Goal: Task Accomplishment & Management: Manage account settings

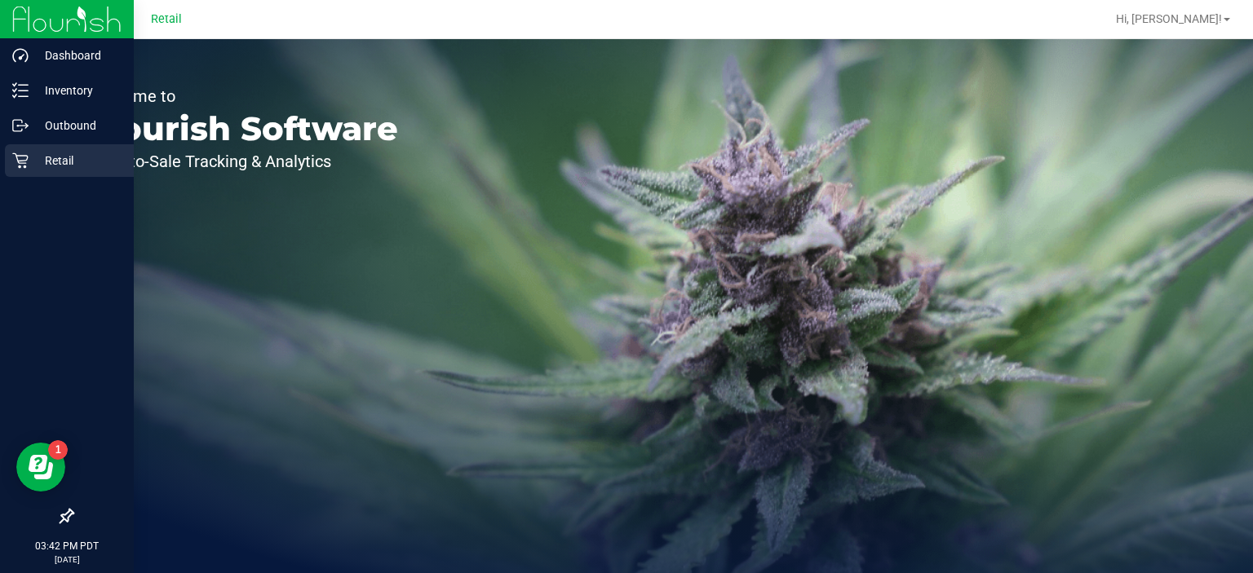
click at [25, 165] on icon at bounding box center [20, 160] width 16 height 16
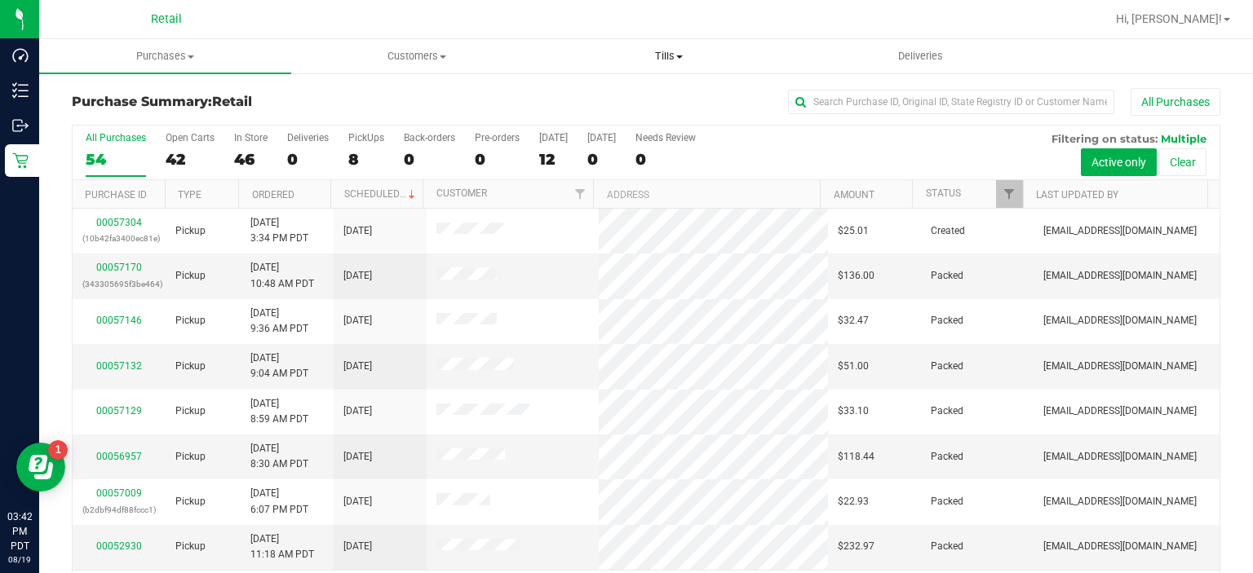
click at [679, 56] on span at bounding box center [679, 56] width 7 height 3
click at [595, 96] on span "Manage tills" at bounding box center [597, 98] width 110 height 14
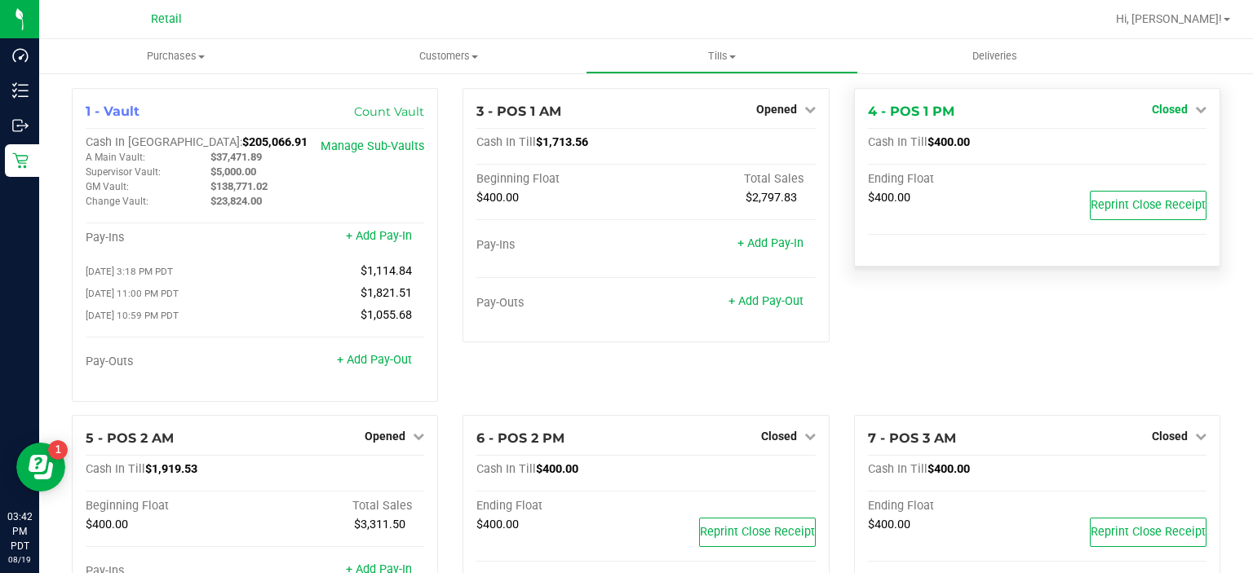
click at [1151, 106] on span "Closed" at bounding box center [1169, 109] width 36 height 13
click at [1158, 141] on link "Open Till" at bounding box center [1168, 143] width 43 height 13
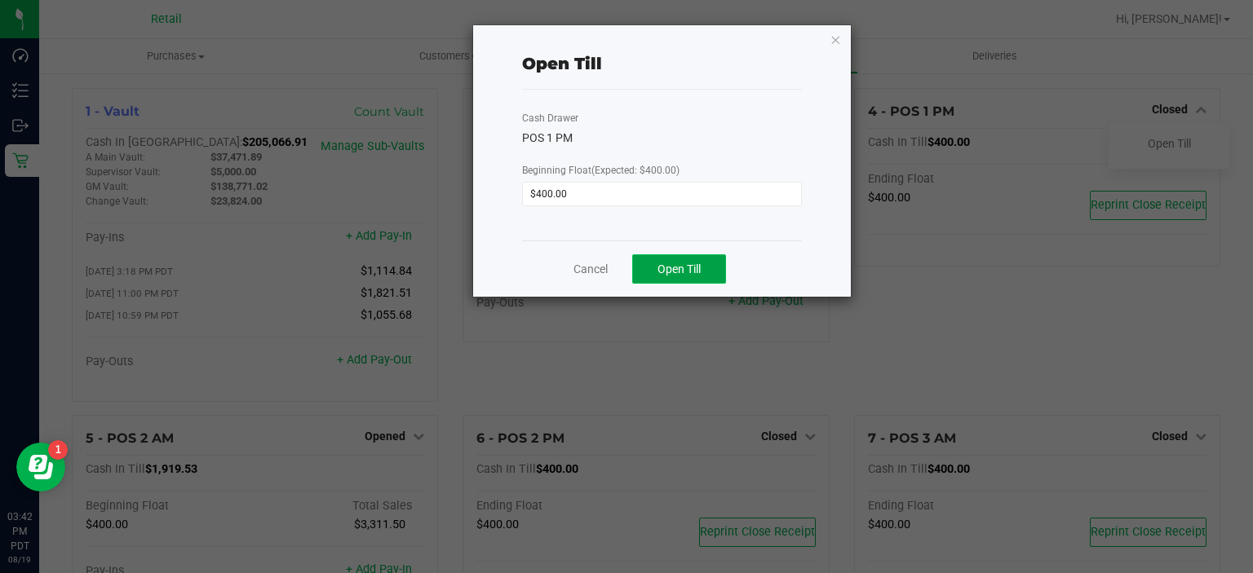
click at [669, 267] on span "Open Till" at bounding box center [678, 269] width 43 height 13
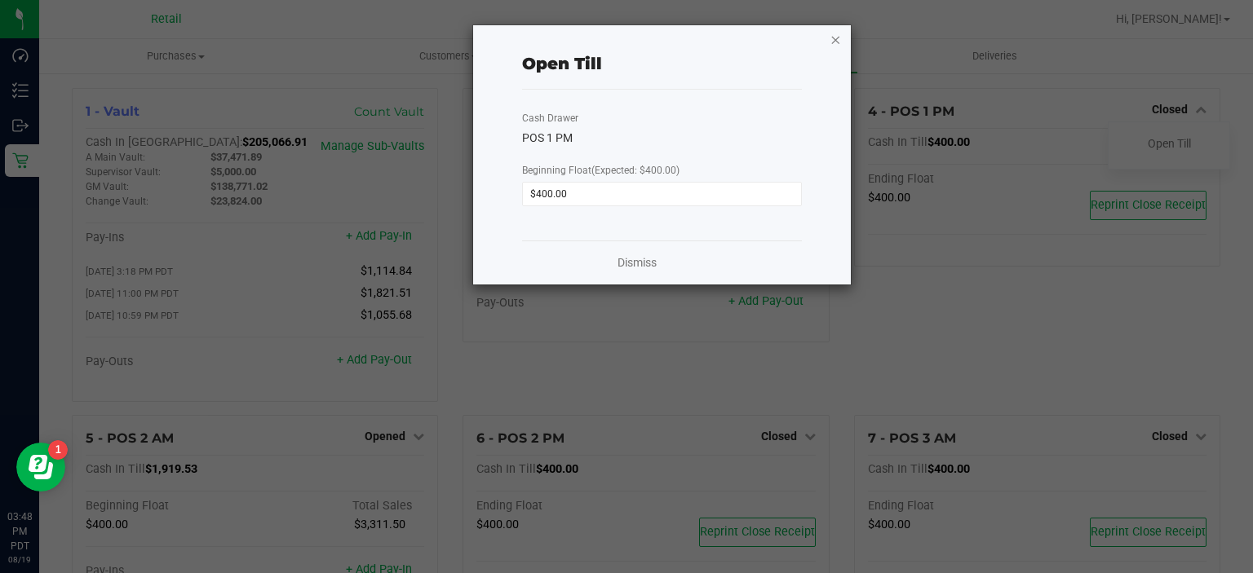
click at [832, 38] on icon "button" at bounding box center [835, 39] width 11 height 20
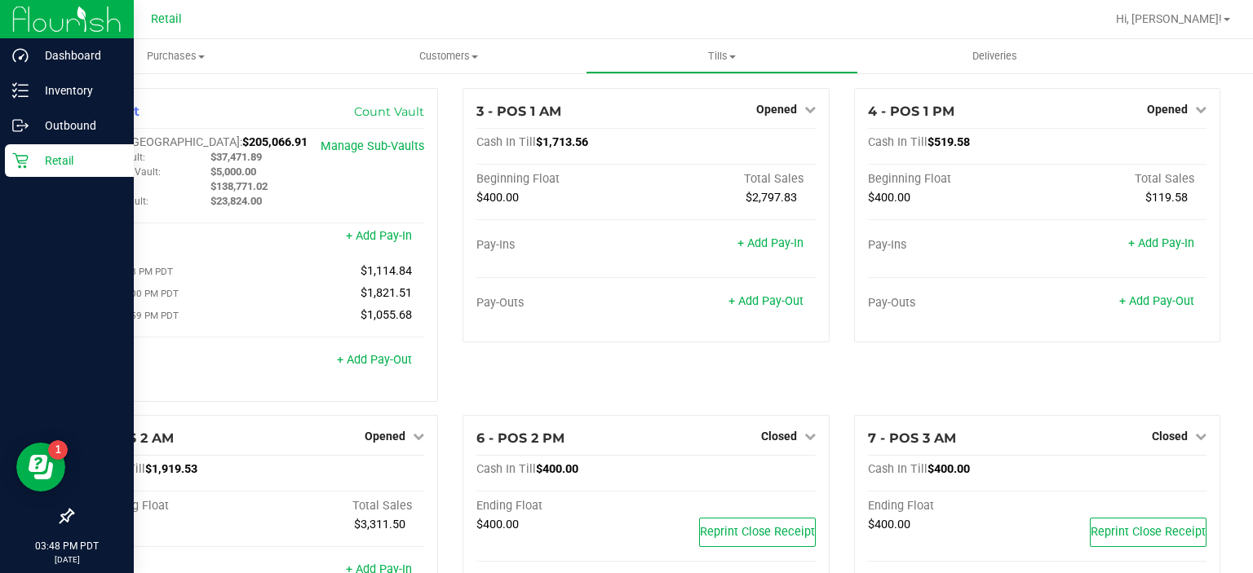
click at [11, 169] on div "Retail" at bounding box center [69, 160] width 129 height 33
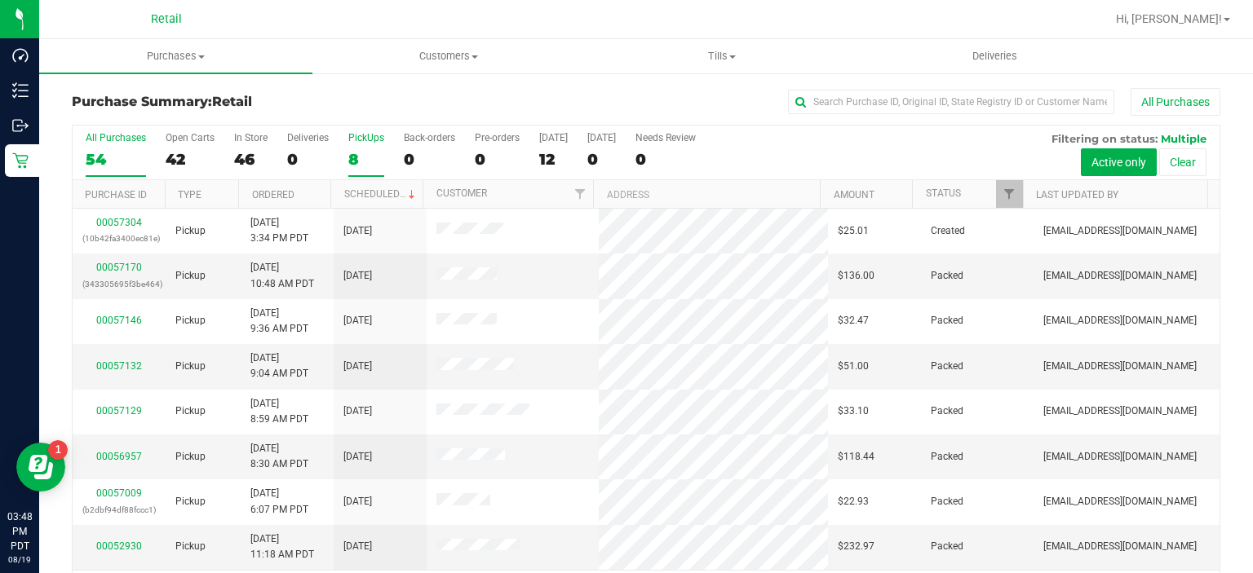
click at [354, 150] on div "8" at bounding box center [366, 159] width 36 height 19
click at [0, 0] on input "PickUps 8" at bounding box center [0, 0] width 0 height 0
click at [113, 262] on link "00057304" at bounding box center [119, 267] width 46 height 11
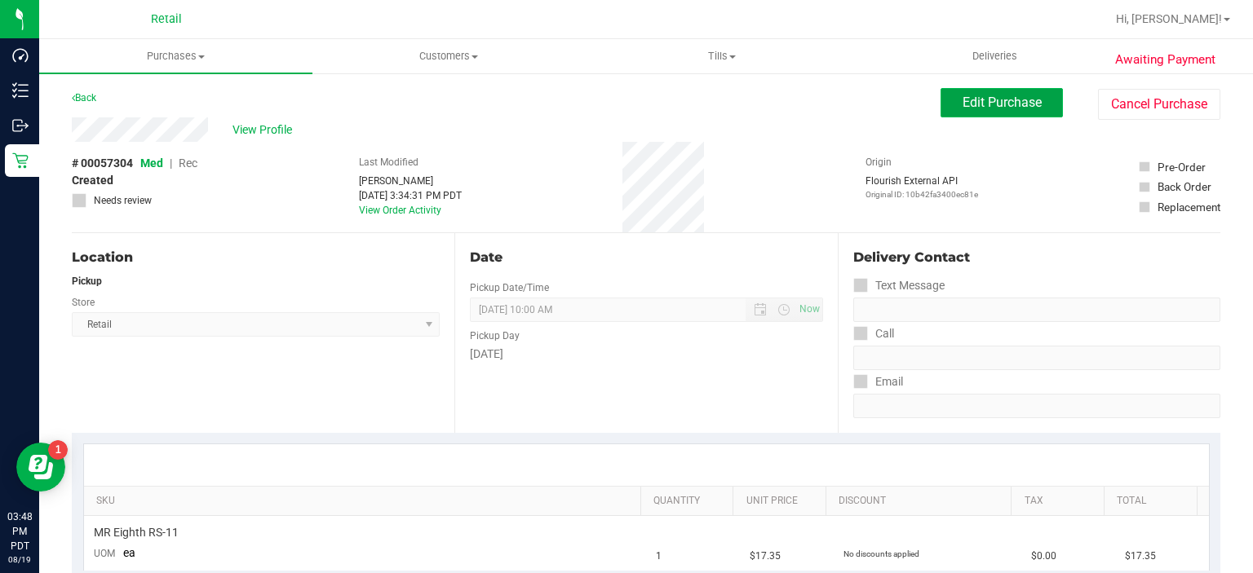
click at [963, 90] on button "Edit Purchase" at bounding box center [1001, 102] width 122 height 29
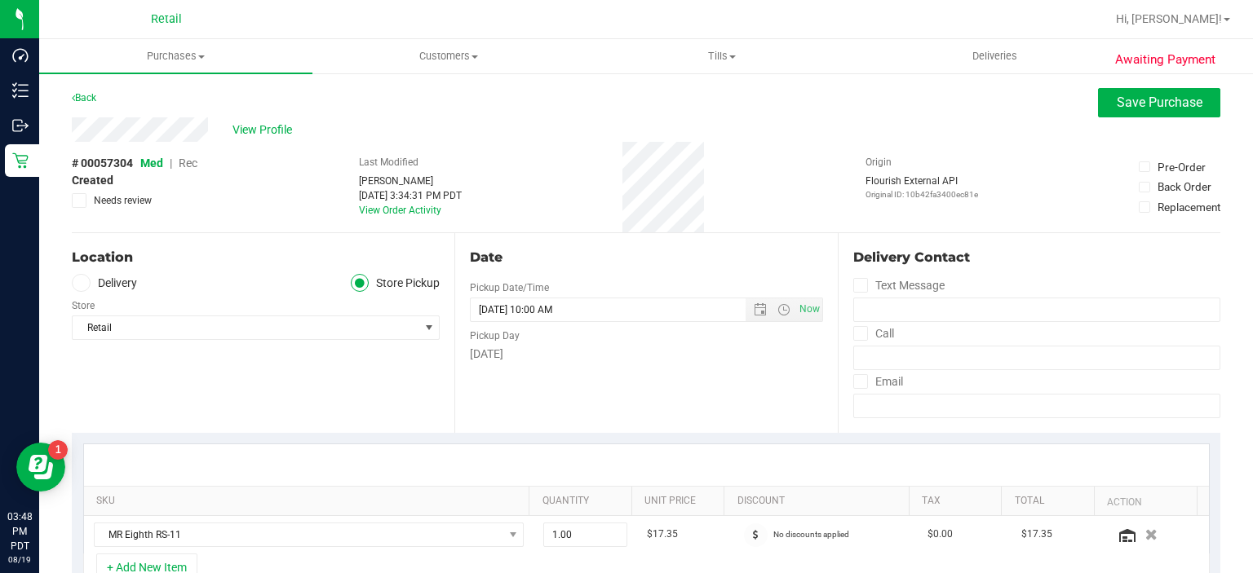
click at [187, 161] on span "Rec" at bounding box center [188, 163] width 19 height 13
click at [1182, 109] on span "Save Purchase" at bounding box center [1159, 102] width 86 height 15
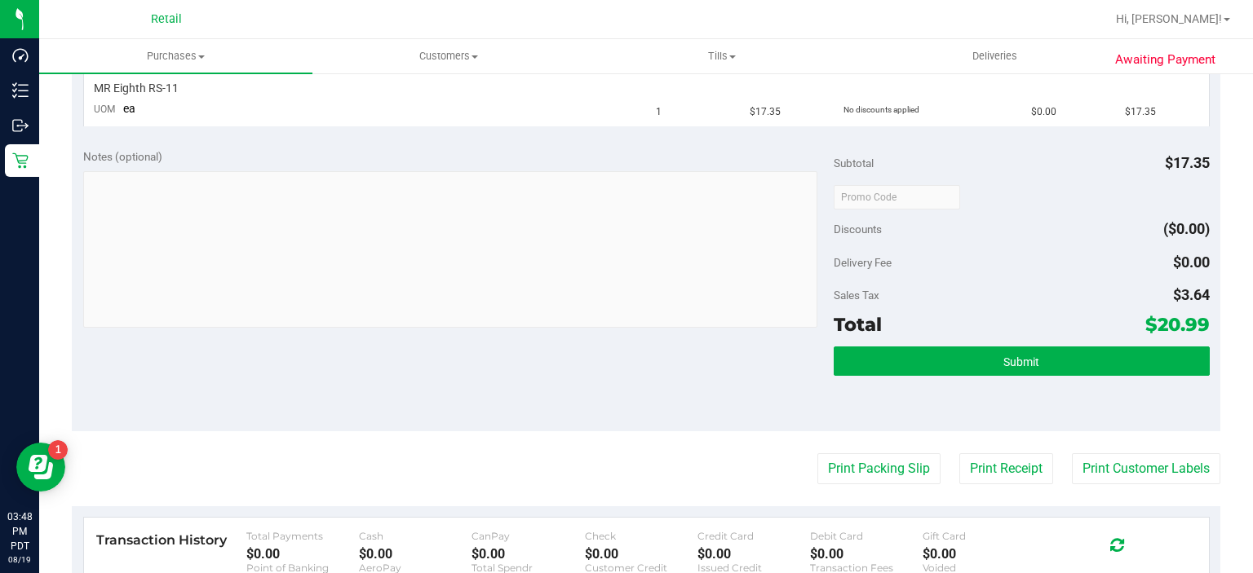
scroll to position [457, 0]
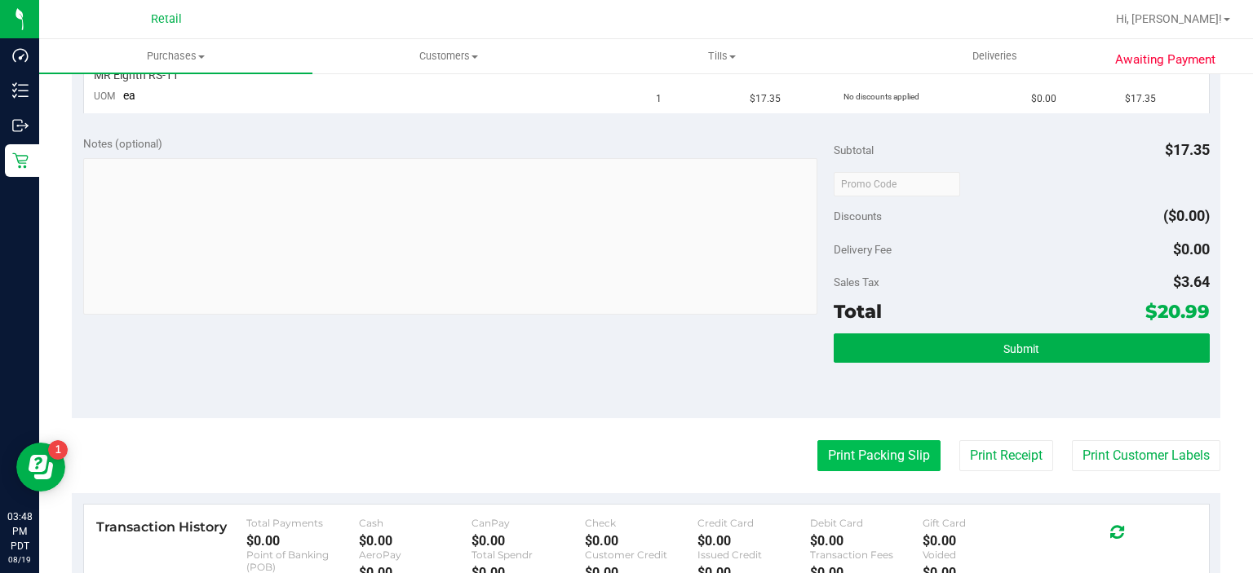
click at [838, 452] on button "Print Packing Slip" at bounding box center [878, 455] width 123 height 31
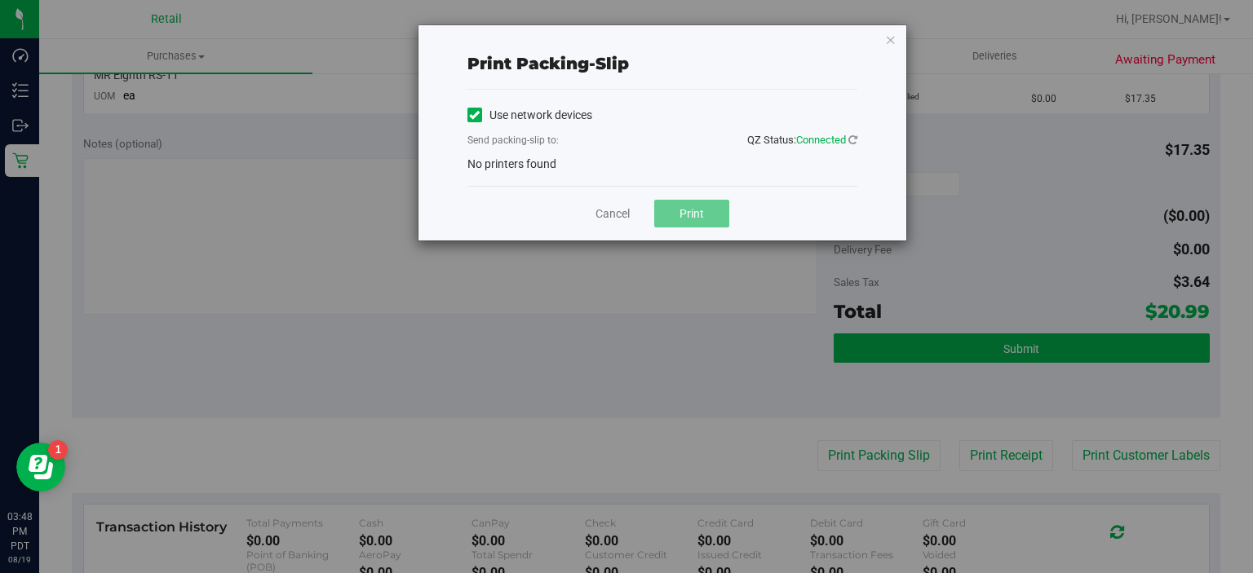
click at [501, 117] on label "Use network devices" at bounding box center [529, 115] width 125 height 17
click at [0, 0] on input "Use network devices" at bounding box center [0, 0] width 0 height 0
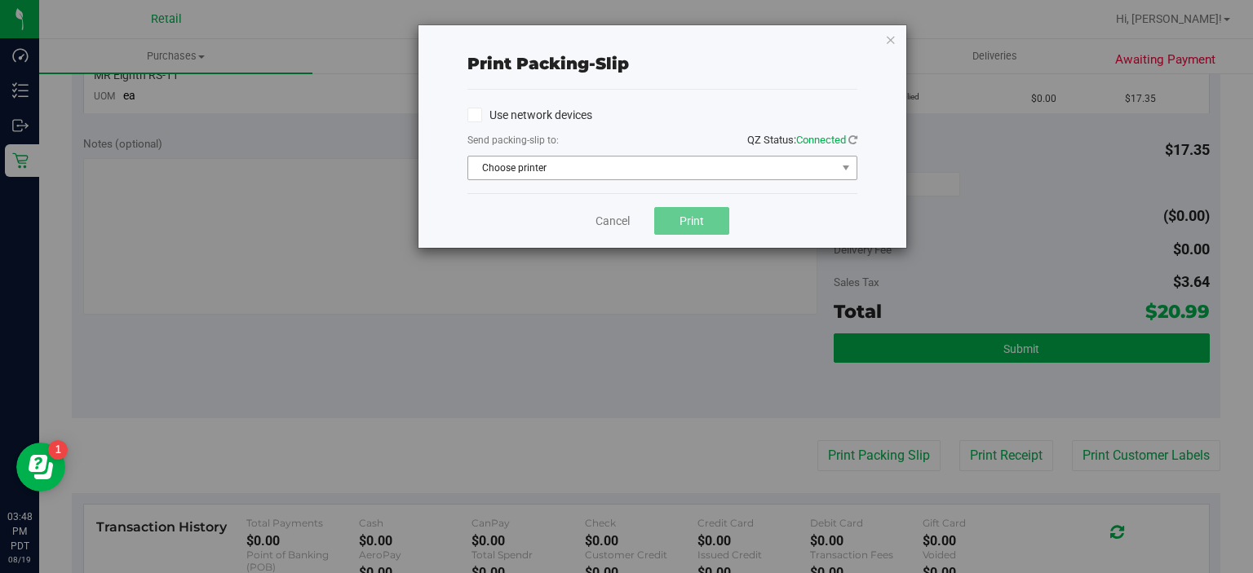
click at [541, 161] on span "Choose printer" at bounding box center [652, 168] width 368 height 23
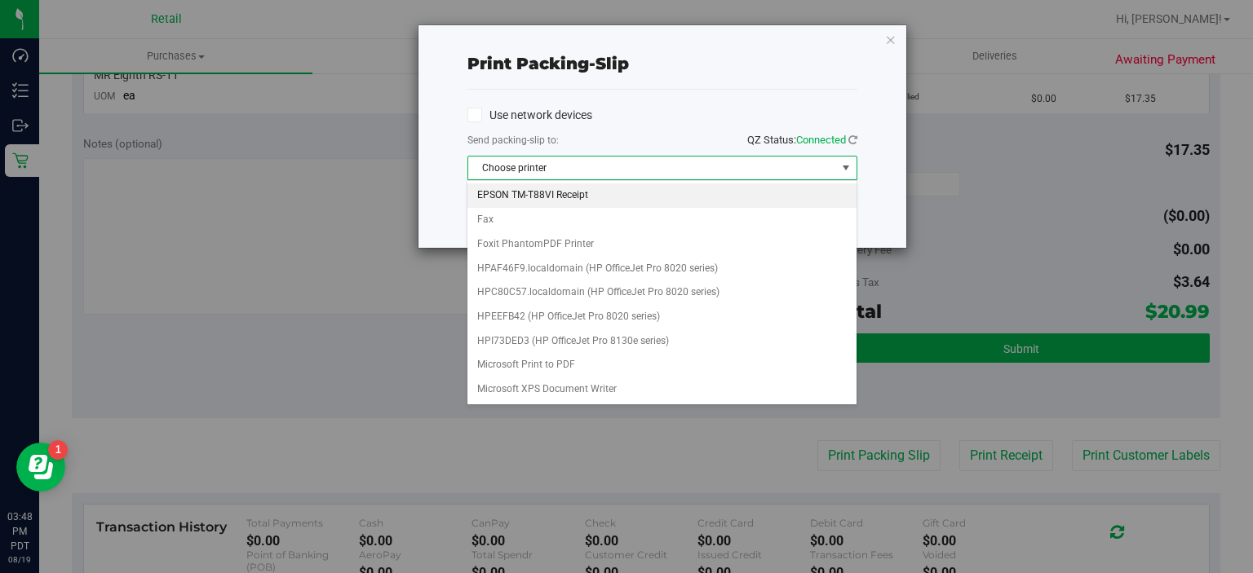
click at [519, 196] on li "EPSON TM-T88VI Receipt" at bounding box center [661, 195] width 388 height 24
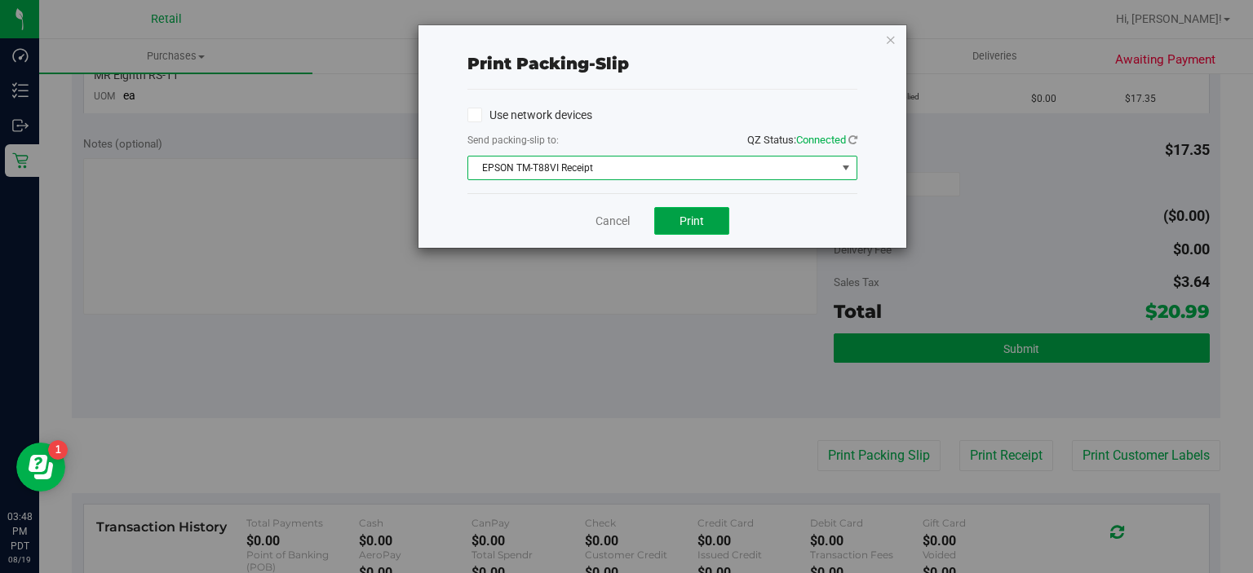
click at [688, 223] on span "Print" at bounding box center [691, 220] width 24 height 13
click at [891, 42] on icon "button" at bounding box center [890, 39] width 11 height 20
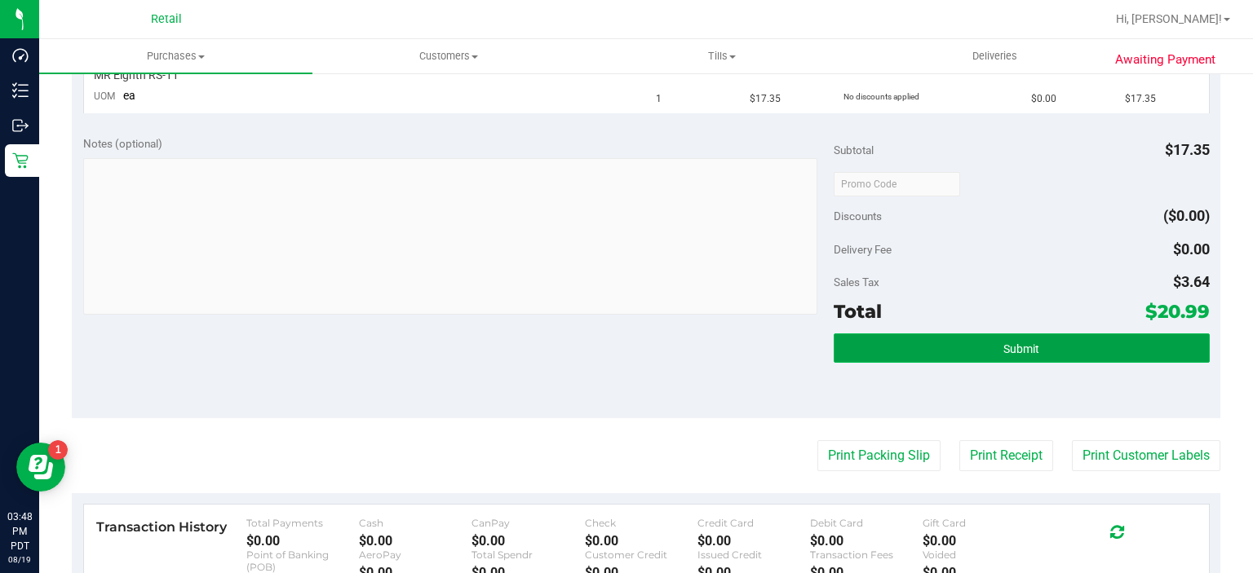
click at [1031, 354] on button "Submit" at bounding box center [1020, 348] width 375 height 29
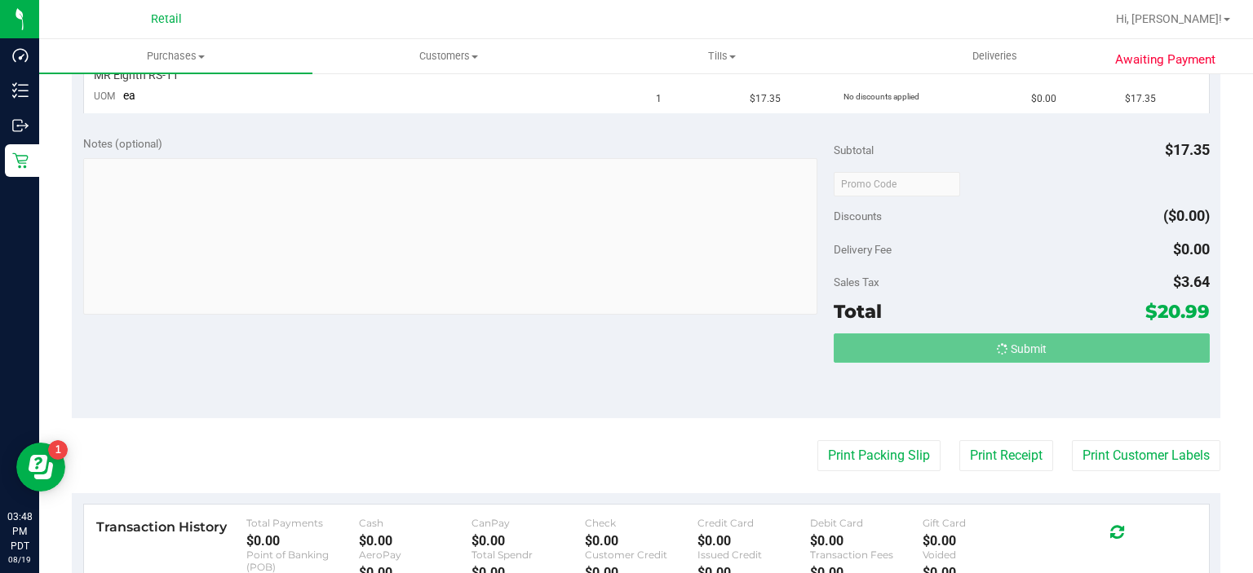
scroll to position [460, 0]
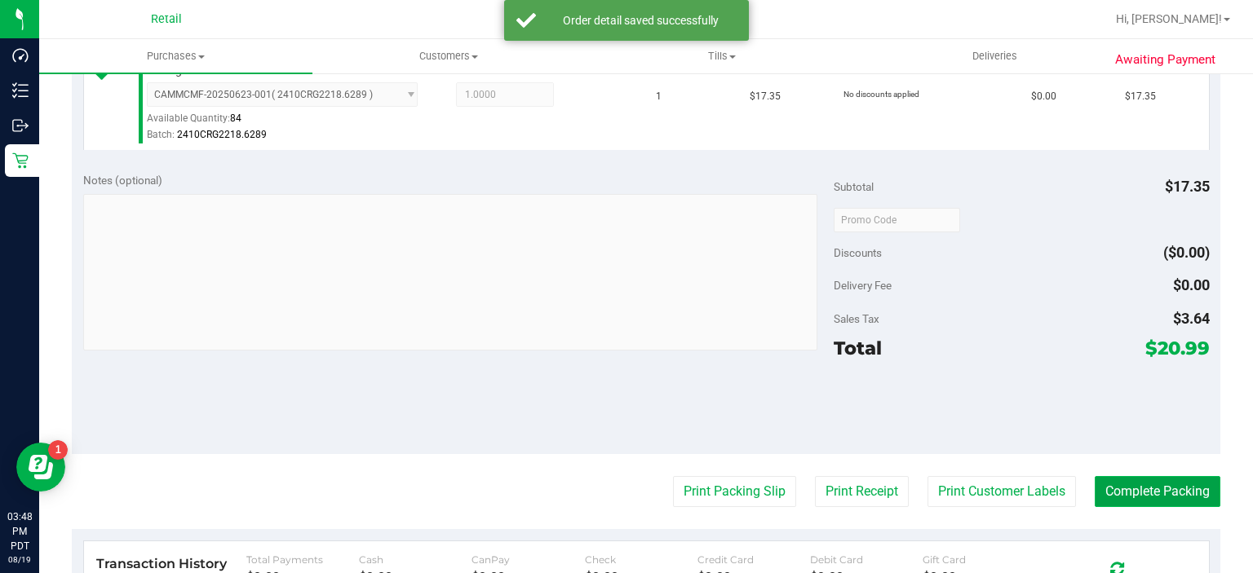
click at [1155, 491] on button "Complete Packing" at bounding box center [1157, 491] width 126 height 31
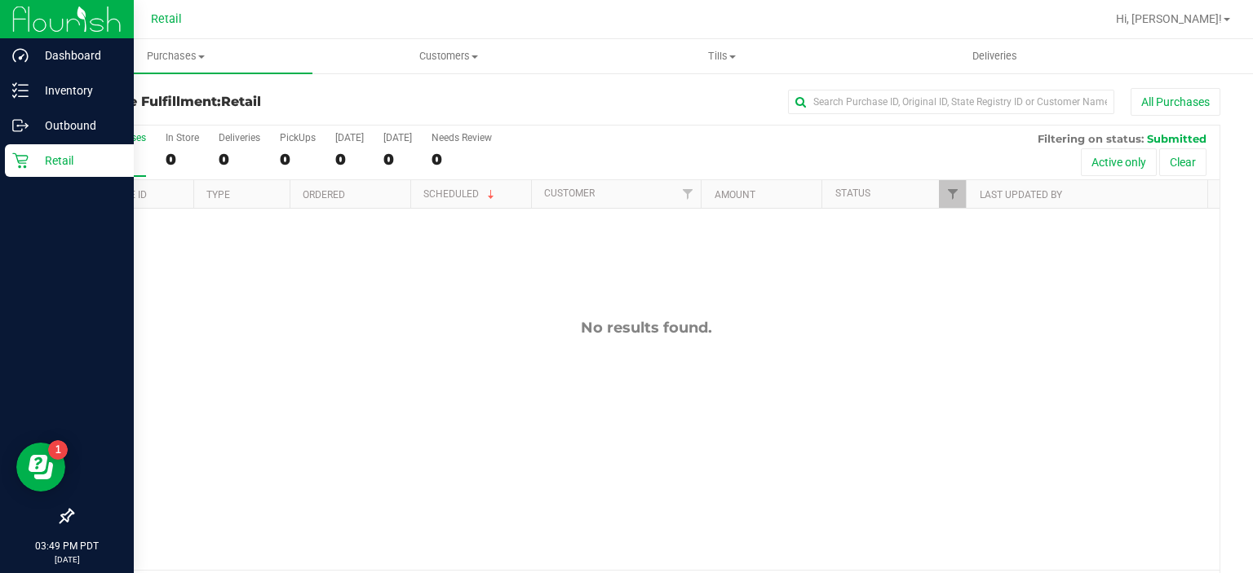
click at [11, 154] on div "Retail" at bounding box center [69, 160] width 129 height 33
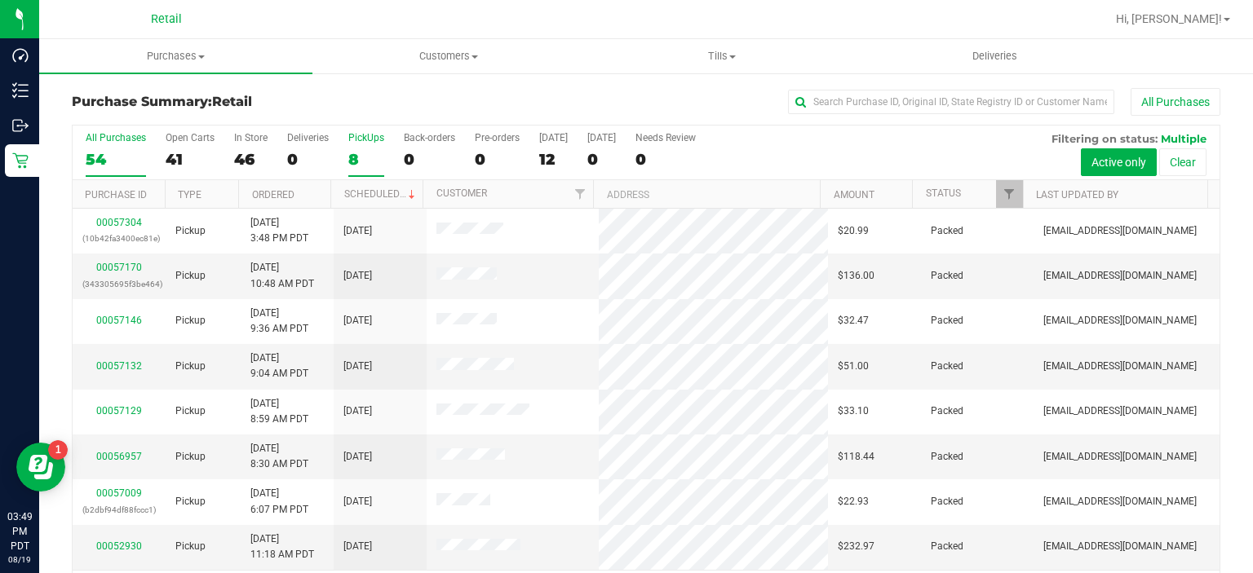
click at [357, 150] on div "8" at bounding box center [366, 159] width 36 height 19
click at [0, 0] on input "PickUps 8" at bounding box center [0, 0] width 0 height 0
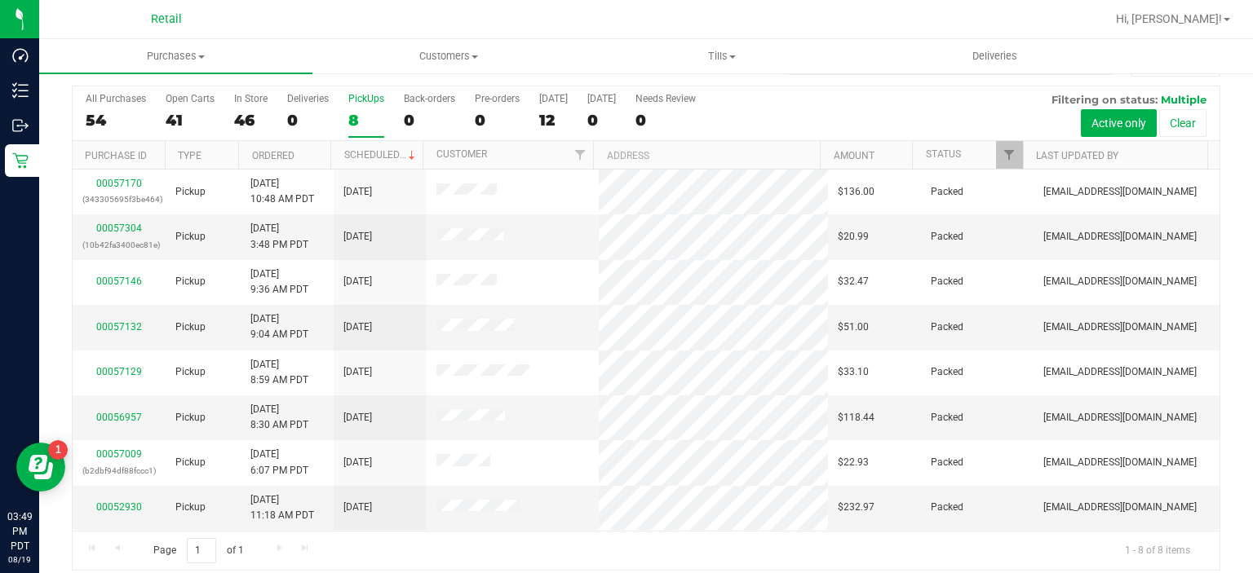
scroll to position [51, 0]
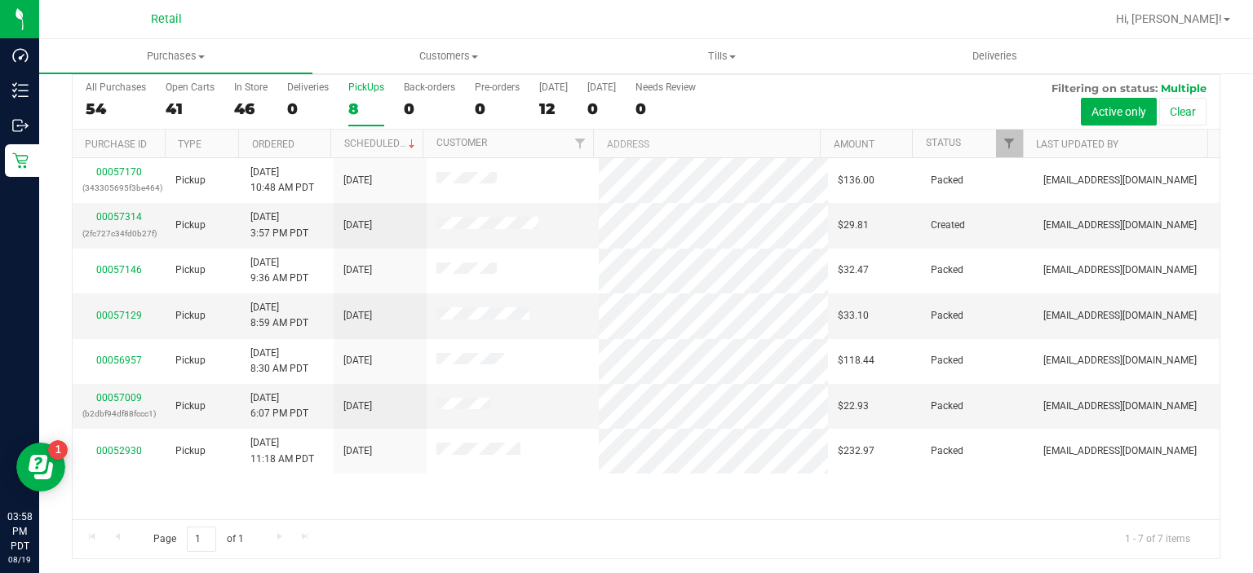
click at [352, 104] on div "8" at bounding box center [366, 108] width 36 height 19
click at [0, 0] on input "PickUps 8" at bounding box center [0, 0] width 0 height 0
click at [118, 218] on link "00057314" at bounding box center [119, 216] width 46 height 11
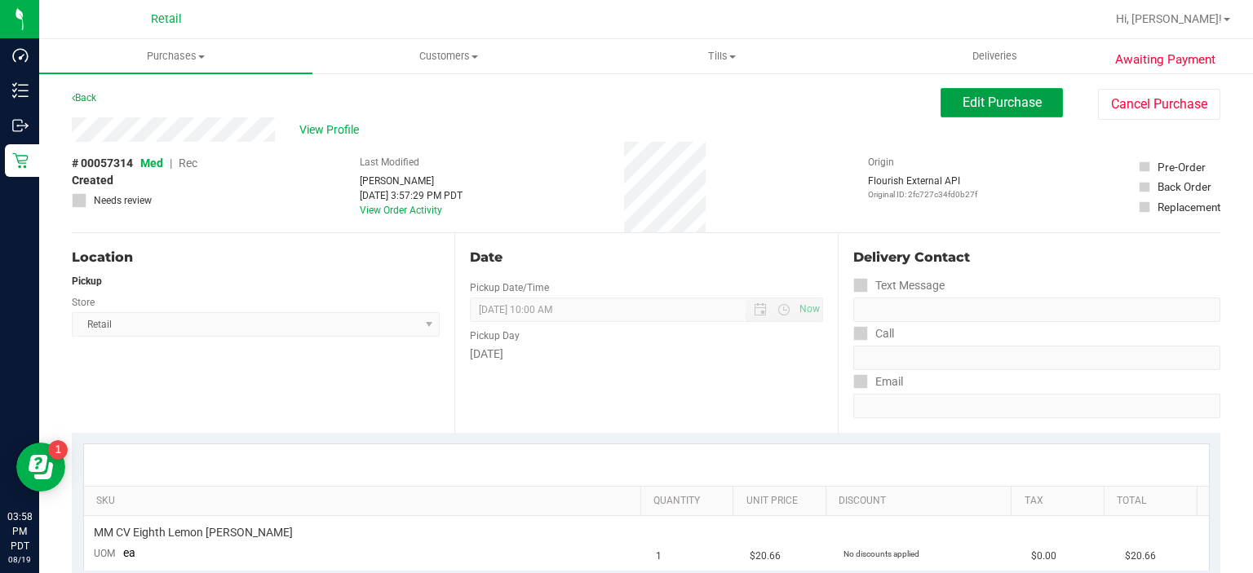
click at [1001, 115] on button "Edit Purchase" at bounding box center [1001, 102] width 122 height 29
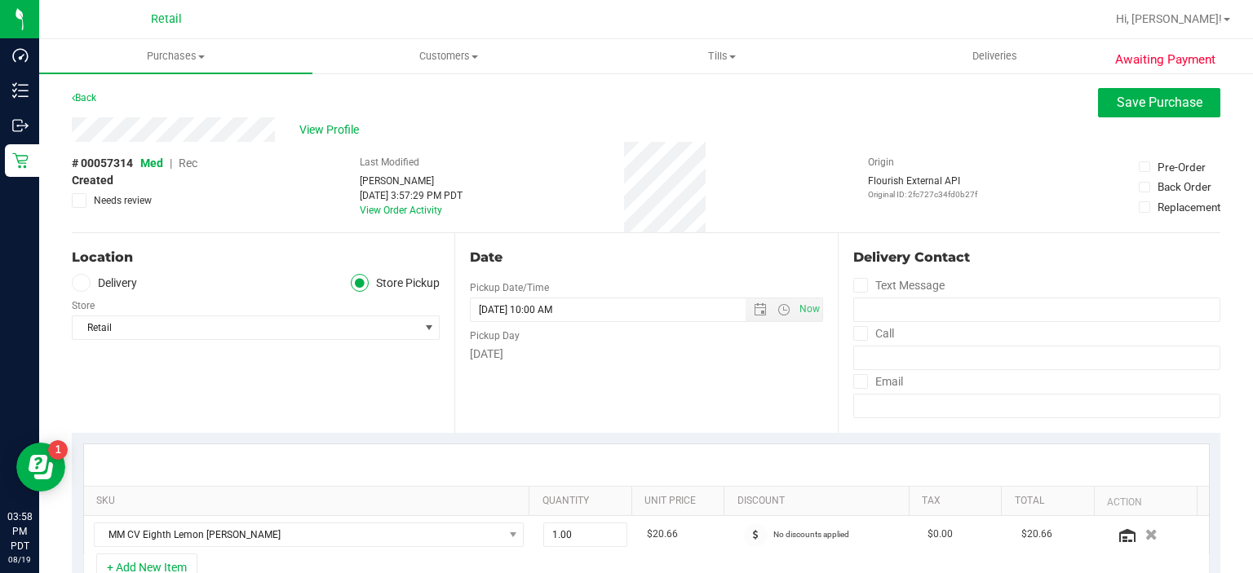
click at [186, 166] on span "Rec" at bounding box center [188, 163] width 19 height 13
click at [1137, 101] on span "Save Purchase" at bounding box center [1159, 102] width 86 height 15
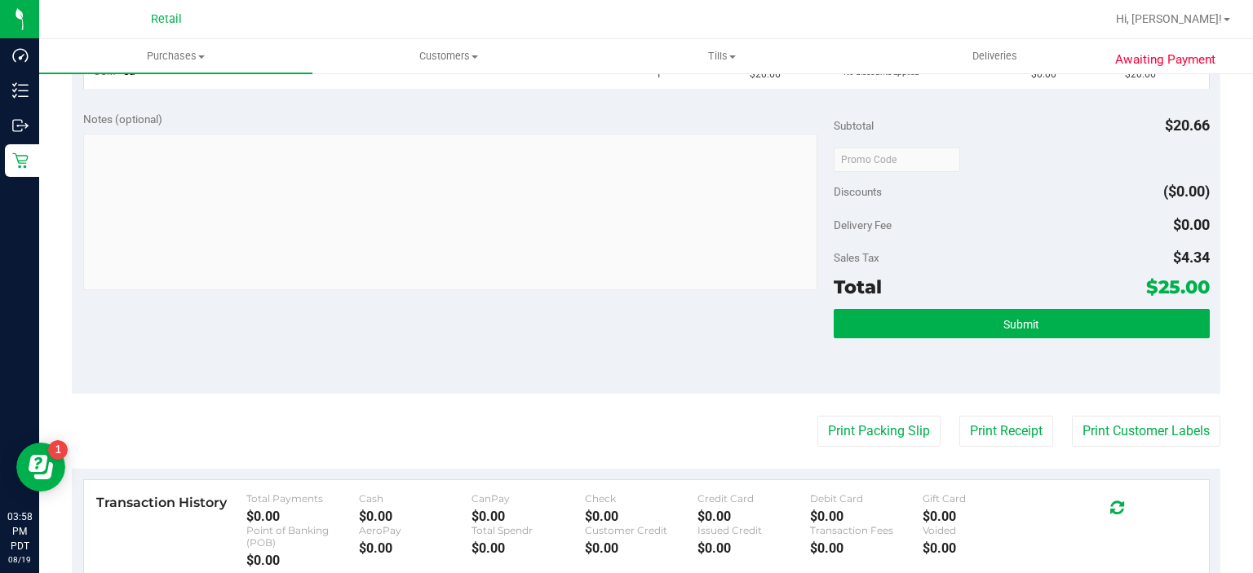
scroll to position [512, 0]
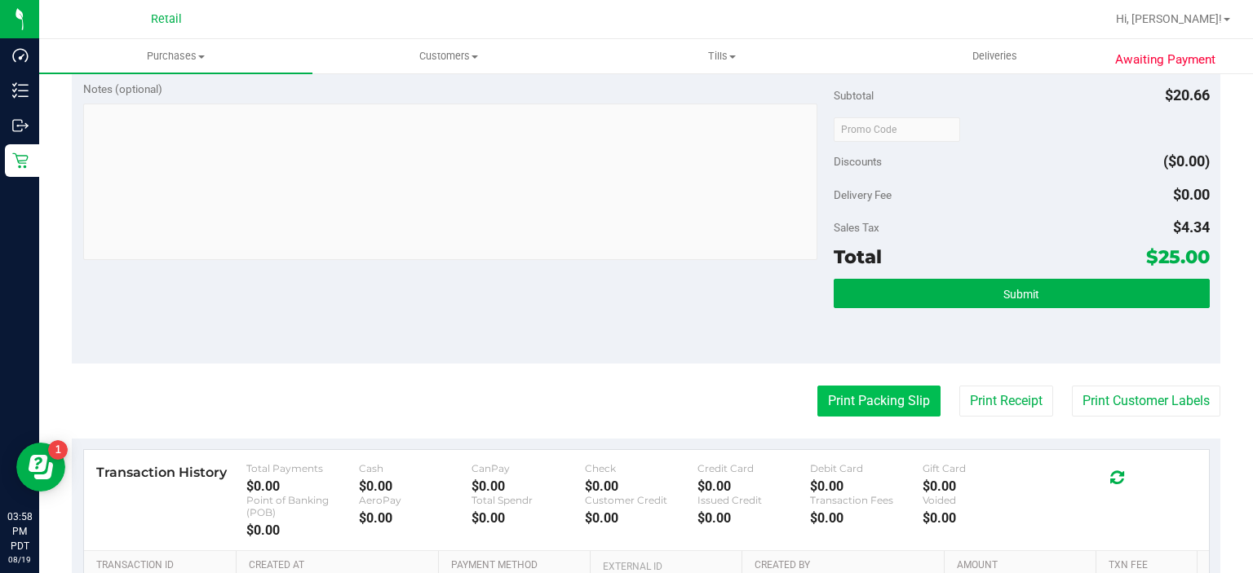
click at [860, 386] on button "Print Packing Slip" at bounding box center [878, 401] width 123 height 31
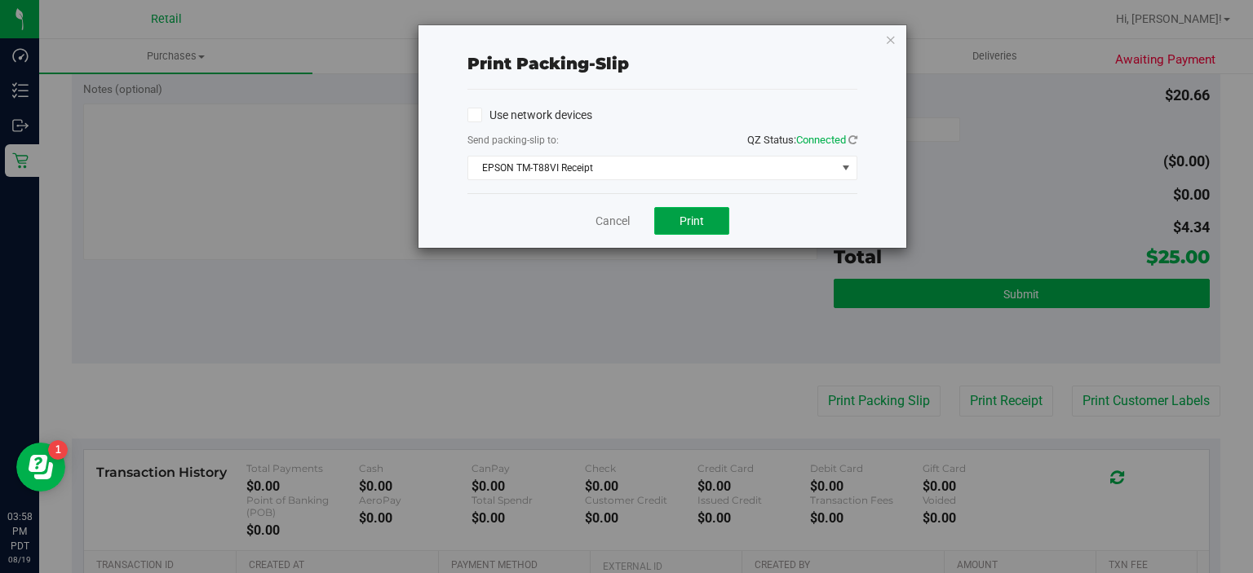
click at [674, 209] on button "Print" at bounding box center [691, 221] width 75 height 28
click at [887, 36] on icon "button" at bounding box center [890, 39] width 11 height 20
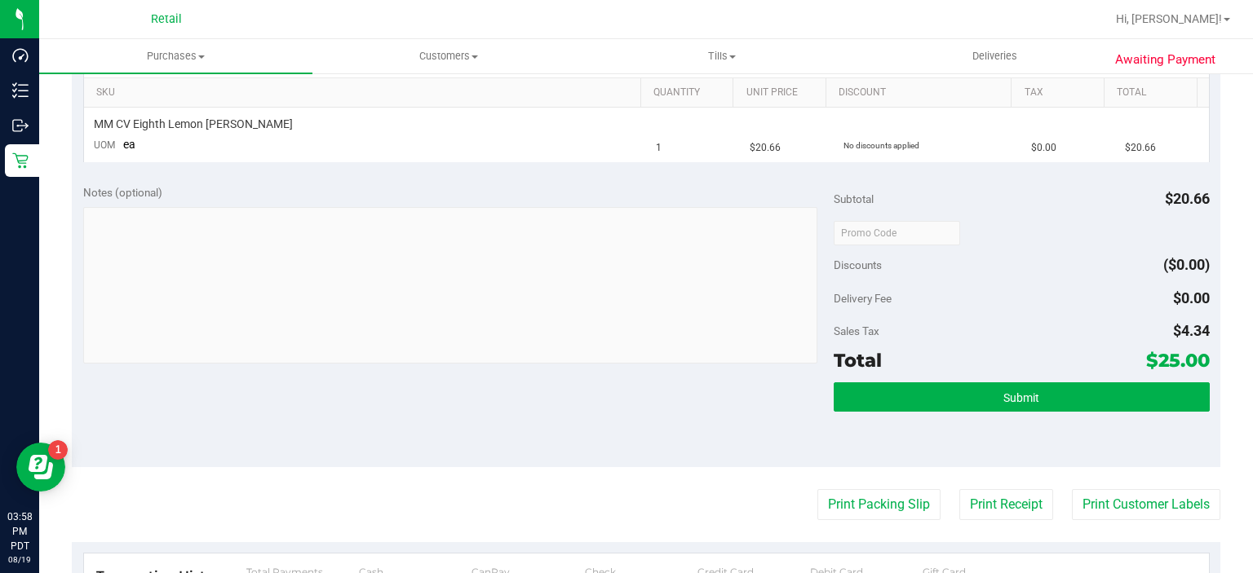
scroll to position [382, 0]
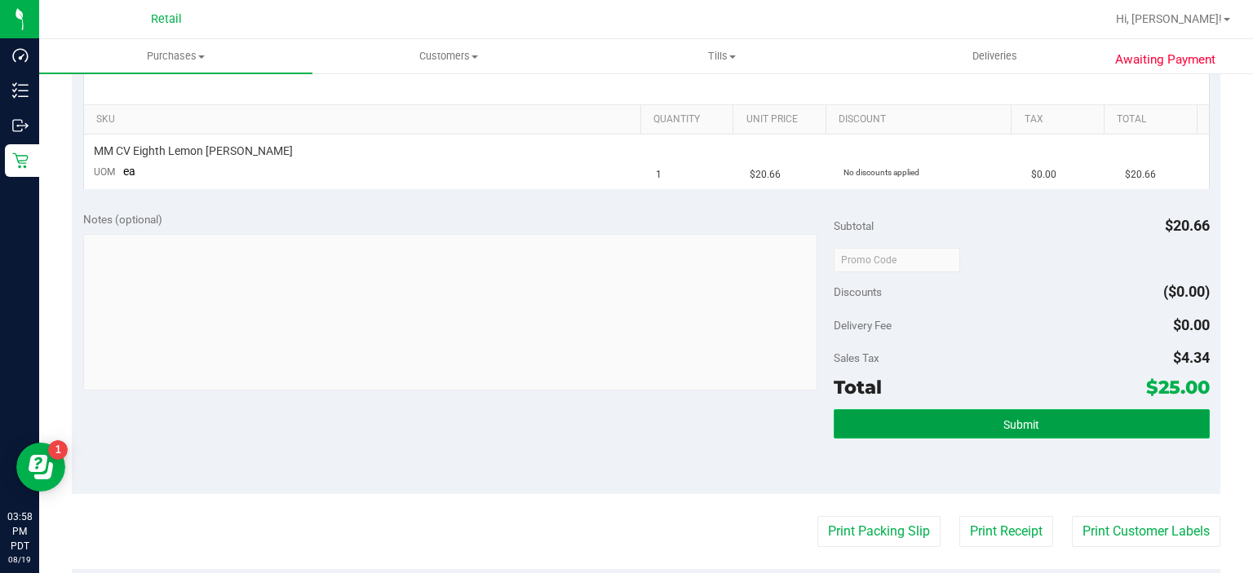
click at [1043, 412] on button "Submit" at bounding box center [1020, 423] width 375 height 29
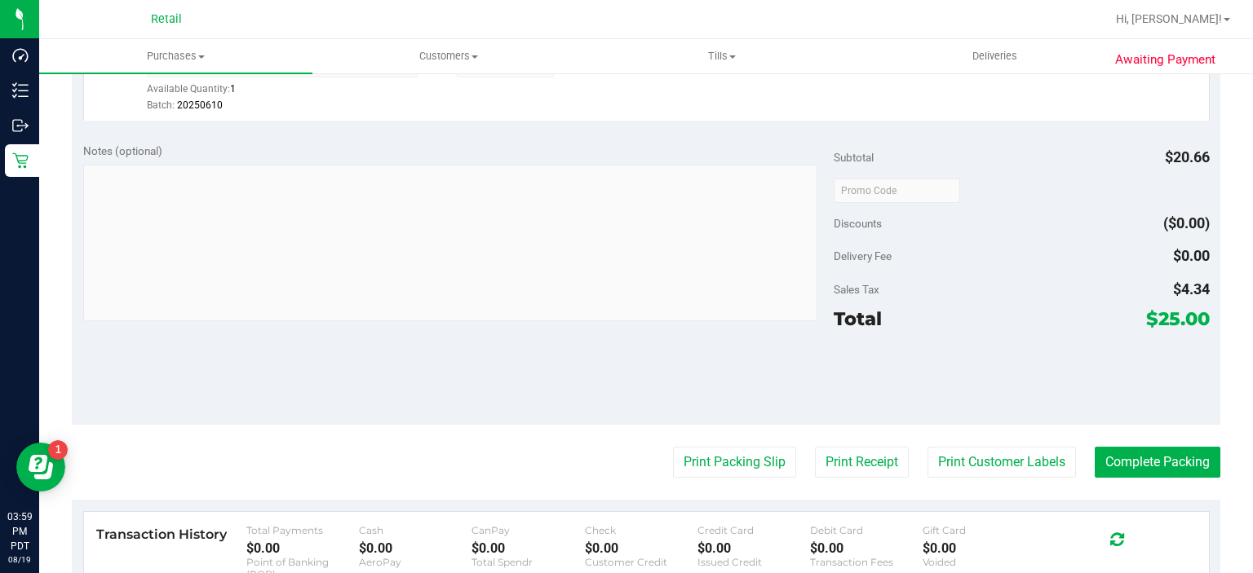
scroll to position [493, 0]
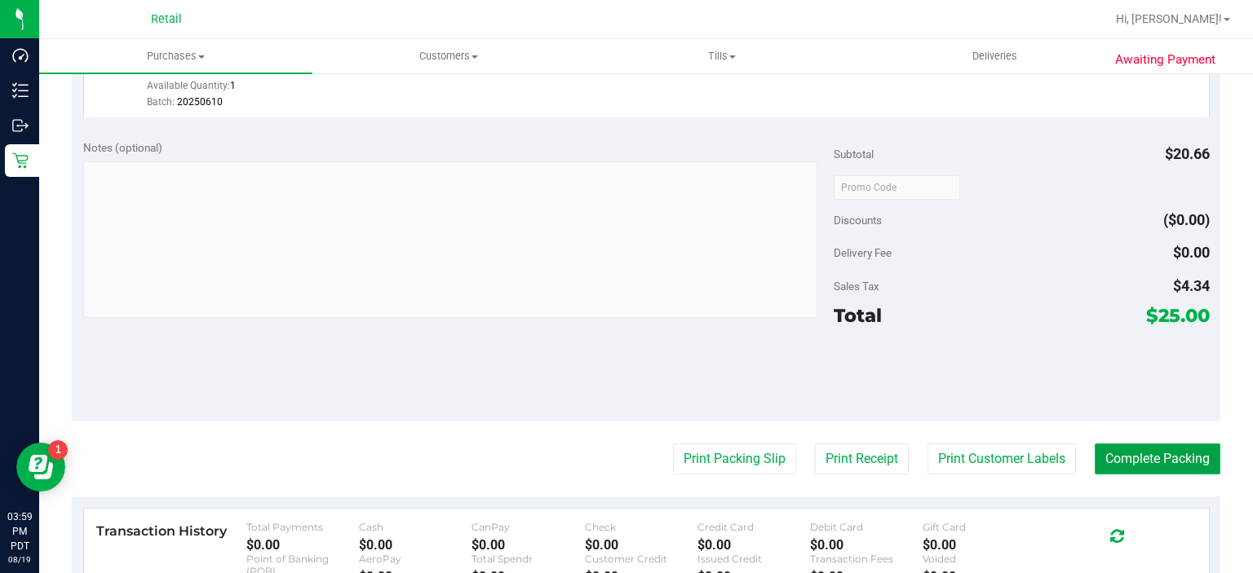
click at [1121, 457] on button "Complete Packing" at bounding box center [1157, 459] width 126 height 31
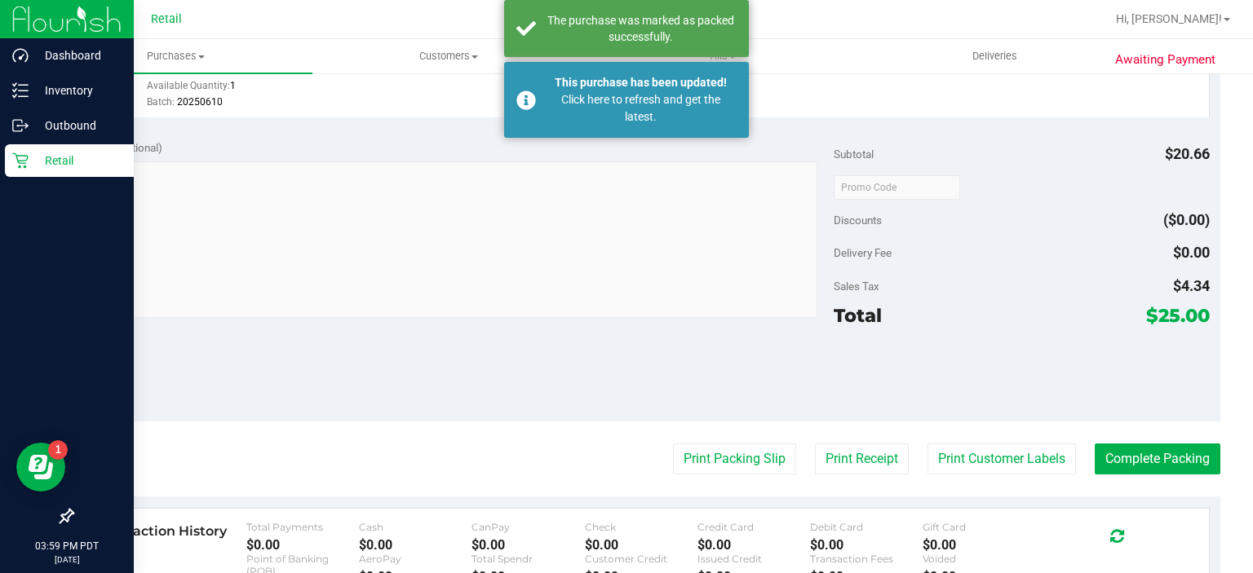
click at [2, 161] on link "Retail" at bounding box center [67, 161] width 134 height 35
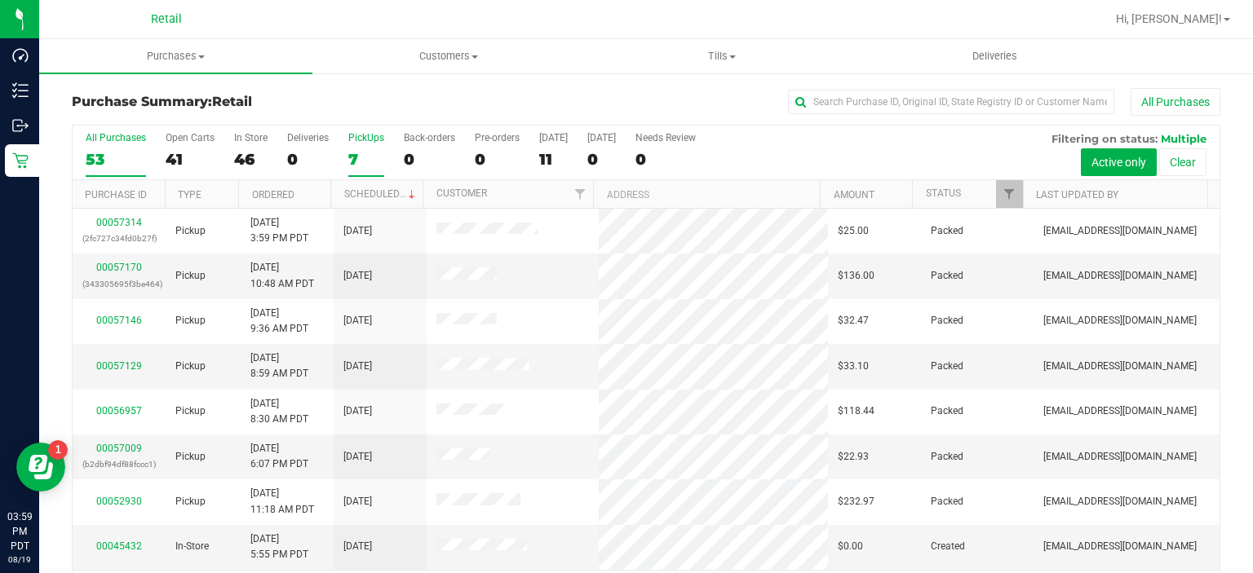
click at [353, 165] on div "7" at bounding box center [366, 159] width 36 height 19
click at [0, 0] on input "PickUps 7" at bounding box center [0, 0] width 0 height 0
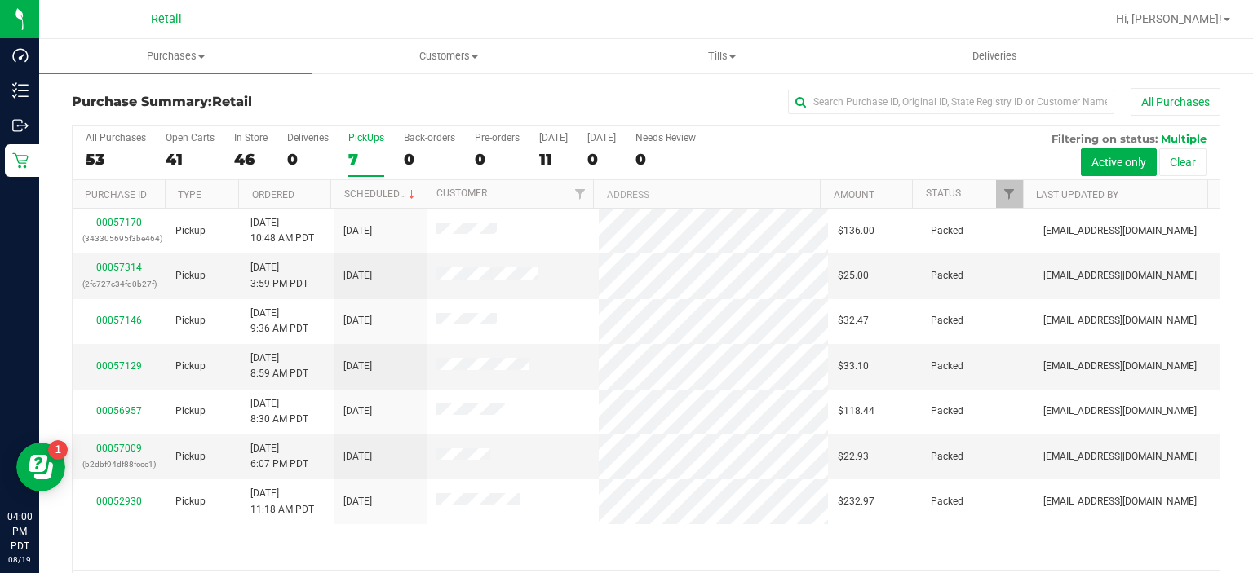
click at [362, 157] on div "7" at bounding box center [366, 159] width 36 height 19
click at [0, 0] on input "PickUps 7" at bounding box center [0, 0] width 0 height 0
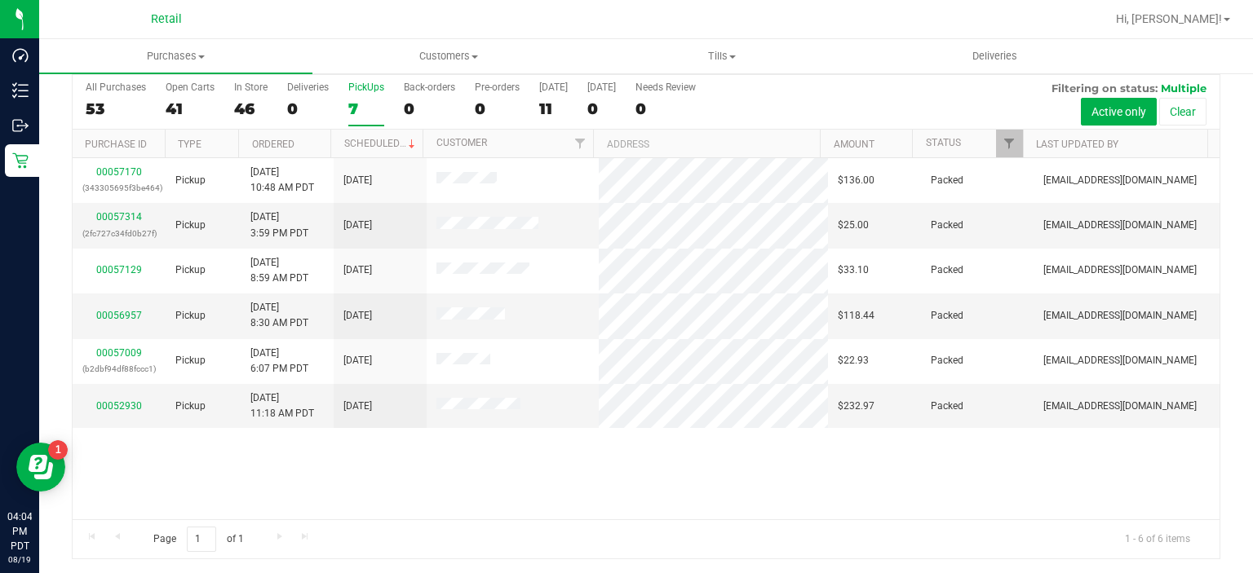
click at [358, 101] on div "7" at bounding box center [366, 108] width 36 height 19
click at [0, 0] on input "PickUps 7" at bounding box center [0, 0] width 0 height 0
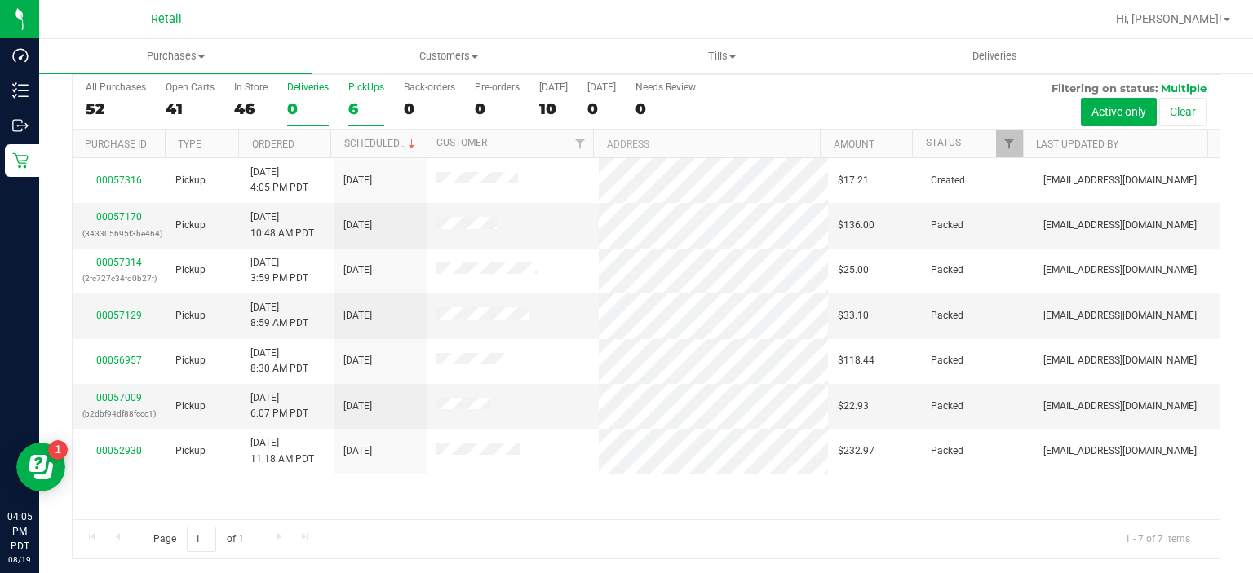
click at [328, 104] on div "0" at bounding box center [308, 108] width 42 height 19
click at [0, 0] on input "Deliveries 0" at bounding box center [0, 0] width 0 height 0
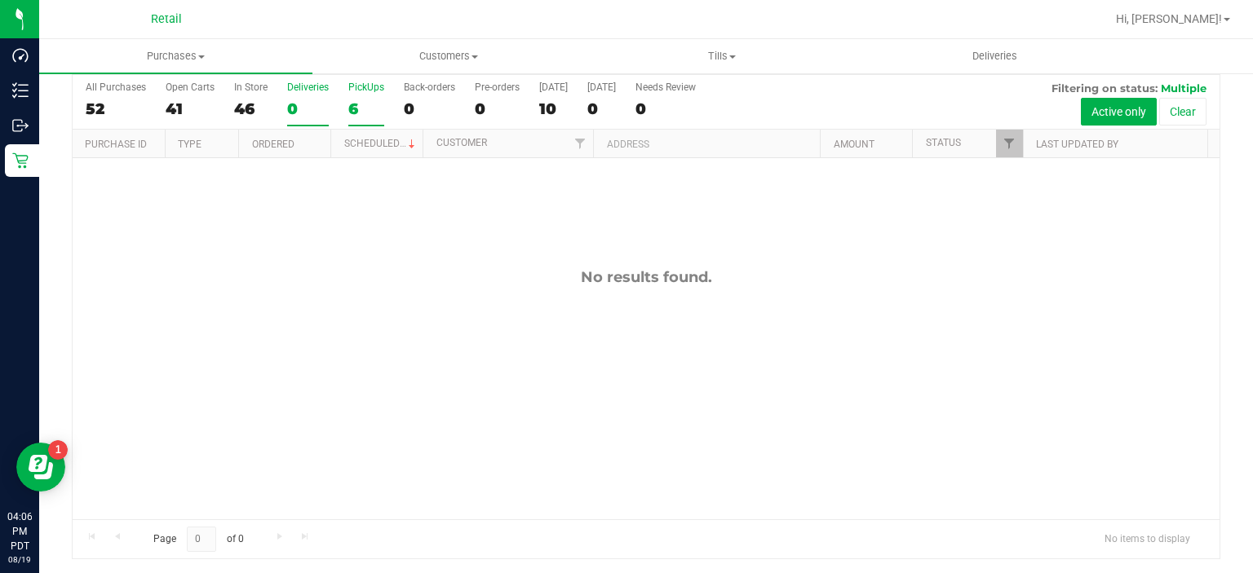
click at [356, 101] on div "6" at bounding box center [366, 108] width 36 height 19
click at [0, 0] on input "PickUps 6" at bounding box center [0, 0] width 0 height 0
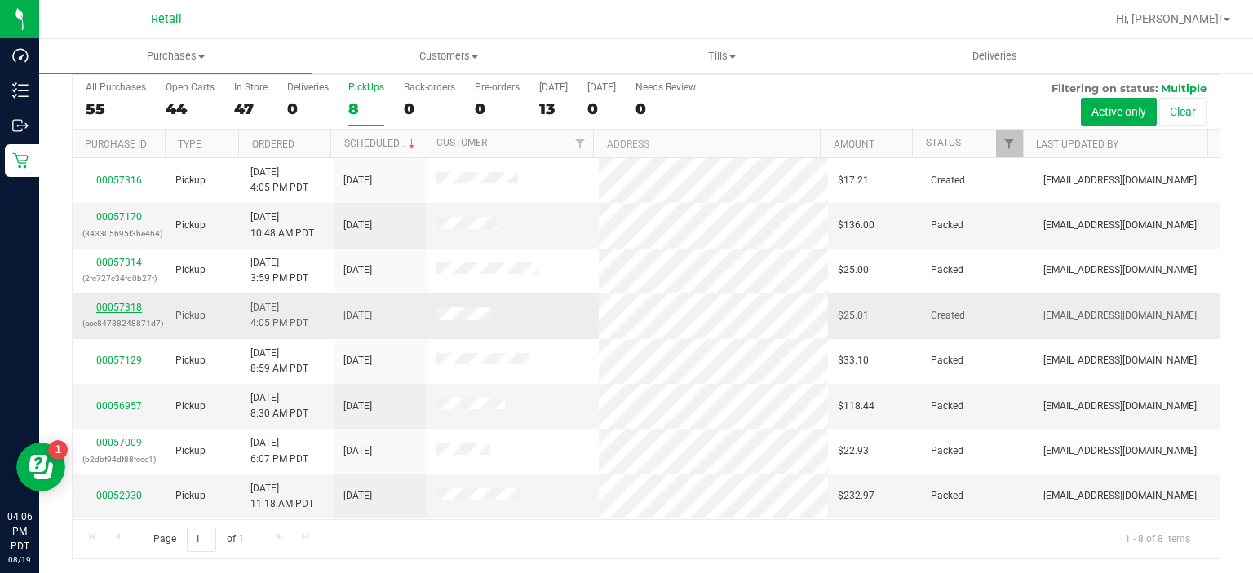
click at [124, 306] on link "00057318" at bounding box center [119, 307] width 46 height 11
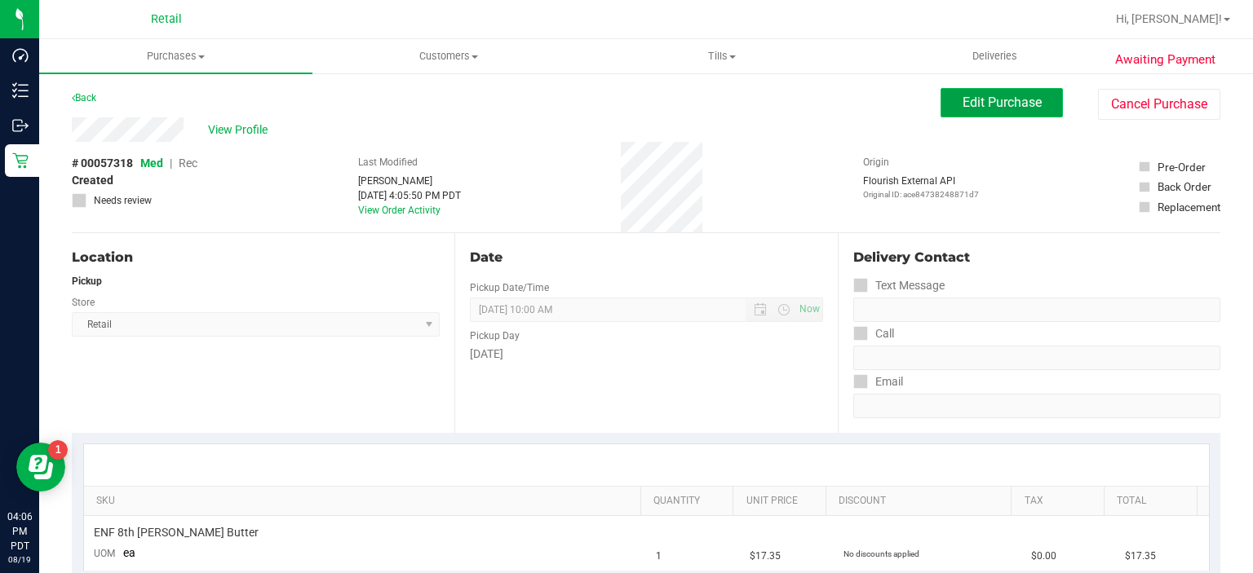
click at [973, 95] on span "Edit Purchase" at bounding box center [1001, 102] width 79 height 15
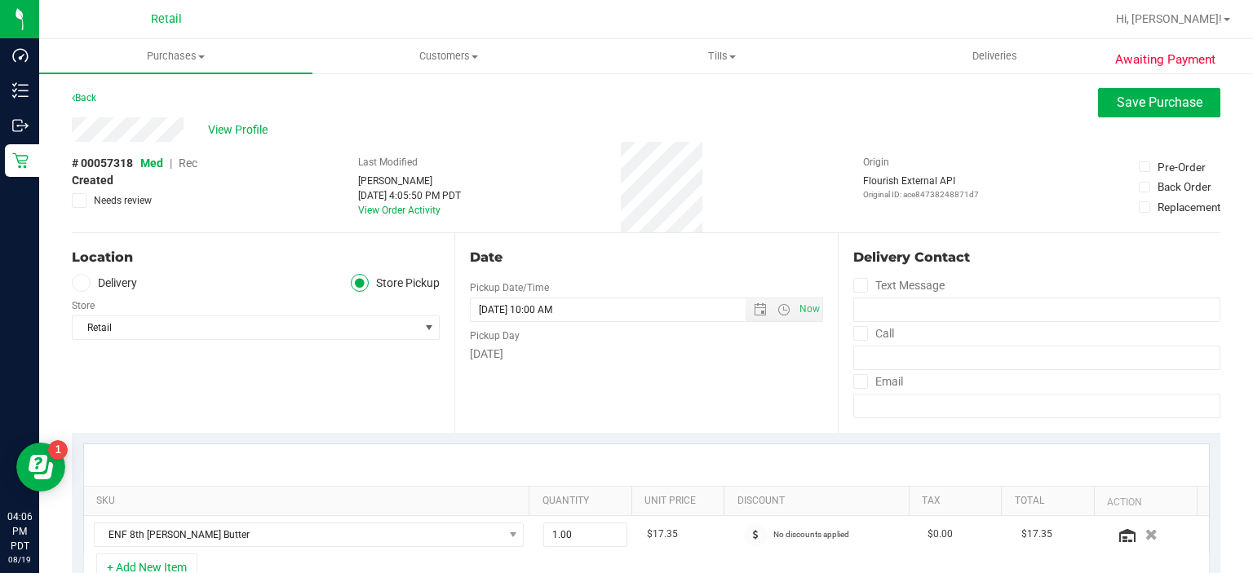
click at [188, 161] on span "Rec" at bounding box center [188, 163] width 19 height 13
click at [1129, 113] on button "Save Purchase" at bounding box center [1159, 102] width 122 height 29
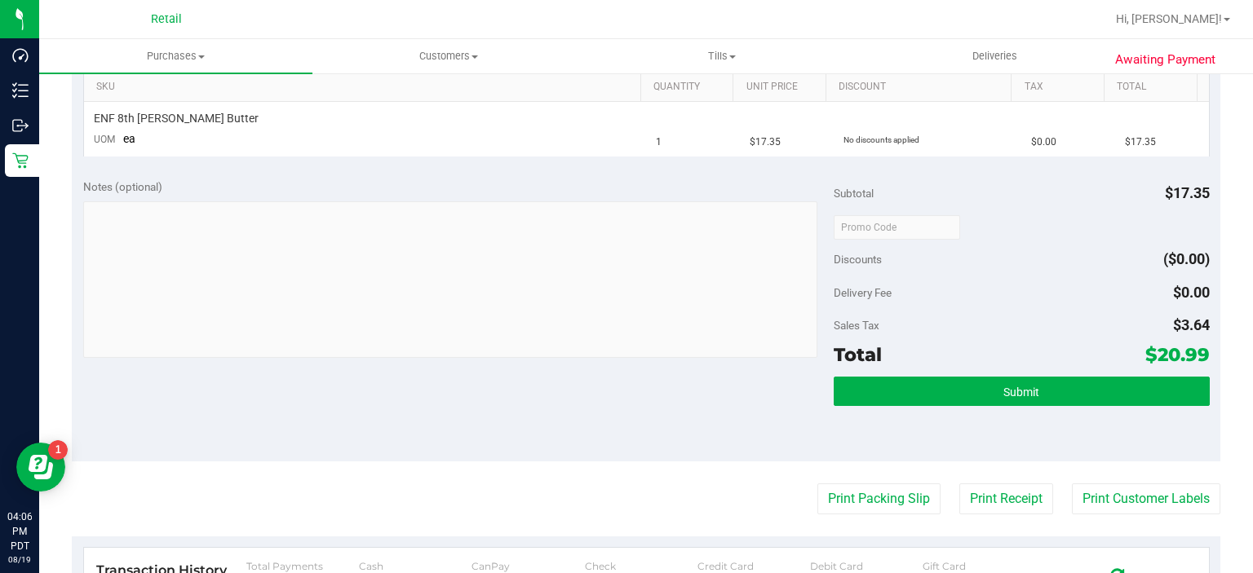
scroll to position [421, 0]
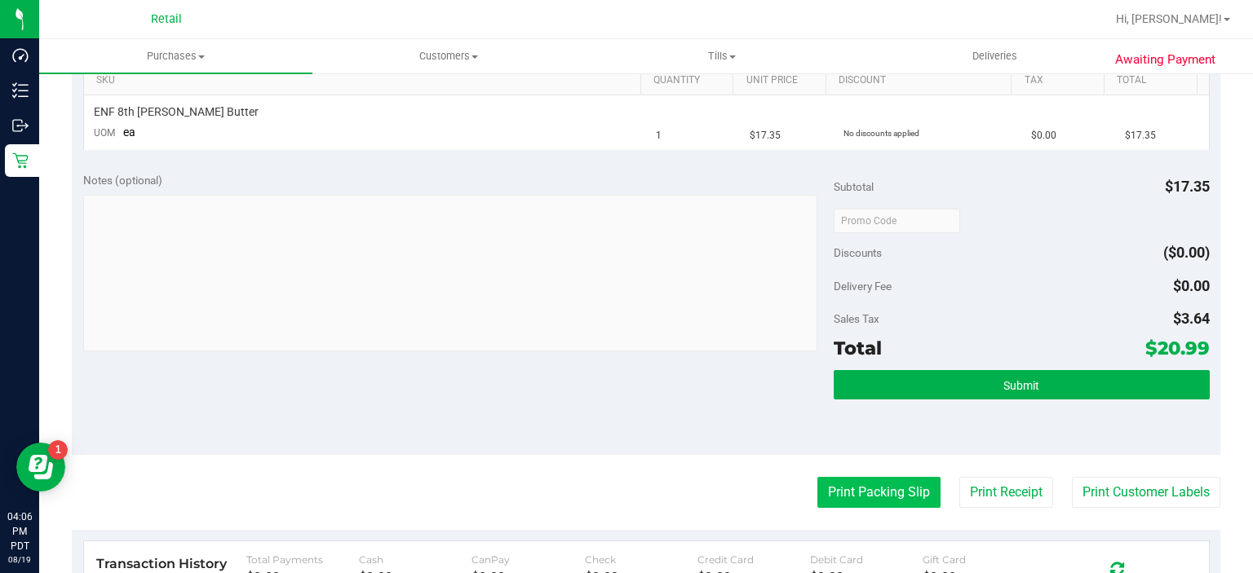
click at [862, 480] on button "Print Packing Slip" at bounding box center [878, 492] width 123 height 31
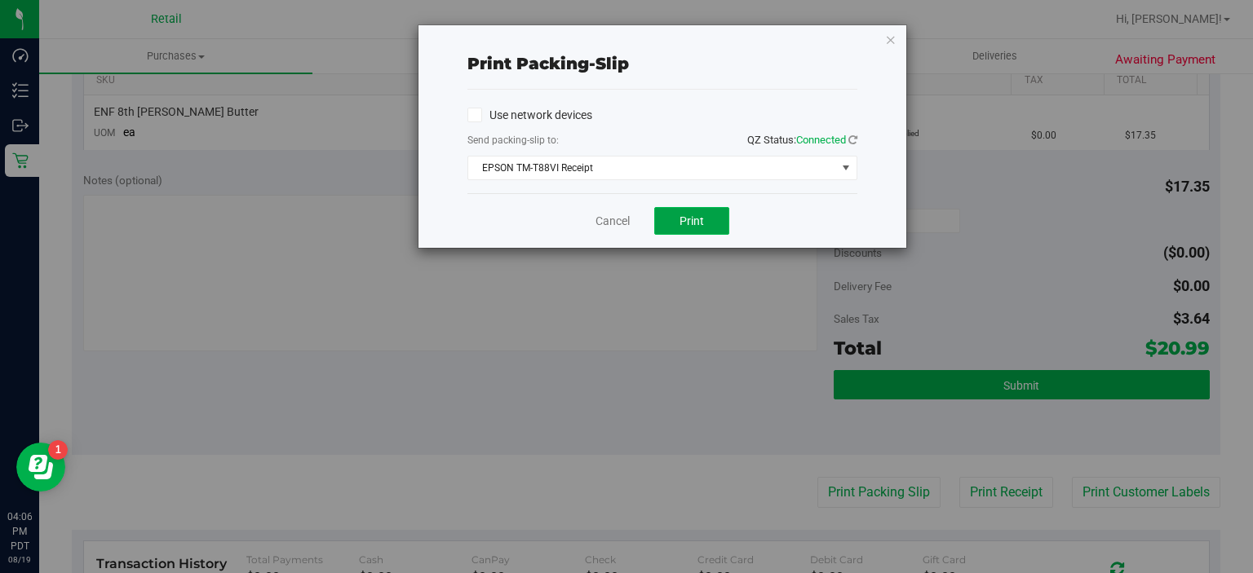
click at [701, 217] on span "Print" at bounding box center [691, 220] width 24 height 13
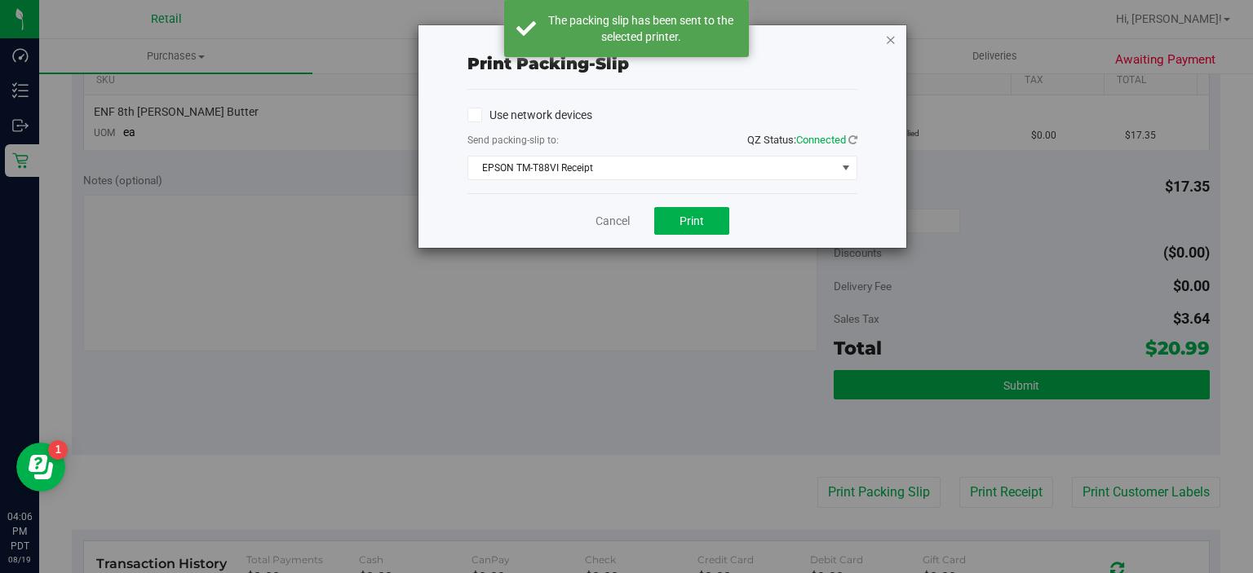
click at [891, 36] on icon "button" at bounding box center [890, 39] width 11 height 20
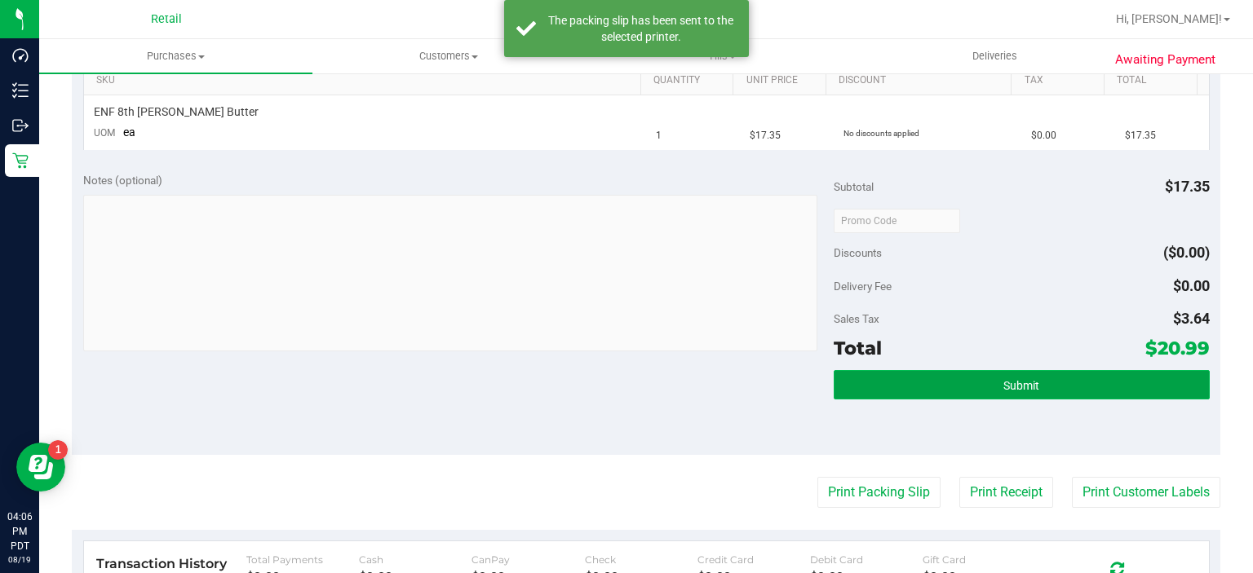
click at [981, 370] on button "Submit" at bounding box center [1020, 384] width 375 height 29
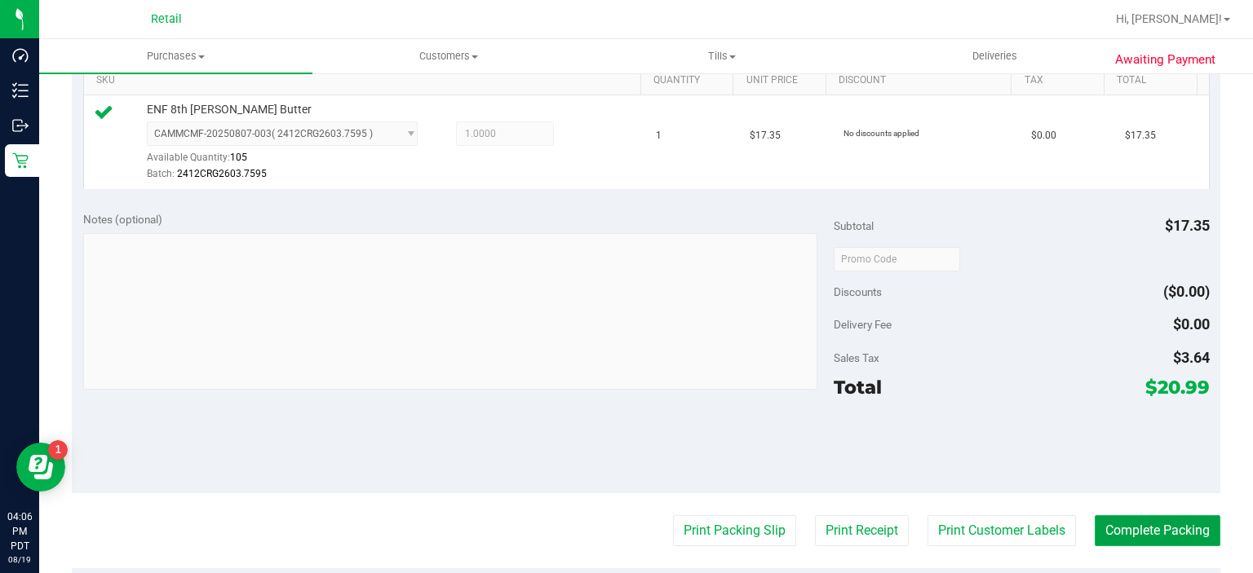
click at [1166, 527] on button "Complete Packing" at bounding box center [1157, 530] width 126 height 31
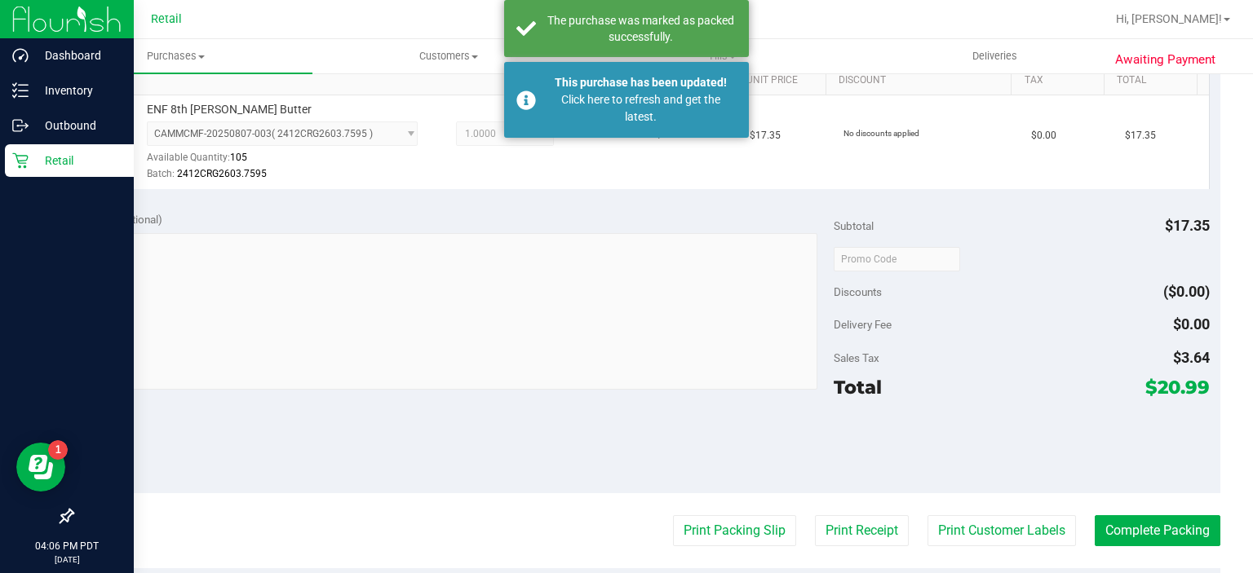
click at [26, 166] on icon at bounding box center [20, 160] width 16 height 16
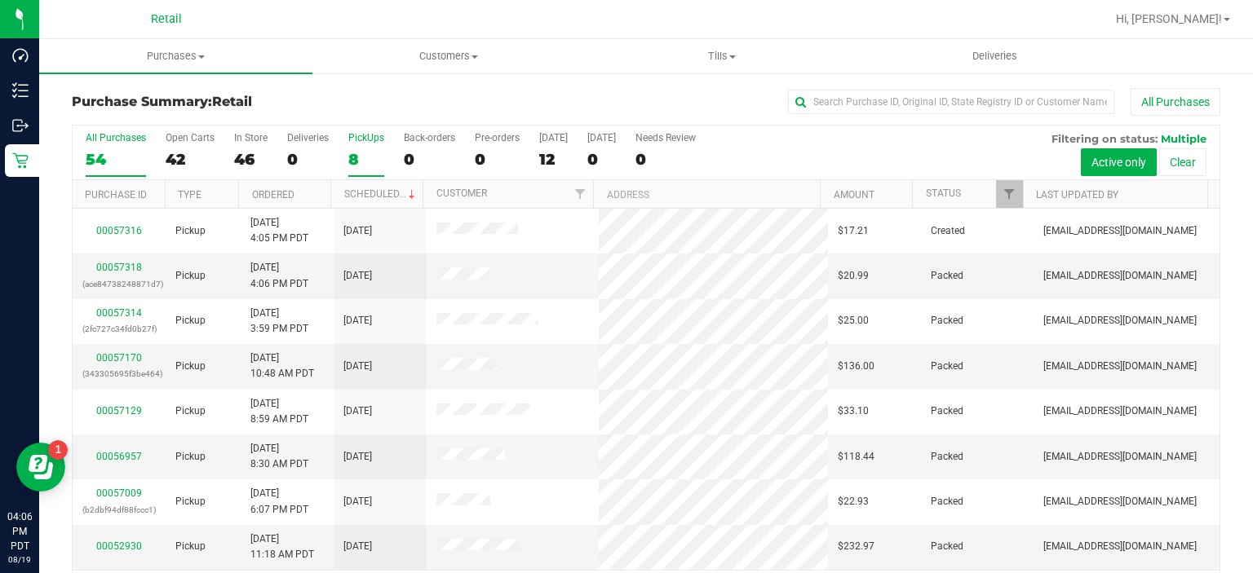
click at [351, 150] on div "8" at bounding box center [366, 159] width 36 height 19
click at [0, 0] on input "PickUps 8" at bounding box center [0, 0] width 0 height 0
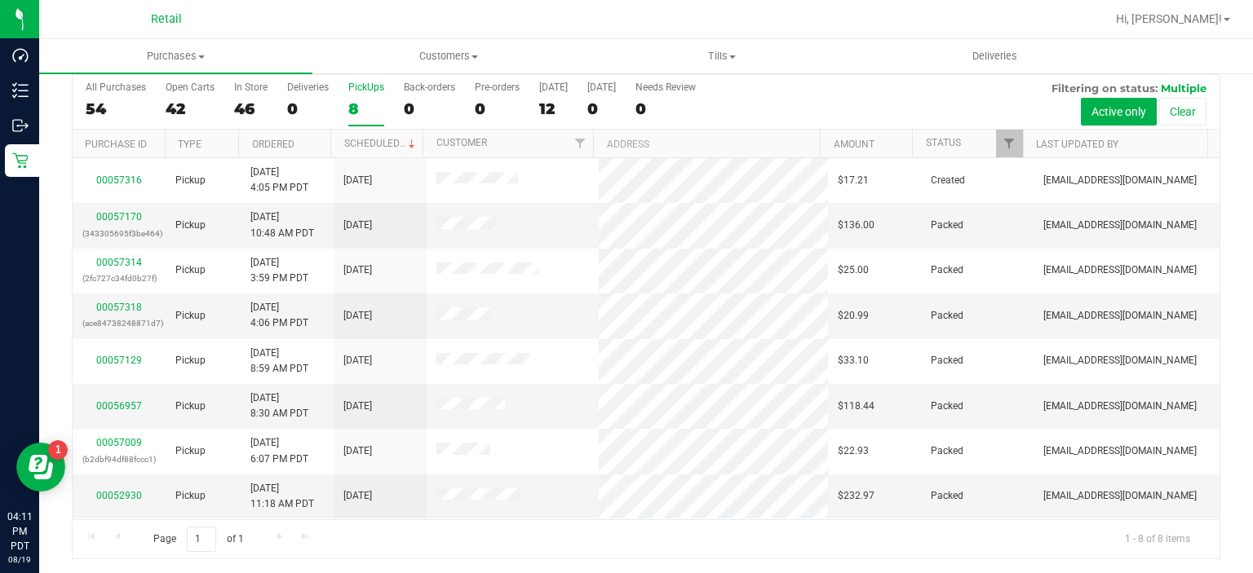
click at [352, 99] on div "8" at bounding box center [366, 108] width 36 height 19
click at [0, 0] on input "PickUps 8" at bounding box center [0, 0] width 0 height 0
click at [362, 104] on div "8" at bounding box center [366, 108] width 36 height 19
click at [0, 0] on input "PickUps 8" at bounding box center [0, 0] width 0 height 0
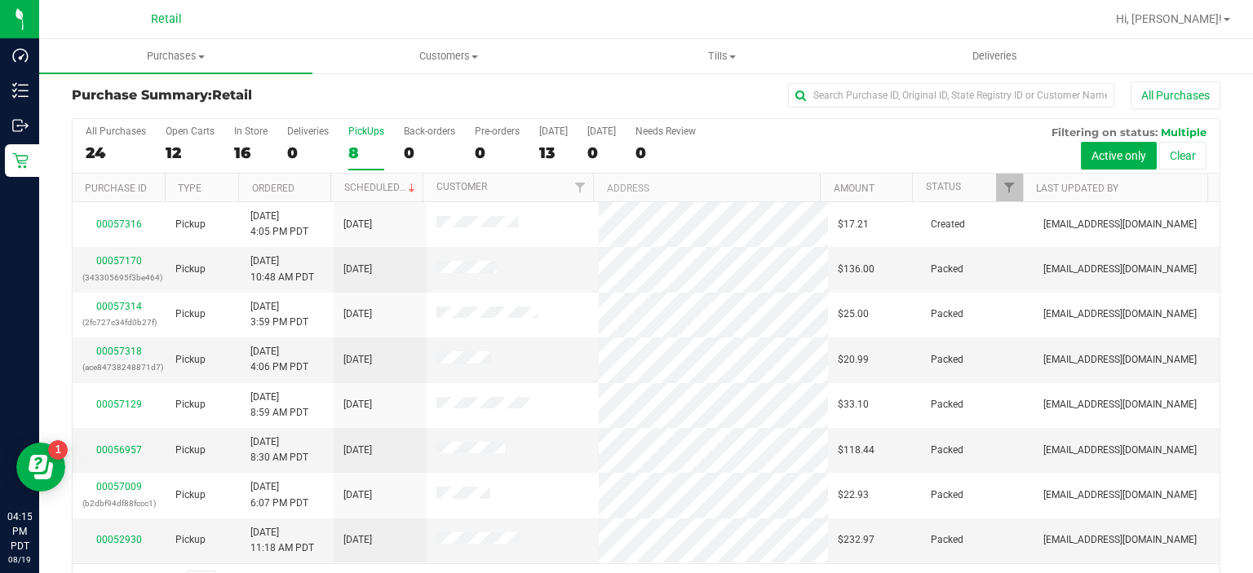
scroll to position [12, 0]
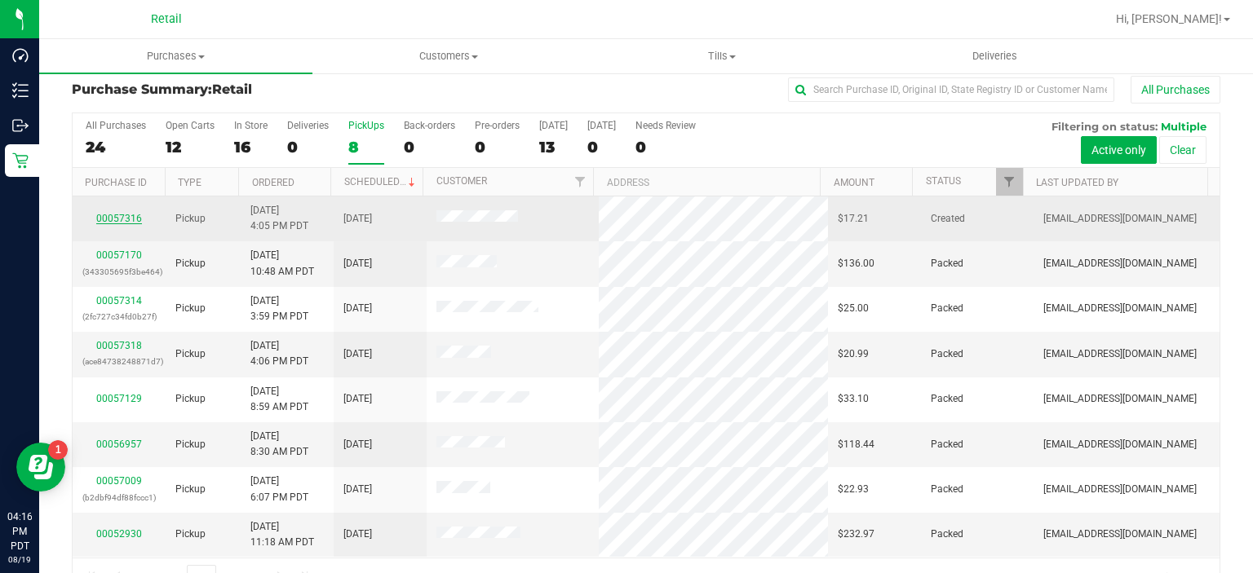
click at [112, 222] on link "00057316" at bounding box center [119, 218] width 46 height 11
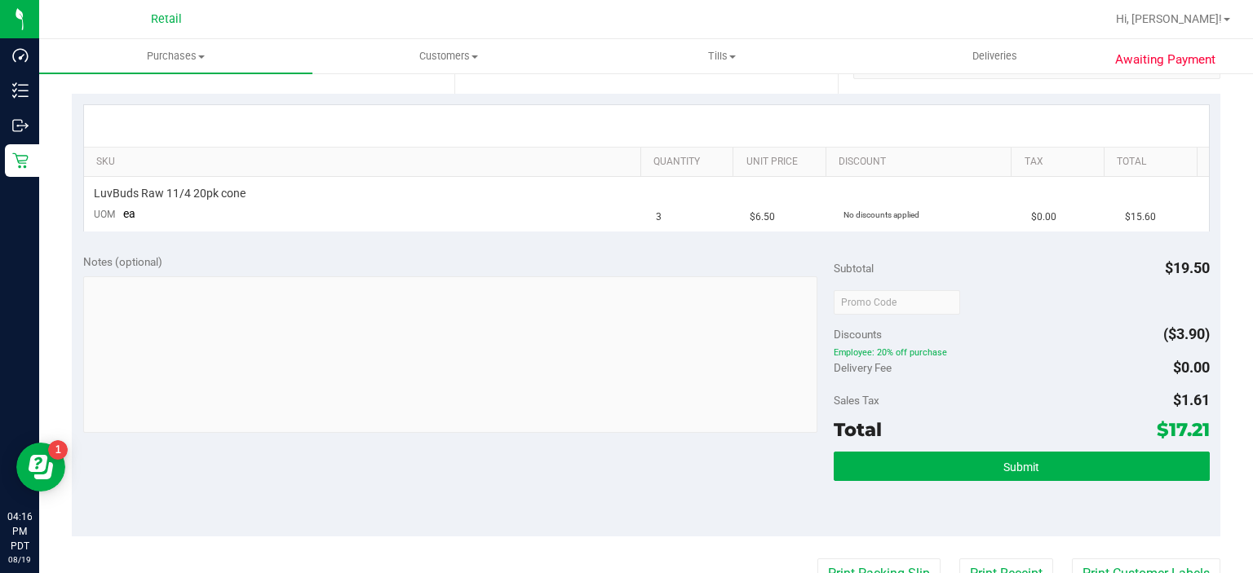
scroll to position [339, 0]
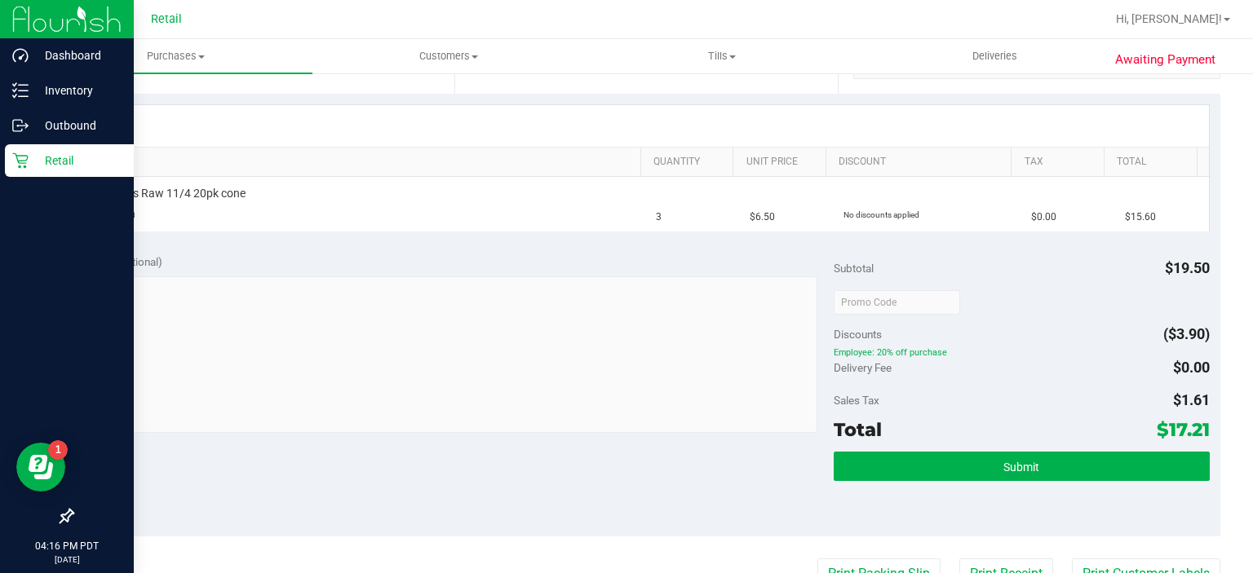
click at [11, 147] on div "Retail" at bounding box center [69, 160] width 129 height 33
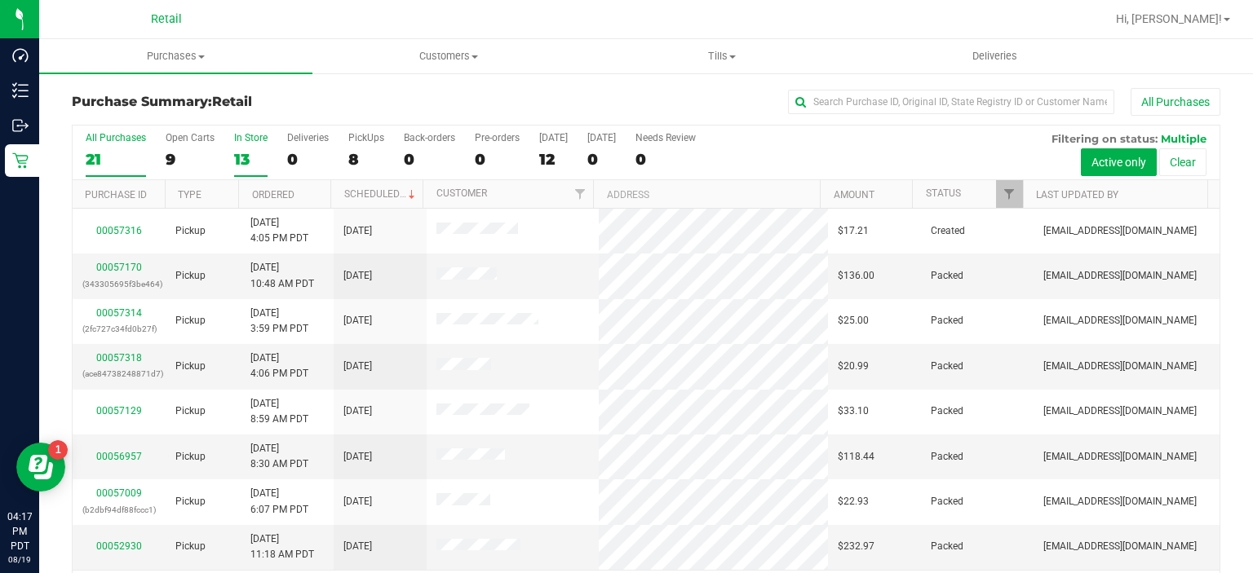
click at [261, 148] on label "In Store 13" at bounding box center [250, 154] width 33 height 45
click at [0, 0] on input "In Store 13" at bounding box center [0, 0] width 0 height 0
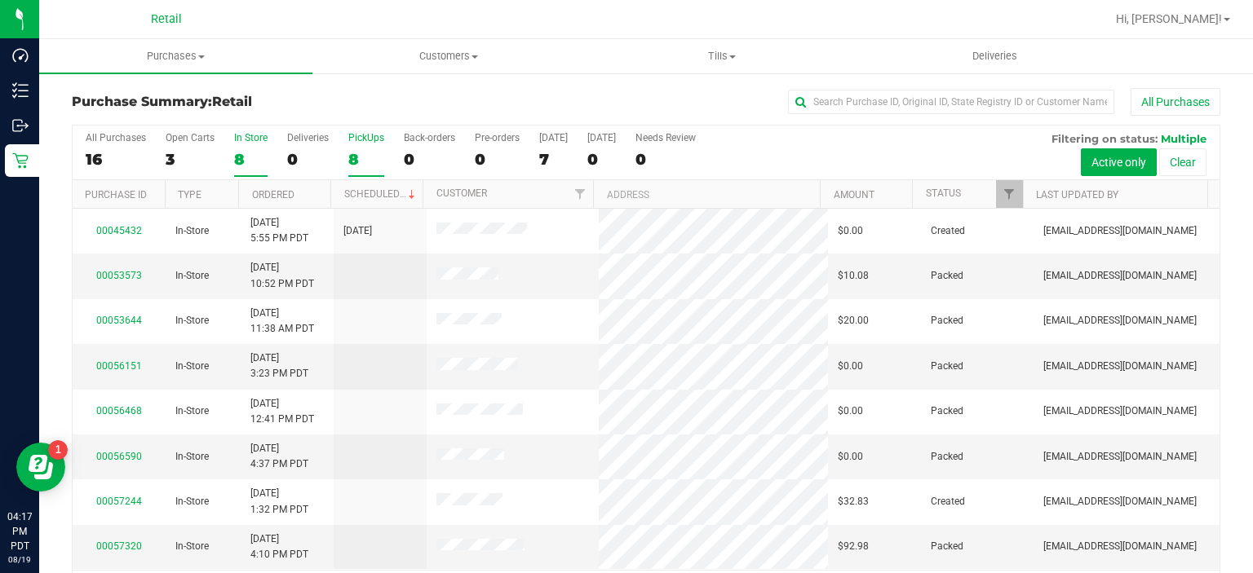
click at [355, 153] on div "8" at bounding box center [366, 159] width 36 height 19
click at [0, 0] on input "PickUps 8" at bounding box center [0, 0] width 0 height 0
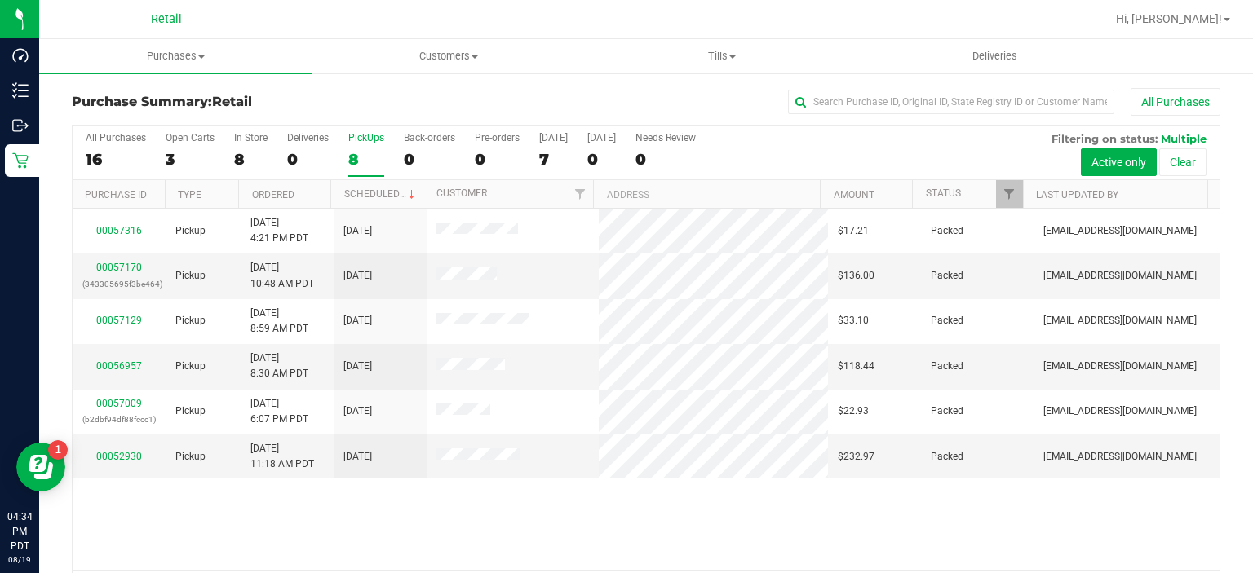
click at [352, 139] on div "PickUps" at bounding box center [366, 137] width 36 height 11
click at [0, 0] on input "PickUps 8" at bounding box center [0, 0] width 0 height 0
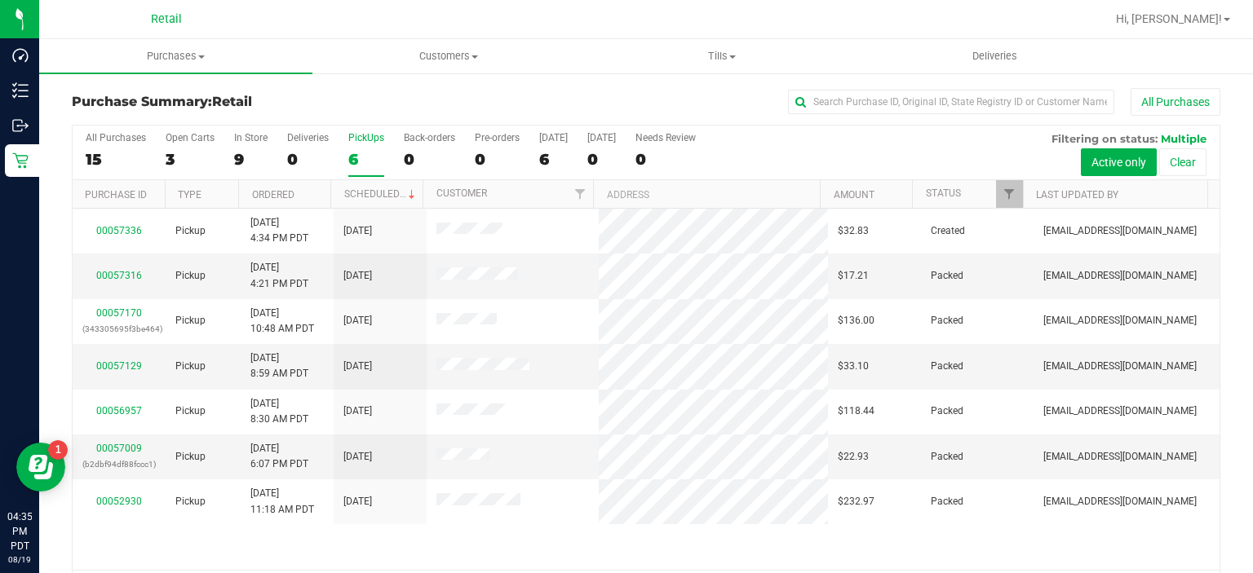
click at [365, 157] on div "6" at bounding box center [366, 159] width 36 height 19
click at [0, 0] on input "PickUps 6" at bounding box center [0, 0] width 0 height 0
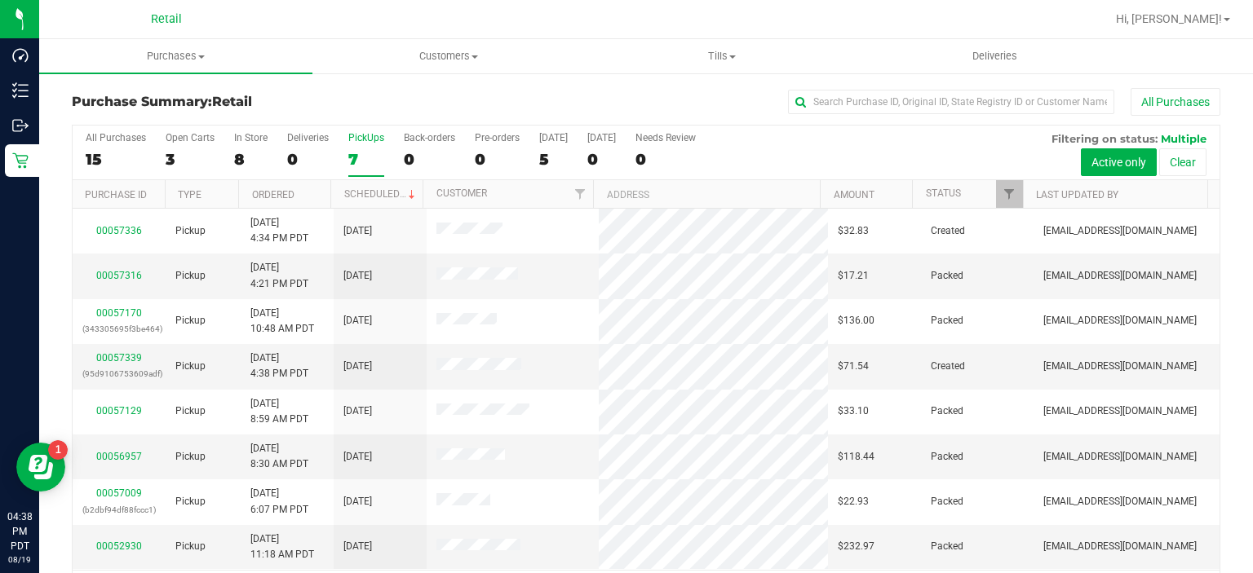
click at [352, 150] on div "7" at bounding box center [366, 159] width 36 height 19
click at [0, 0] on input "PickUps 7" at bounding box center [0, 0] width 0 height 0
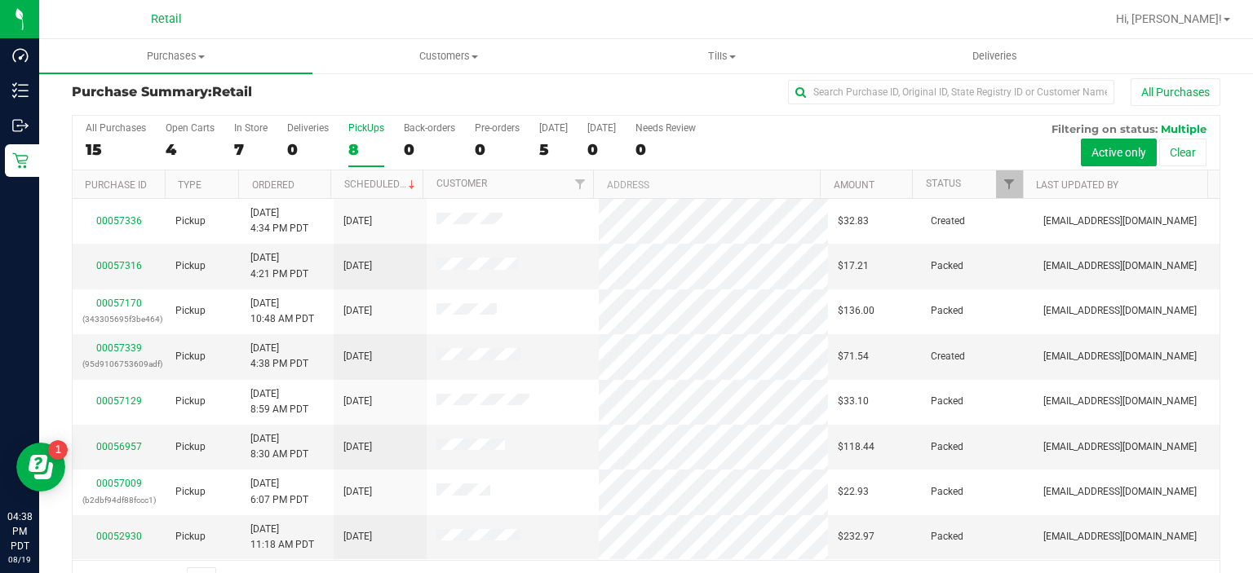
scroll to position [15, 0]
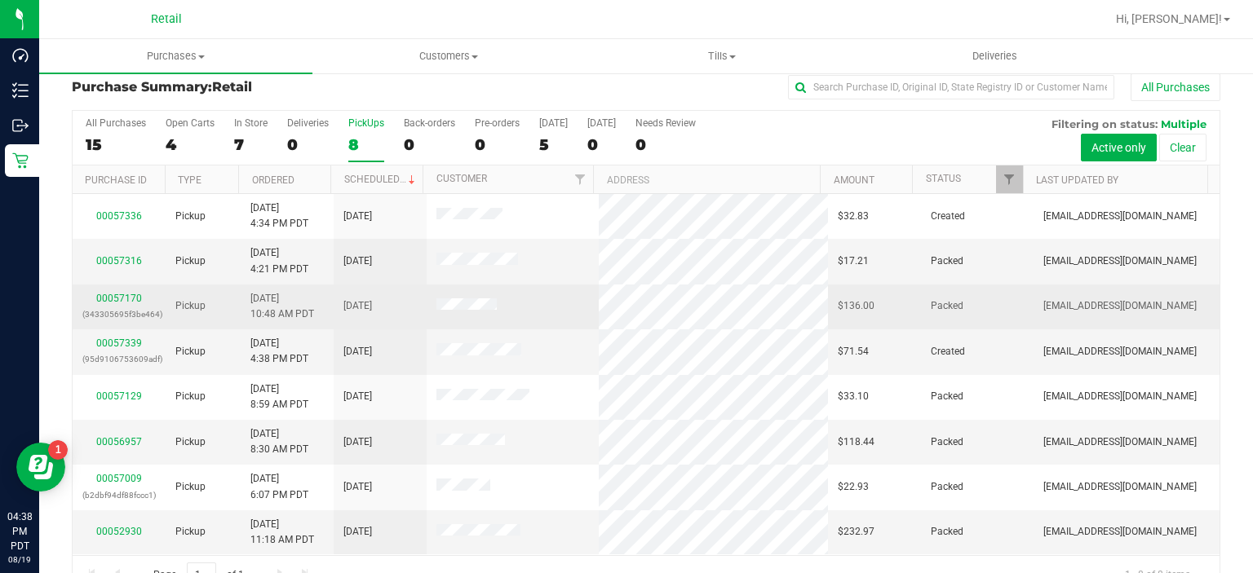
click at [120, 320] on td "00057170 (343305695f3be464)" at bounding box center [119, 307] width 93 height 45
click at [106, 321] on td "00057170 (343305695f3be464)" at bounding box center [119, 307] width 93 height 45
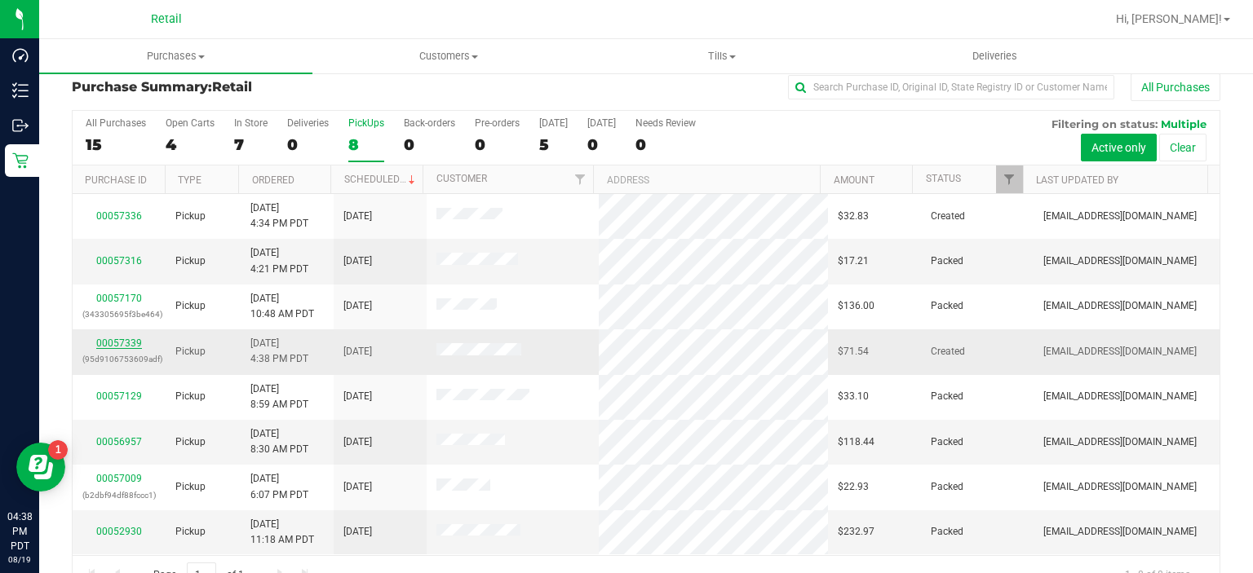
click at [108, 342] on link "00057339" at bounding box center [119, 343] width 46 height 11
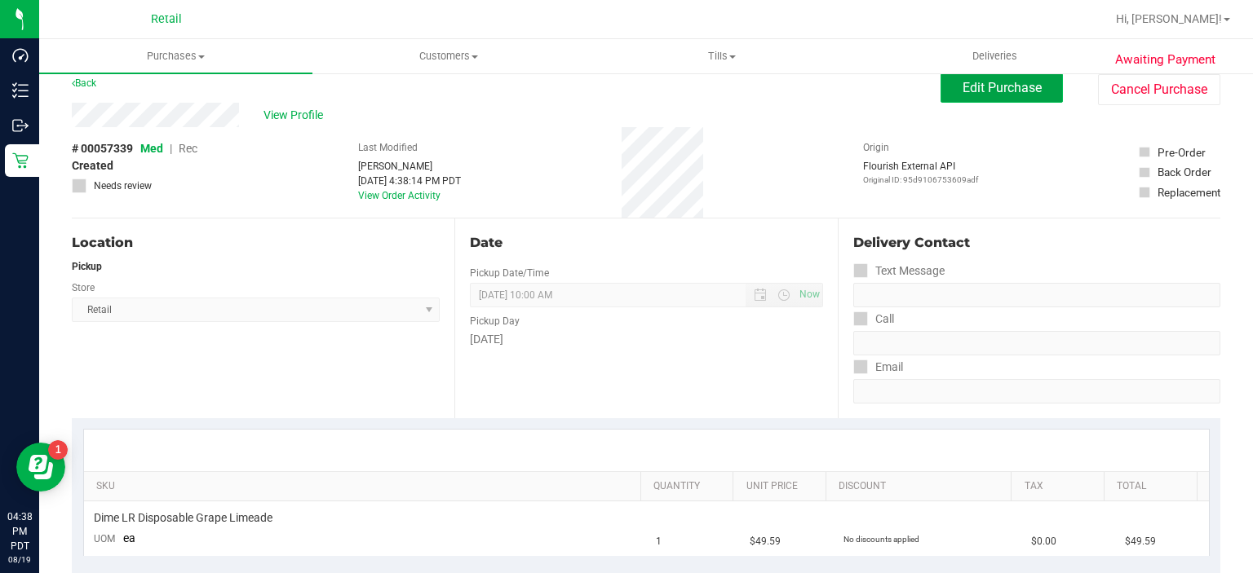
click at [985, 82] on span "Edit Purchase" at bounding box center [1001, 87] width 79 height 15
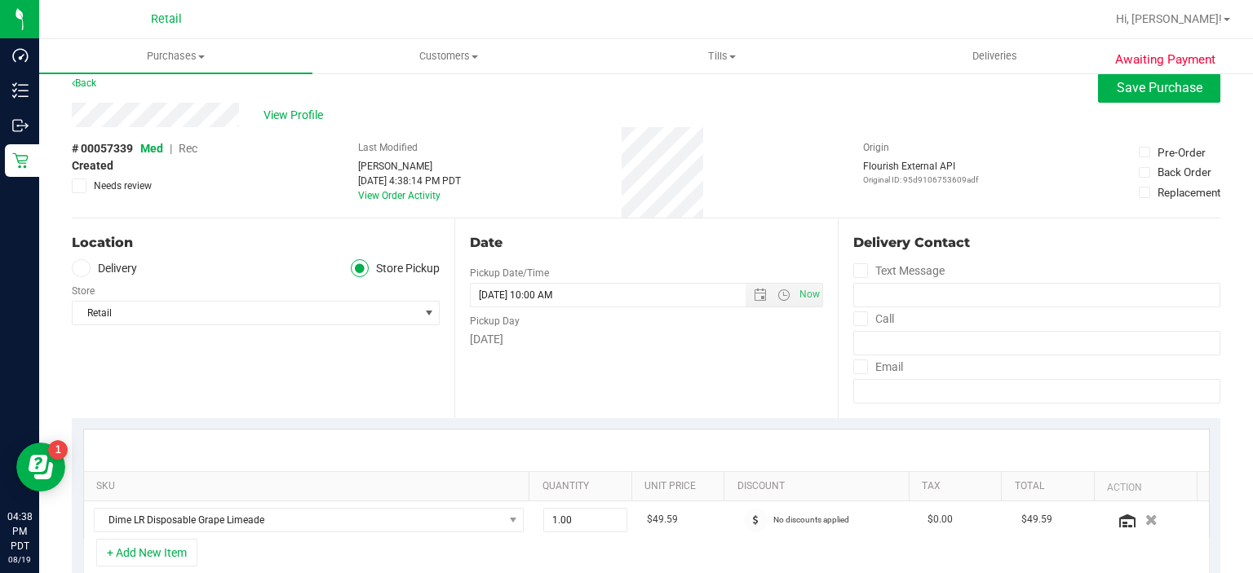
click at [183, 153] on span "Rec" at bounding box center [188, 148] width 19 height 13
click at [1125, 90] on span "Save Purchase" at bounding box center [1159, 87] width 86 height 15
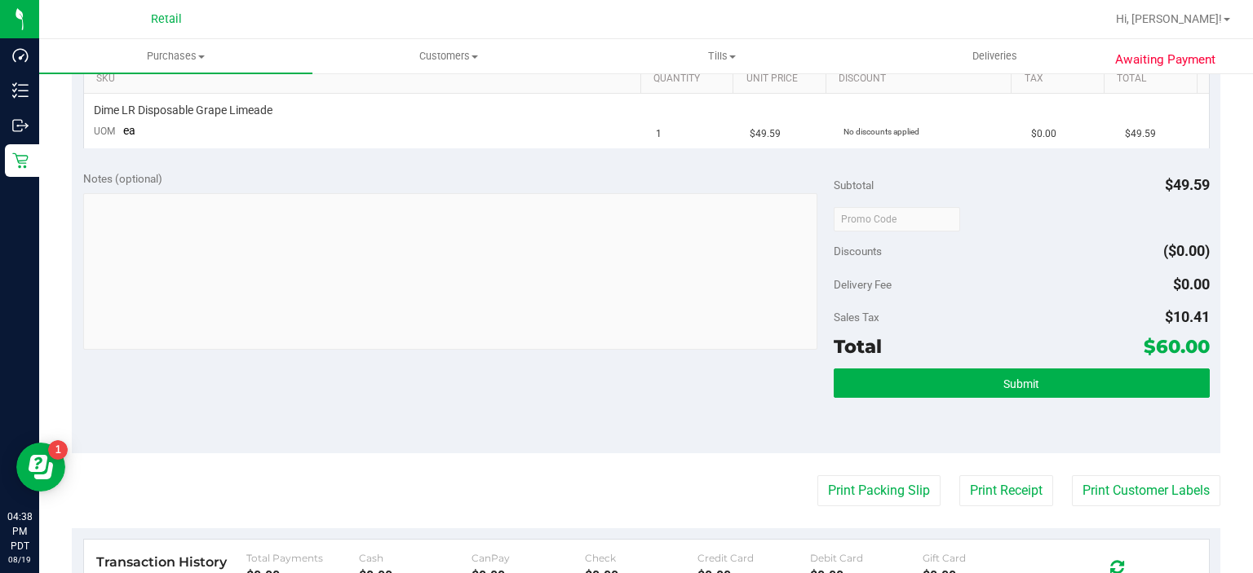
scroll to position [426, 0]
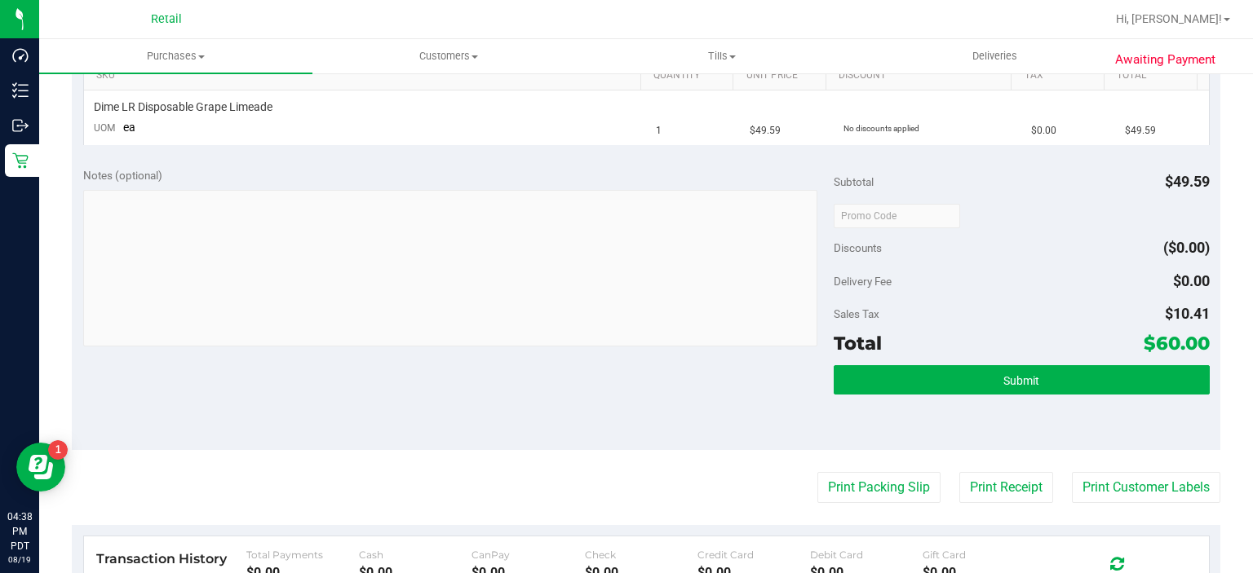
click at [850, 515] on purchase-details "Back Edit Purchase Cancel Purchase View Profile # 00057339 Med | Rec Created Ne…" at bounding box center [646, 252] width 1148 height 1180
click at [854, 484] on button "Print Packing Slip" at bounding box center [878, 487] width 123 height 31
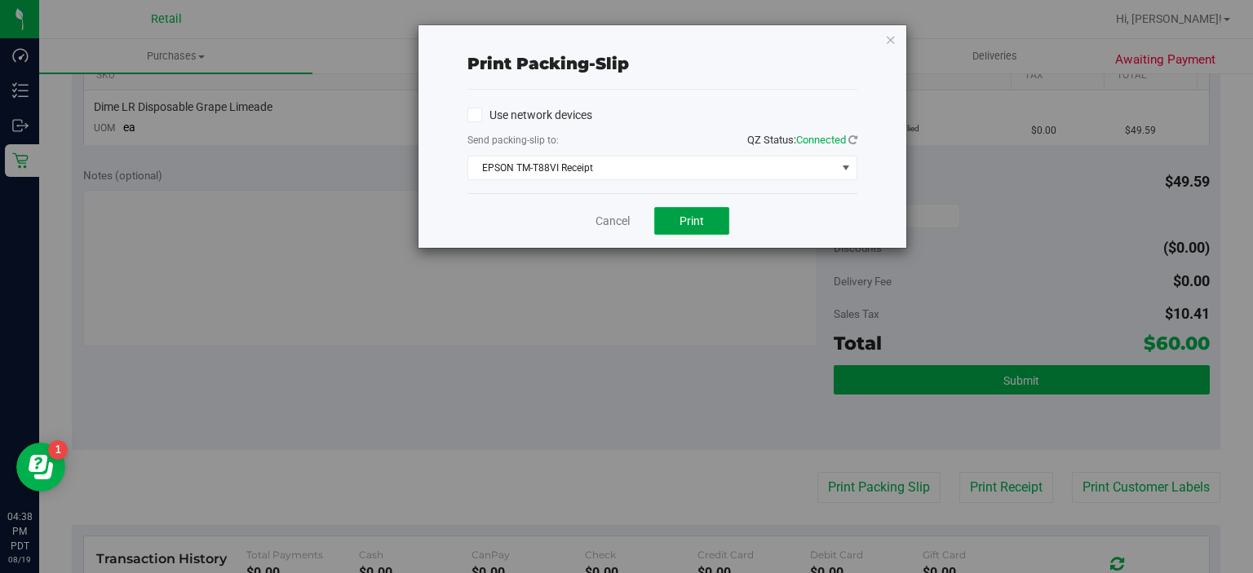
click at [705, 218] on button "Print" at bounding box center [691, 221] width 75 height 28
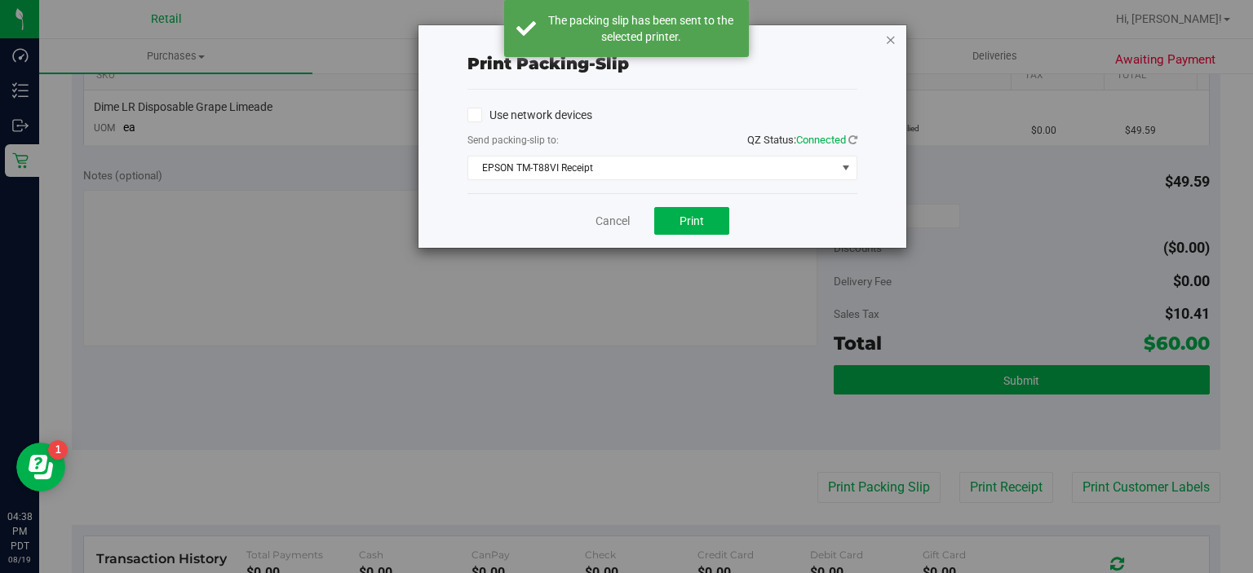
click at [891, 33] on icon "button" at bounding box center [890, 39] width 11 height 20
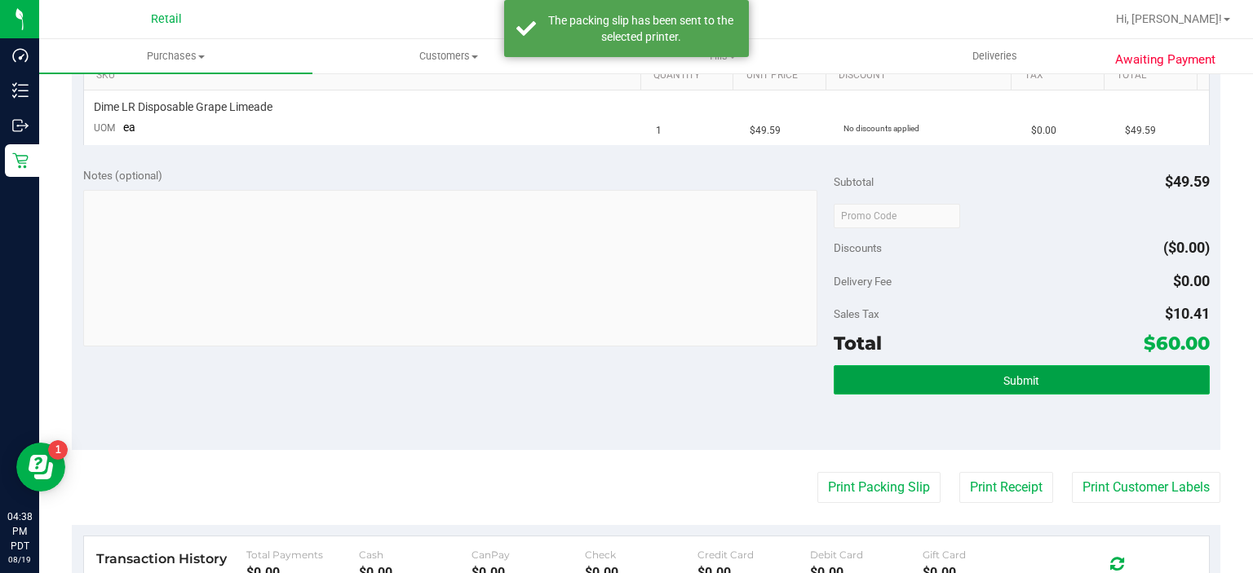
click at [978, 376] on button "Submit" at bounding box center [1020, 379] width 375 height 29
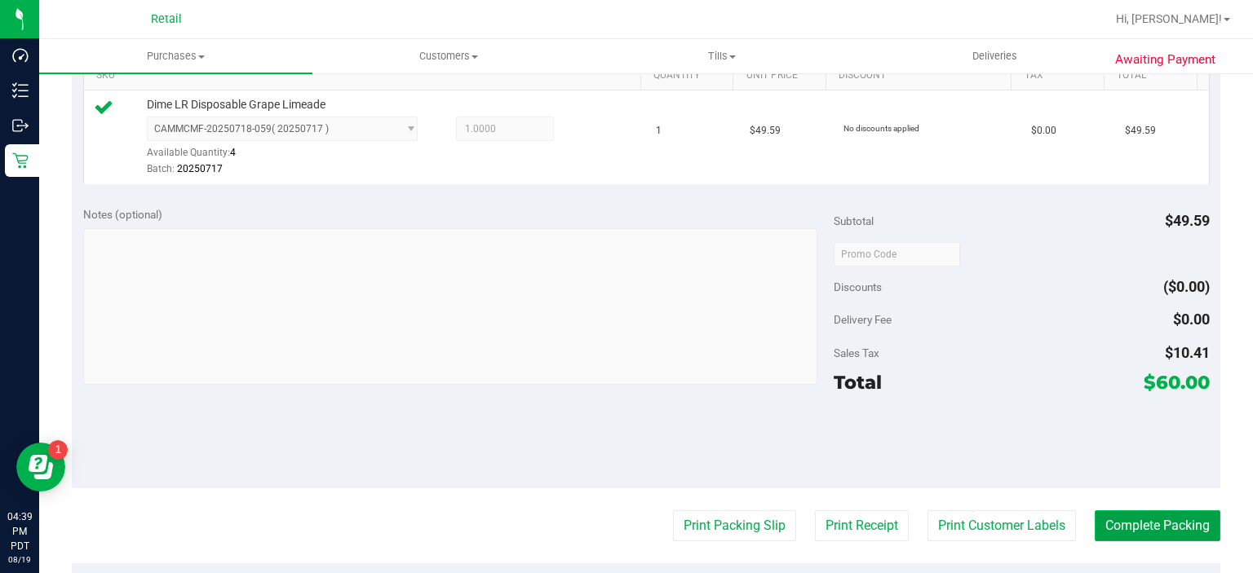
click at [1138, 518] on button "Complete Packing" at bounding box center [1157, 526] width 126 height 31
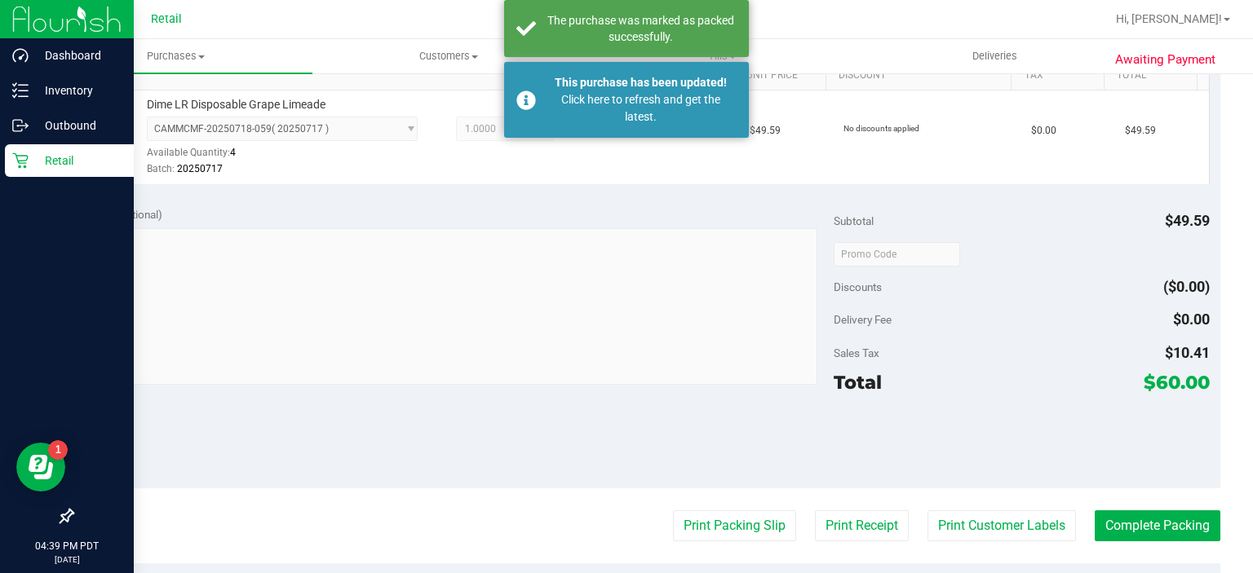
click at [23, 161] on icon at bounding box center [19, 160] width 15 height 15
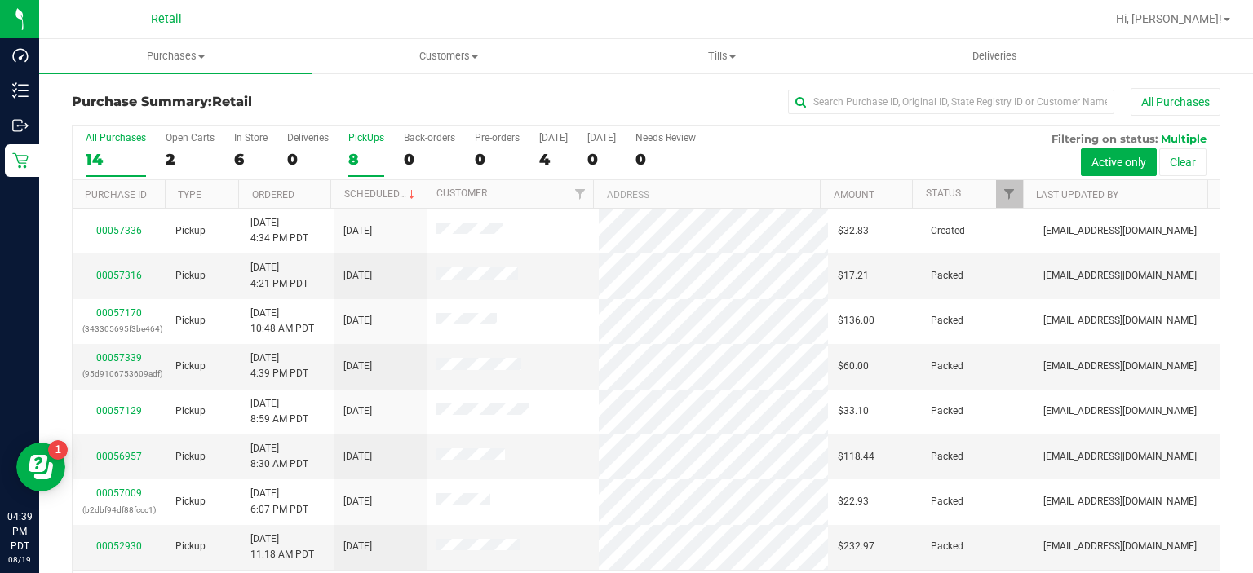
click at [363, 150] on div "8" at bounding box center [366, 159] width 36 height 19
click at [0, 0] on input "PickUps 8" at bounding box center [0, 0] width 0 height 0
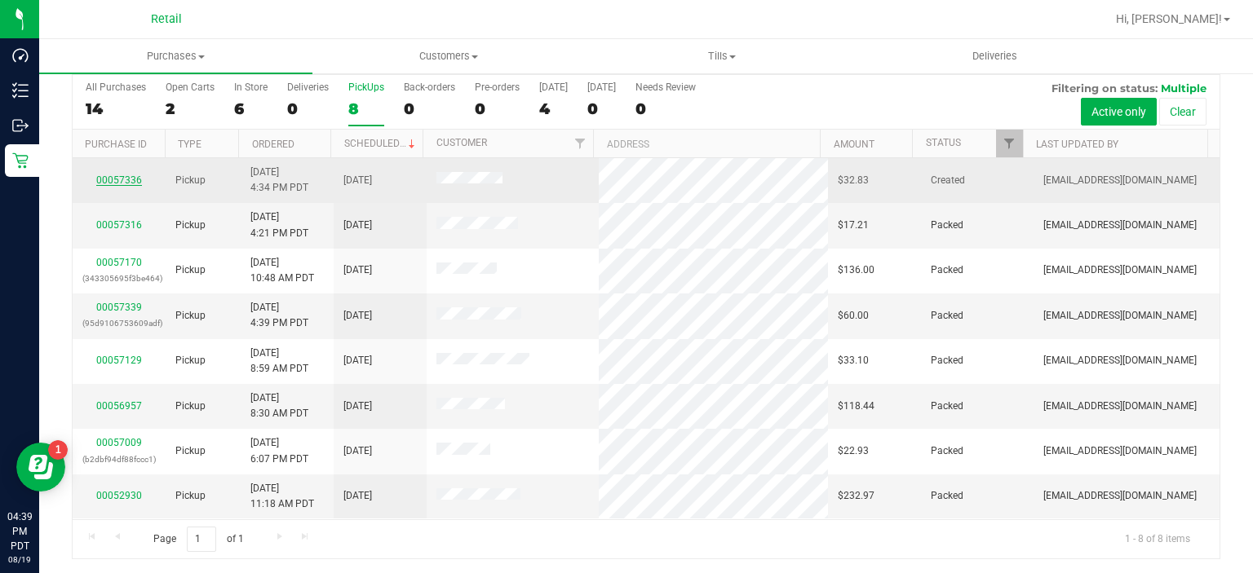
click at [108, 179] on link "00057336" at bounding box center [119, 180] width 46 height 11
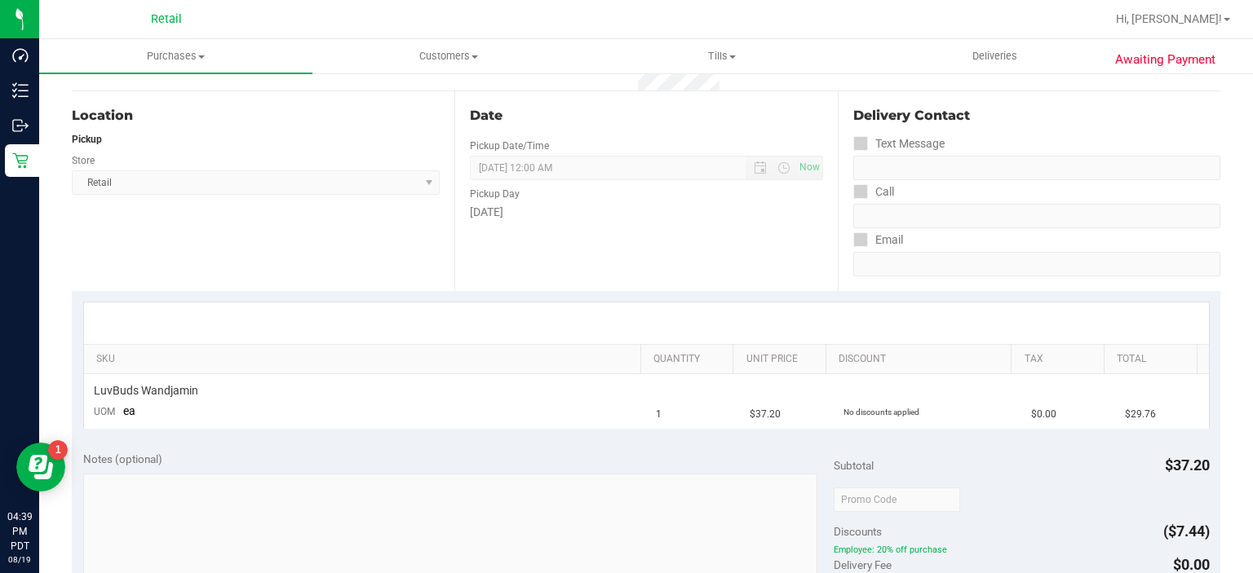
scroll to position [171, 0]
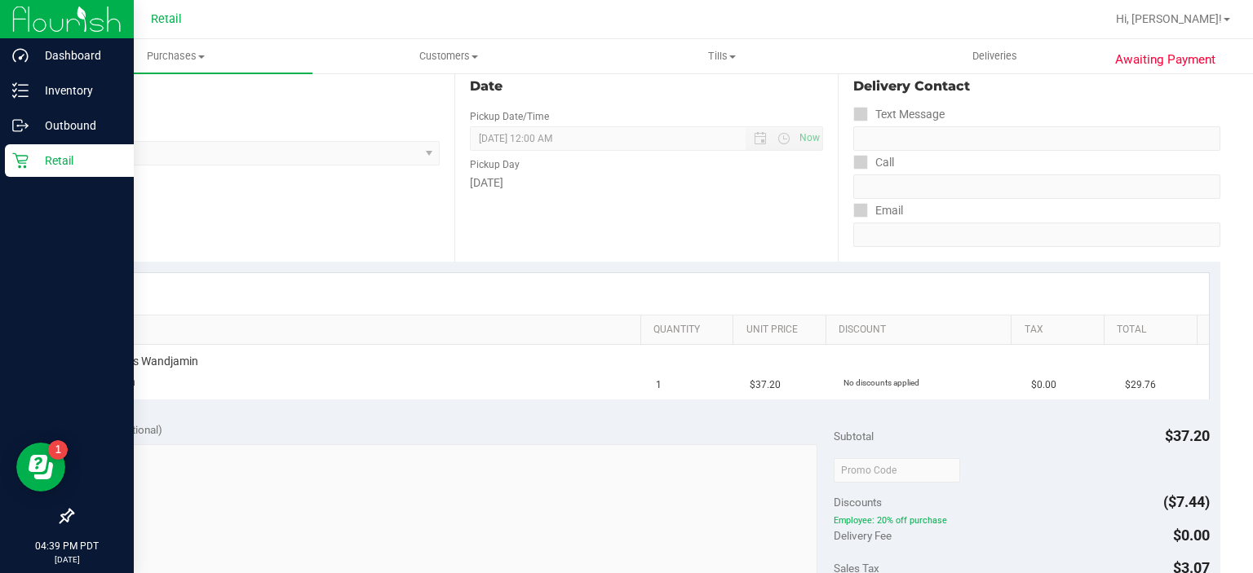
click at [24, 155] on icon at bounding box center [19, 160] width 15 height 15
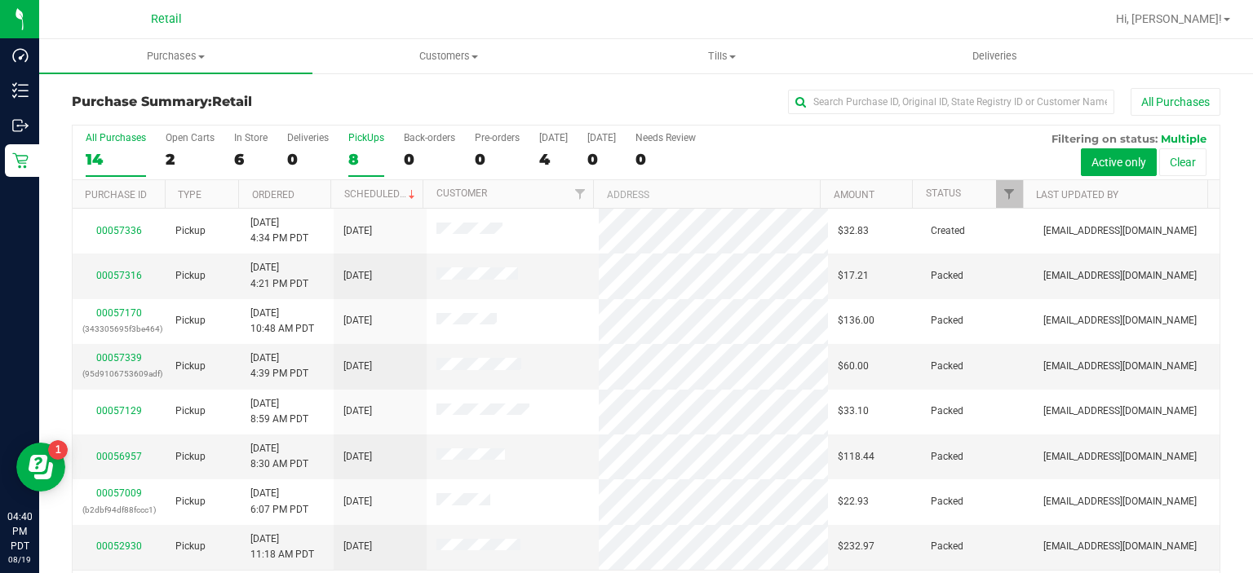
click at [360, 148] on label "PickUps 8" at bounding box center [366, 154] width 36 height 45
click at [0, 0] on input "PickUps 8" at bounding box center [0, 0] width 0 height 0
click at [364, 167] on div "8" at bounding box center [366, 159] width 36 height 19
click at [0, 0] on input "PickUps 8" at bounding box center [0, 0] width 0 height 0
click at [114, 361] on link "00057342" at bounding box center [119, 357] width 46 height 11
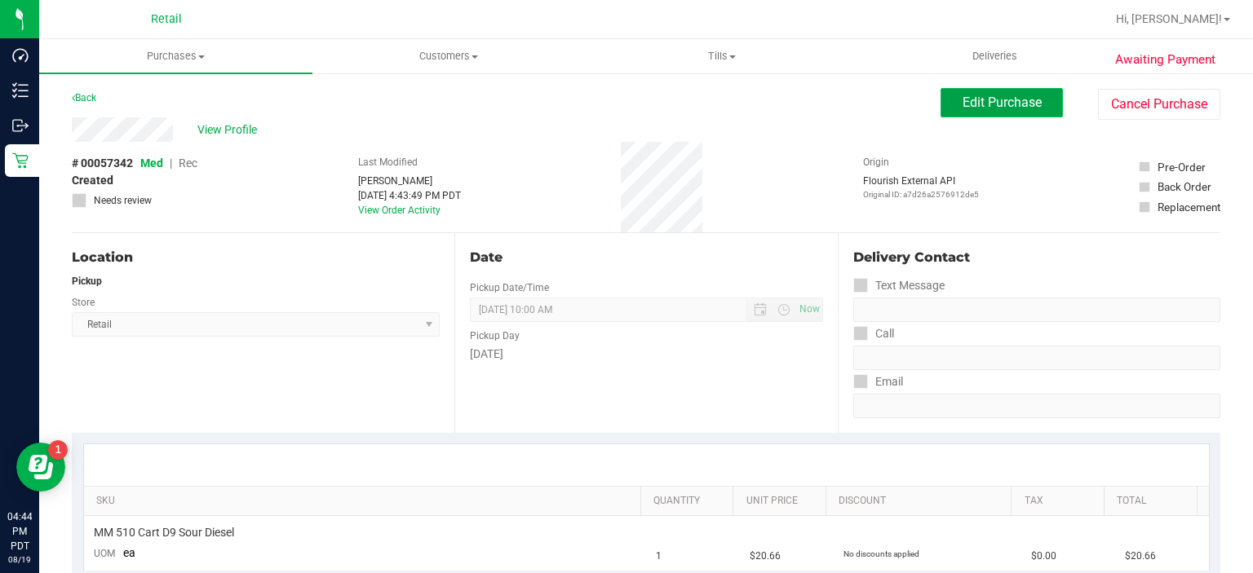
click at [987, 91] on button "Edit Purchase" at bounding box center [1001, 102] width 122 height 29
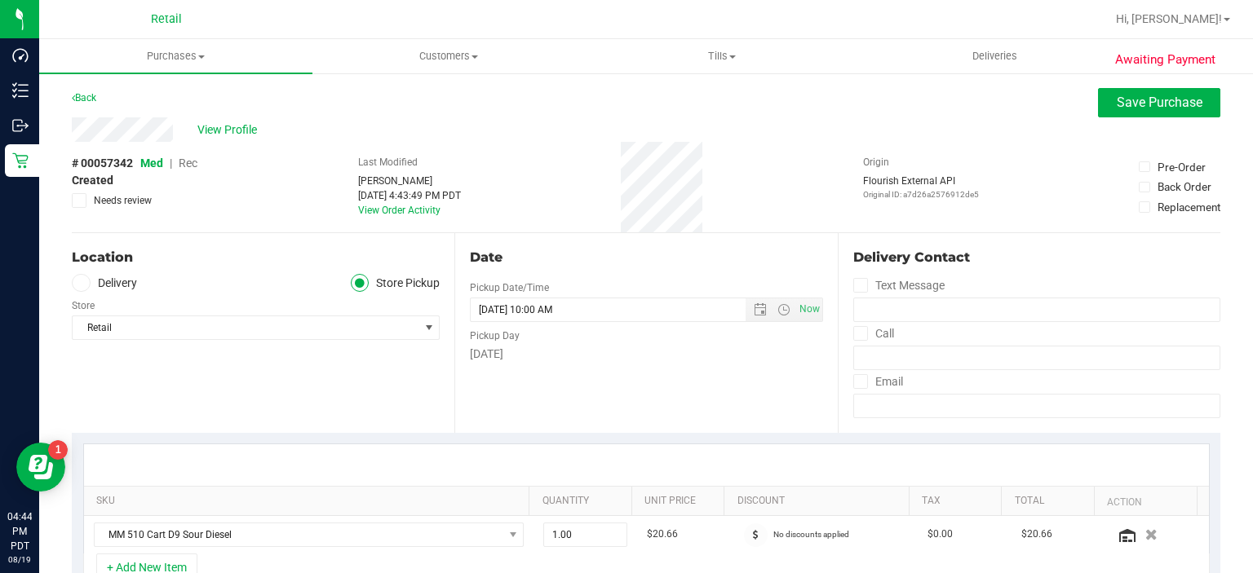
click at [179, 166] on span "Rec" at bounding box center [188, 163] width 19 height 13
click at [1146, 114] on button "Save Purchase" at bounding box center [1159, 102] width 122 height 29
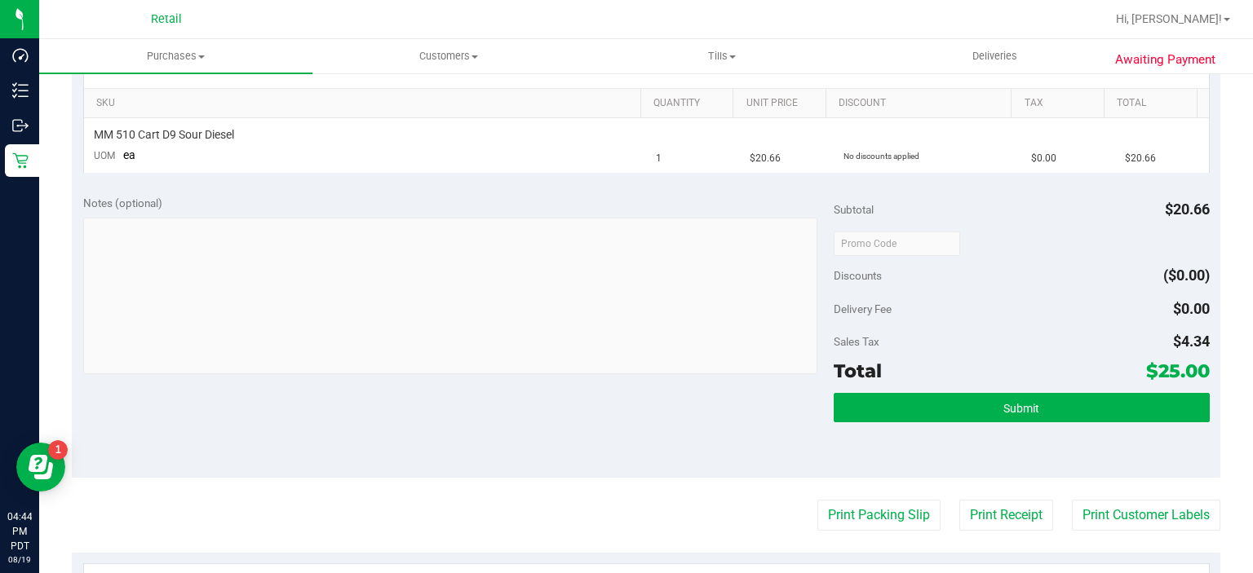
scroll to position [409, 0]
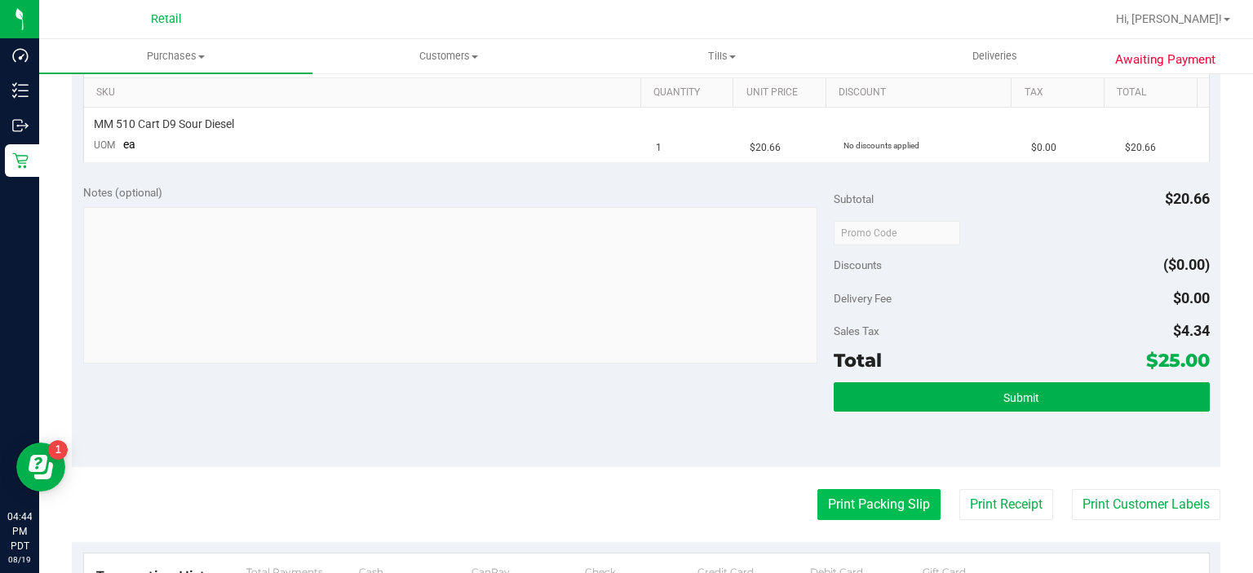
click at [844, 499] on button "Print Packing Slip" at bounding box center [878, 504] width 123 height 31
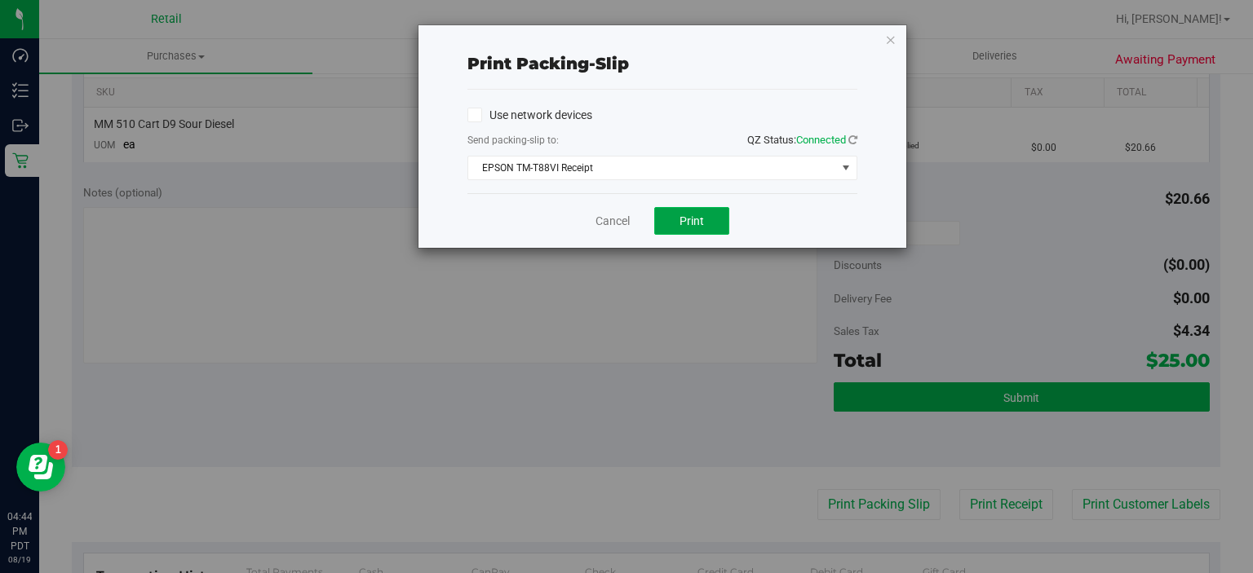
click at [688, 208] on button "Print" at bounding box center [691, 221] width 75 height 28
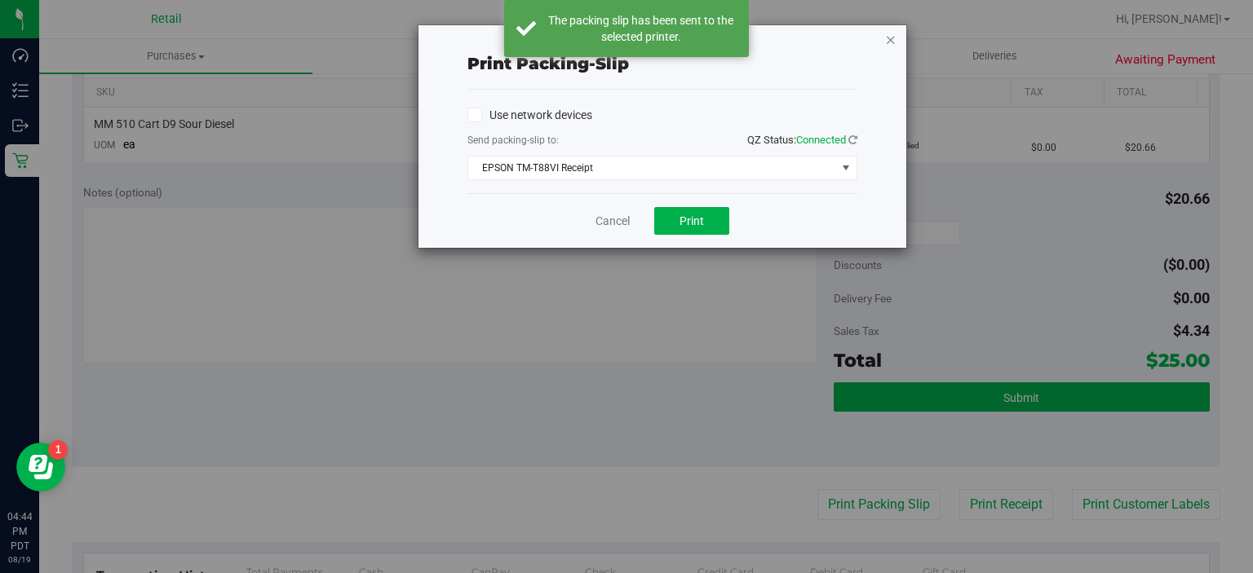
click at [891, 42] on icon "button" at bounding box center [890, 39] width 11 height 20
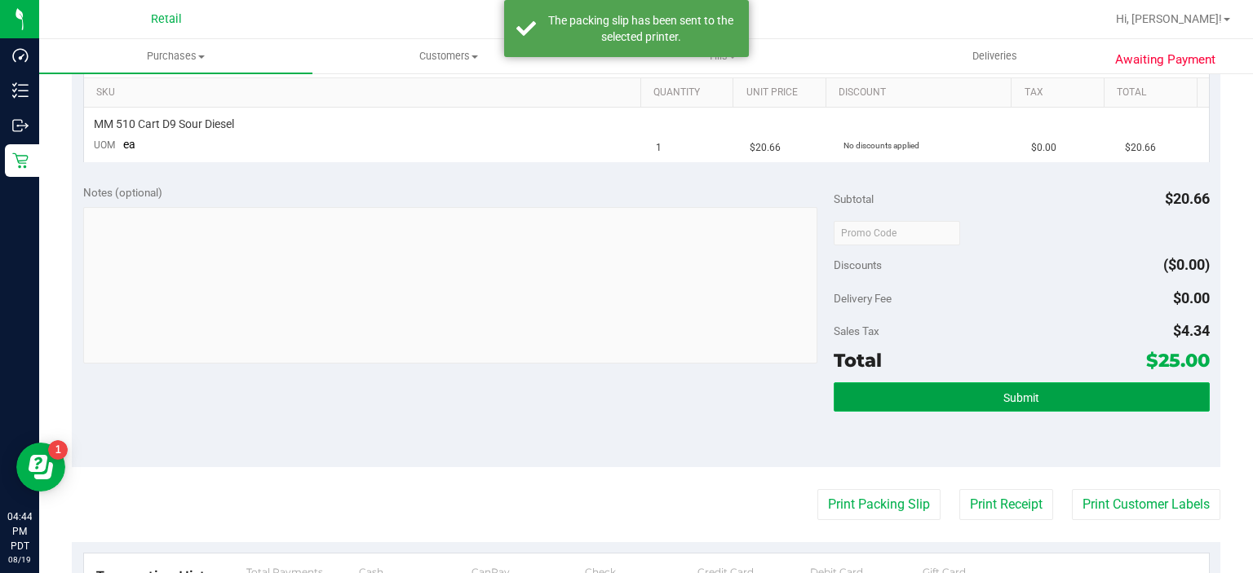
click at [1034, 404] on button "Submit" at bounding box center [1020, 396] width 375 height 29
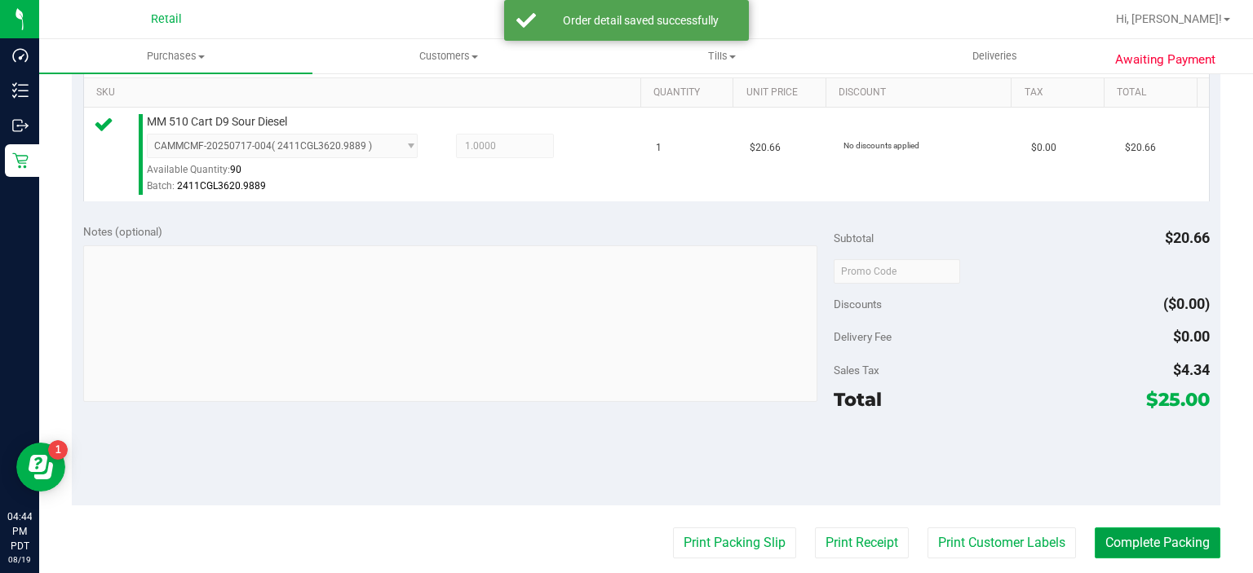
click at [1134, 538] on button "Complete Packing" at bounding box center [1157, 543] width 126 height 31
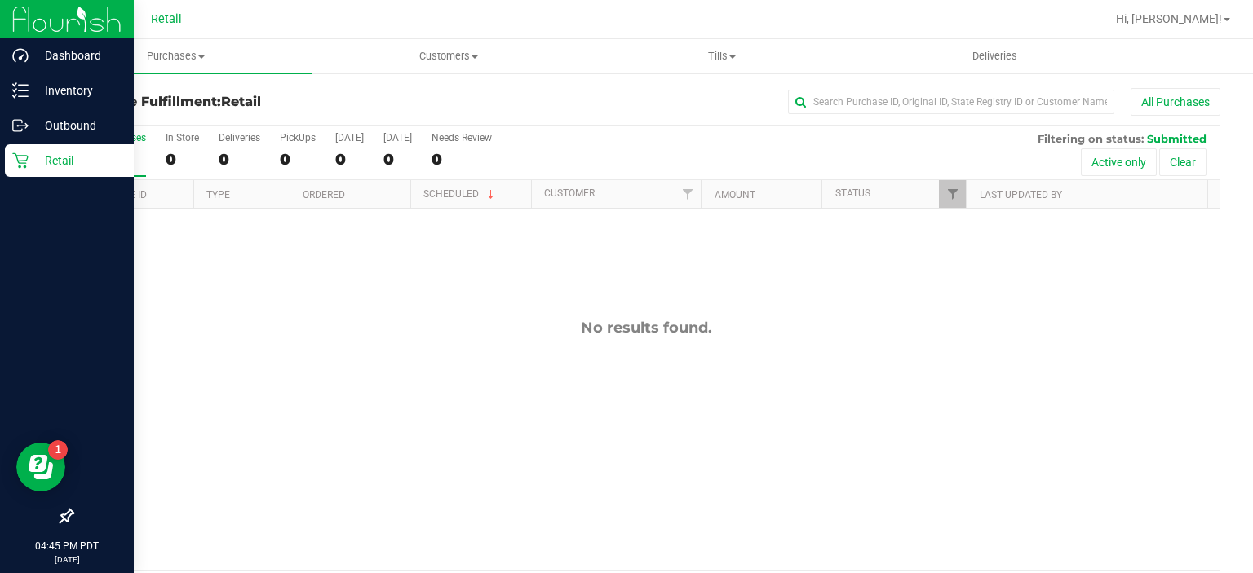
click at [20, 149] on div "Retail" at bounding box center [69, 160] width 129 height 33
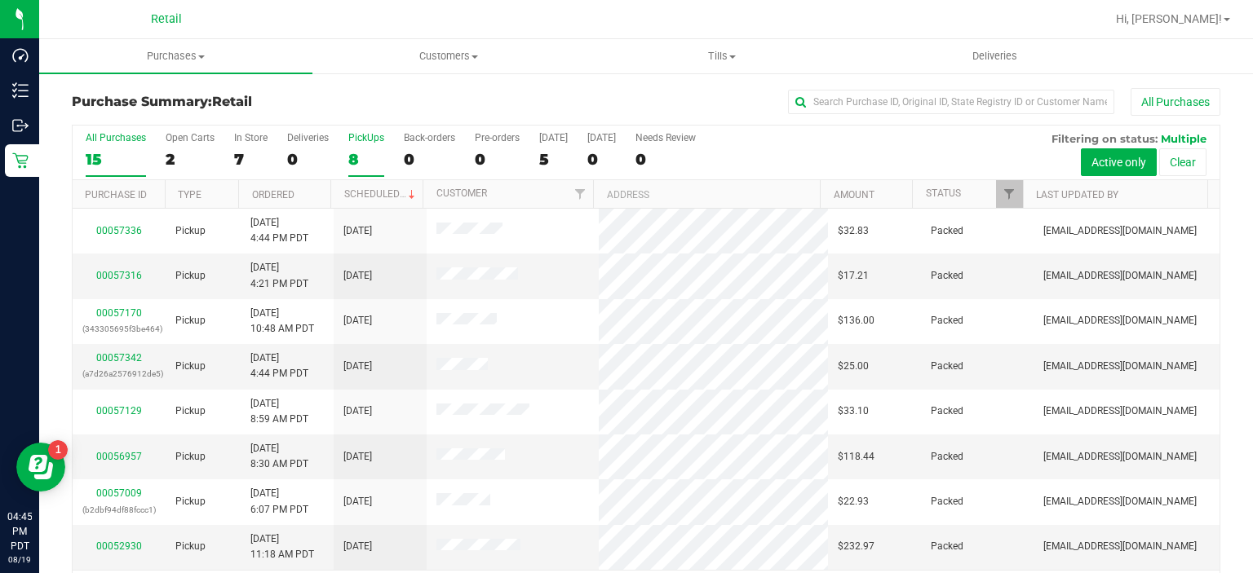
click at [367, 148] on label "PickUps 8" at bounding box center [366, 154] width 36 height 45
click at [0, 0] on input "PickUps 8" at bounding box center [0, 0] width 0 height 0
click at [353, 159] on div "8" at bounding box center [366, 159] width 36 height 19
click at [0, 0] on input "PickUps 8" at bounding box center [0, 0] width 0 height 0
click at [360, 146] on label "PickUps 8" at bounding box center [366, 154] width 36 height 45
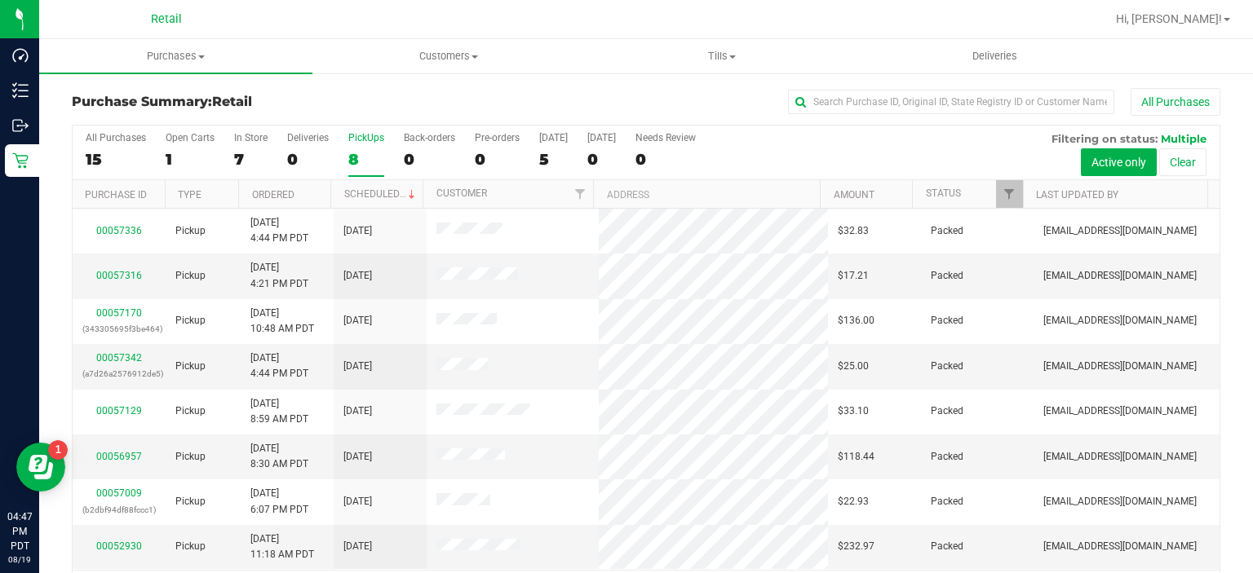
click at [0, 0] on input "PickUps 8" at bounding box center [0, 0] width 0 height 0
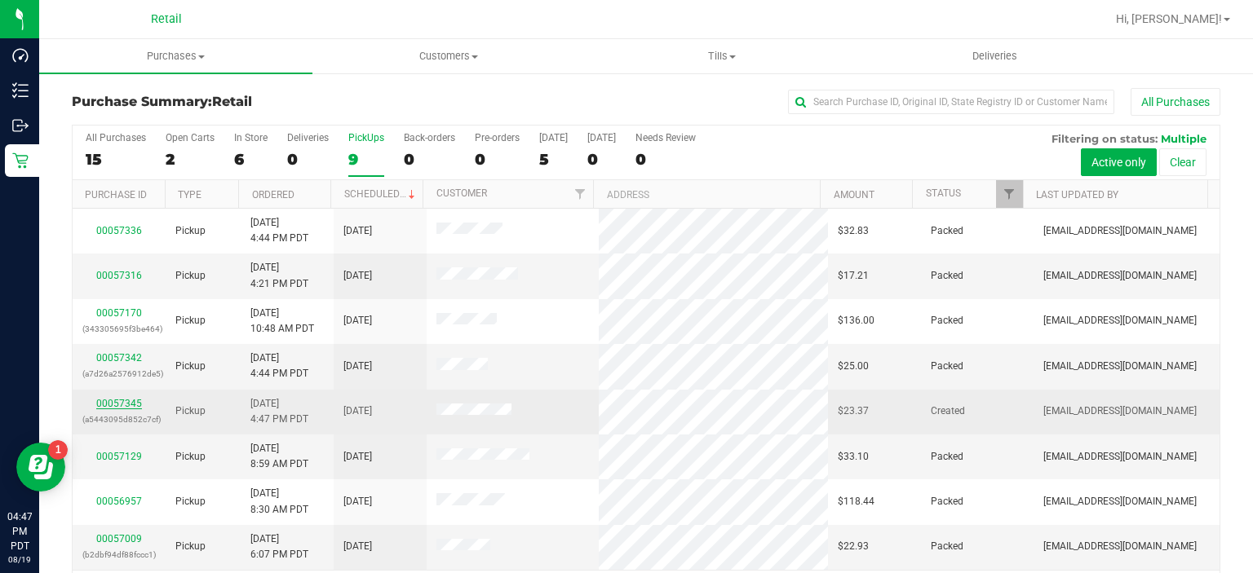
click at [104, 401] on link "00057345" at bounding box center [119, 403] width 46 height 11
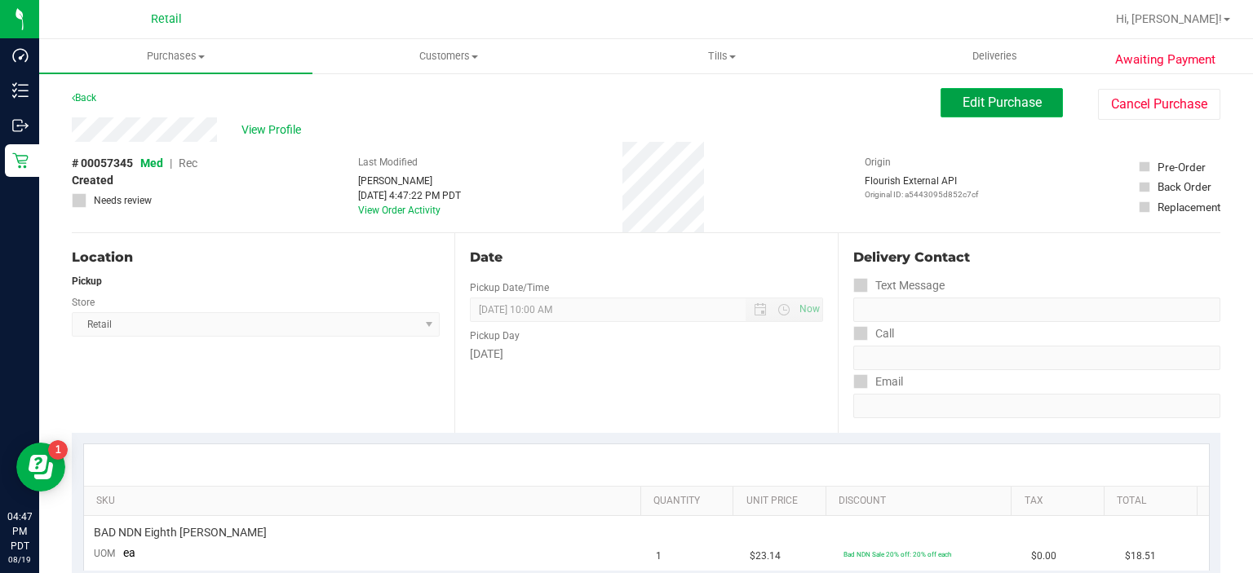
click at [994, 101] on span "Edit Purchase" at bounding box center [1001, 102] width 79 height 15
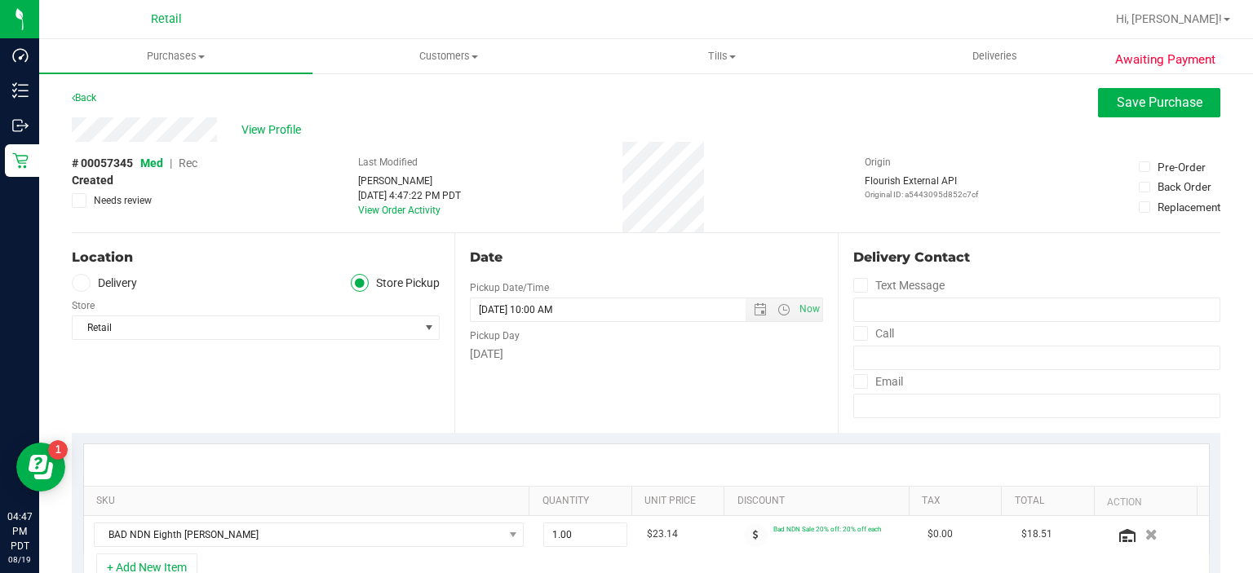
click at [192, 159] on span "Rec" at bounding box center [188, 163] width 19 height 13
click at [1125, 100] on span "Save Purchase" at bounding box center [1159, 102] width 86 height 15
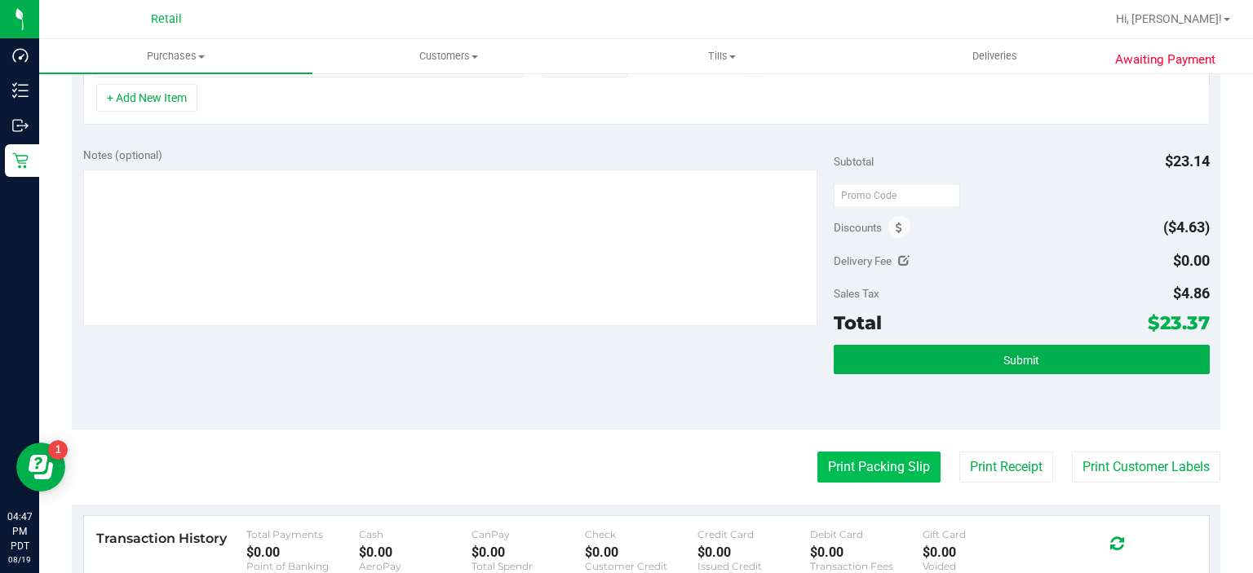
click at [861, 471] on button "Print Packing Slip" at bounding box center [878, 467] width 123 height 31
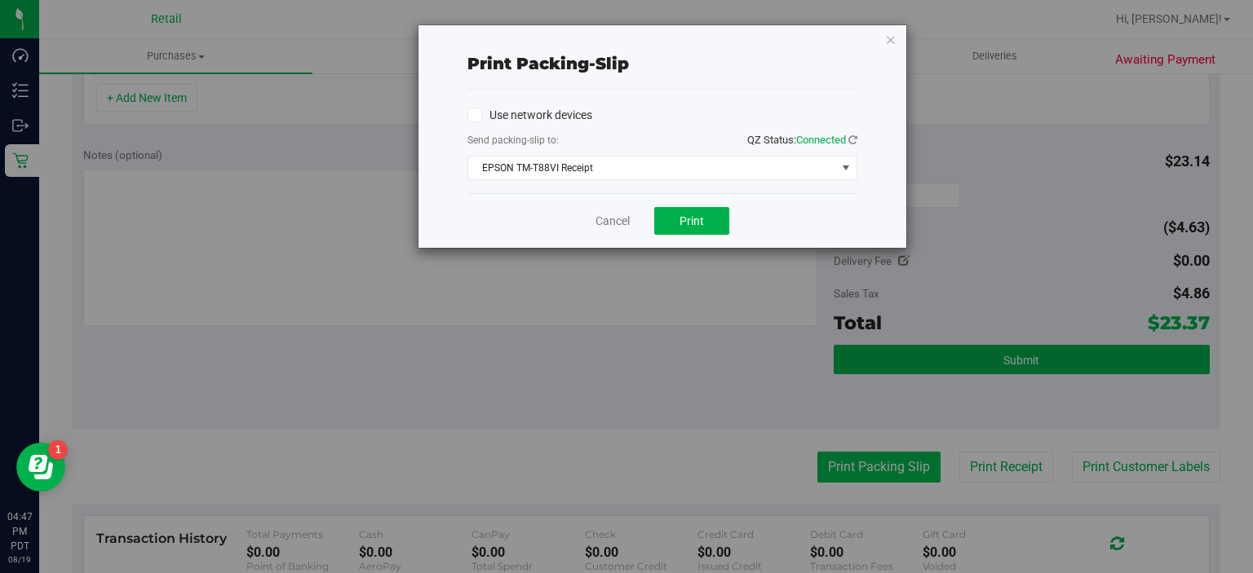
scroll to position [473, 0]
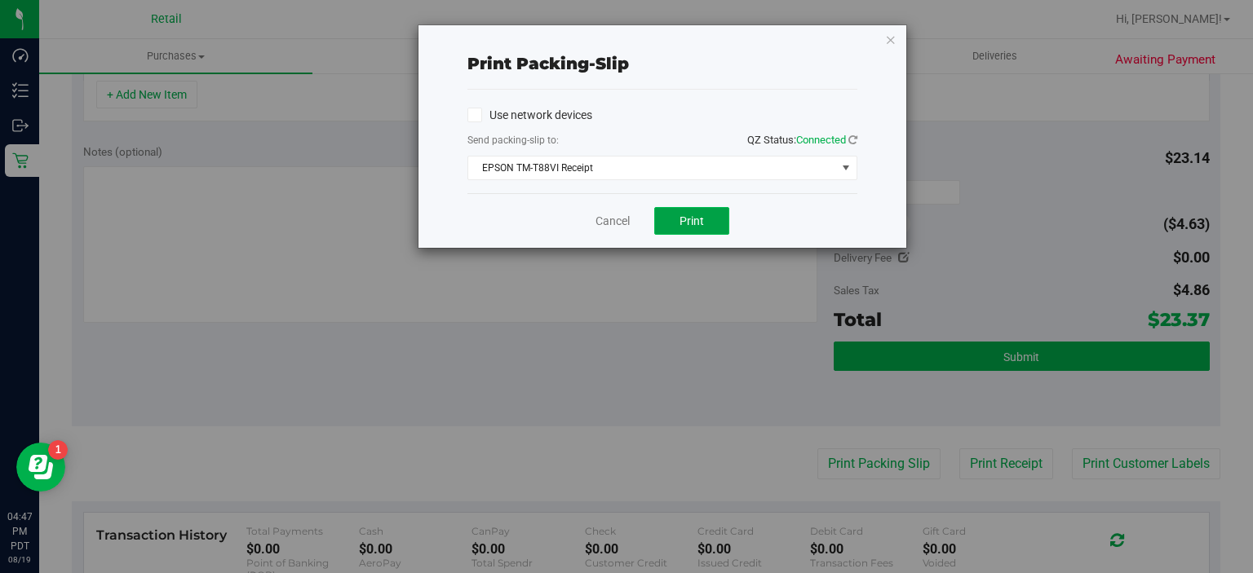
click at [696, 210] on button "Print" at bounding box center [691, 221] width 75 height 28
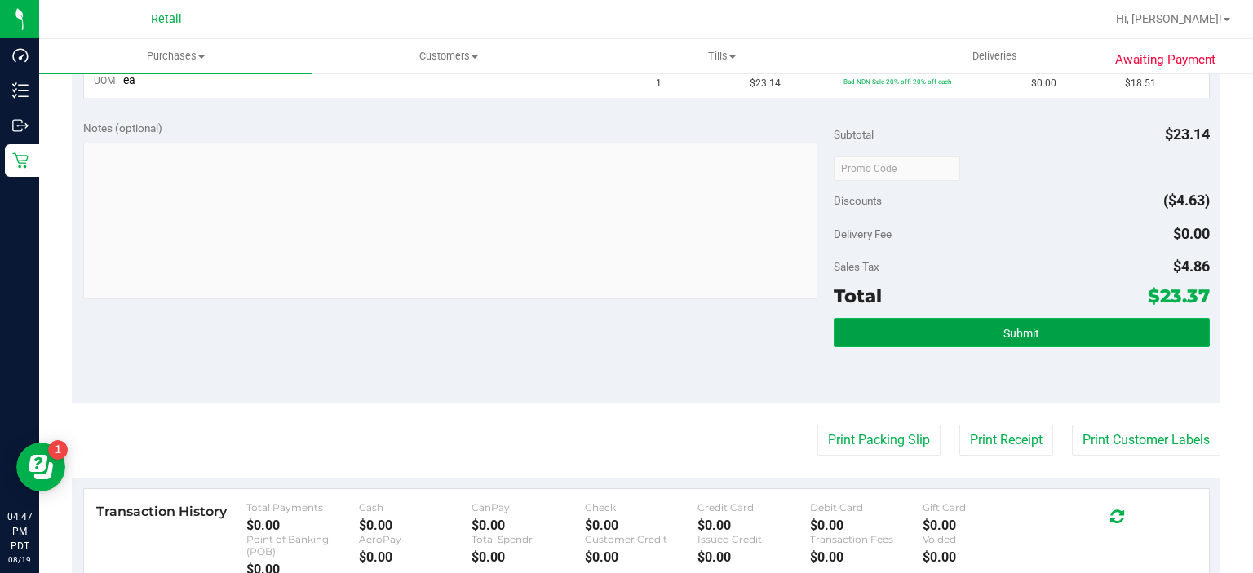
click at [969, 327] on button "Submit" at bounding box center [1020, 332] width 375 height 29
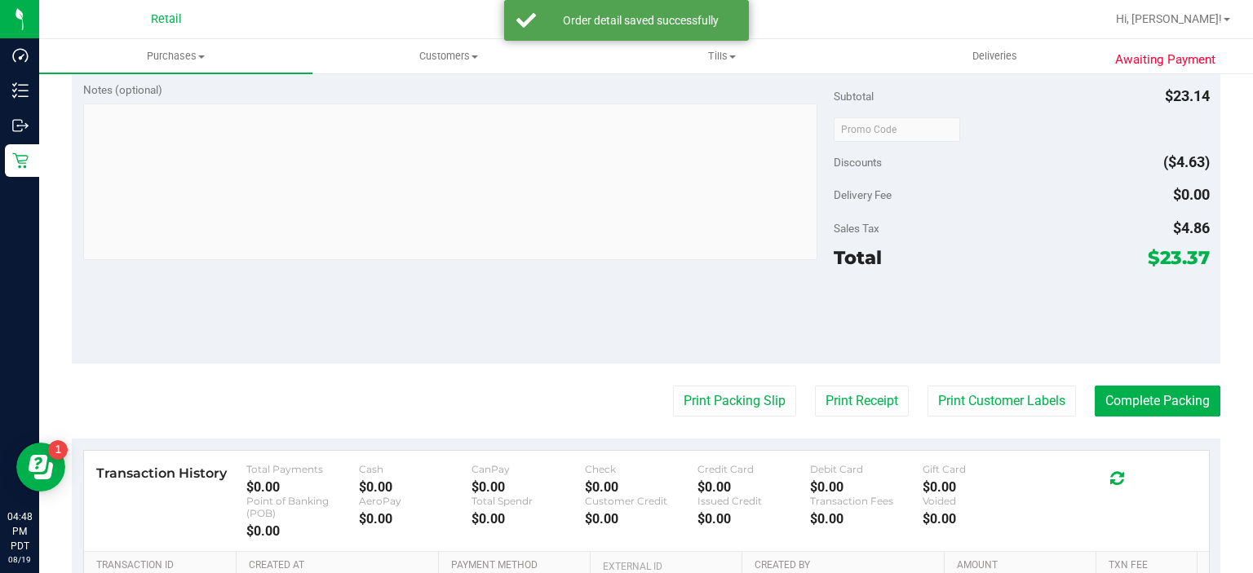
scroll to position [558, 0]
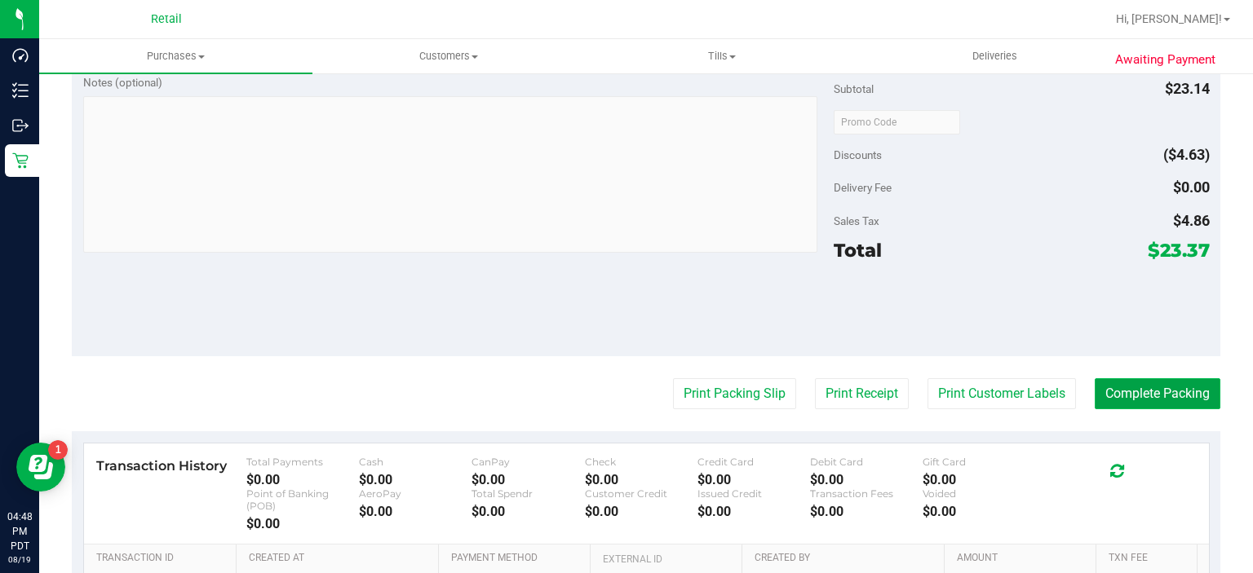
click at [1142, 378] on button "Complete Packing" at bounding box center [1157, 393] width 126 height 31
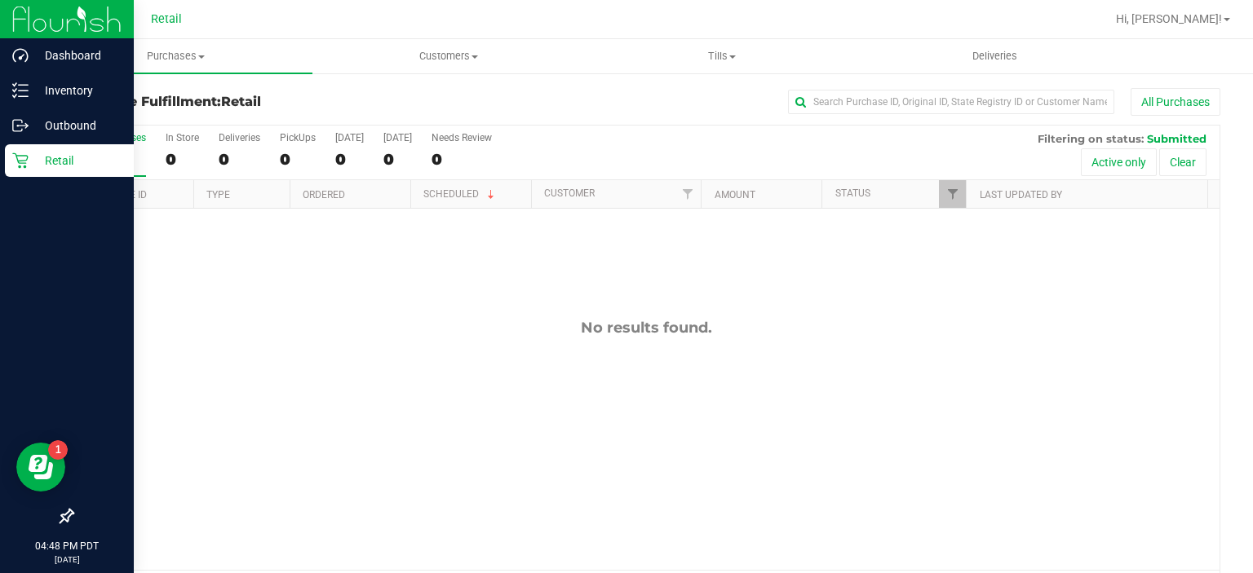
click at [33, 175] on div "Retail" at bounding box center [69, 160] width 129 height 33
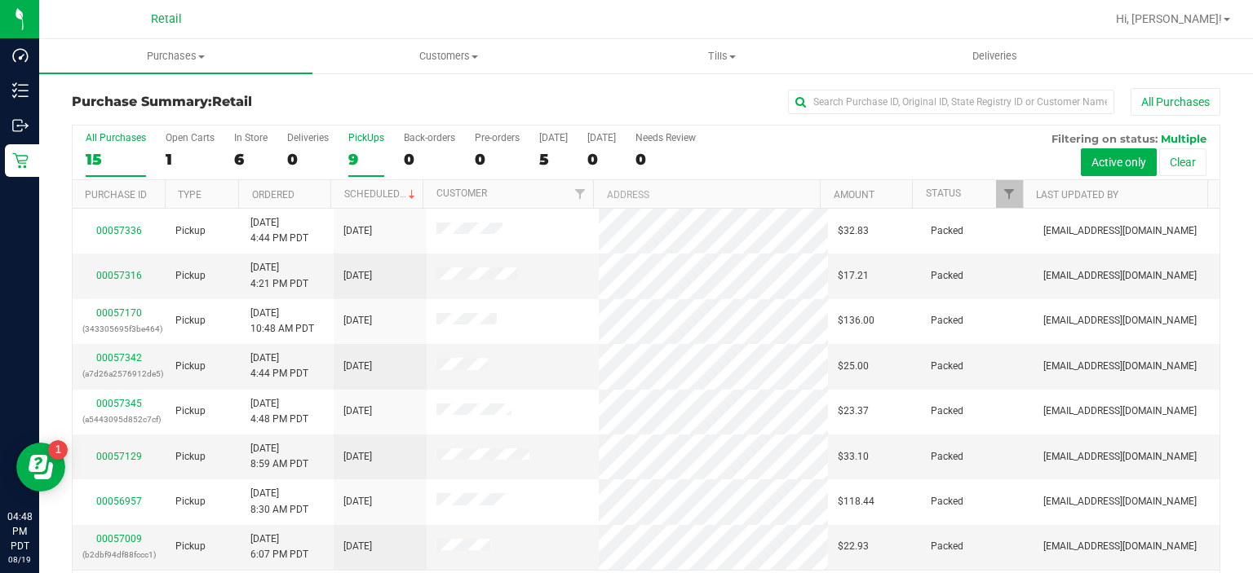
click at [356, 158] on div "9" at bounding box center [366, 159] width 36 height 19
click at [0, 0] on input "PickUps 9" at bounding box center [0, 0] width 0 height 0
click at [354, 137] on div "PickUps" at bounding box center [366, 137] width 36 height 11
click at [0, 0] on input "PickUps 9" at bounding box center [0, 0] width 0 height 0
click at [351, 156] on div "9" at bounding box center [366, 159] width 36 height 19
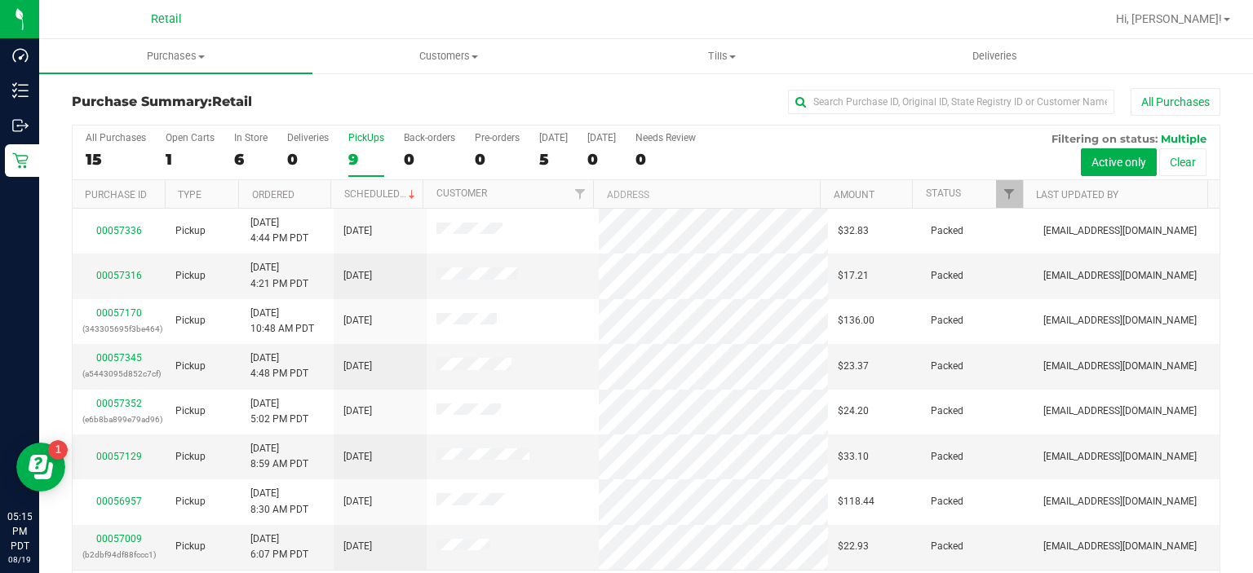
click at [0, 0] on input "PickUps 9" at bounding box center [0, 0] width 0 height 0
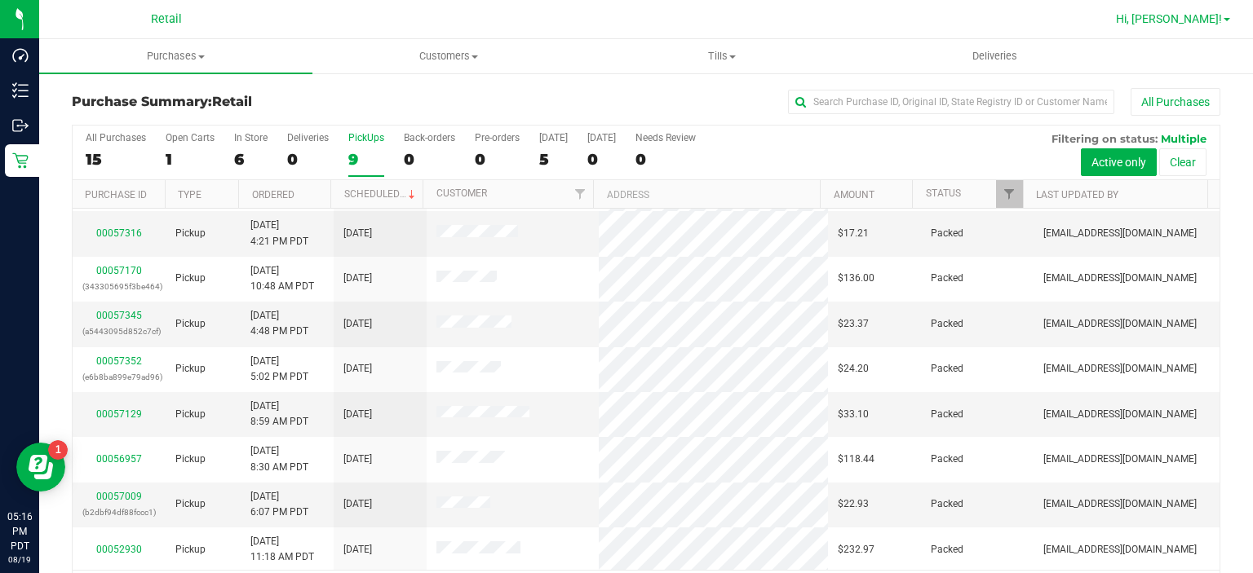
click at [1196, 20] on span "Hi, [PERSON_NAME]!" at bounding box center [1169, 18] width 106 height 13
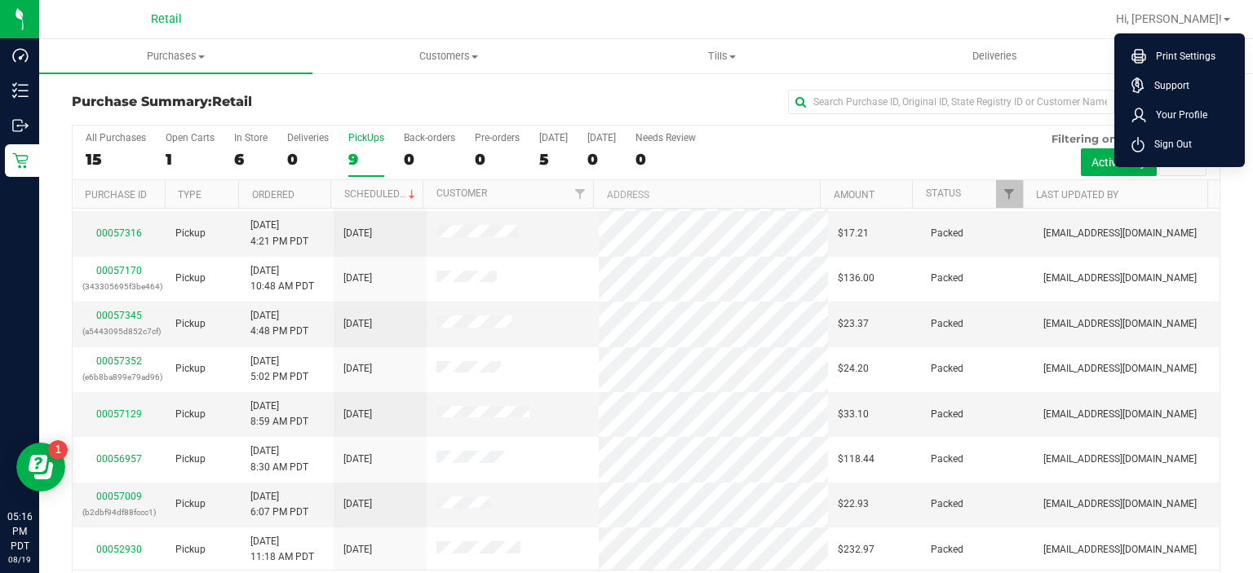
click at [718, 11] on div at bounding box center [698, 19] width 813 height 32
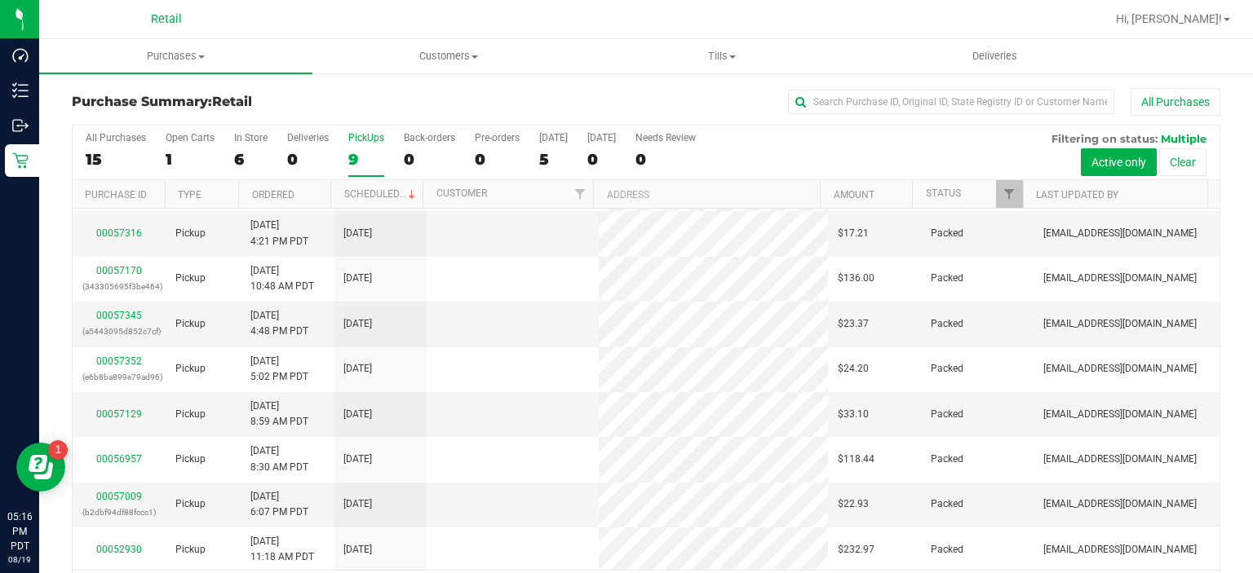
scroll to position [0, 0]
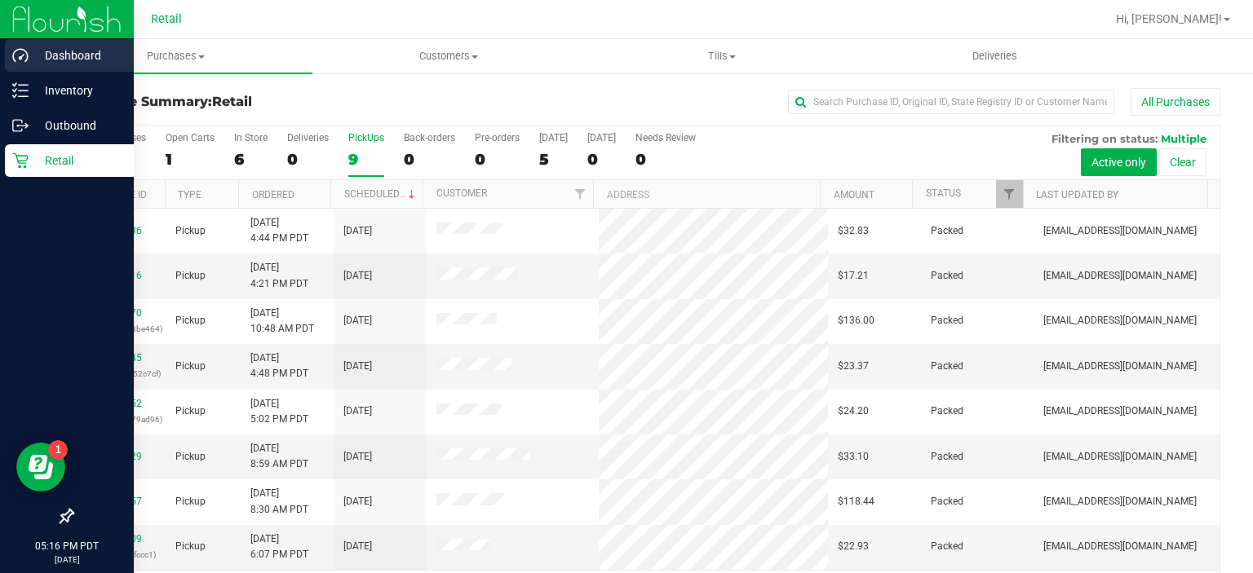
click at [8, 66] on div "Dashboard" at bounding box center [69, 55] width 129 height 33
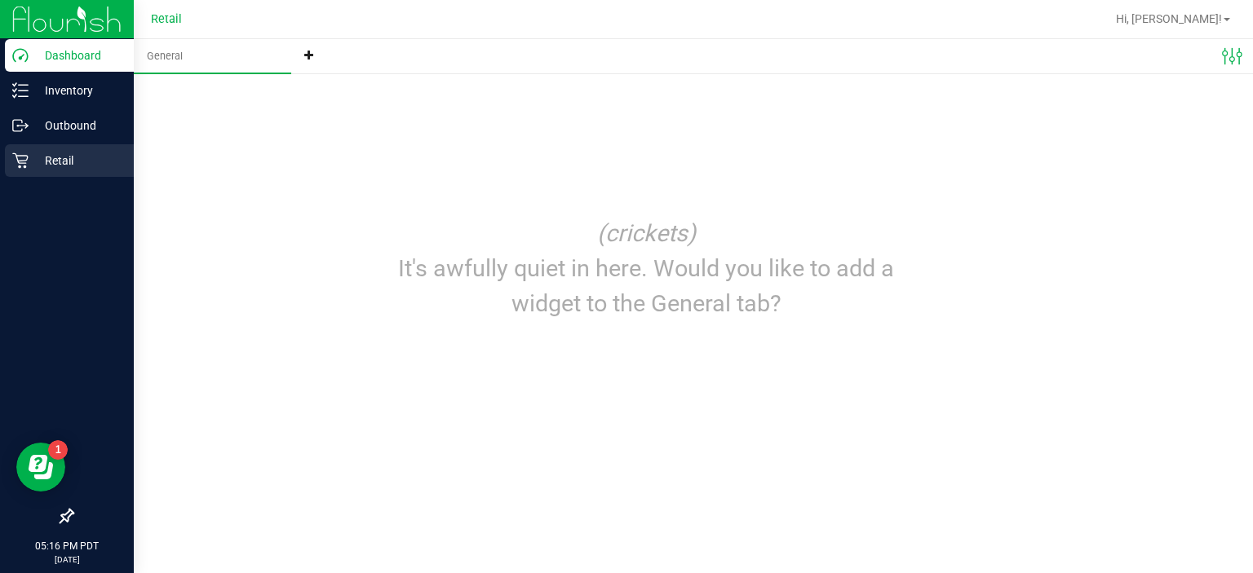
click at [72, 149] on div "Retail" at bounding box center [69, 160] width 129 height 33
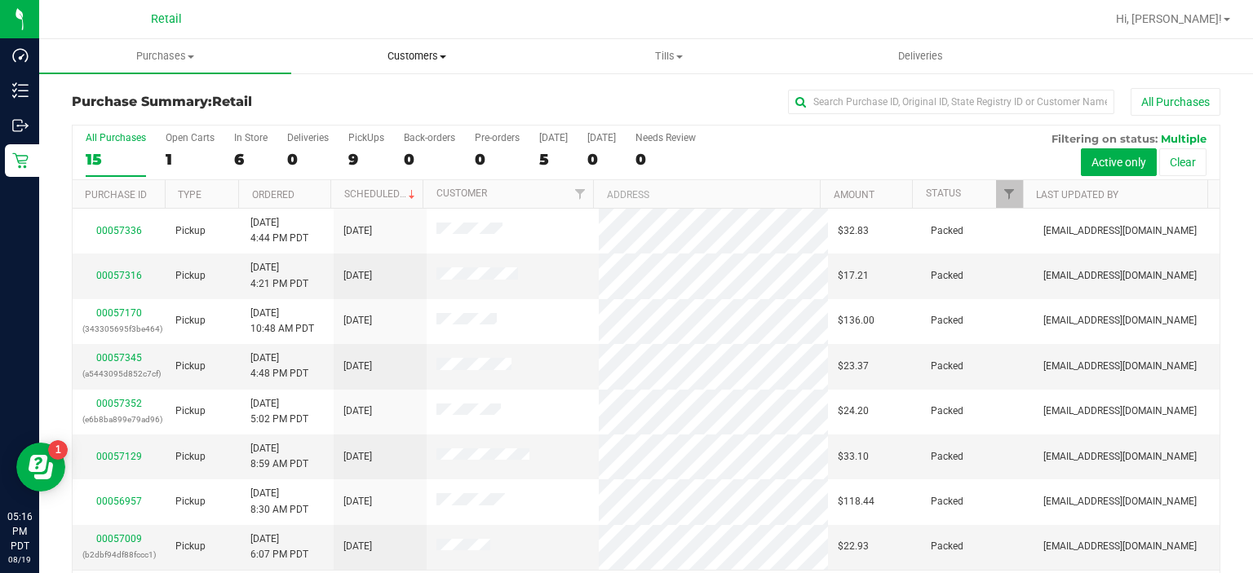
click at [434, 55] on span "Customers" at bounding box center [417, 56] width 250 height 15
click at [679, 56] on span at bounding box center [679, 56] width 7 height 3
click at [358, 144] on label "PickUps 9" at bounding box center [366, 154] width 36 height 45
click at [0, 0] on input "PickUps 9" at bounding box center [0, 0] width 0 height 0
click at [355, 157] on div "9" at bounding box center [366, 159] width 36 height 19
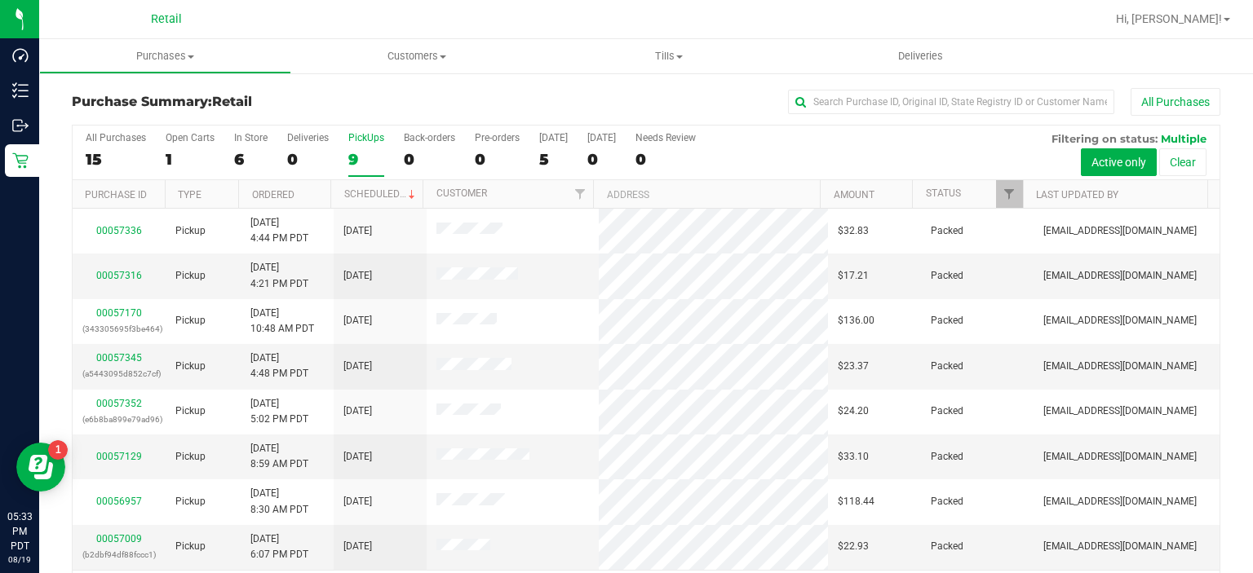
click at [0, 0] on input "PickUps 9" at bounding box center [0, 0] width 0 height 0
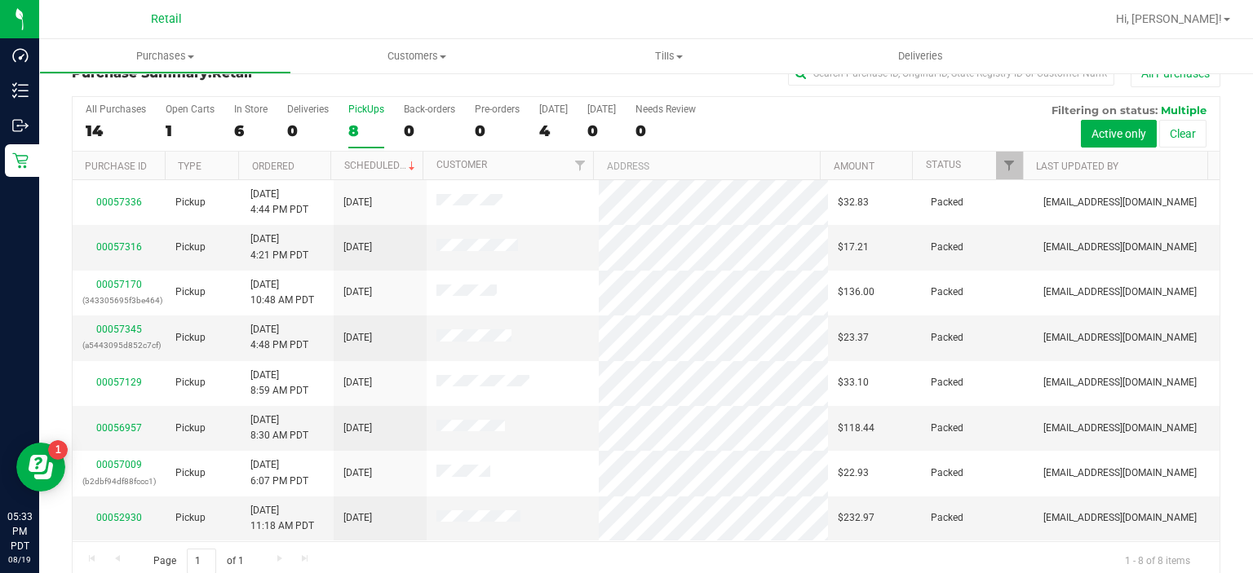
scroll to position [7, 0]
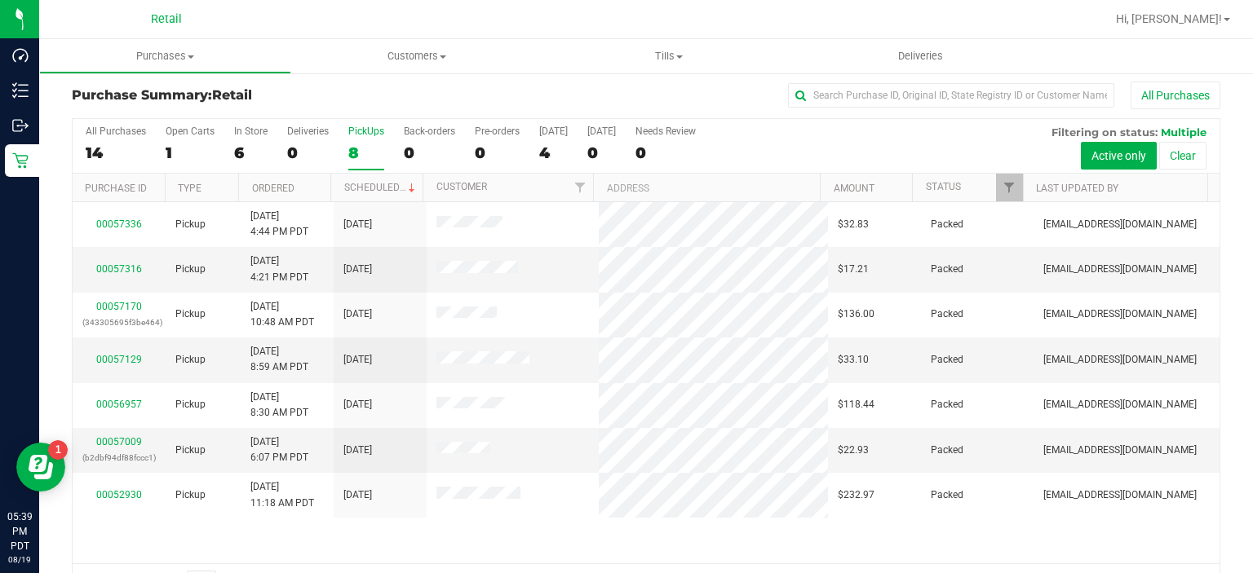
click at [351, 144] on div "8" at bounding box center [366, 153] width 36 height 19
click at [0, 0] on input "PickUps 8" at bounding box center [0, 0] width 0 height 0
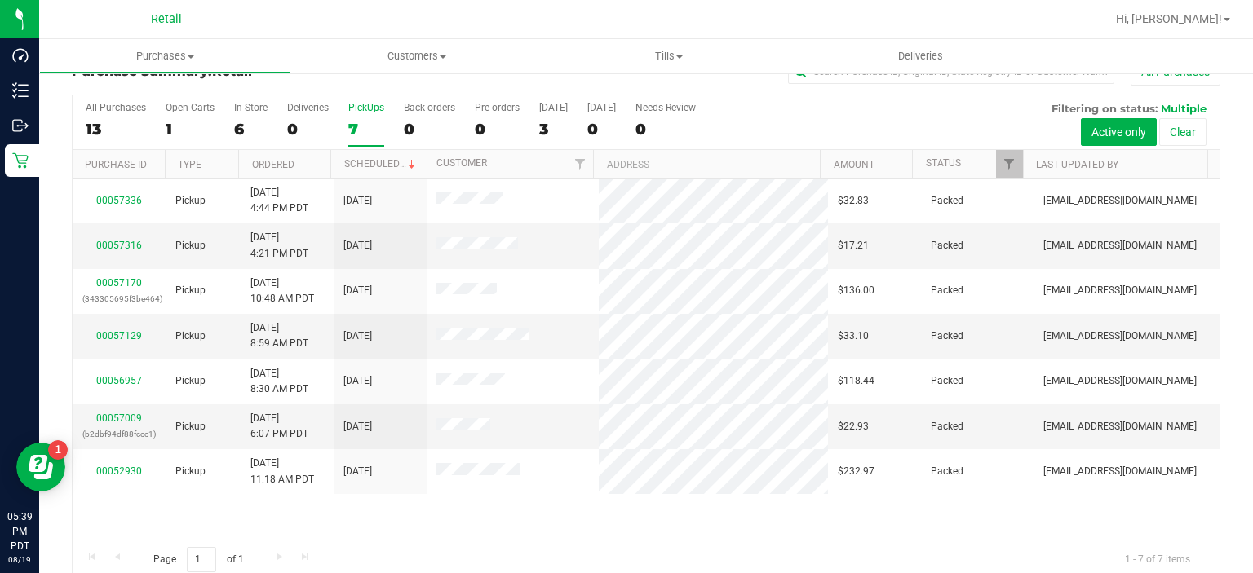
scroll to position [0, 0]
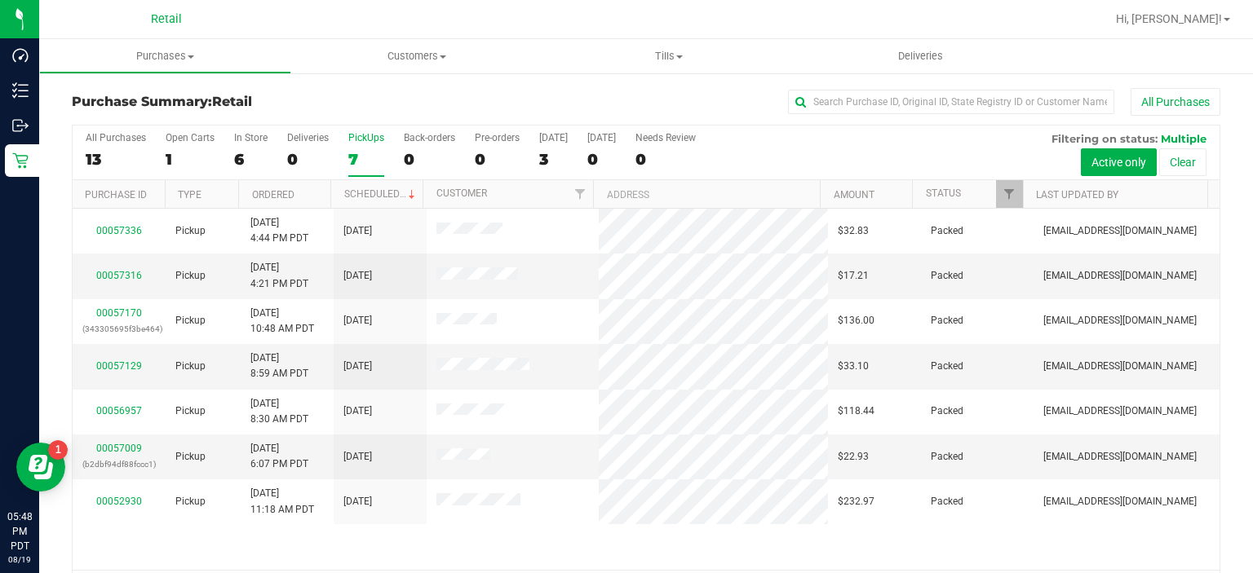
click at [351, 137] on div "PickUps" at bounding box center [366, 137] width 36 height 11
click at [0, 0] on input "PickUps 7" at bounding box center [0, 0] width 0 height 0
click at [356, 153] on div "7" at bounding box center [366, 159] width 36 height 19
click at [0, 0] on input "PickUps 7" at bounding box center [0, 0] width 0 height 0
click at [359, 150] on div "7" at bounding box center [366, 159] width 36 height 19
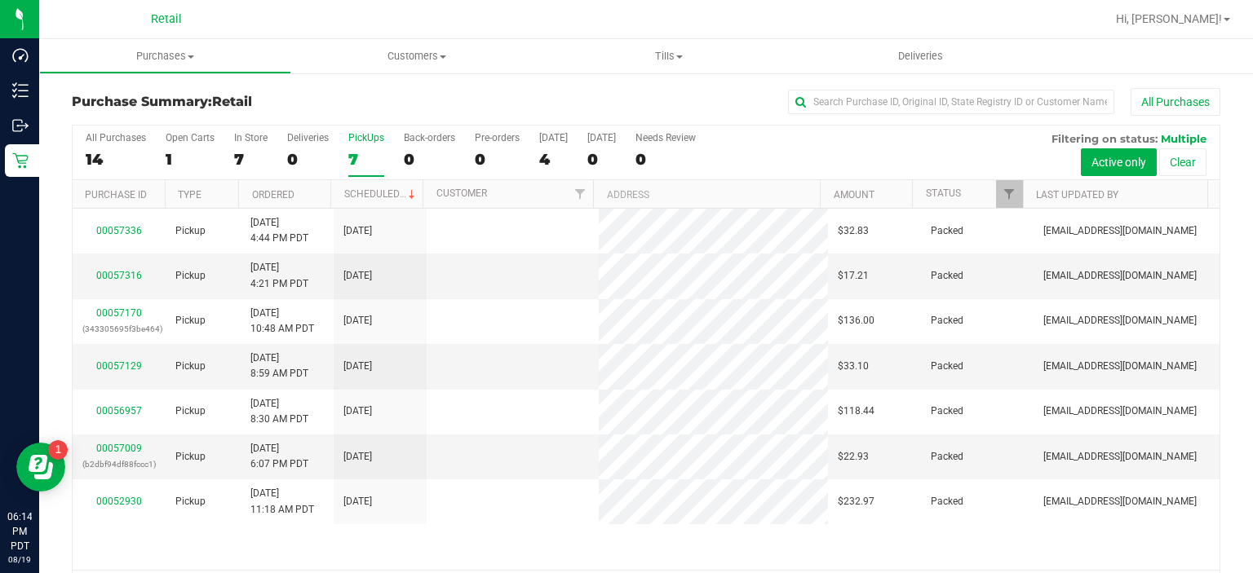
click at [0, 0] on input "PickUps 7" at bounding box center [0, 0] width 0 height 0
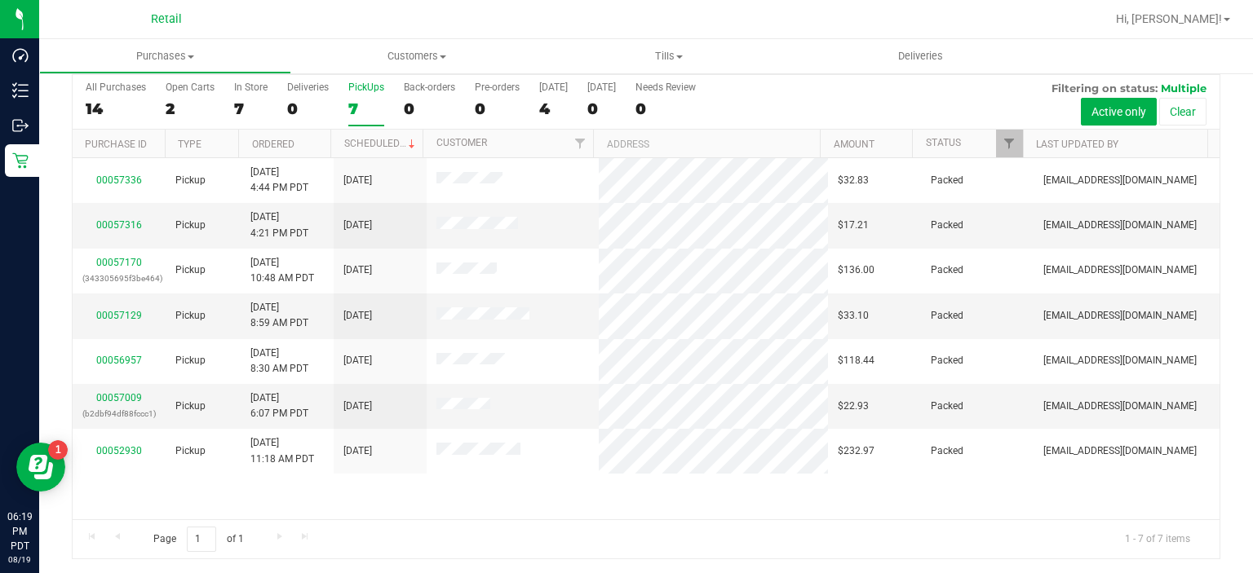
click at [363, 95] on label "PickUps 7" at bounding box center [366, 104] width 36 height 45
click at [0, 0] on input "PickUps 7" at bounding box center [0, 0] width 0 height 0
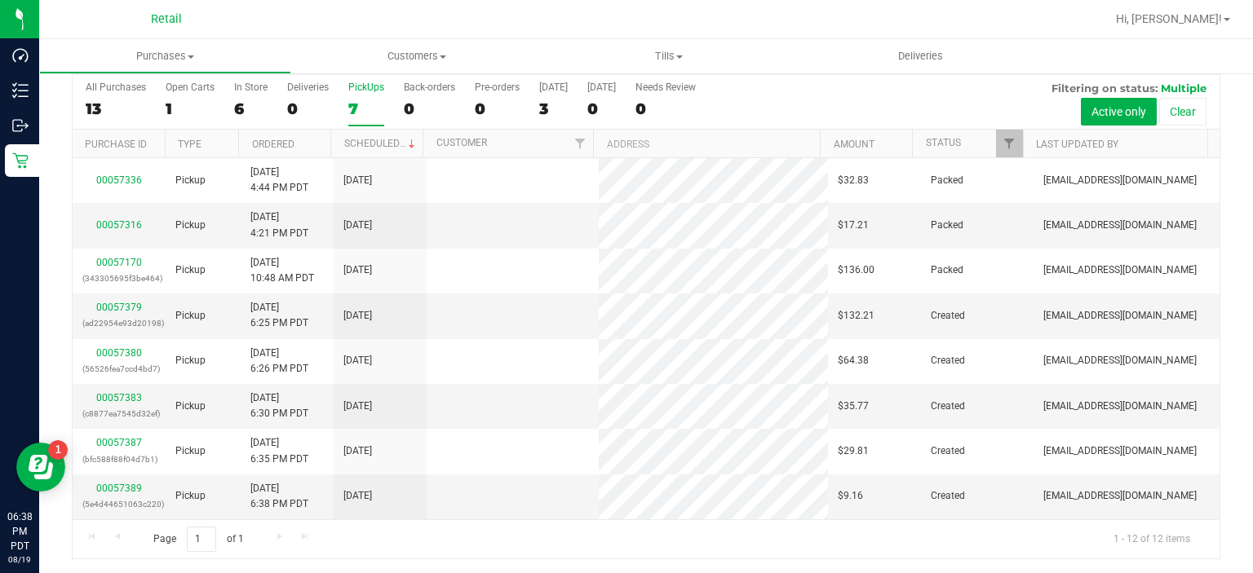
click at [353, 105] on div "7" at bounding box center [366, 108] width 36 height 19
click at [0, 0] on input "PickUps 7" at bounding box center [0, 0] width 0 height 0
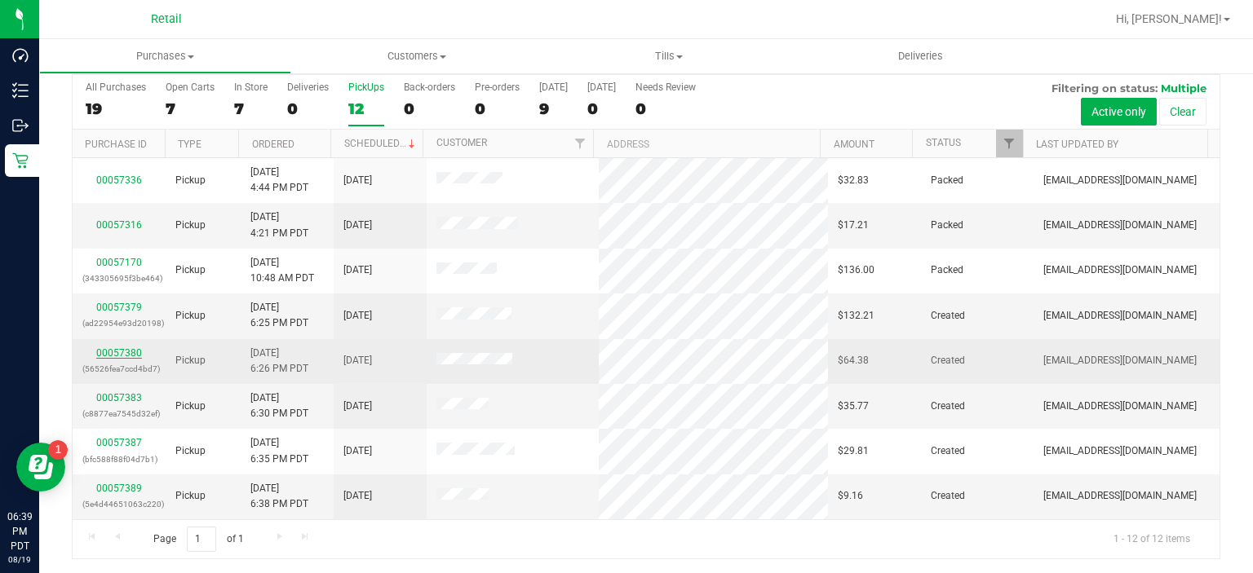
click at [117, 355] on link "00057380" at bounding box center [119, 352] width 46 height 11
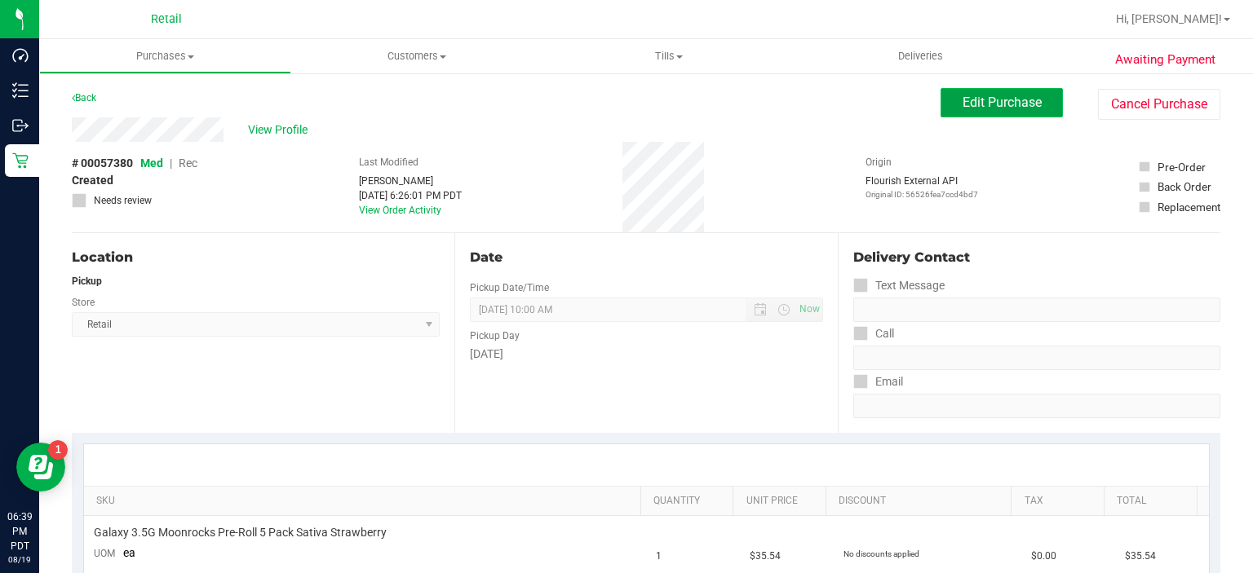
click at [988, 99] on span "Edit Purchase" at bounding box center [1001, 102] width 79 height 15
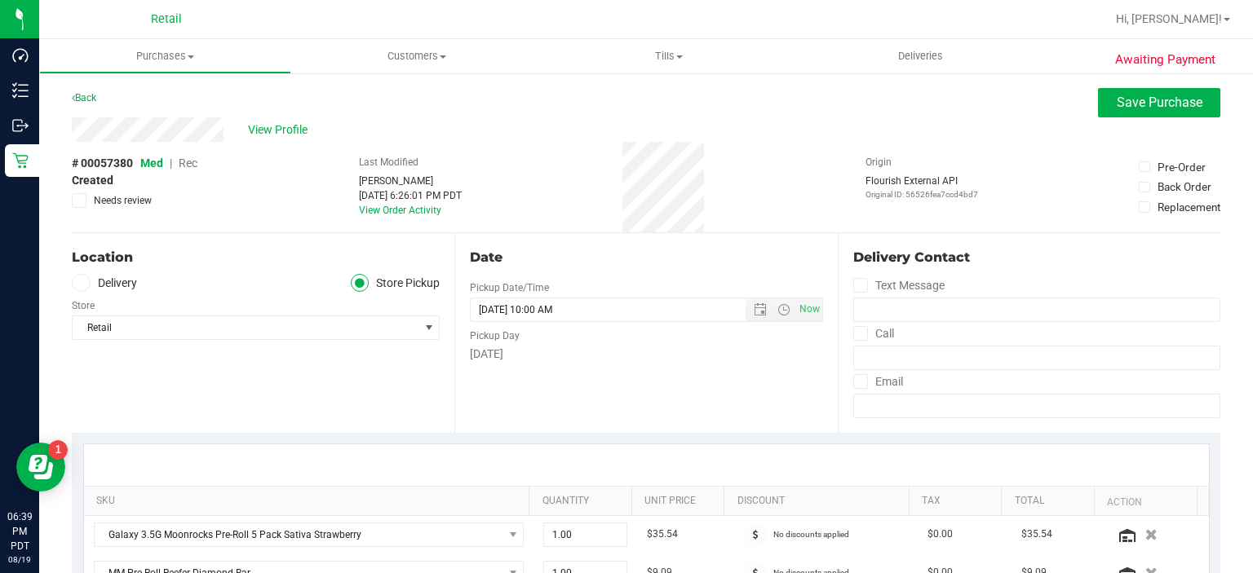
click at [190, 167] on span "Rec" at bounding box center [188, 163] width 19 height 13
click at [1101, 104] on button "Save Purchase" at bounding box center [1159, 102] width 122 height 29
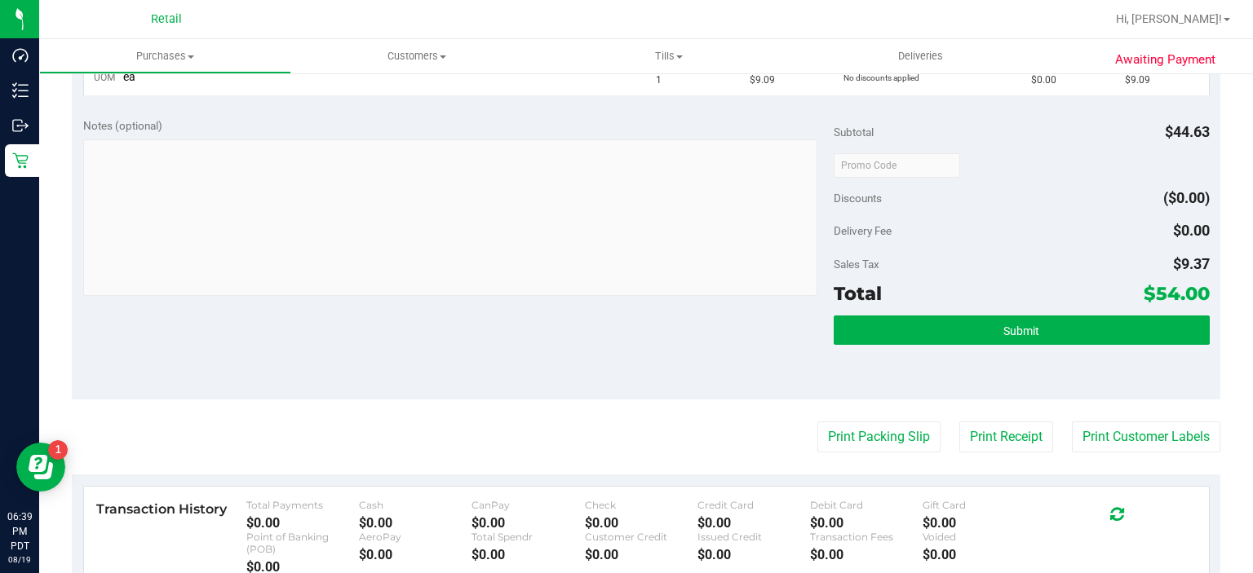
scroll to position [542, 0]
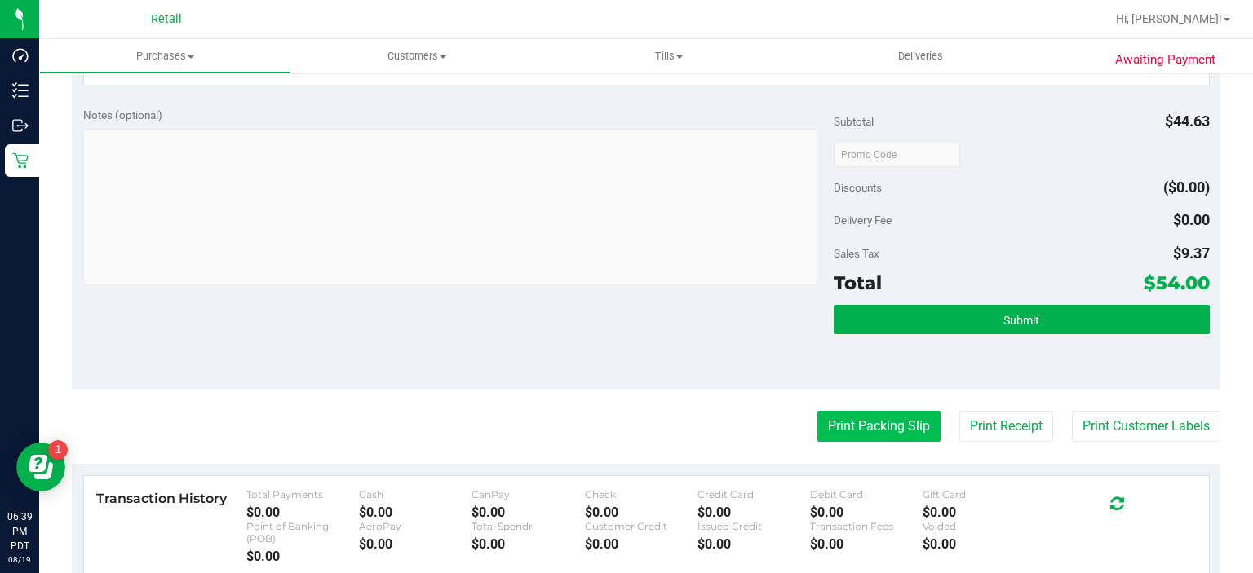
click at [864, 429] on button "Print Packing Slip" at bounding box center [878, 426] width 123 height 31
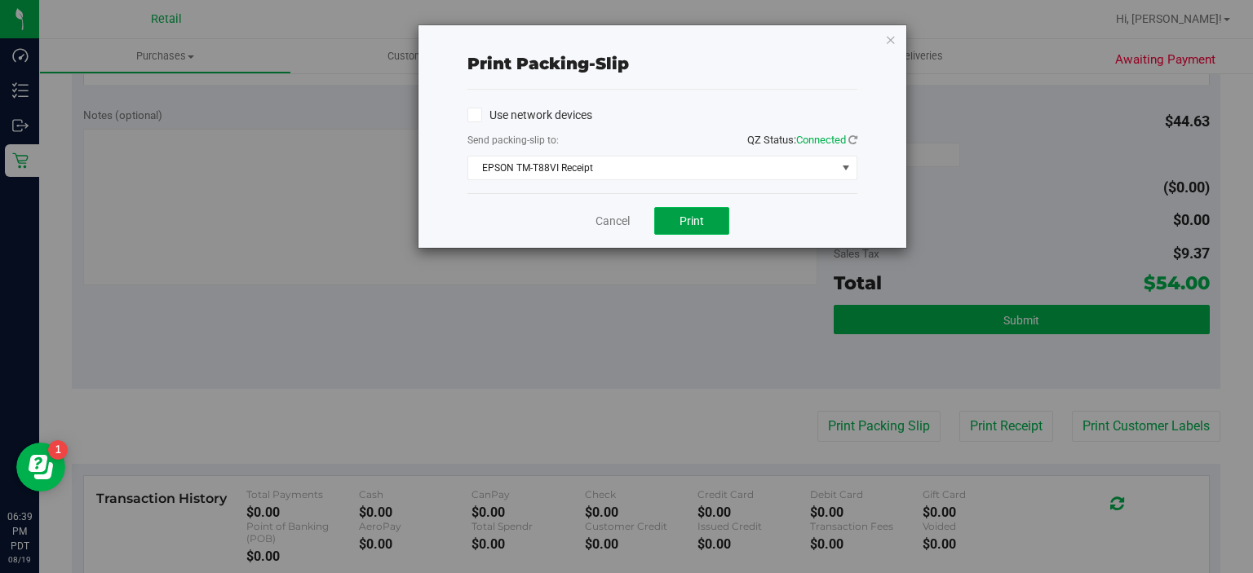
click at [690, 223] on span "Print" at bounding box center [691, 220] width 24 height 13
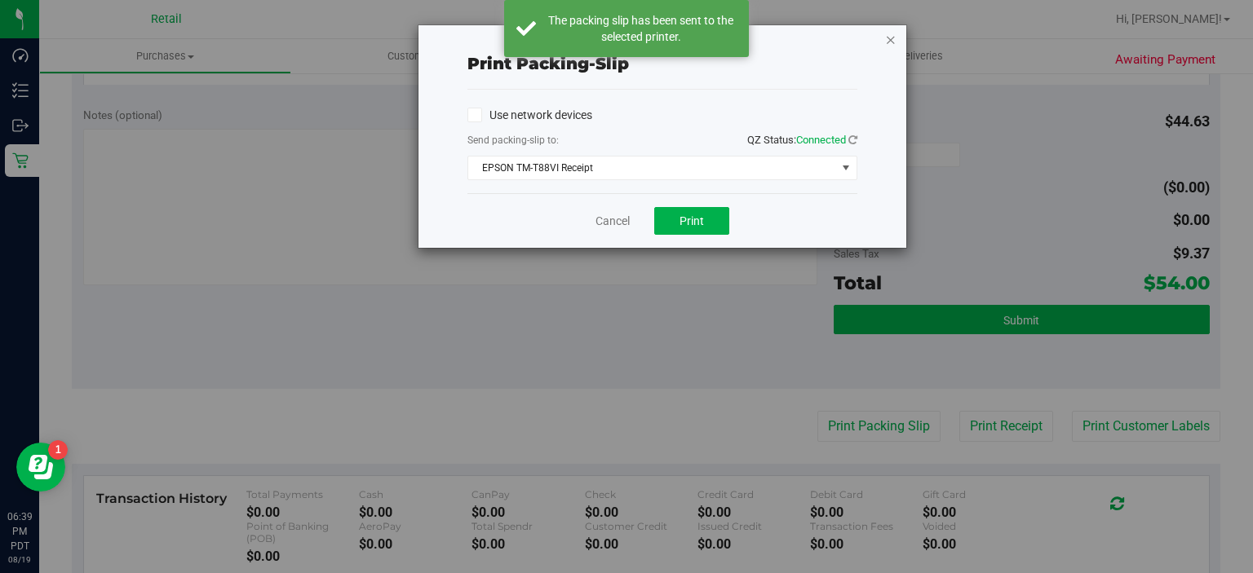
click at [891, 35] on icon "button" at bounding box center [890, 39] width 11 height 20
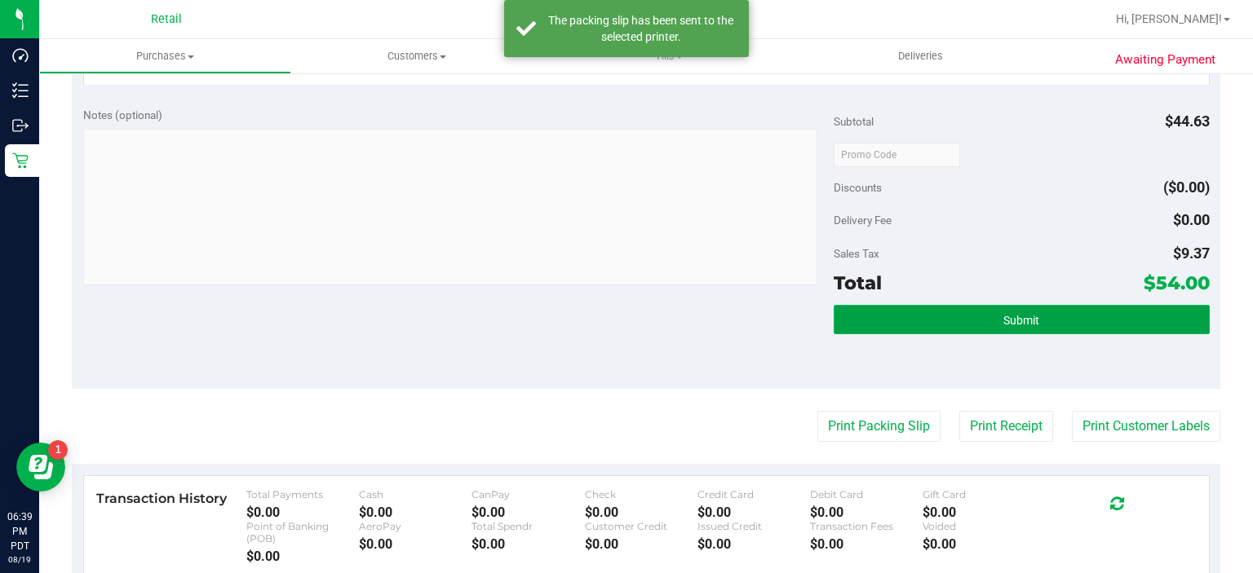
click at [978, 312] on button "Submit" at bounding box center [1020, 319] width 375 height 29
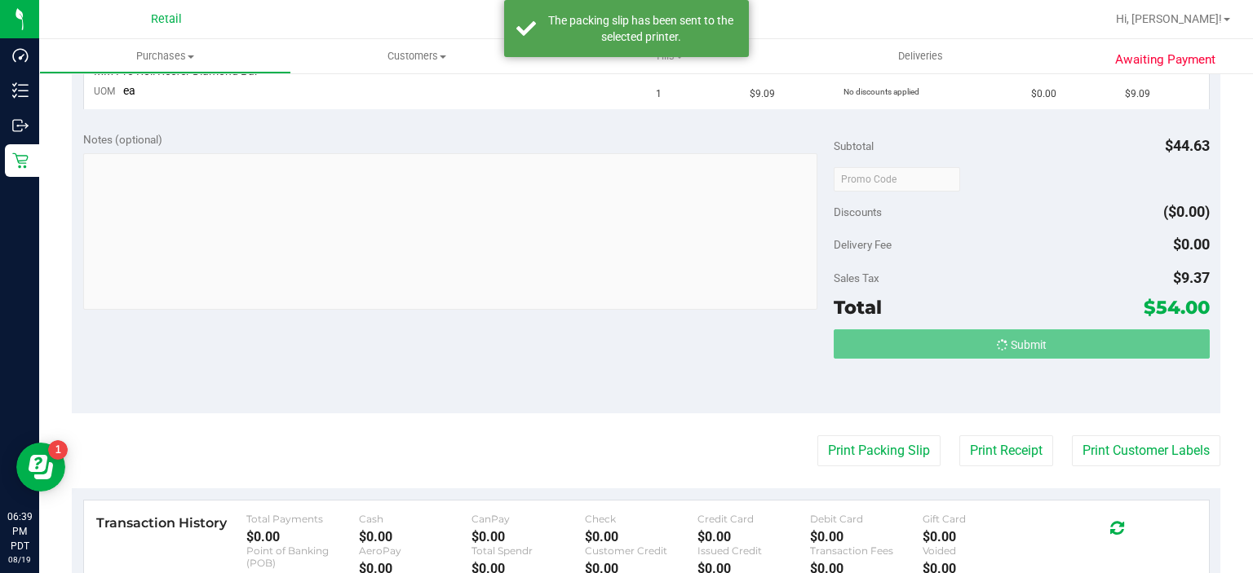
scroll to position [493, 0]
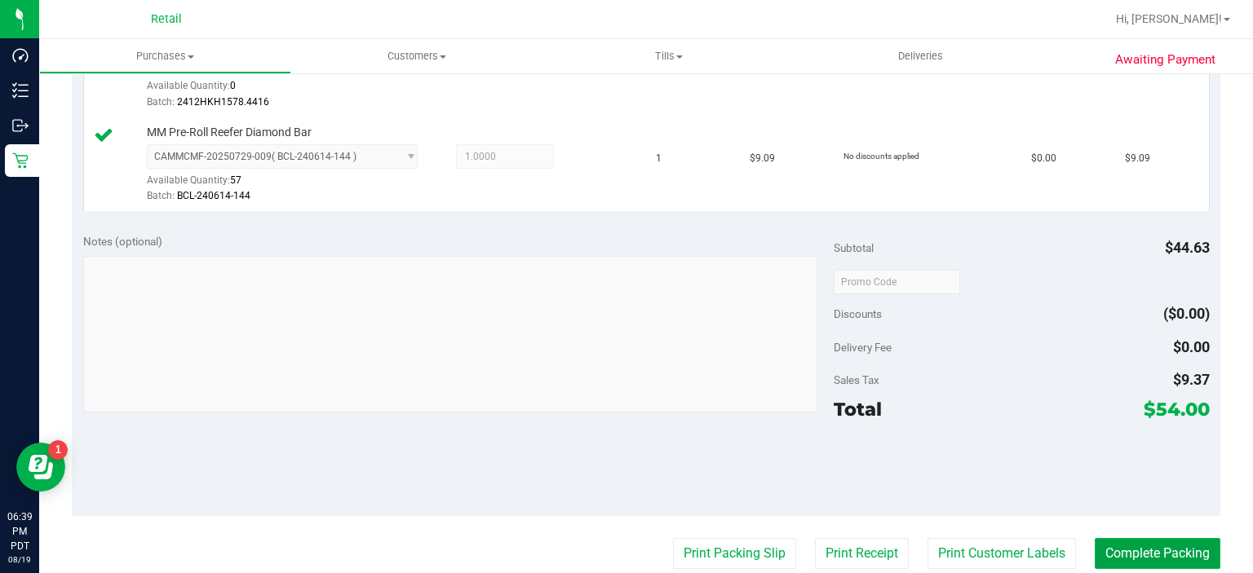
click at [1143, 553] on button "Complete Packing" at bounding box center [1157, 553] width 126 height 31
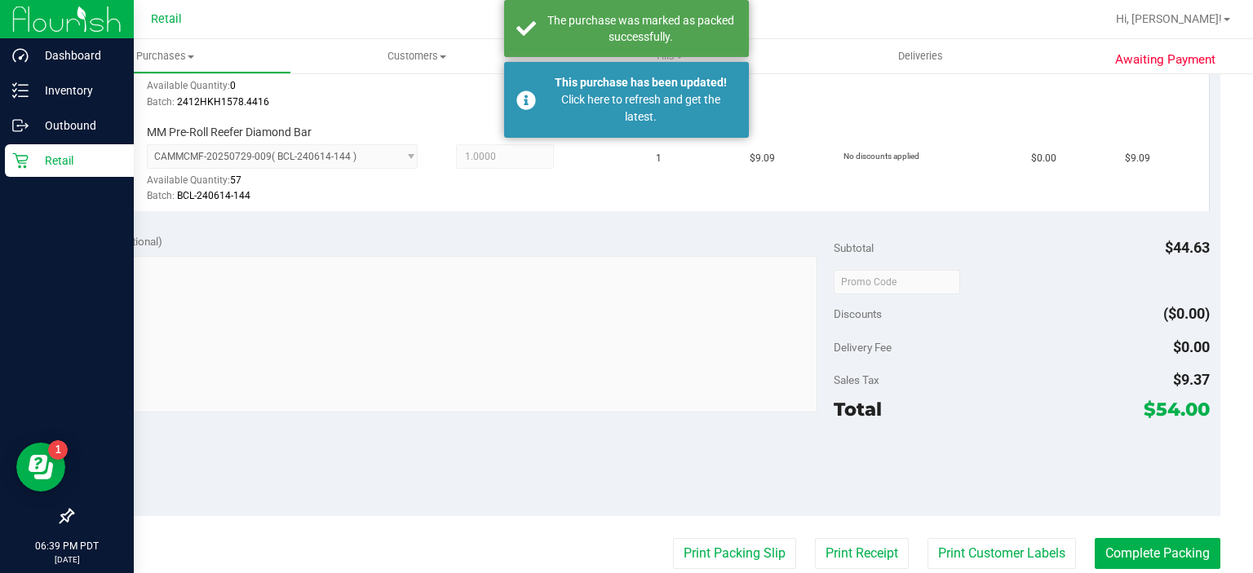
click at [3, 153] on link "Retail" at bounding box center [67, 161] width 134 height 35
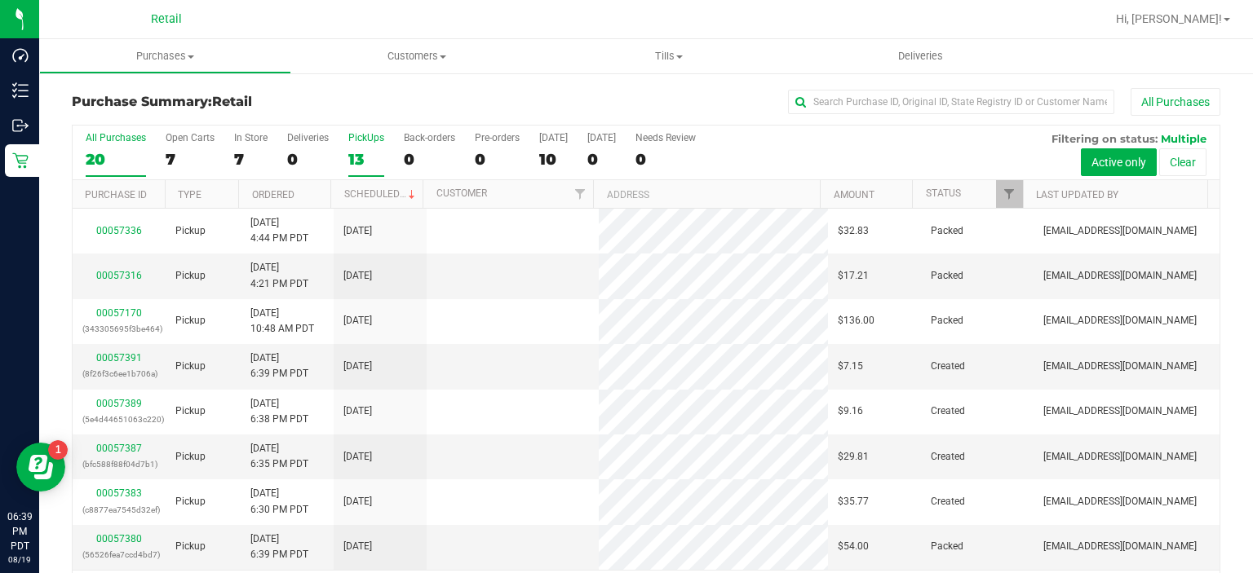
click at [352, 156] on div "13" at bounding box center [366, 159] width 36 height 19
click at [0, 0] on input "PickUps 13" at bounding box center [0, 0] width 0 height 0
click at [117, 351] on link "00057383" at bounding box center [119, 356] width 46 height 11
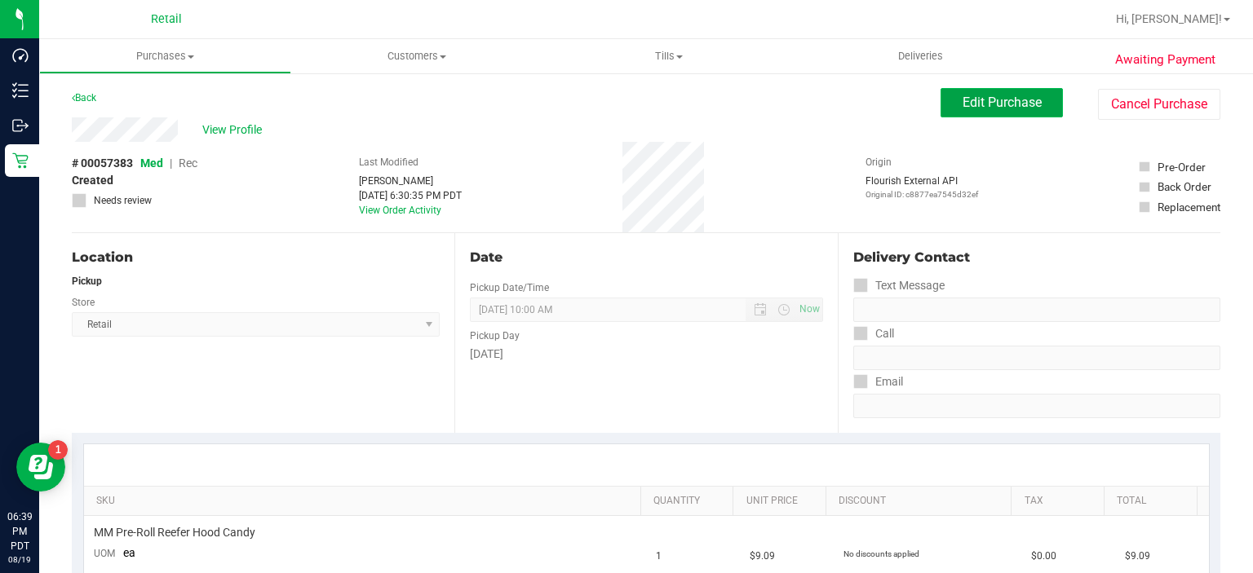
click at [992, 88] on button "Edit Purchase" at bounding box center [1001, 102] width 122 height 29
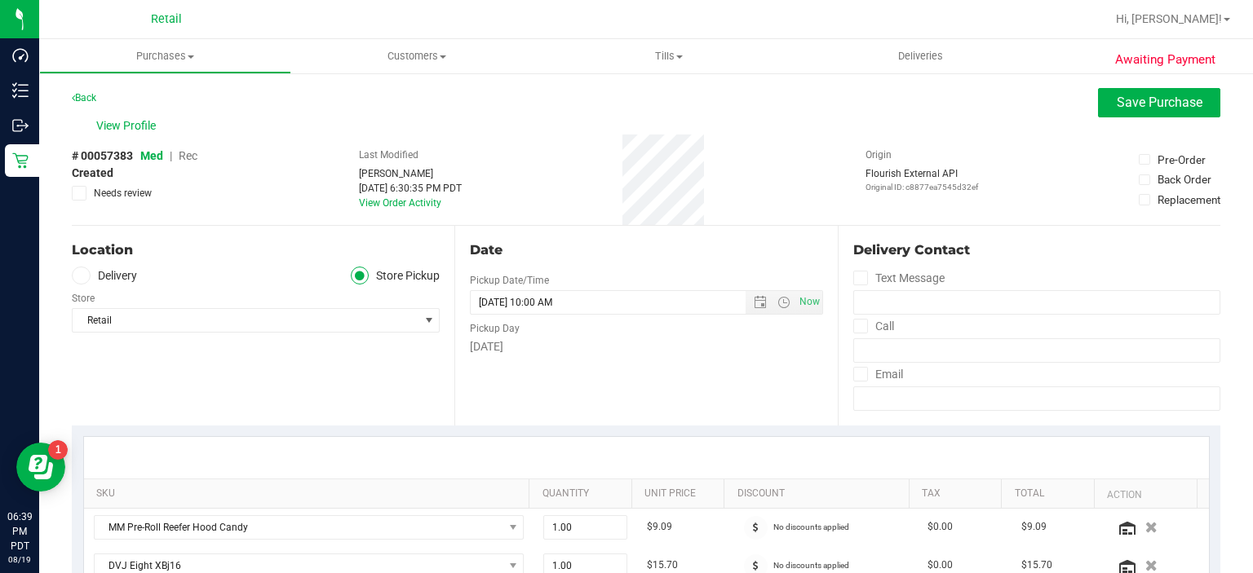
click at [186, 194] on label "Needs review" at bounding box center [135, 193] width 126 height 15
click at [0, 0] on input "Needs review" at bounding box center [0, 0] width 0 height 0
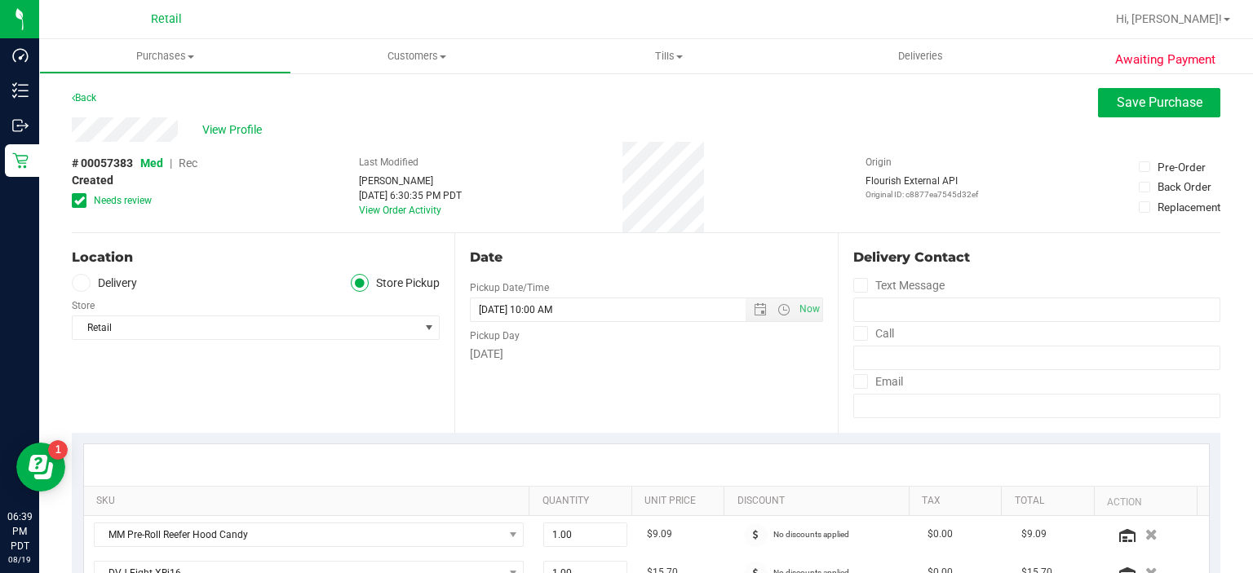
click at [192, 165] on span "Rec" at bounding box center [188, 163] width 19 height 13
click at [1129, 101] on span "Save Purchase" at bounding box center [1159, 102] width 86 height 15
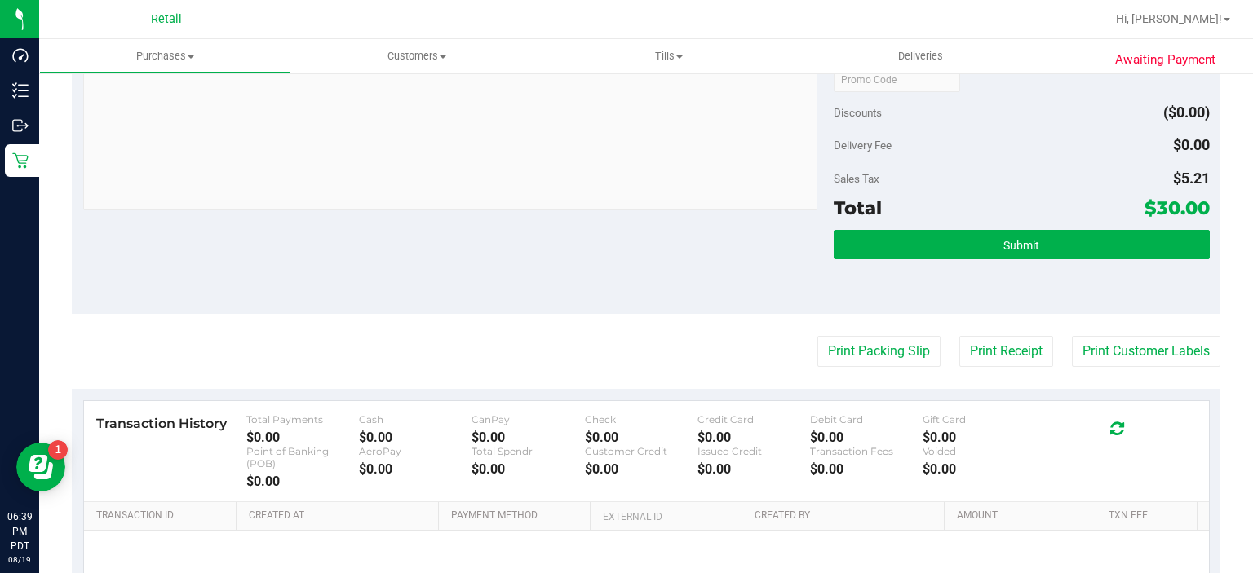
scroll to position [639, 0]
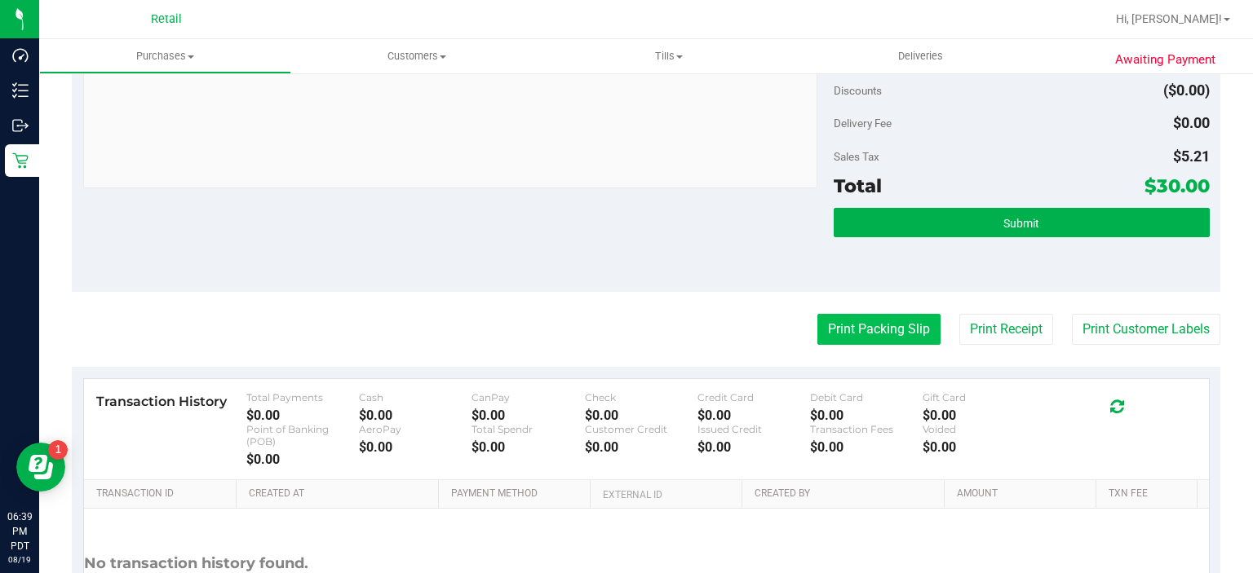
click at [832, 334] on button "Print Packing Slip" at bounding box center [878, 329] width 123 height 31
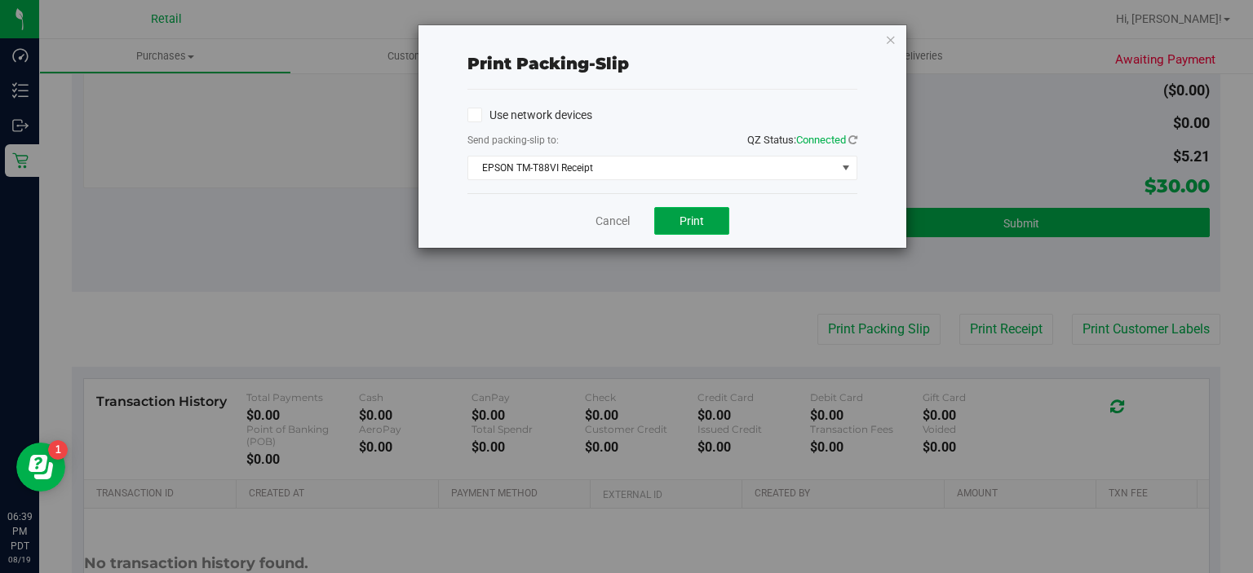
click at [671, 221] on button "Print" at bounding box center [691, 221] width 75 height 28
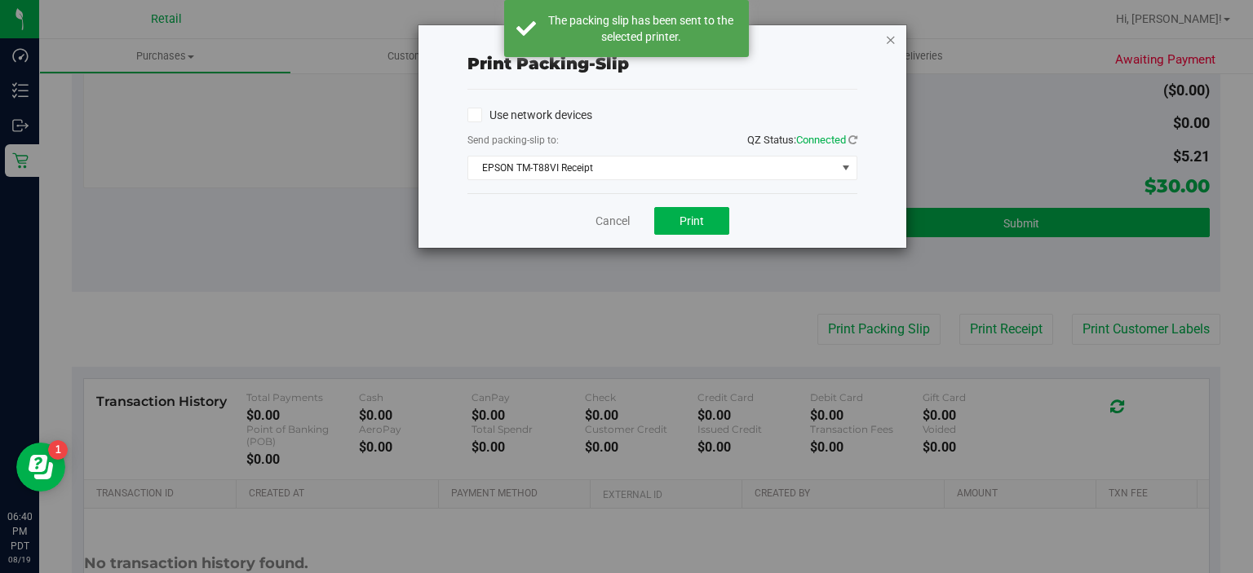
click at [891, 33] on icon "button" at bounding box center [890, 39] width 11 height 20
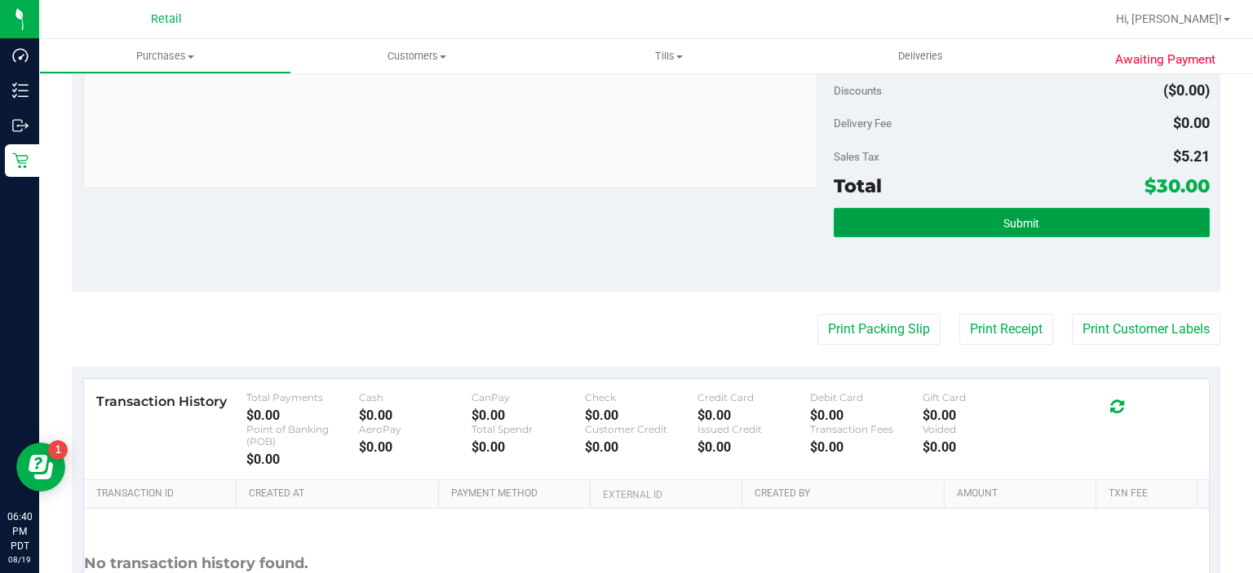
click at [1083, 221] on button "Submit" at bounding box center [1020, 222] width 375 height 29
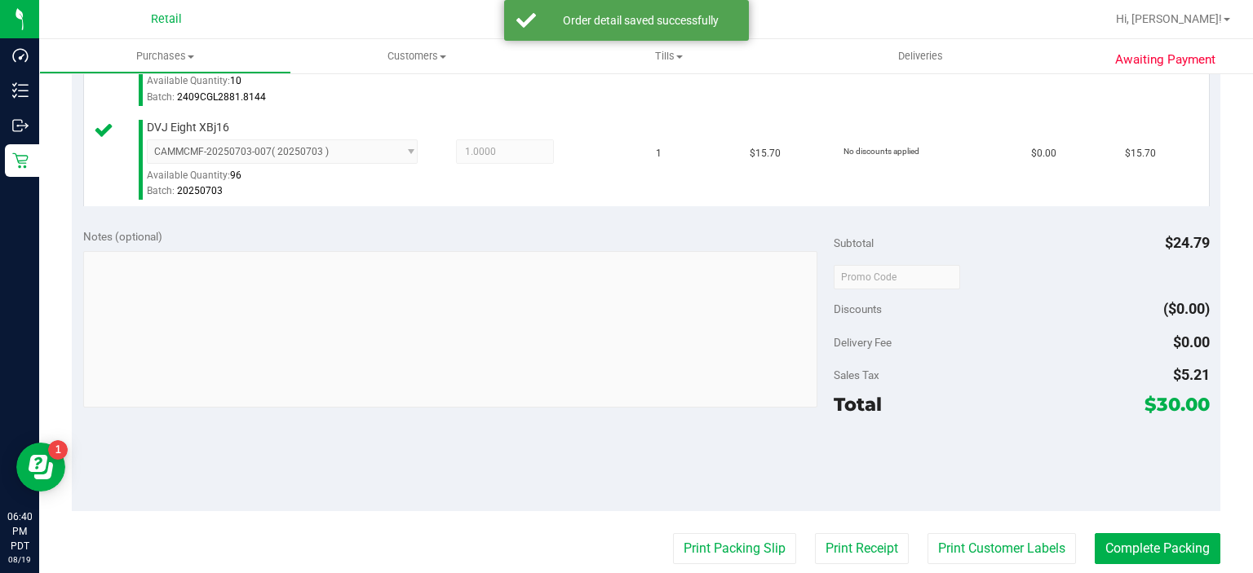
scroll to position [497, 0]
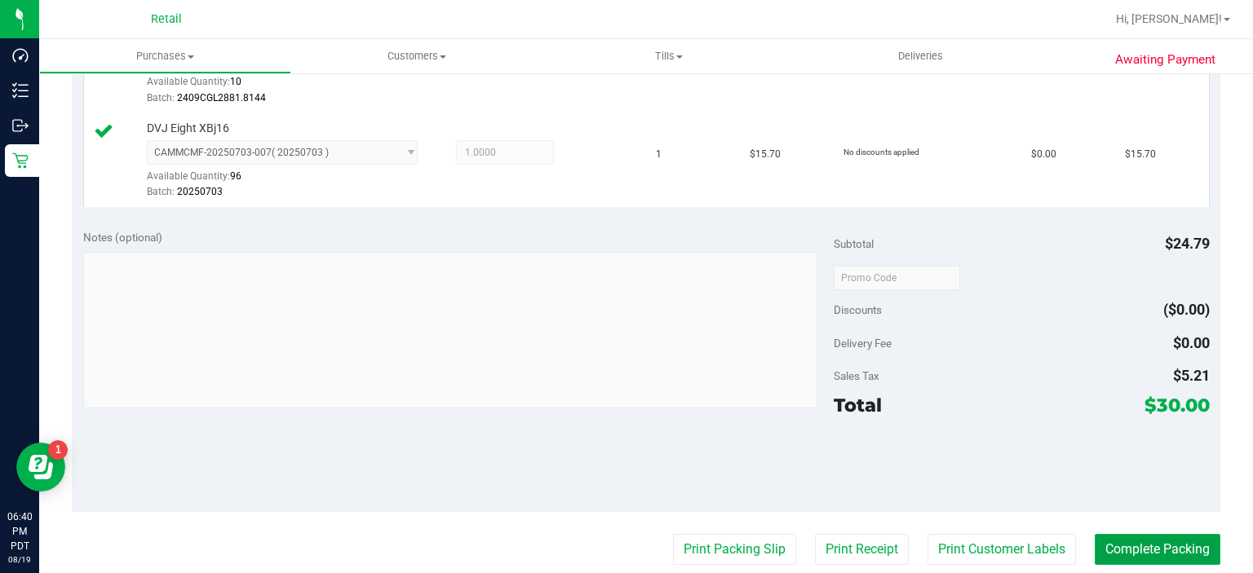
click at [1145, 535] on button "Complete Packing" at bounding box center [1157, 549] width 126 height 31
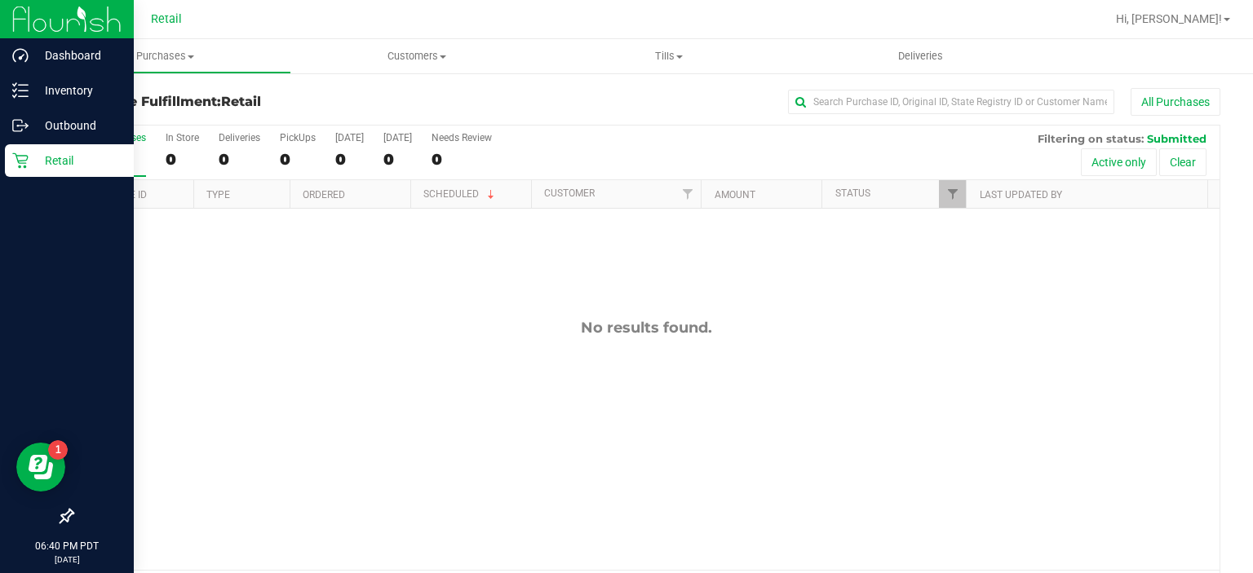
click at [26, 152] on icon at bounding box center [20, 160] width 16 height 16
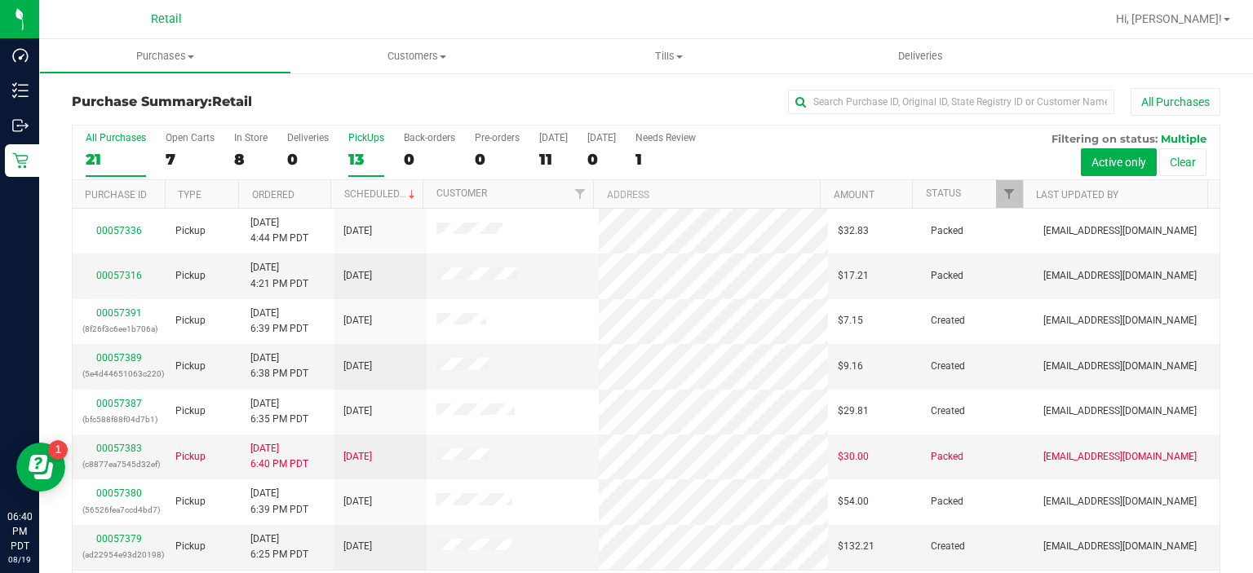
click at [355, 148] on label "PickUps 13" at bounding box center [366, 154] width 36 height 45
click at [0, 0] on input "PickUps 13" at bounding box center [0, 0] width 0 height 0
click at [117, 447] on link "00057383" at bounding box center [119, 448] width 46 height 11
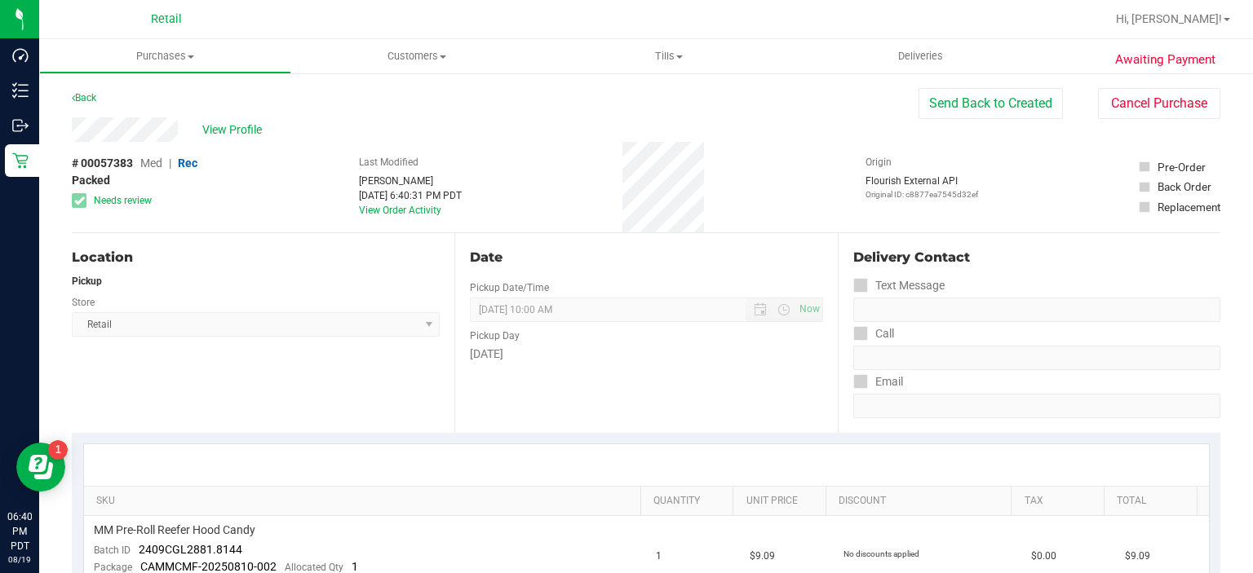
click at [74, 201] on icon at bounding box center [79, 201] width 11 height 0
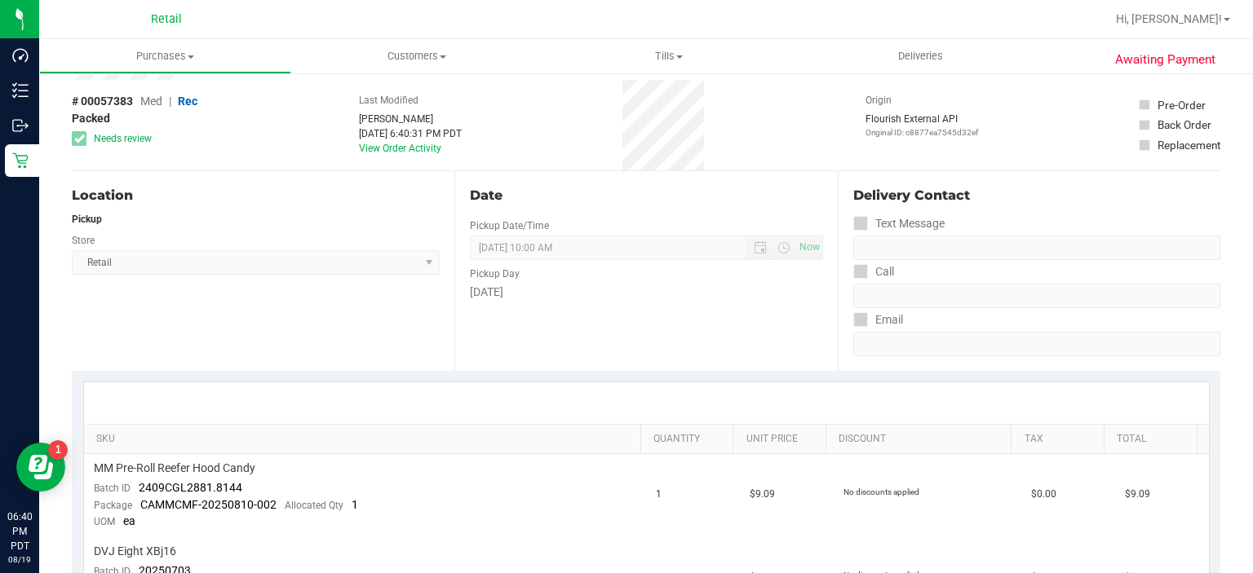
scroll to position [64, 0]
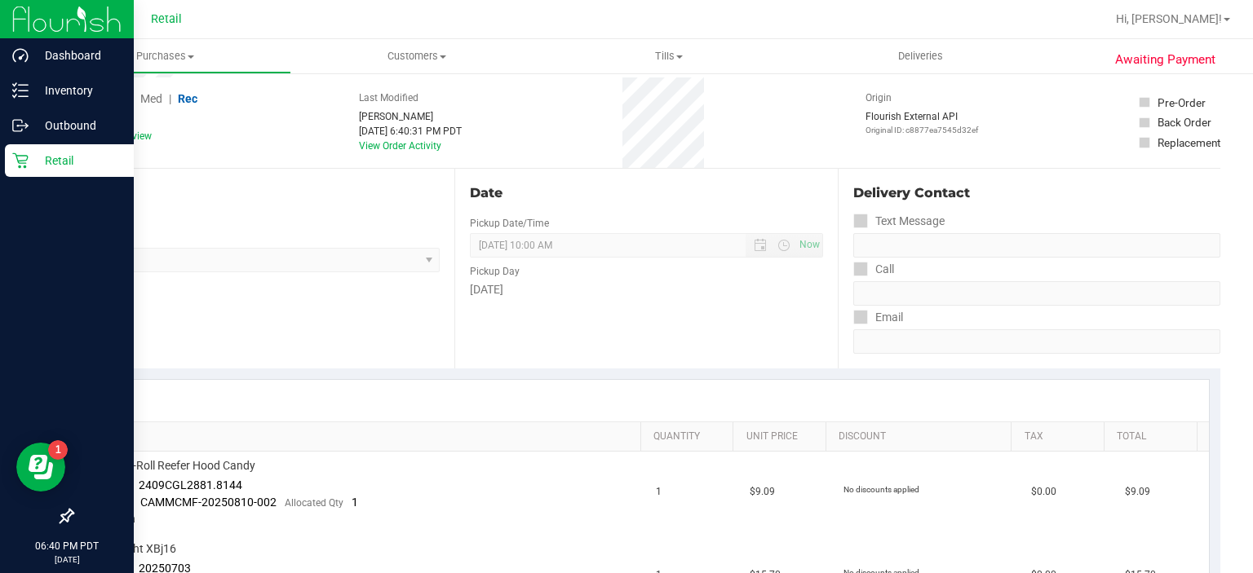
click at [2, 153] on link "Retail" at bounding box center [67, 161] width 134 height 35
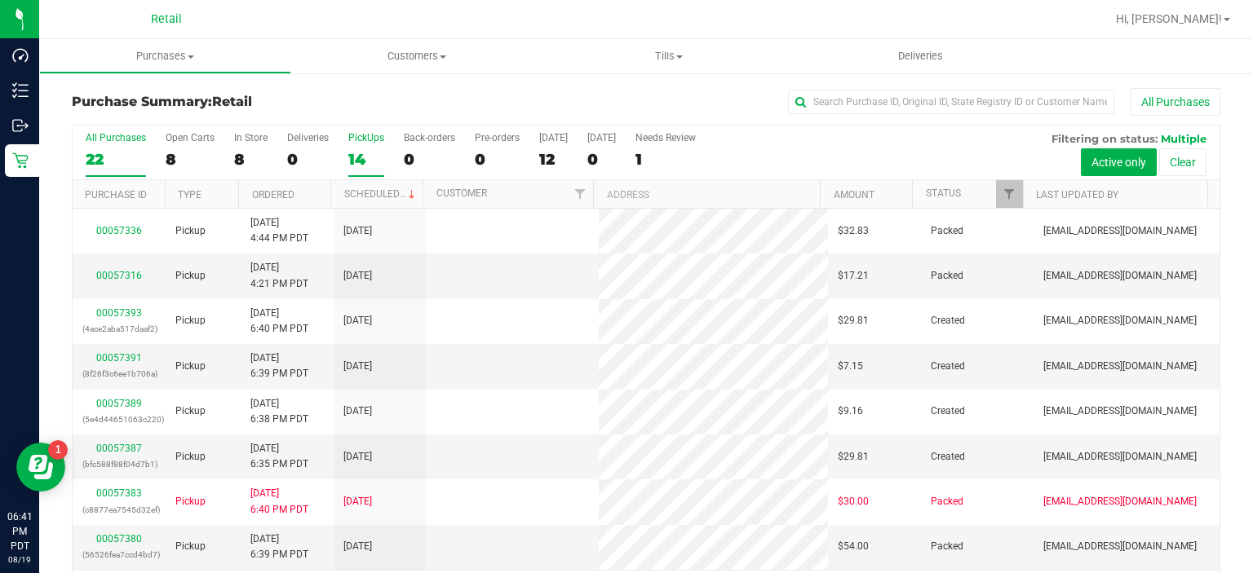
click at [362, 152] on div "14" at bounding box center [366, 159] width 36 height 19
click at [0, 0] on input "PickUps 14" at bounding box center [0, 0] width 0 height 0
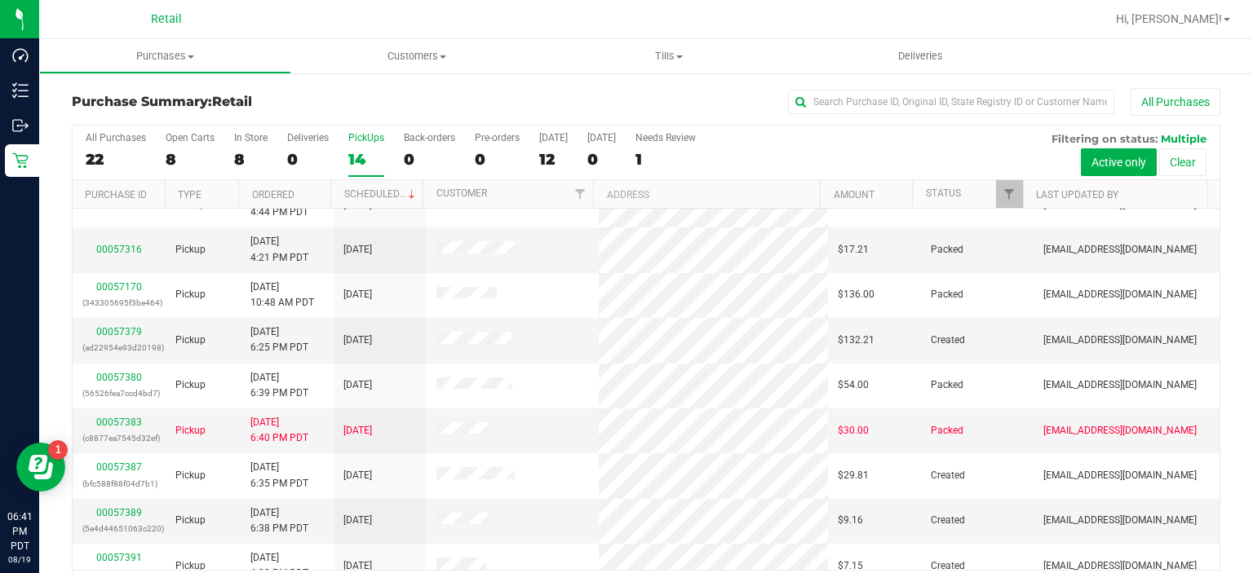
scroll to position [33, 0]
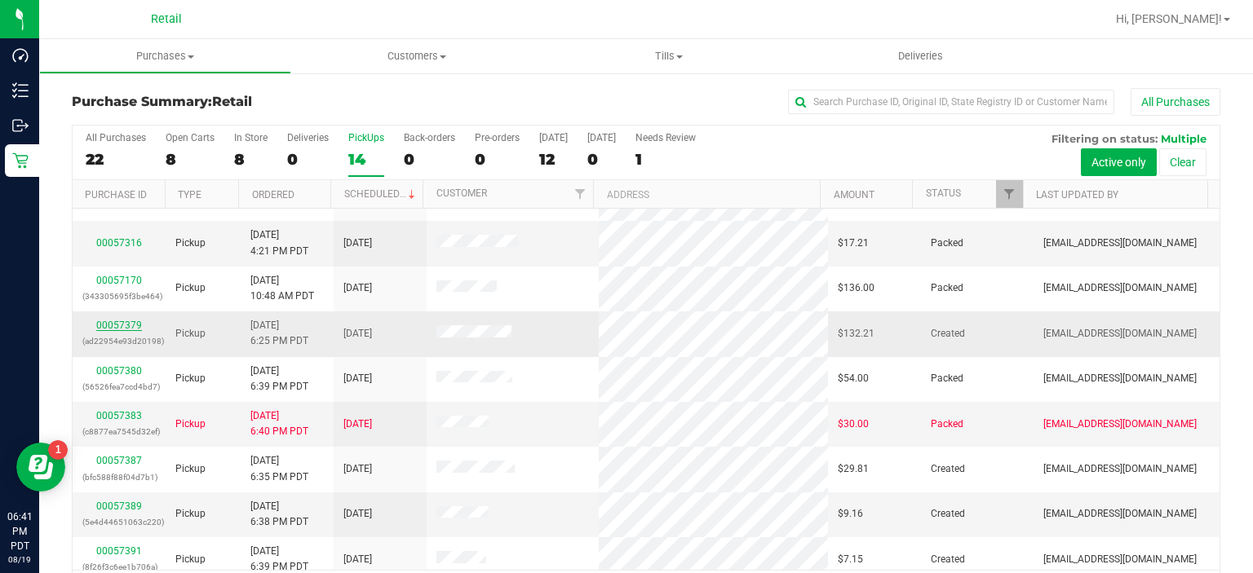
click at [120, 320] on link "00057379" at bounding box center [119, 325] width 46 height 11
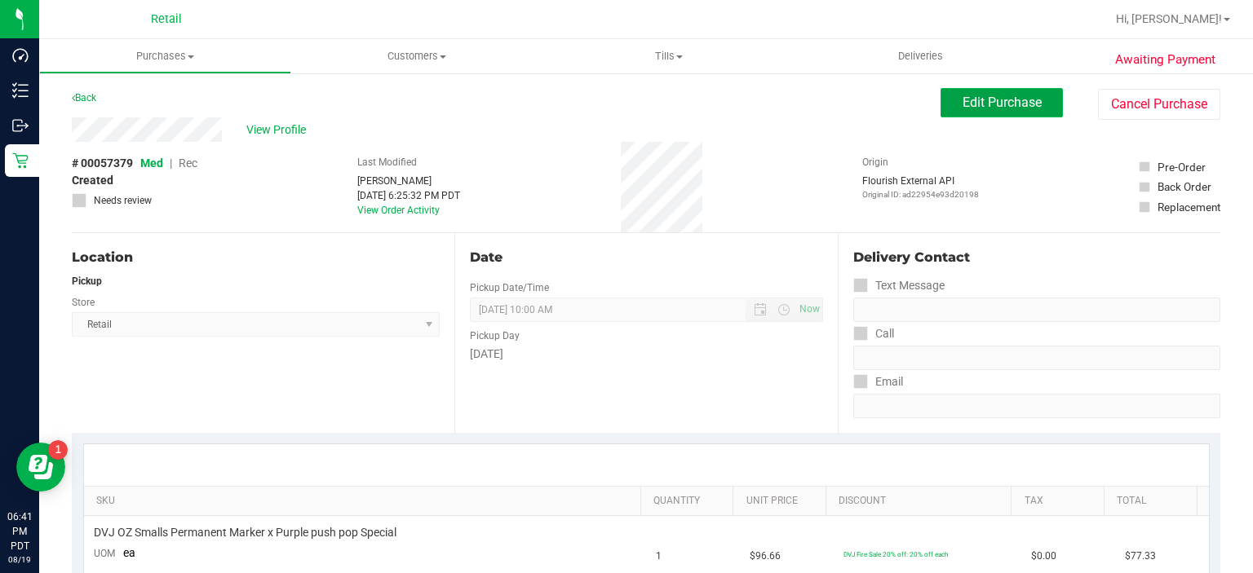
click at [992, 108] on span "Edit Purchase" at bounding box center [1001, 102] width 79 height 15
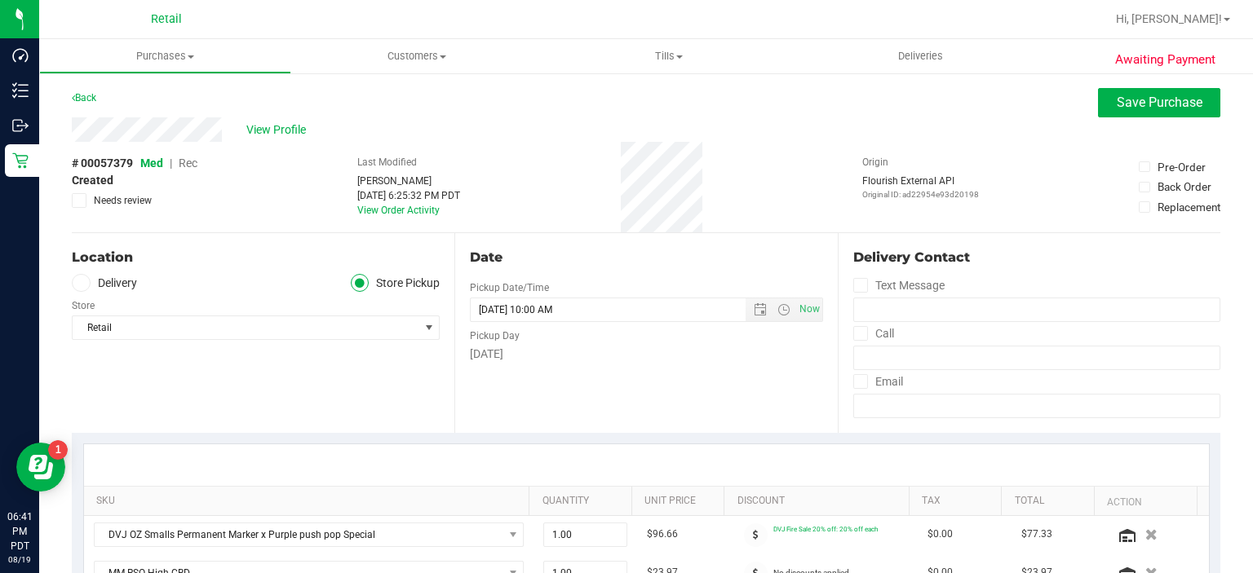
click at [194, 165] on span "Rec" at bounding box center [188, 163] width 19 height 13
click at [1135, 91] on button "Save Purchase" at bounding box center [1159, 102] width 122 height 29
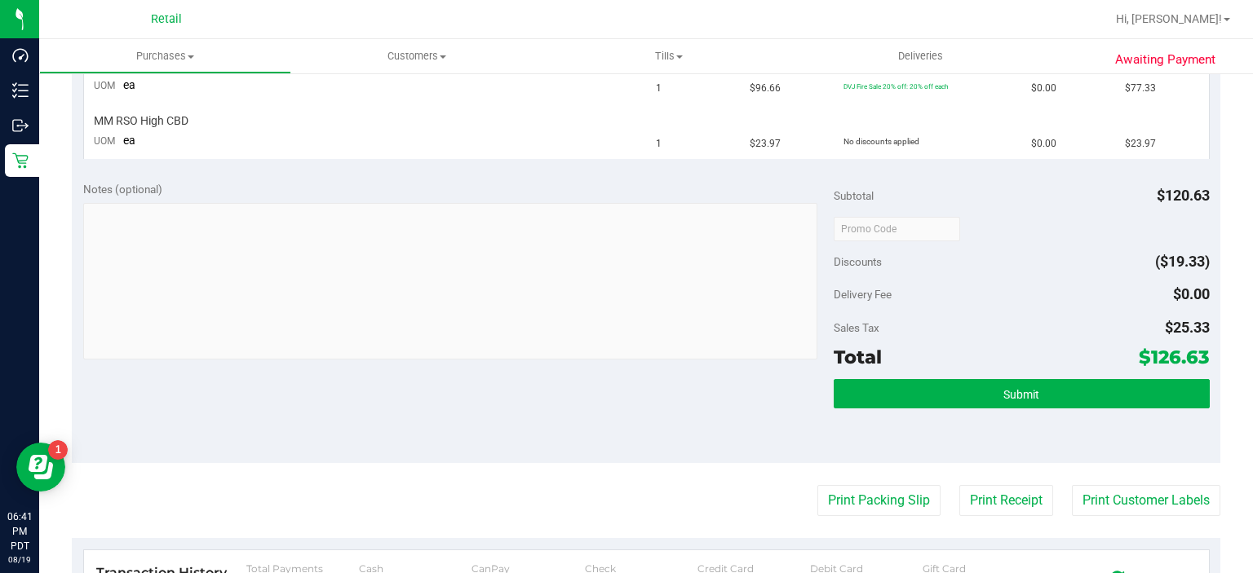
scroll to position [539, 0]
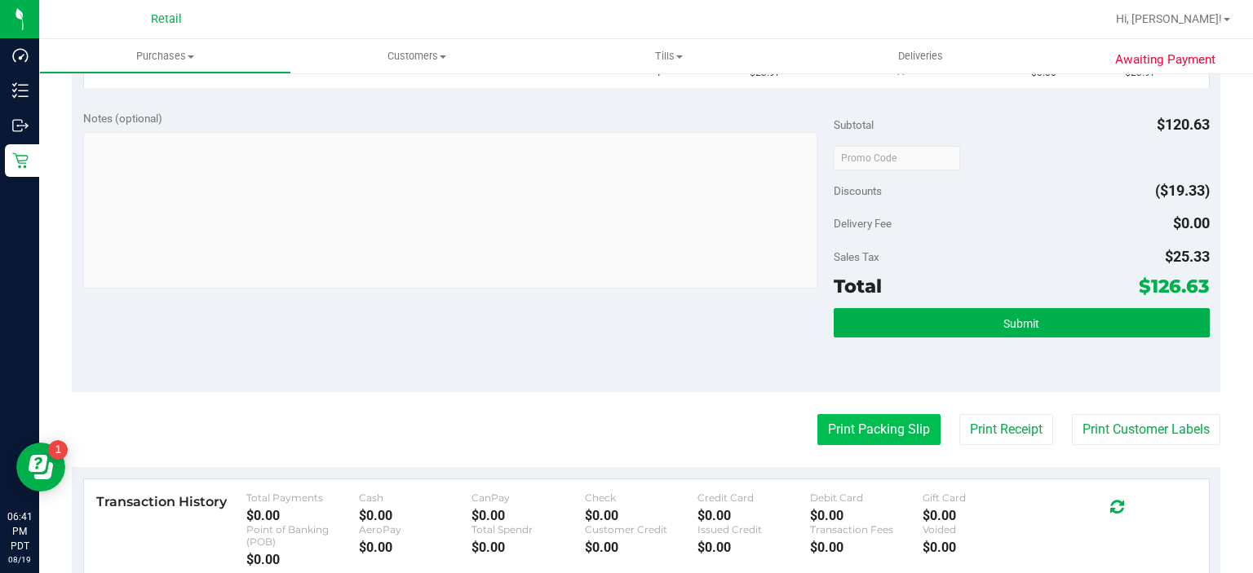
click at [852, 426] on button "Print Packing Slip" at bounding box center [878, 429] width 123 height 31
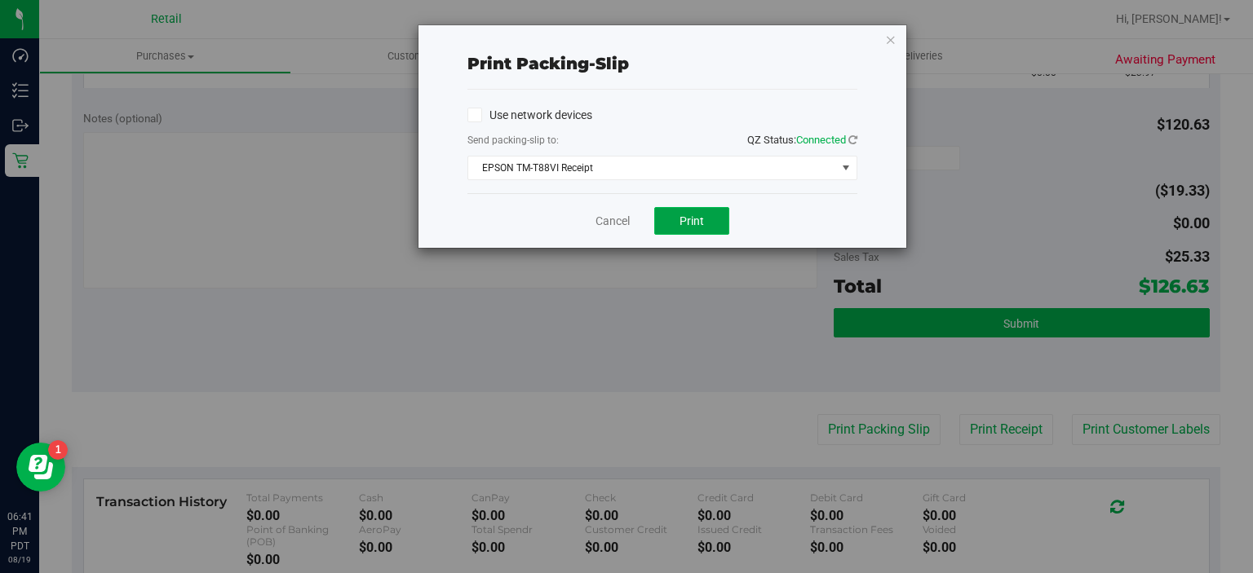
click at [699, 216] on span "Print" at bounding box center [691, 220] width 24 height 13
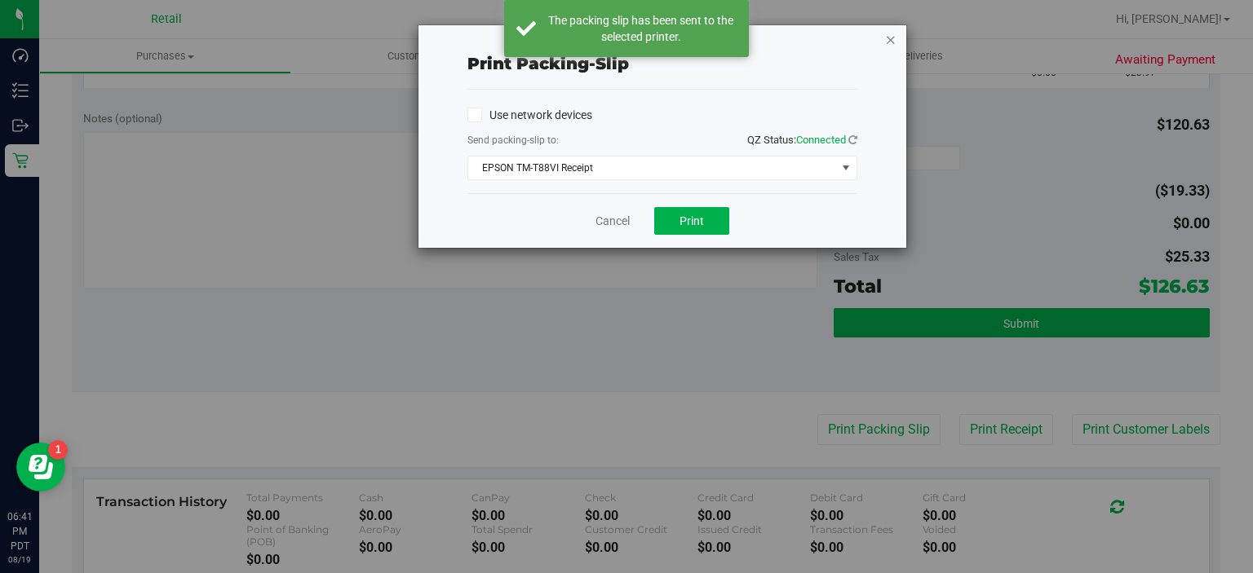
click at [886, 41] on icon "button" at bounding box center [890, 39] width 11 height 20
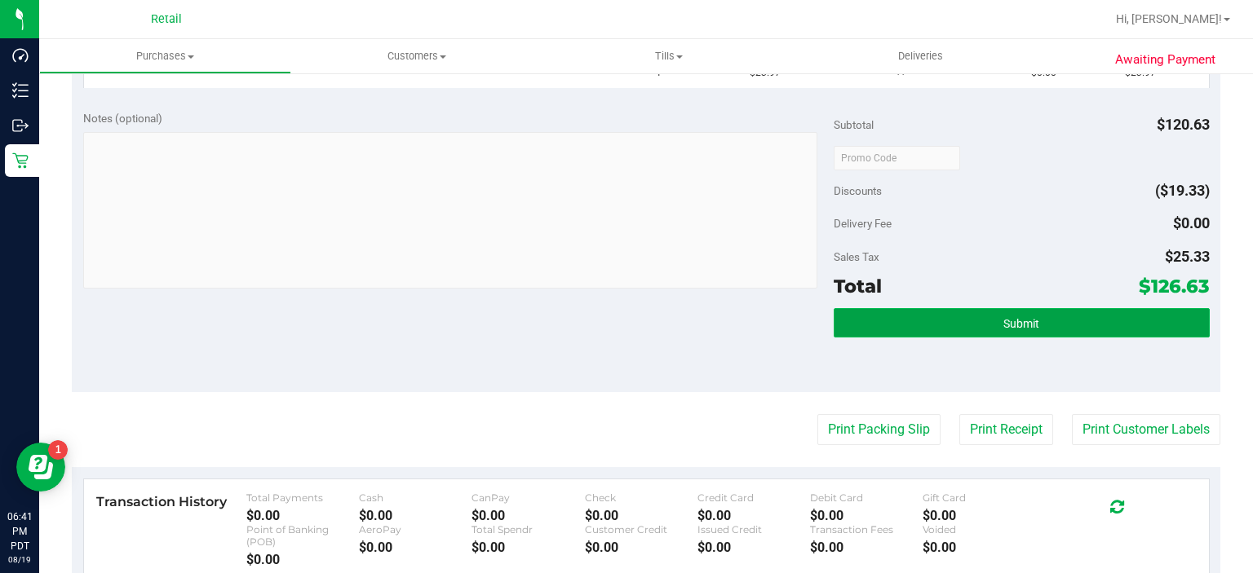
click at [992, 308] on button "Submit" at bounding box center [1020, 322] width 375 height 29
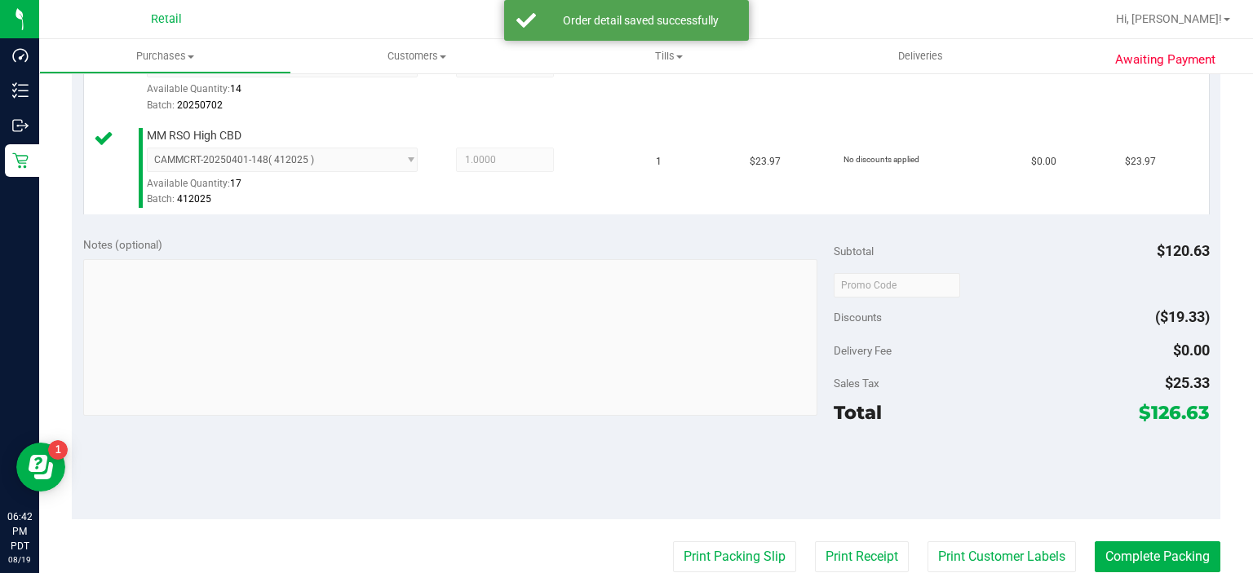
scroll to position [612, 0]
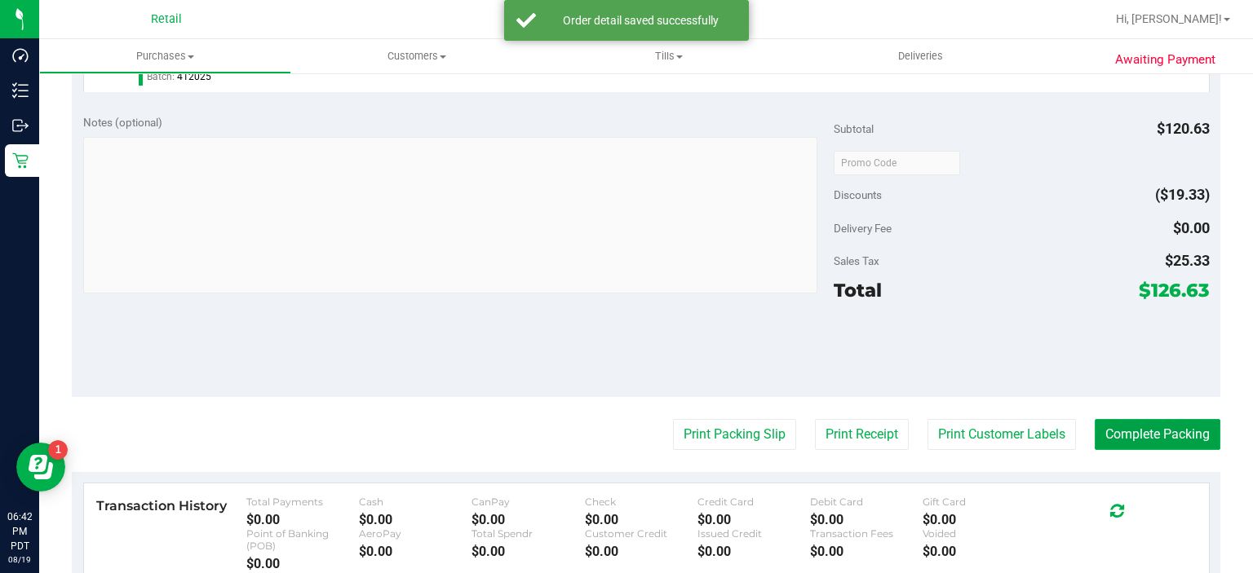
click at [1162, 437] on button "Complete Packing" at bounding box center [1157, 434] width 126 height 31
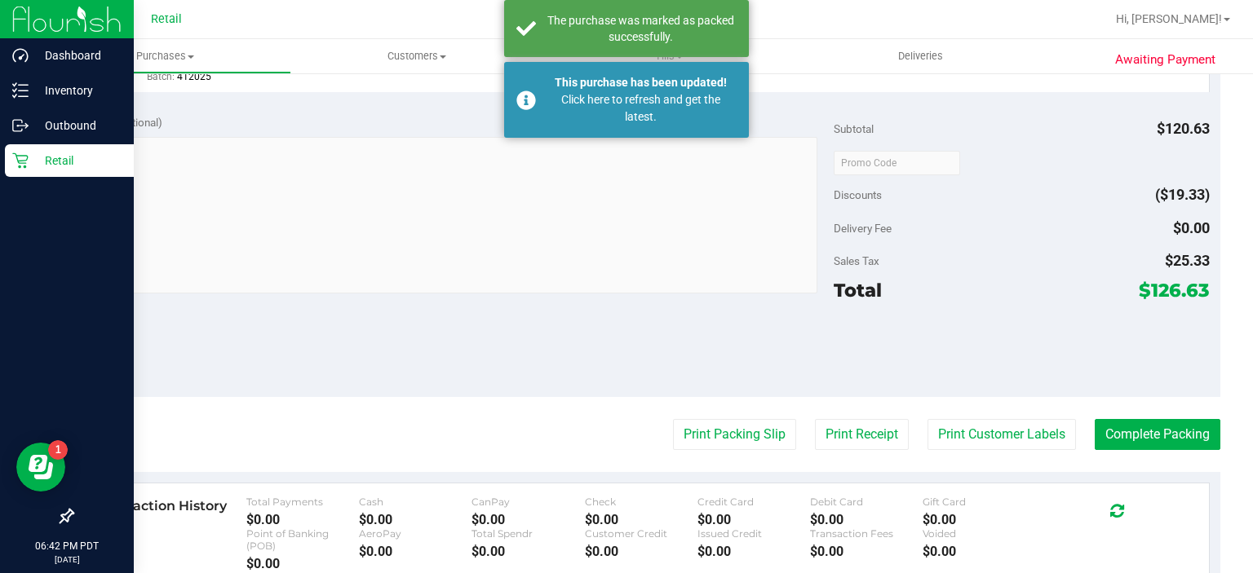
click at [7, 145] on div "Retail" at bounding box center [69, 160] width 129 height 33
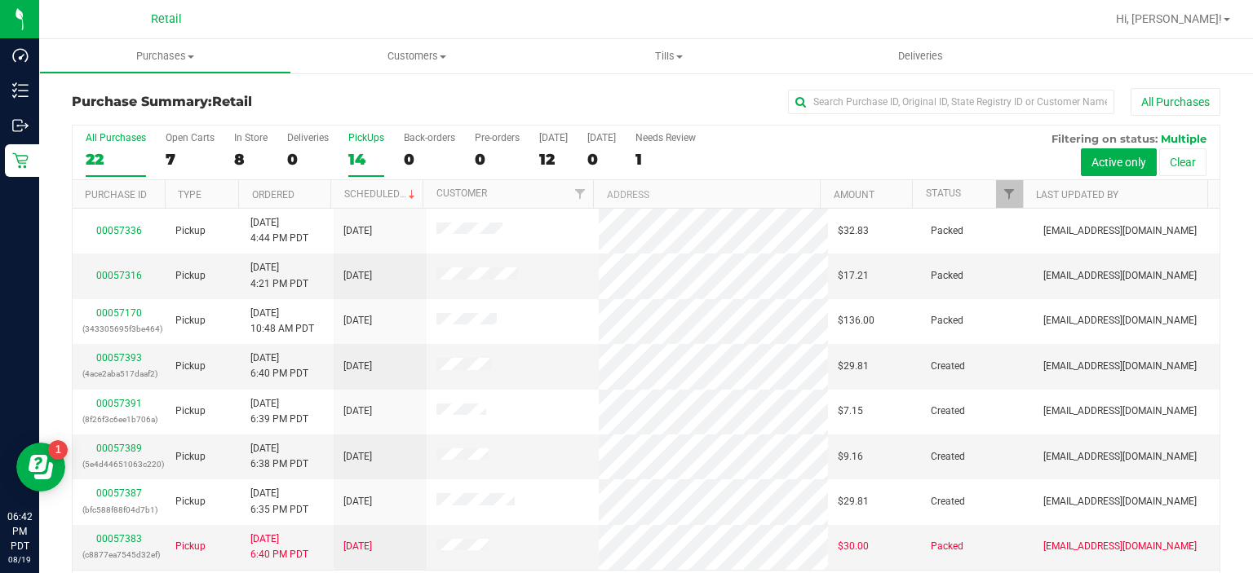
click at [359, 137] on div "PickUps" at bounding box center [366, 137] width 36 height 11
click at [0, 0] on input "PickUps 14" at bounding box center [0, 0] width 0 height 0
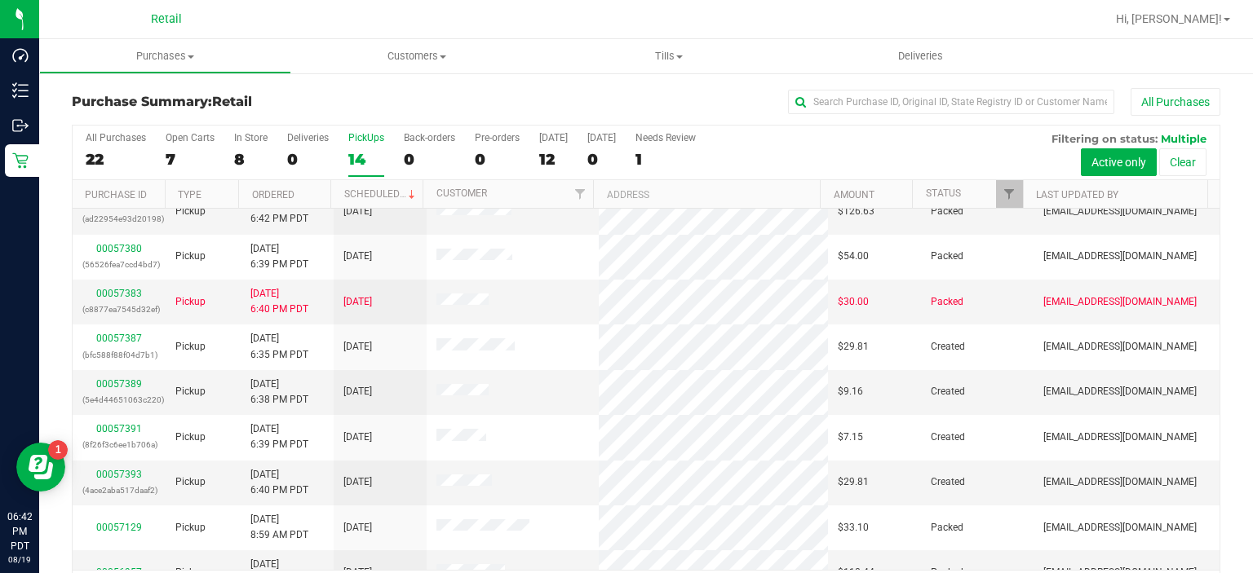
scroll to position [157, 0]
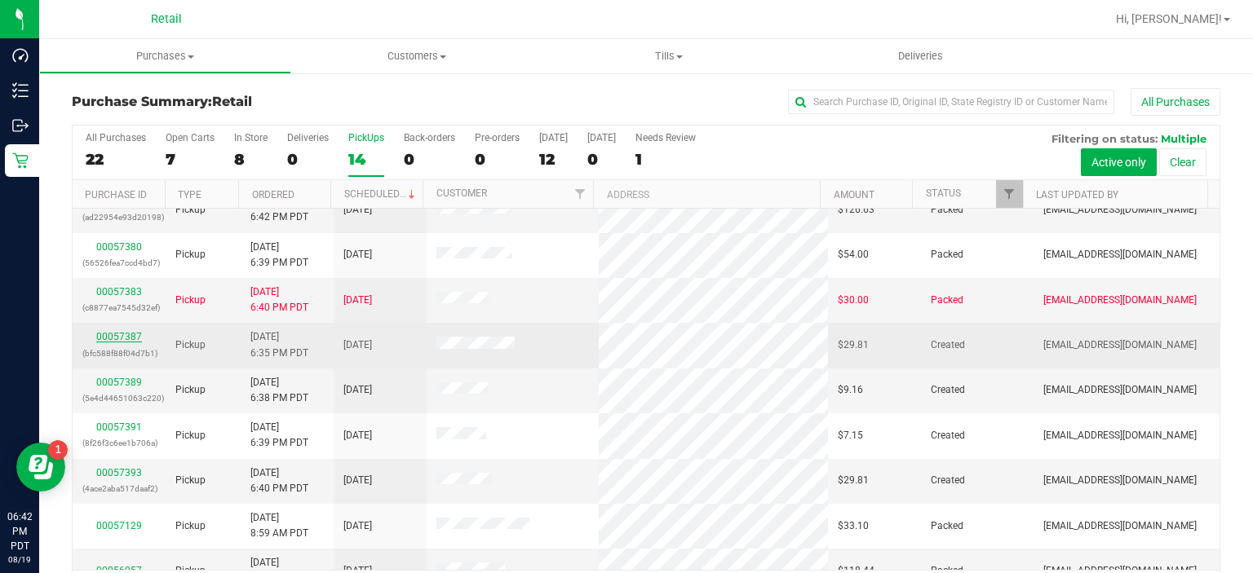
click at [120, 333] on link "00057387" at bounding box center [119, 336] width 46 height 11
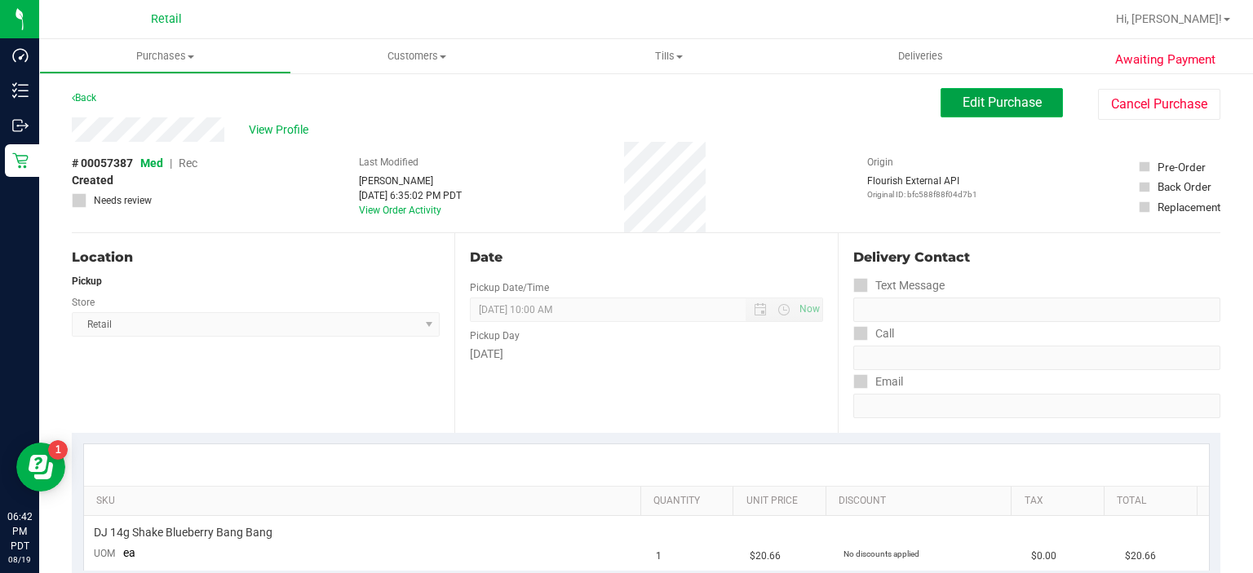
click at [976, 104] on span "Edit Purchase" at bounding box center [1001, 102] width 79 height 15
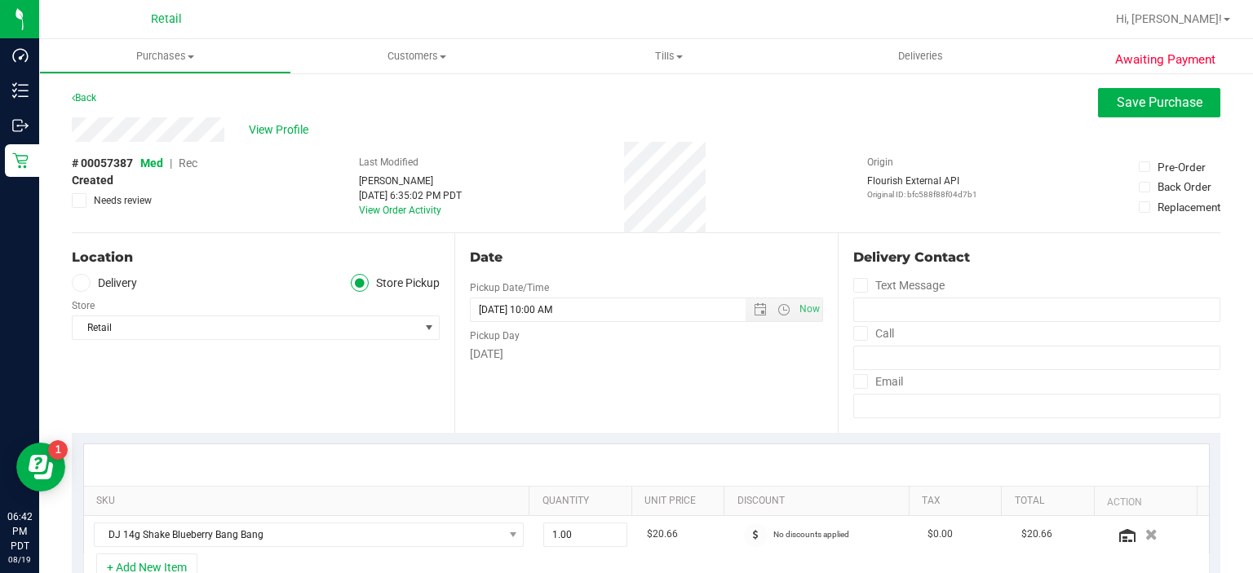
click at [179, 157] on div "# 00057387 Med | Rec Created Needs review" at bounding box center [135, 181] width 126 height 53
click at [192, 166] on span "Rec" at bounding box center [188, 163] width 19 height 13
click at [1102, 114] on button "Save Purchase" at bounding box center [1159, 102] width 122 height 29
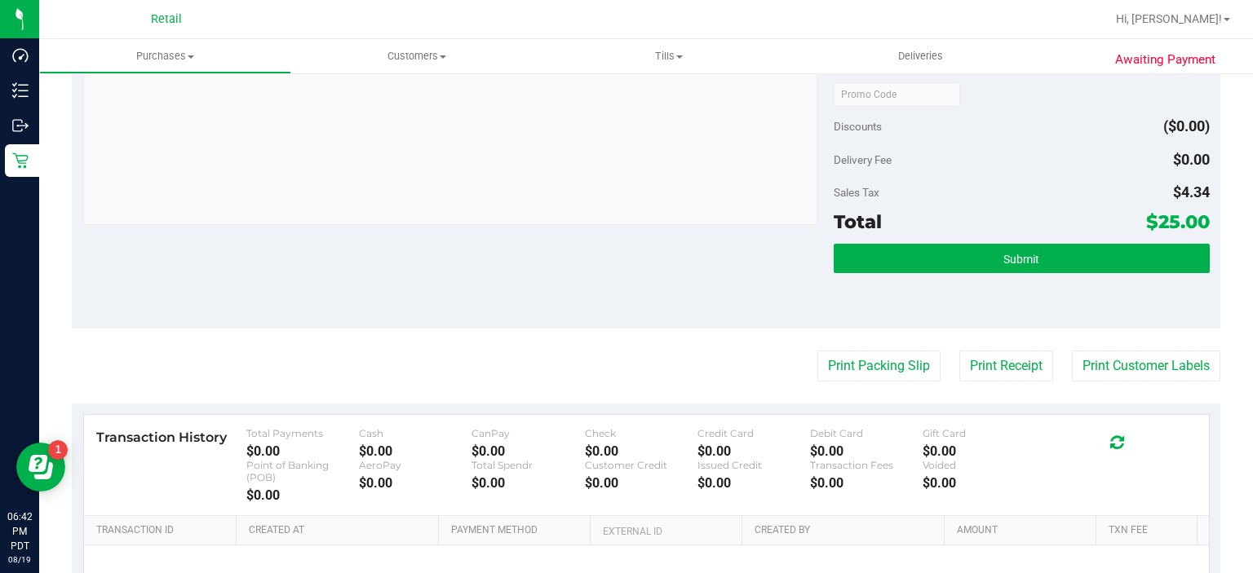
scroll to position [559, 0]
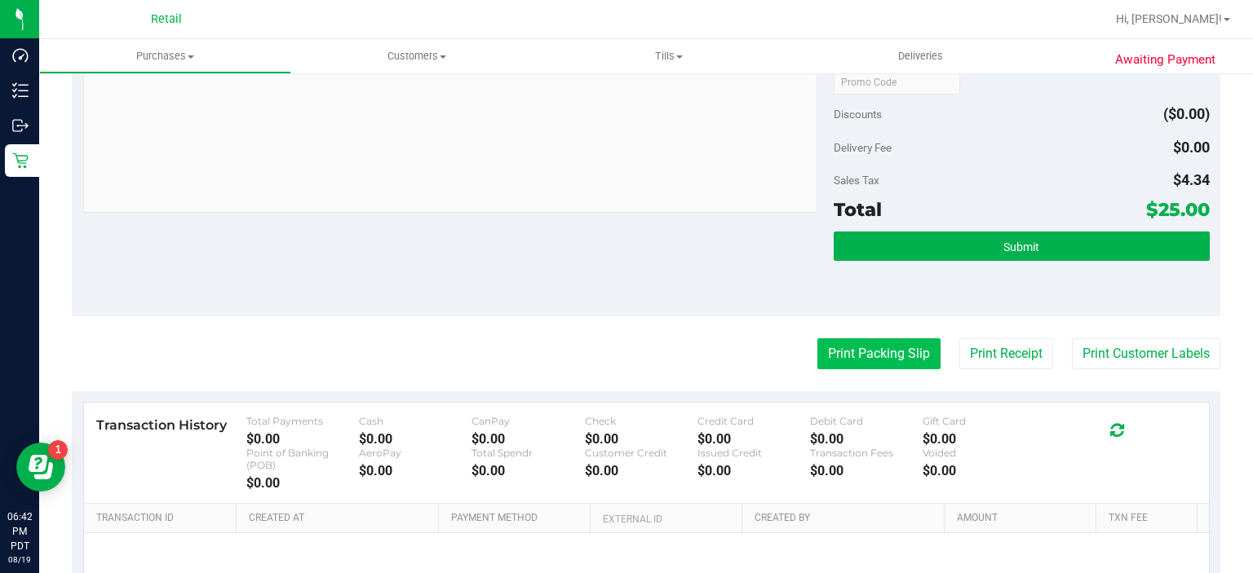
click at [882, 356] on button "Print Packing Slip" at bounding box center [878, 353] width 123 height 31
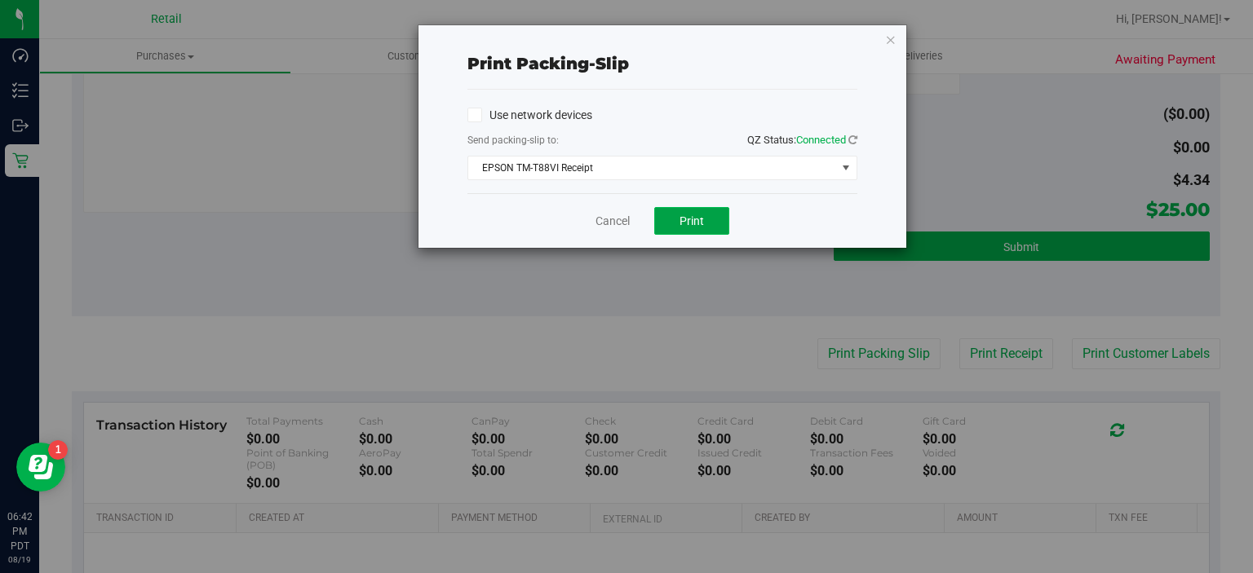
click at [692, 207] on button "Print" at bounding box center [691, 221] width 75 height 28
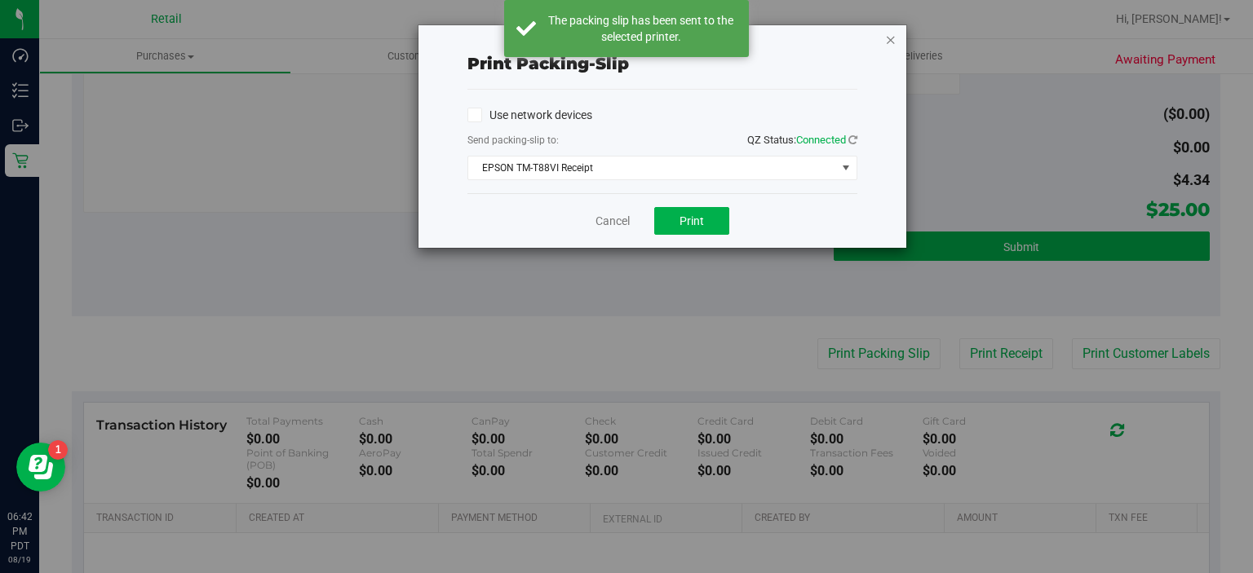
click at [889, 42] on icon "button" at bounding box center [890, 39] width 11 height 20
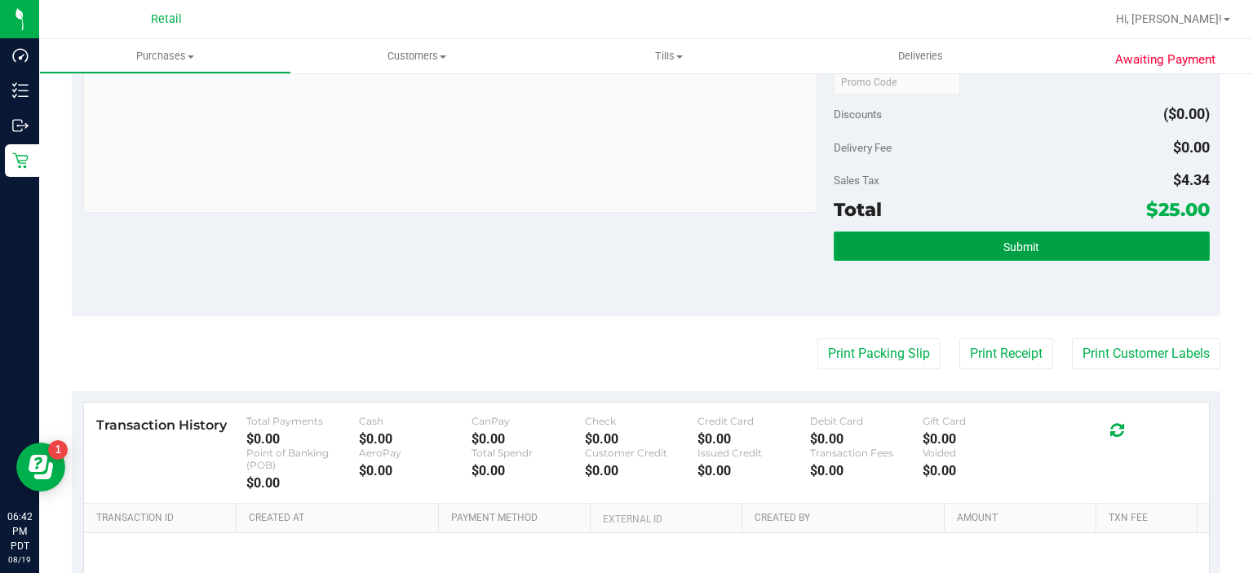
click at [906, 249] on button "Submit" at bounding box center [1020, 246] width 375 height 29
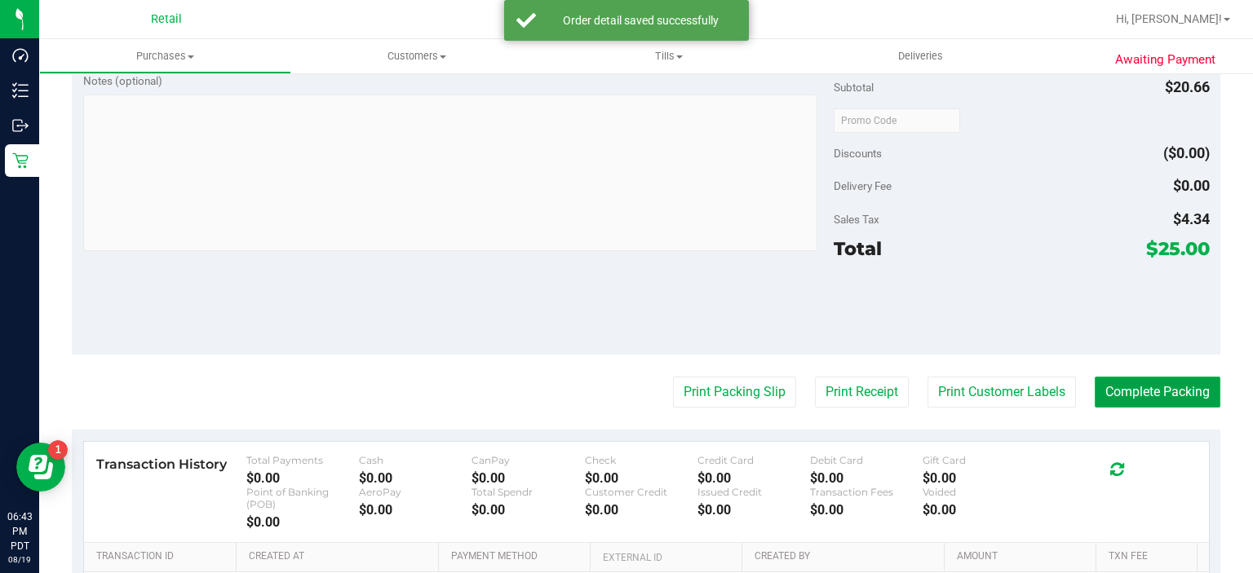
click at [1125, 393] on button "Complete Packing" at bounding box center [1157, 392] width 126 height 31
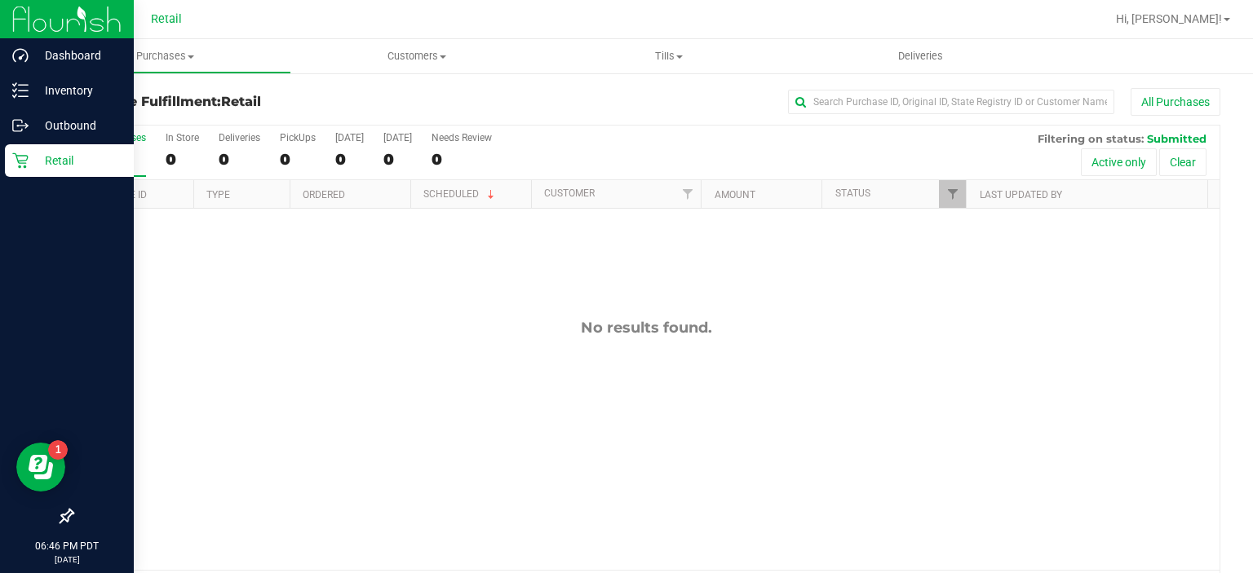
click at [23, 160] on icon at bounding box center [19, 160] width 15 height 15
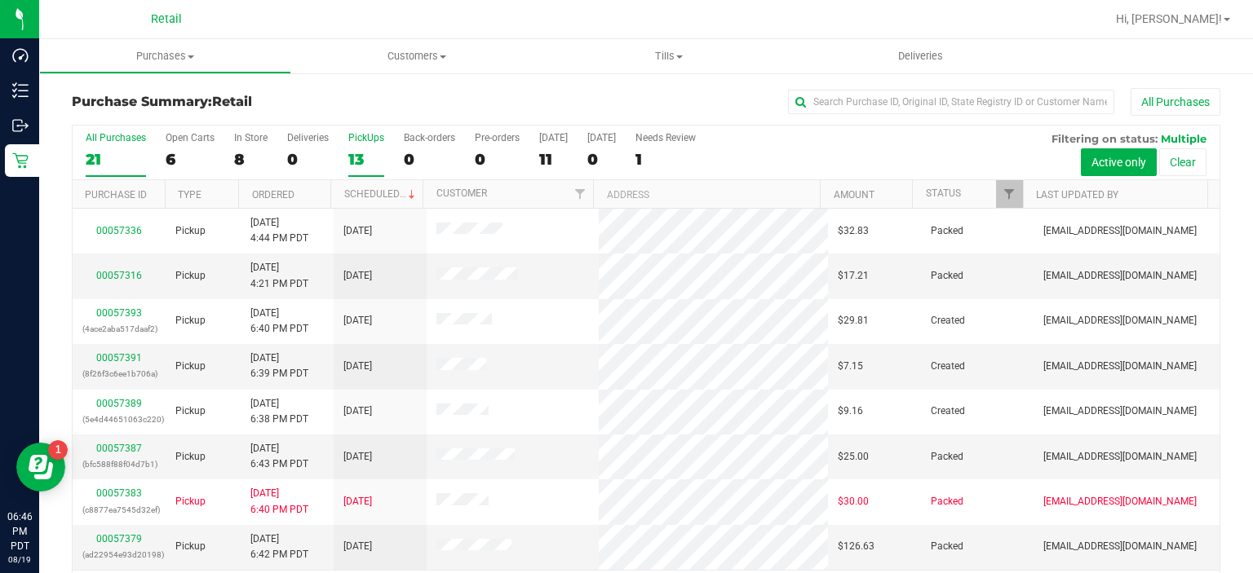
click at [350, 154] on div "13" at bounding box center [366, 159] width 36 height 19
click at [0, 0] on input "PickUps 13" at bounding box center [0, 0] width 0 height 0
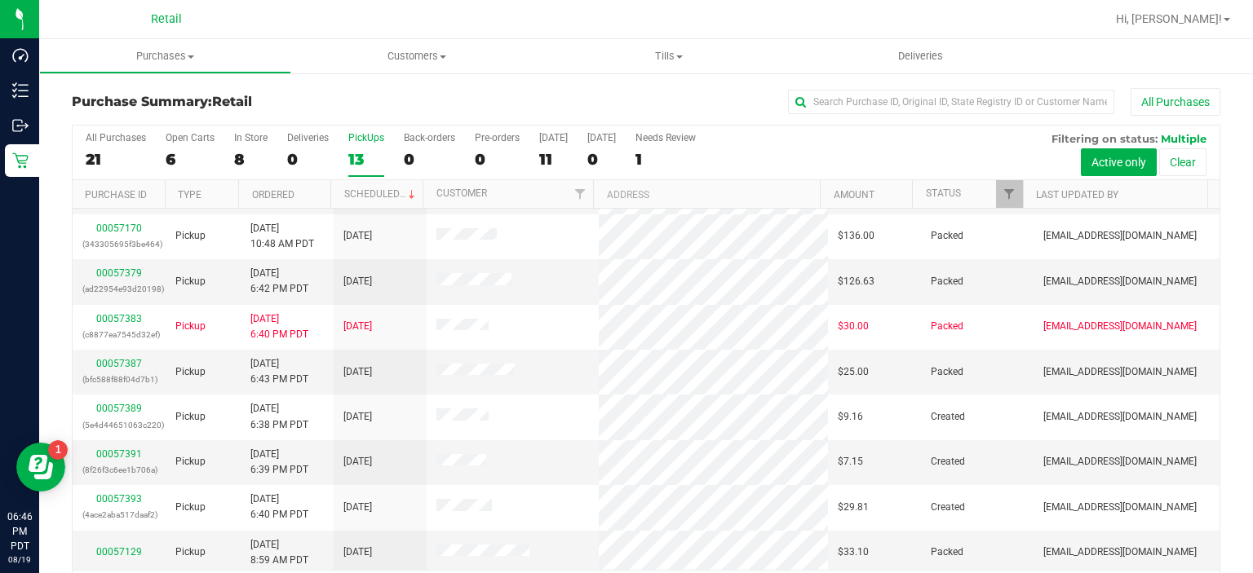
scroll to position [119, 0]
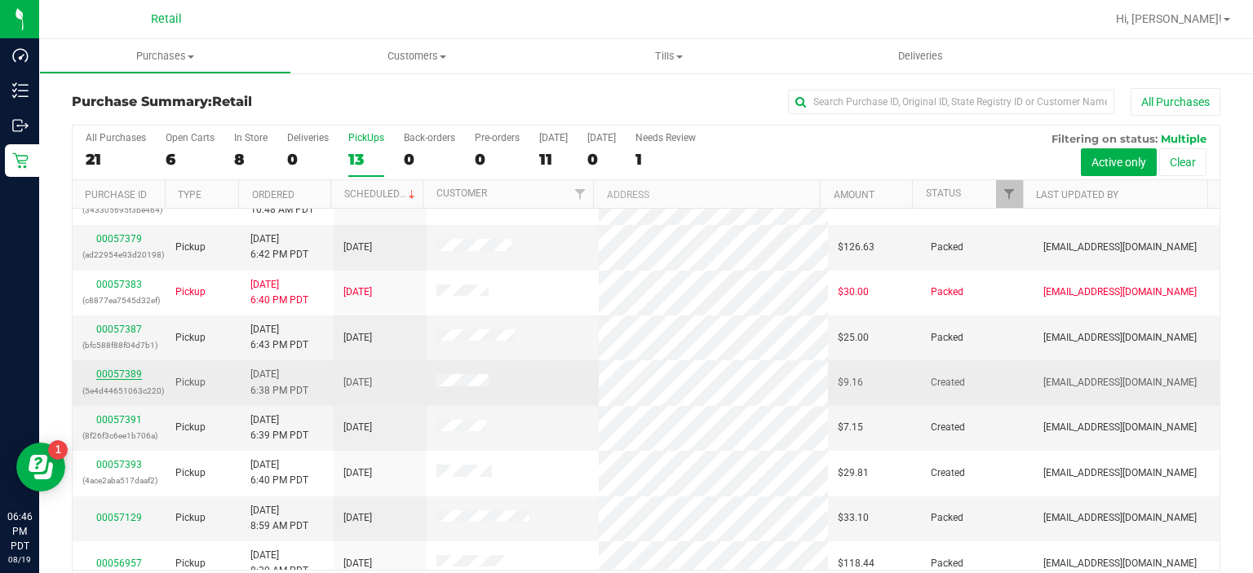
click at [121, 373] on link "00057389" at bounding box center [119, 374] width 46 height 11
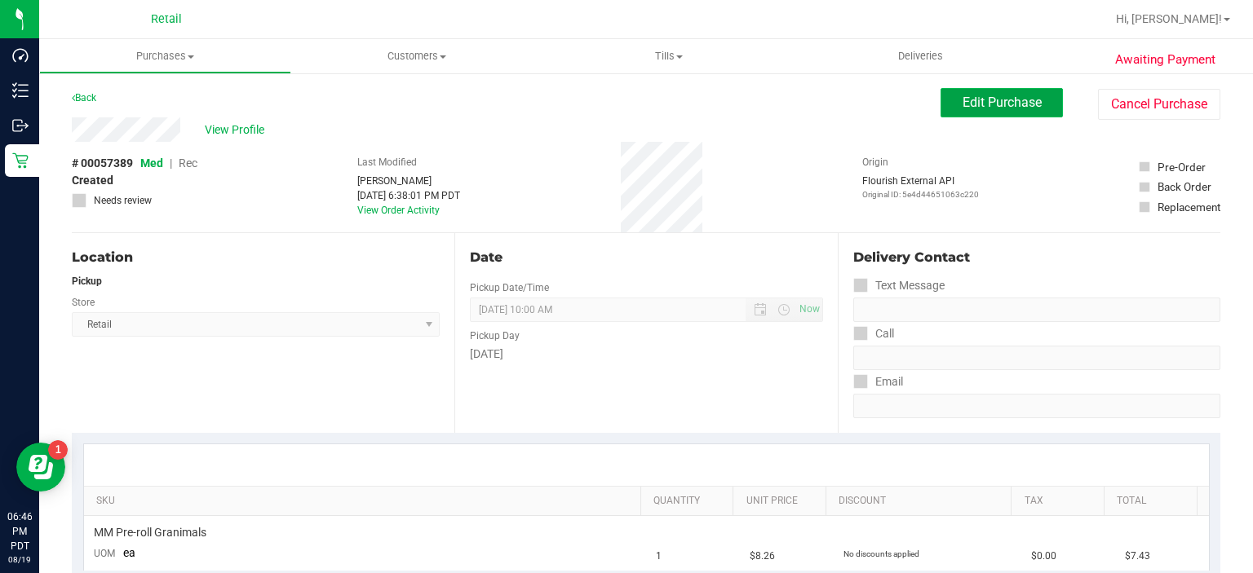
click at [985, 97] on span "Edit Purchase" at bounding box center [1001, 102] width 79 height 15
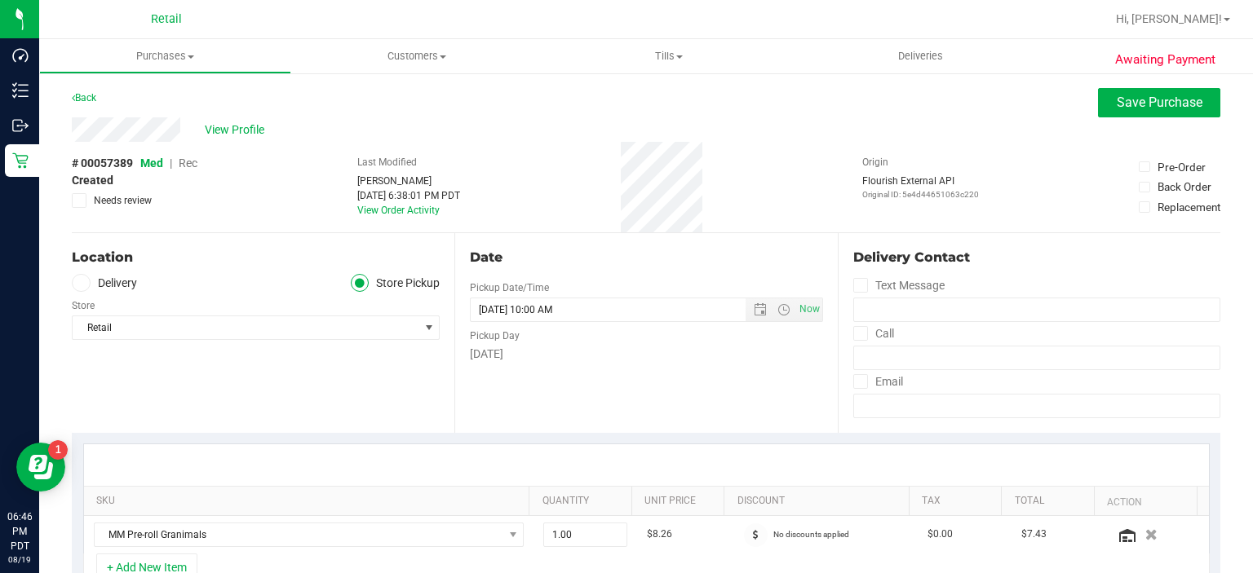
click at [189, 157] on span "Rec" at bounding box center [188, 163] width 19 height 13
click at [1098, 111] on button "Save Purchase" at bounding box center [1159, 102] width 122 height 29
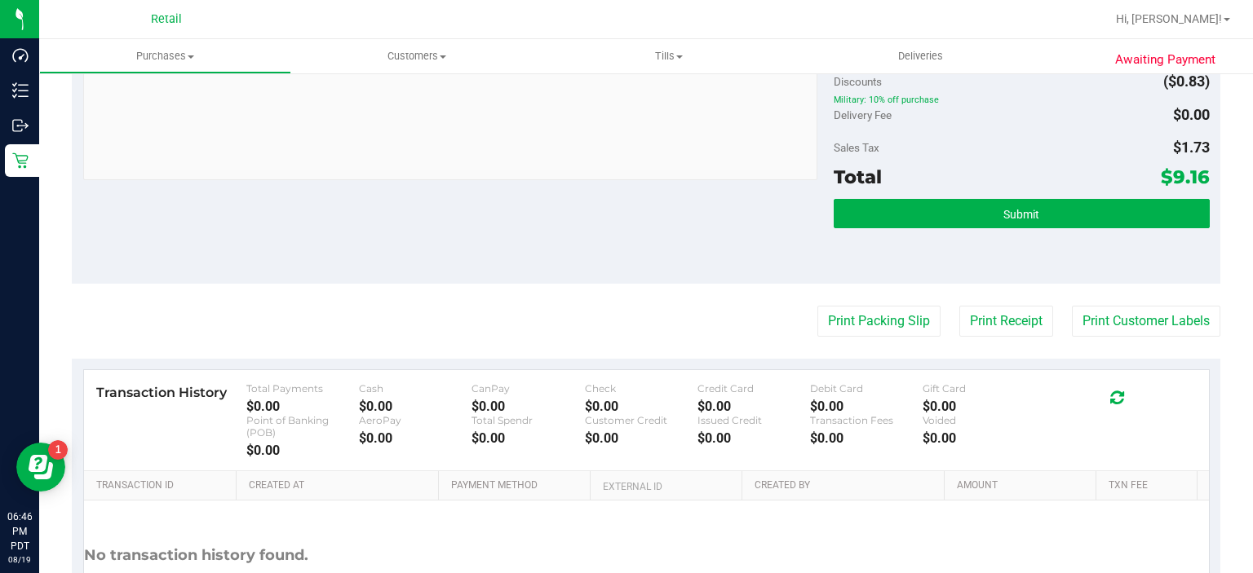
scroll to position [601, 0]
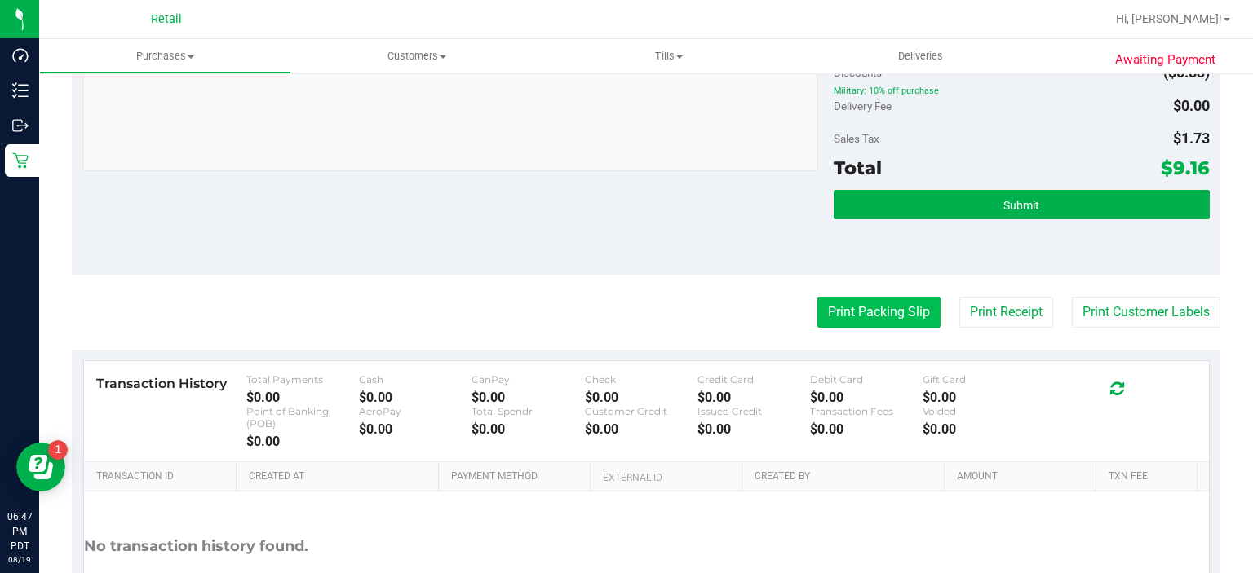
click at [860, 307] on button "Print Packing Slip" at bounding box center [878, 312] width 123 height 31
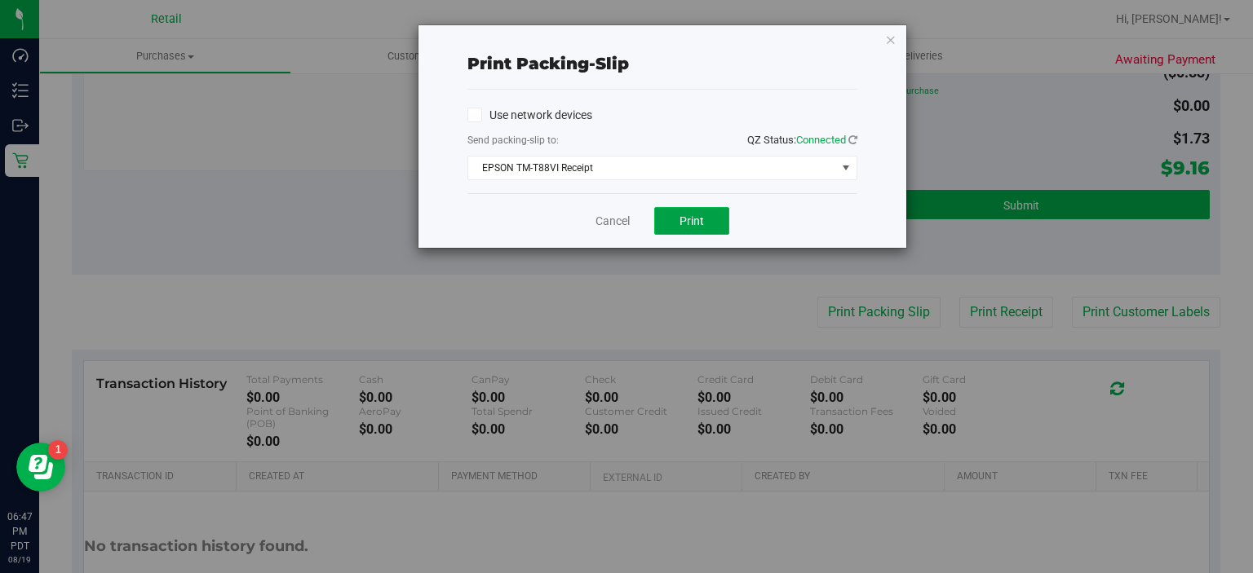
click at [679, 220] on span "Print" at bounding box center [691, 220] width 24 height 13
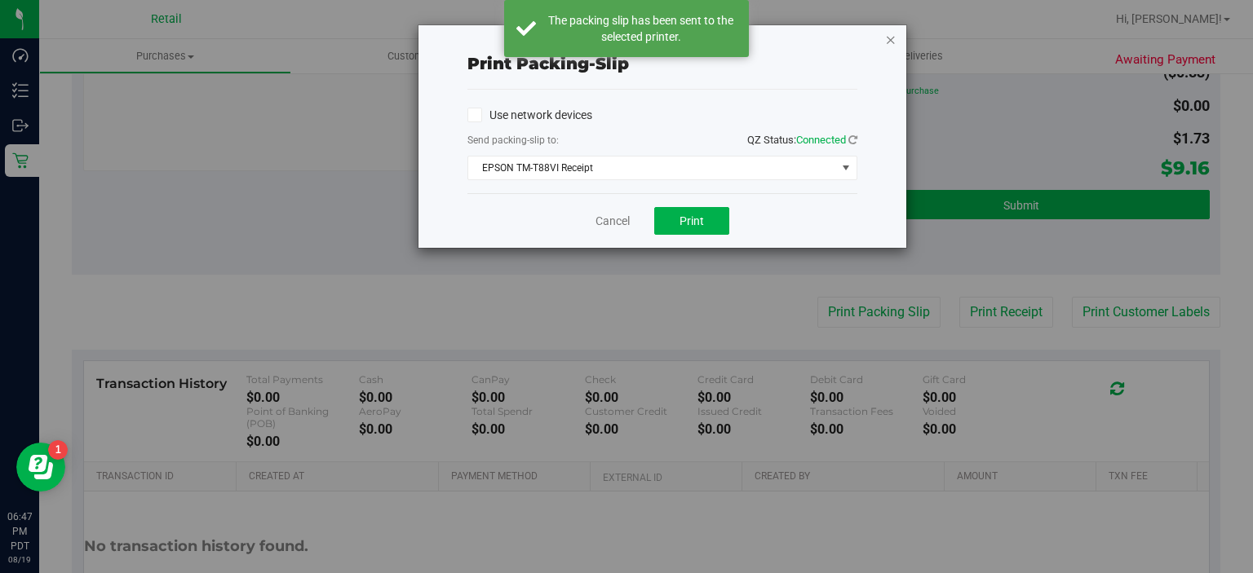
click at [886, 38] on icon "button" at bounding box center [890, 39] width 11 height 20
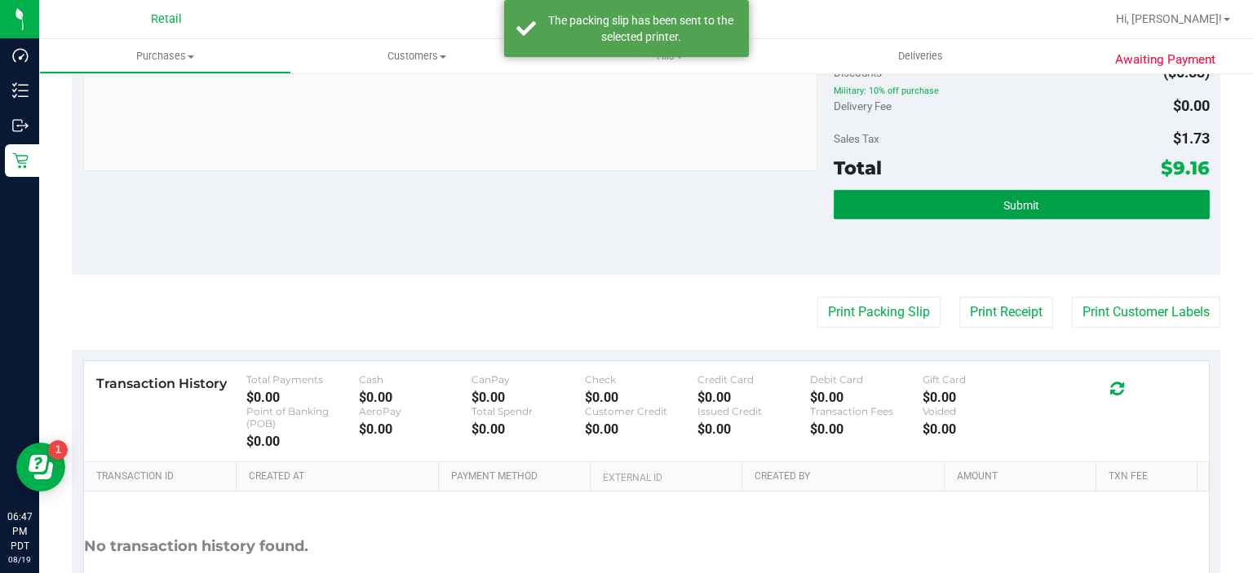
click at [986, 214] on button "Submit" at bounding box center [1020, 204] width 375 height 29
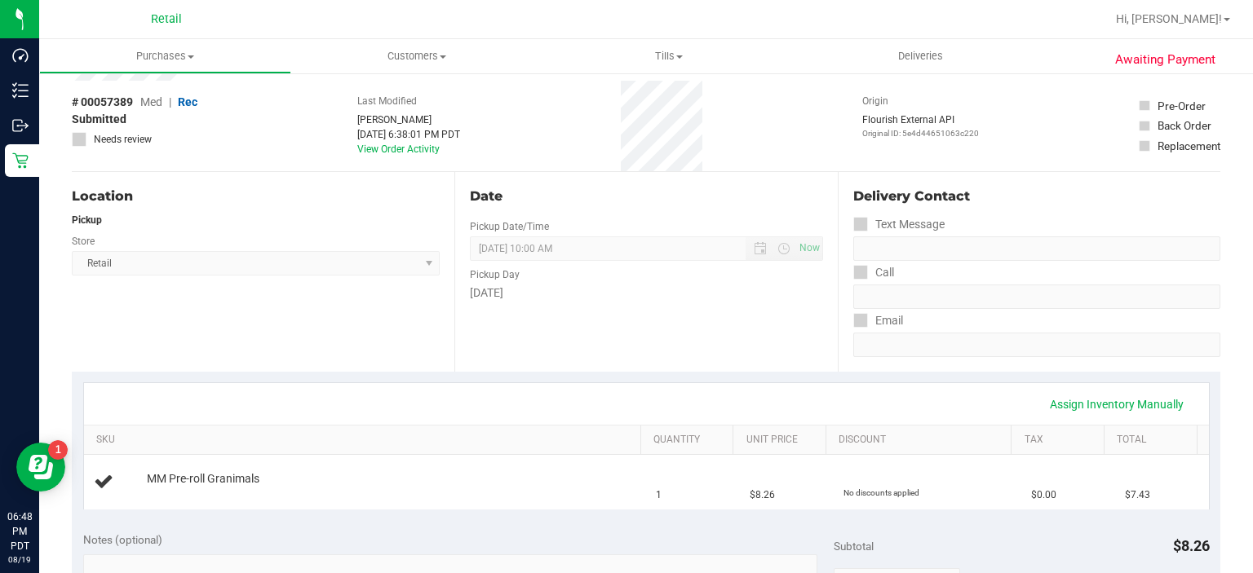
scroll to position [0, 0]
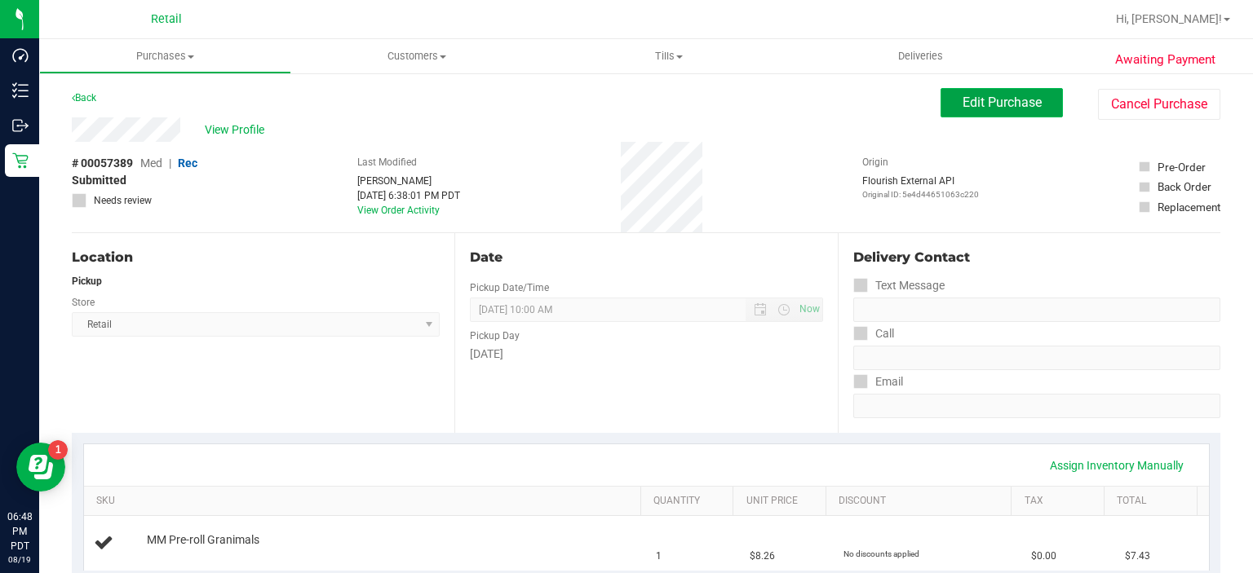
click at [964, 105] on span "Edit Purchase" at bounding box center [1001, 102] width 79 height 15
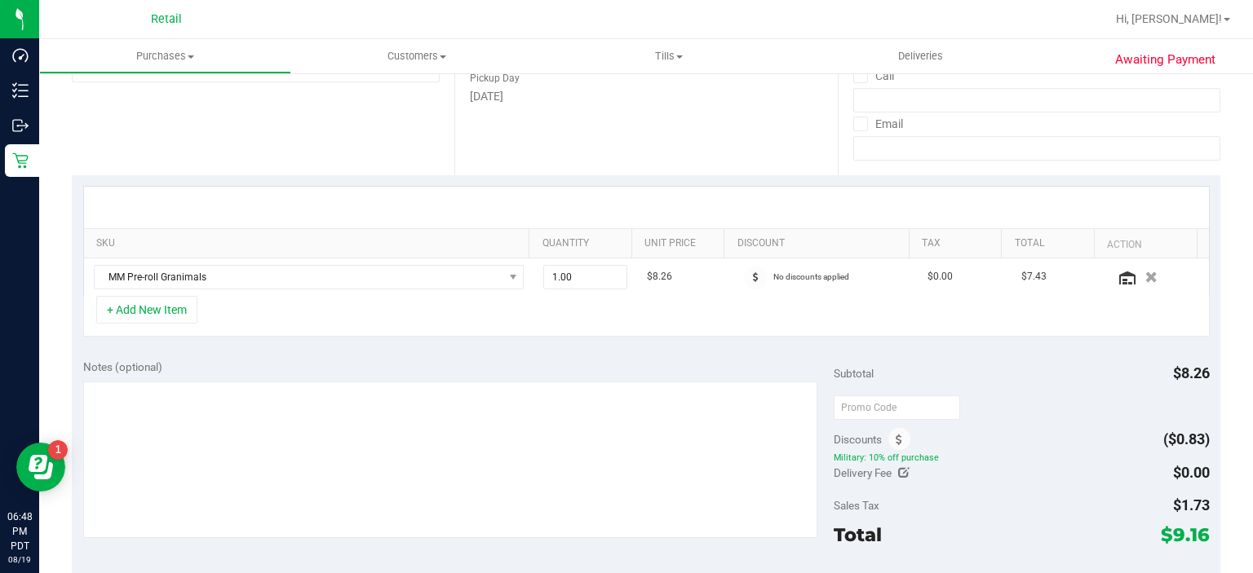
scroll to position [259, 0]
click at [1144, 271] on icon "button" at bounding box center [1151, 276] width 14 height 12
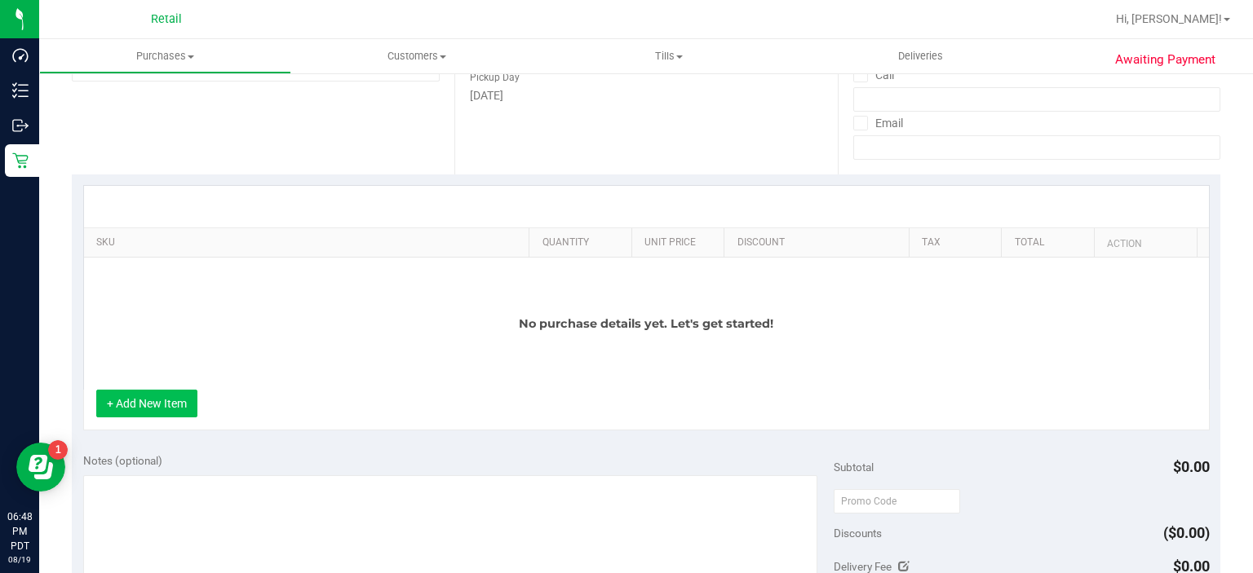
click at [117, 403] on button "+ Add New Item" at bounding box center [146, 404] width 101 height 28
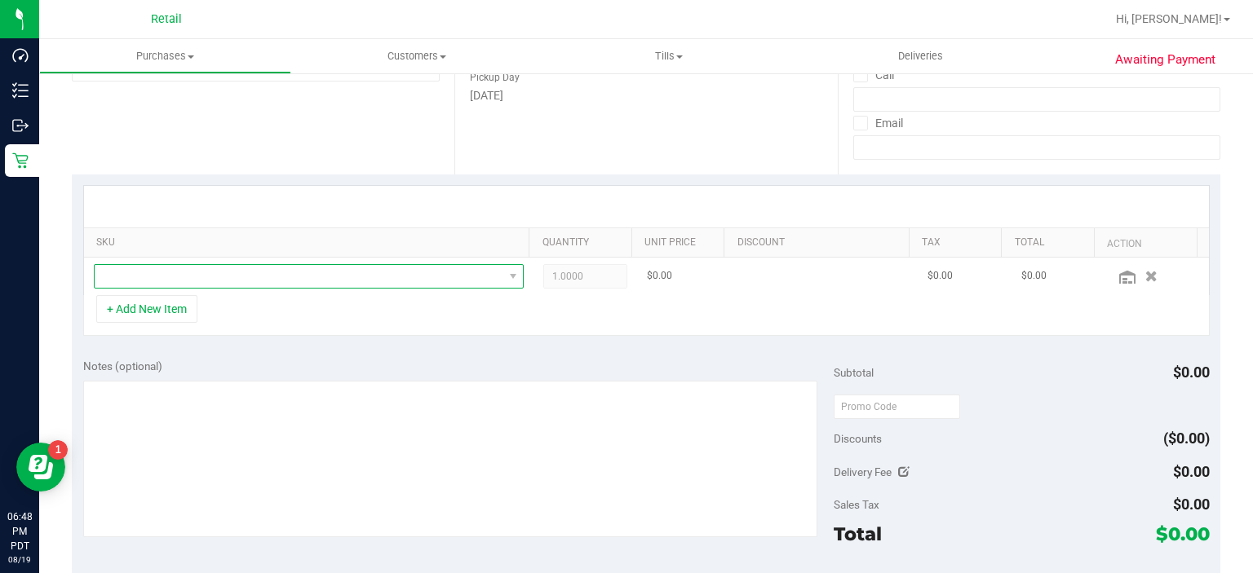
click at [271, 281] on span "NO DATA FOUND" at bounding box center [299, 276] width 409 height 23
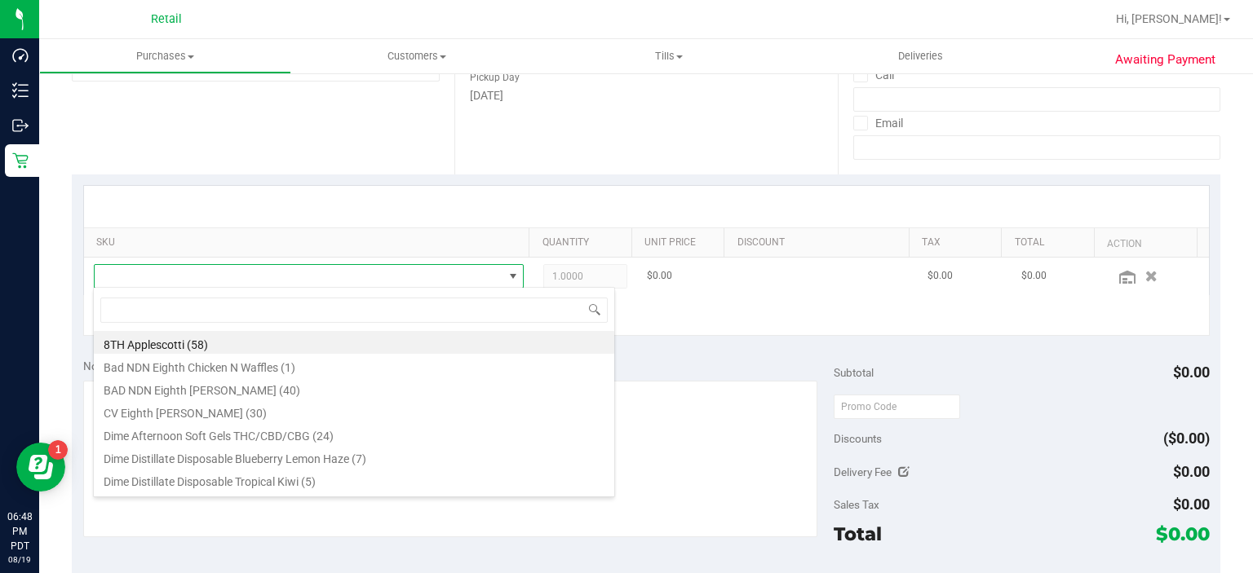
scroll to position [24, 415]
type input "jam"
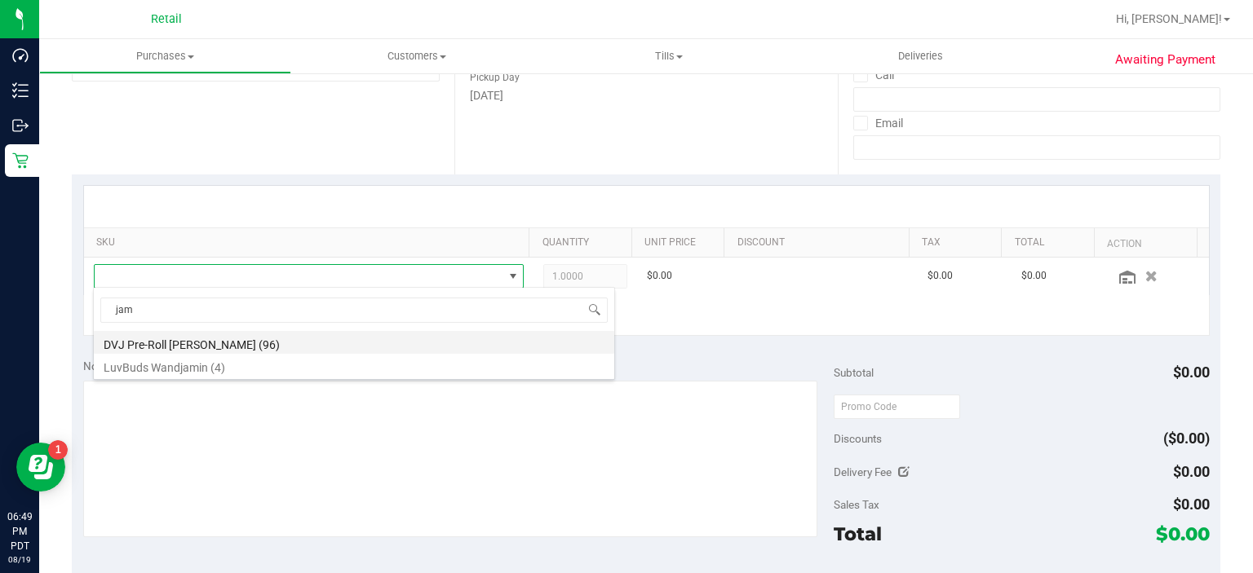
click at [292, 335] on li "DVJ Pre-Roll [PERSON_NAME] (96)" at bounding box center [354, 342] width 520 height 23
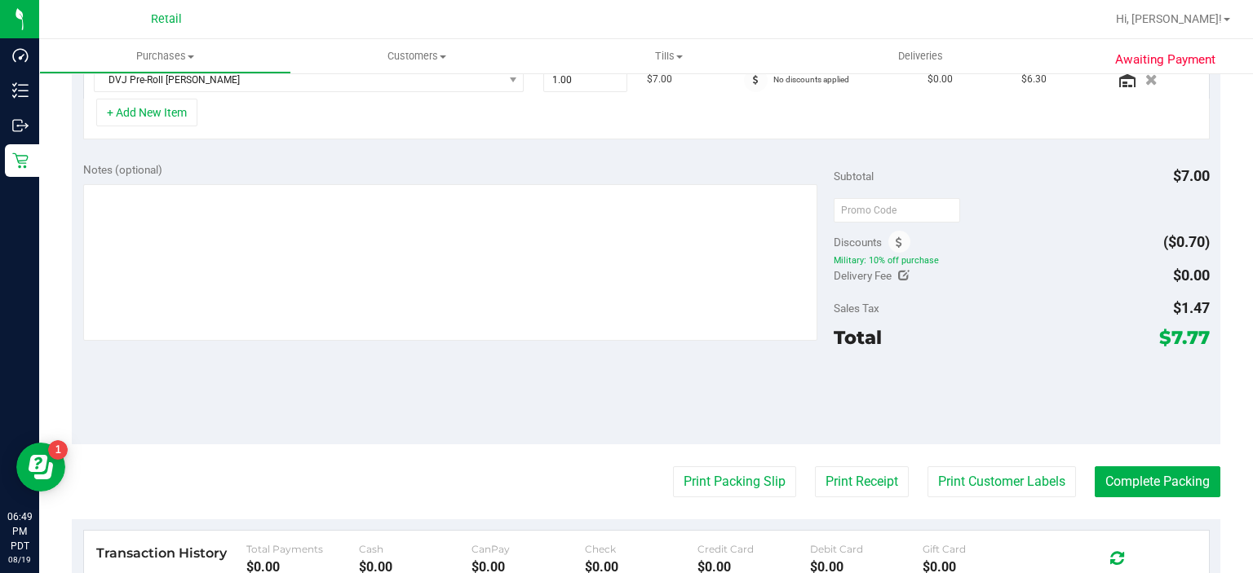
scroll to position [457, 0]
click at [1153, 476] on button "Complete Packing" at bounding box center [1157, 480] width 126 height 31
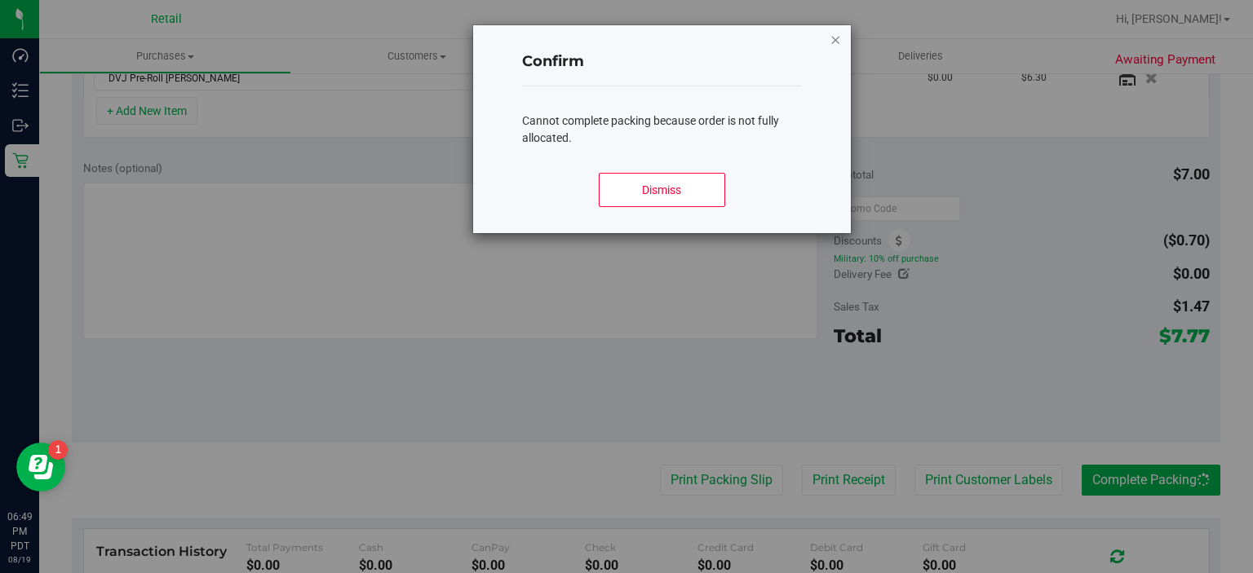
click at [835, 33] on icon "Close modal" at bounding box center [835, 39] width 11 height 20
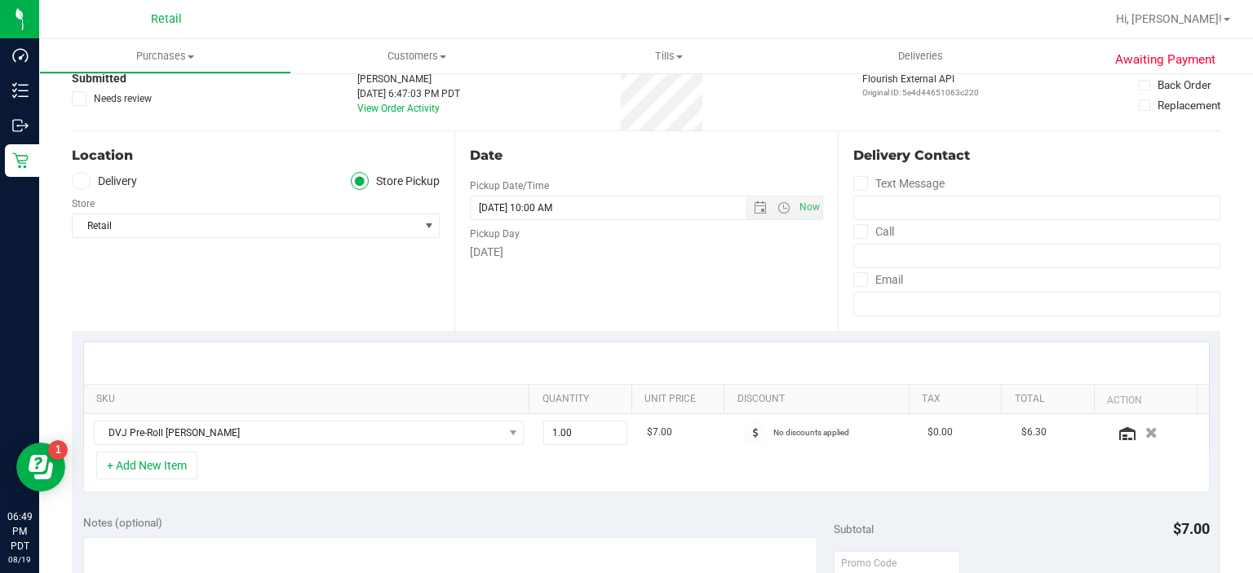
scroll to position [0, 0]
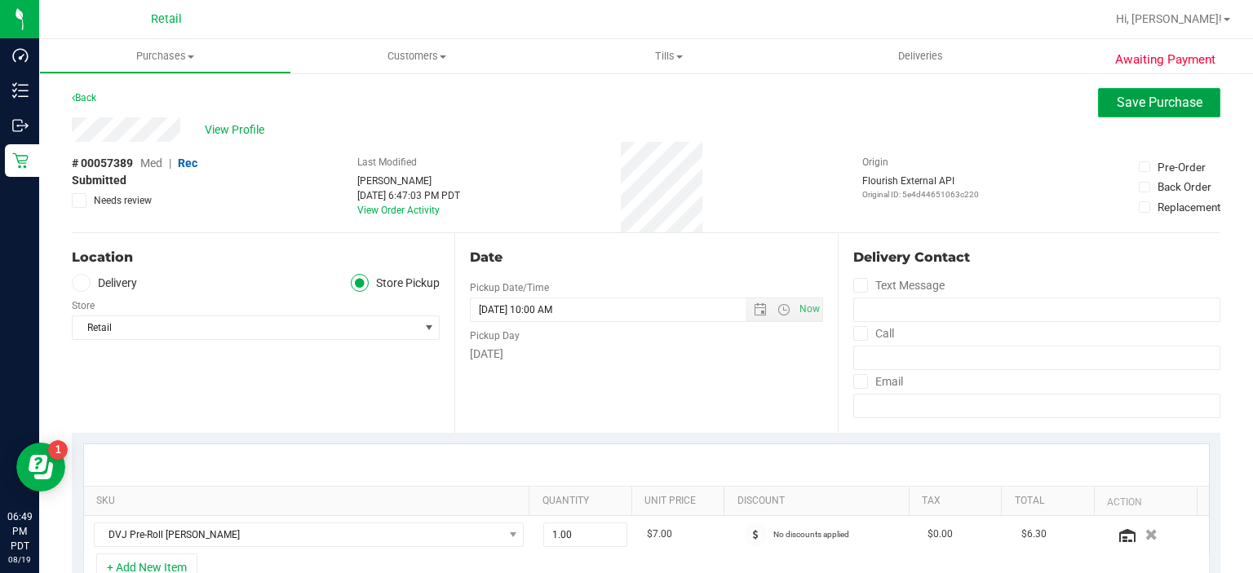
click at [1127, 88] on button "Save Purchase" at bounding box center [1159, 102] width 122 height 29
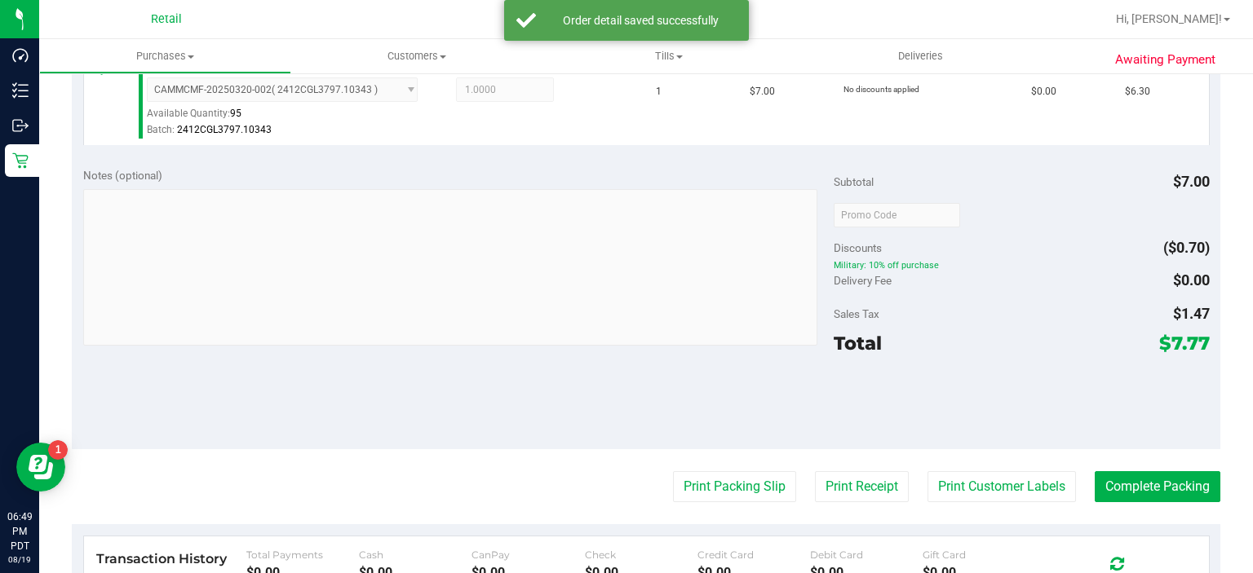
scroll to position [471, 0]
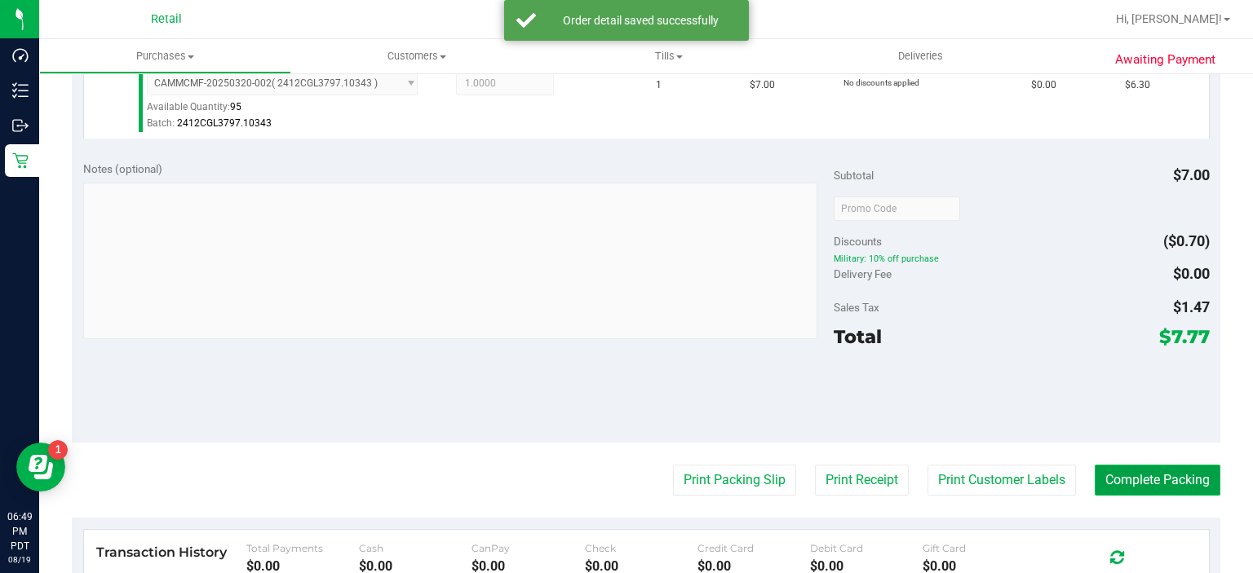
click at [1160, 488] on button "Complete Packing" at bounding box center [1157, 480] width 126 height 31
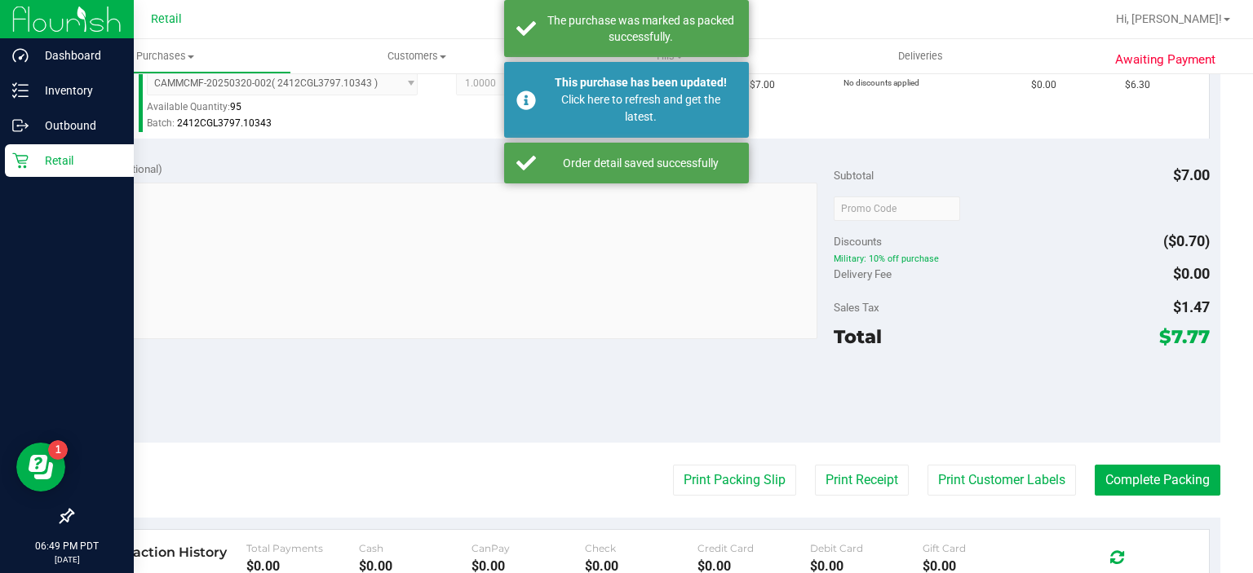
click at [11, 154] on div "Retail" at bounding box center [69, 160] width 129 height 33
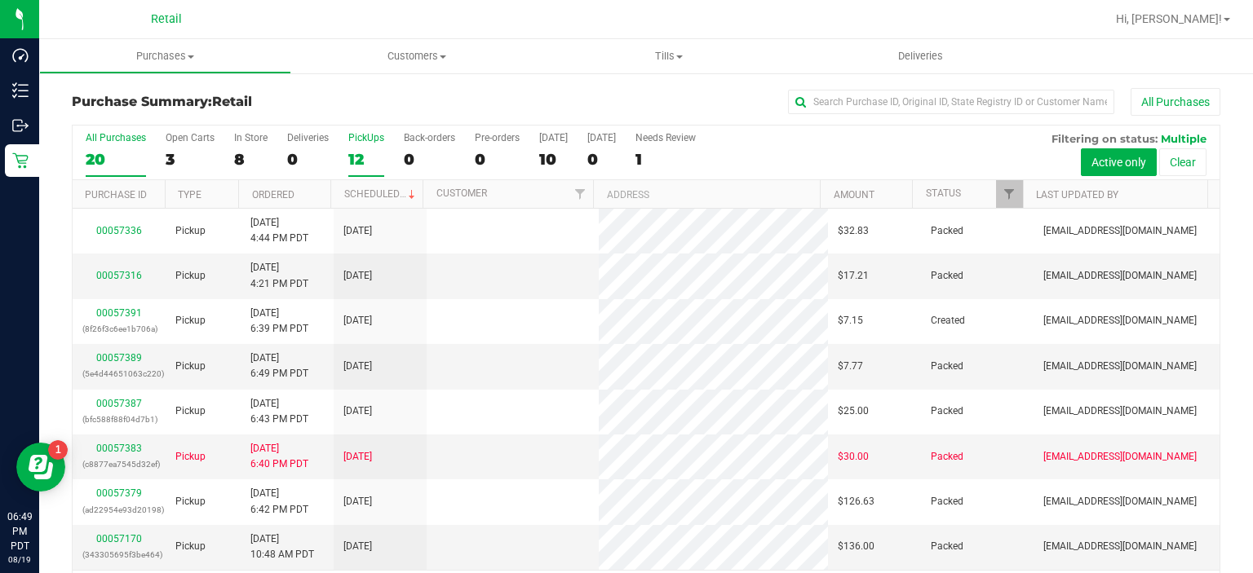
click at [354, 147] on label "PickUps 12" at bounding box center [366, 154] width 36 height 45
click at [0, 0] on input "PickUps 12" at bounding box center [0, 0] width 0 height 0
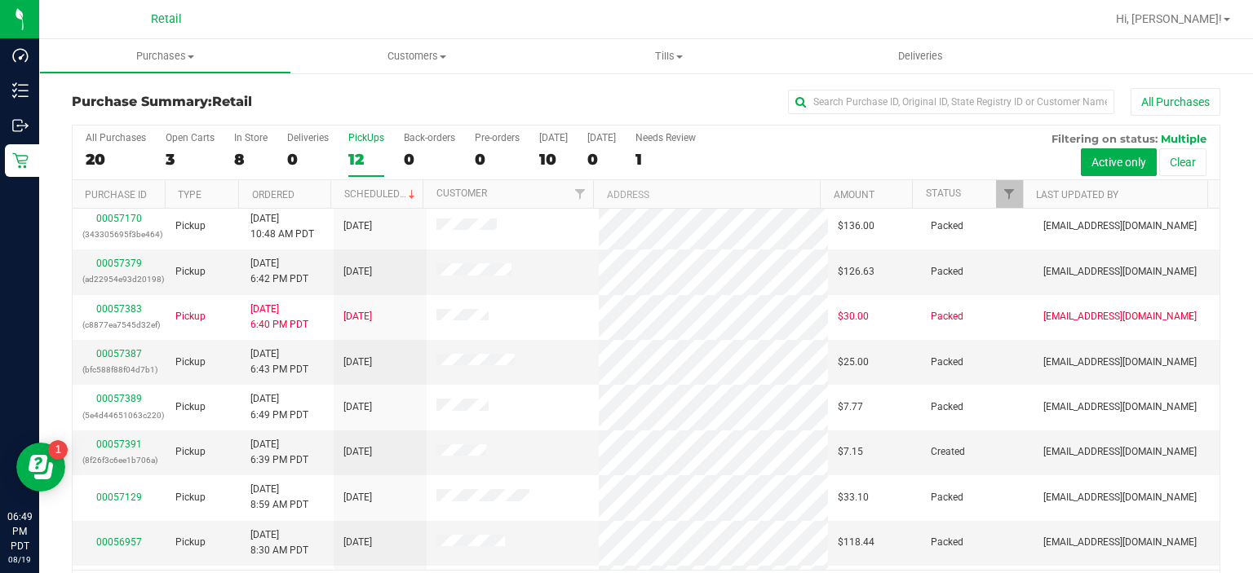
scroll to position [96, 0]
click at [108, 440] on link "00057391" at bounding box center [119, 442] width 46 height 11
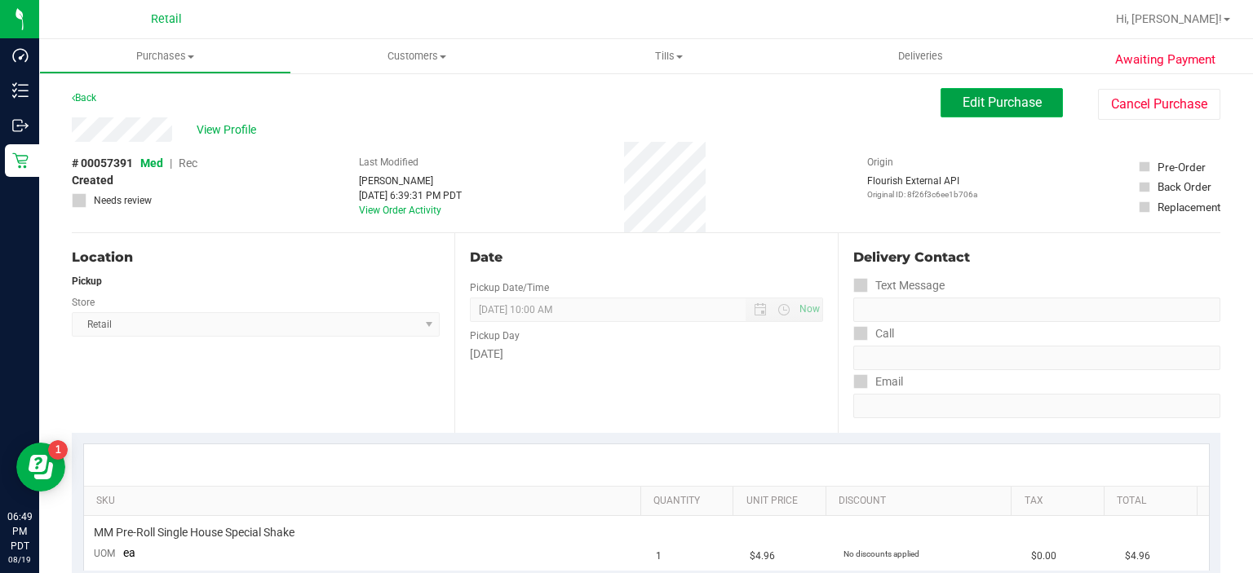
click at [999, 104] on span "Edit Purchase" at bounding box center [1001, 102] width 79 height 15
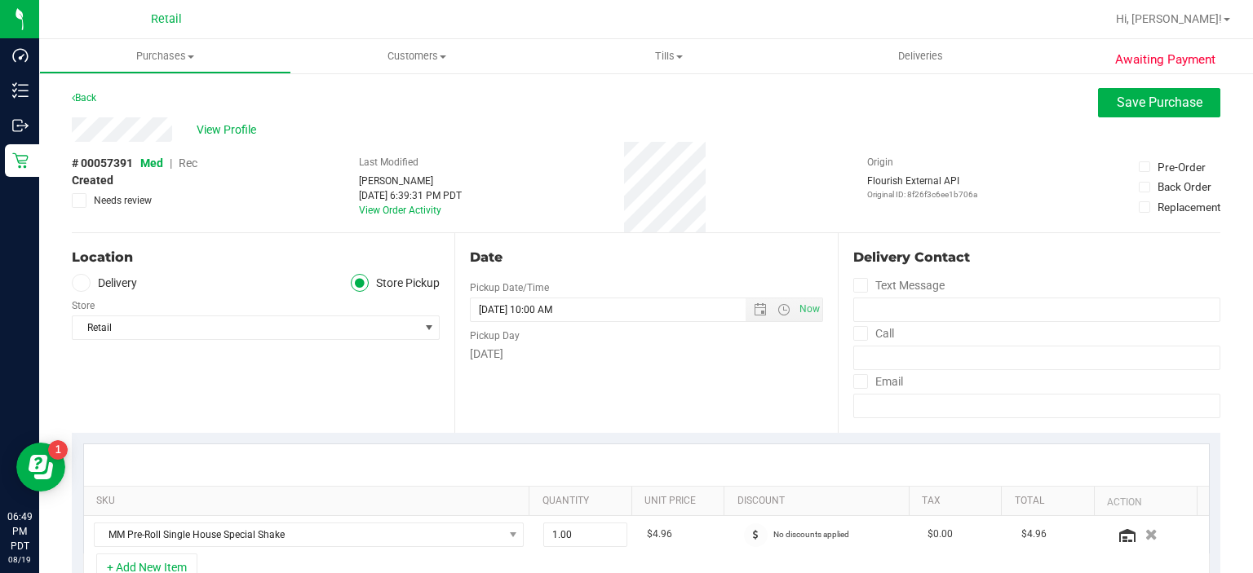
click at [196, 161] on span "Rec" at bounding box center [188, 163] width 19 height 13
click at [1127, 117] on button "Save Purchase" at bounding box center [1159, 102] width 122 height 29
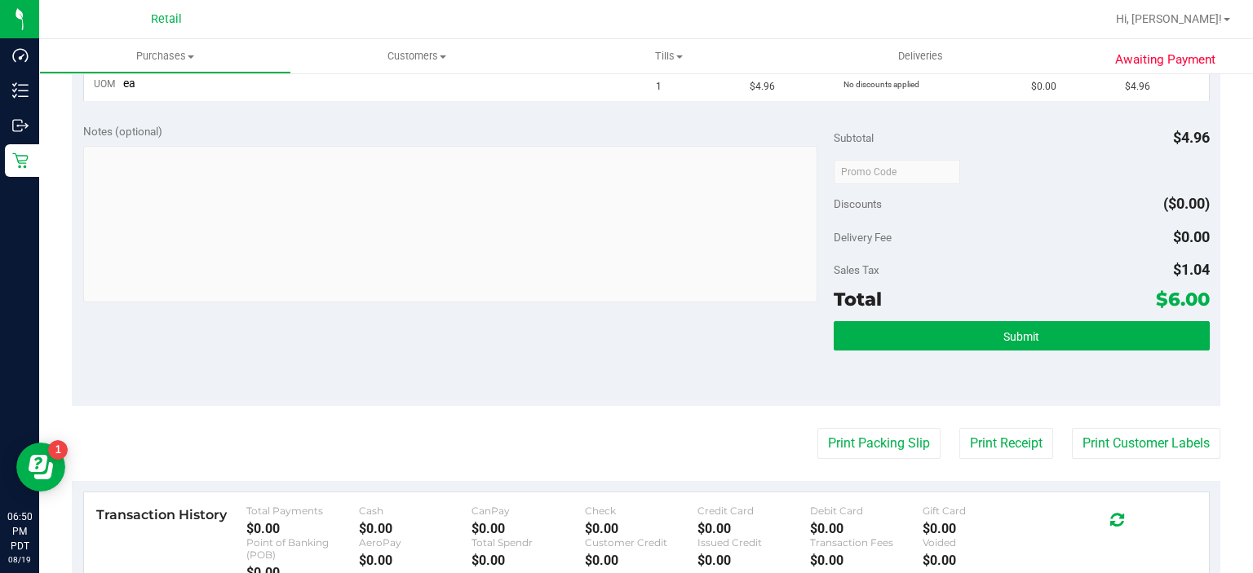
scroll to position [491, 0]
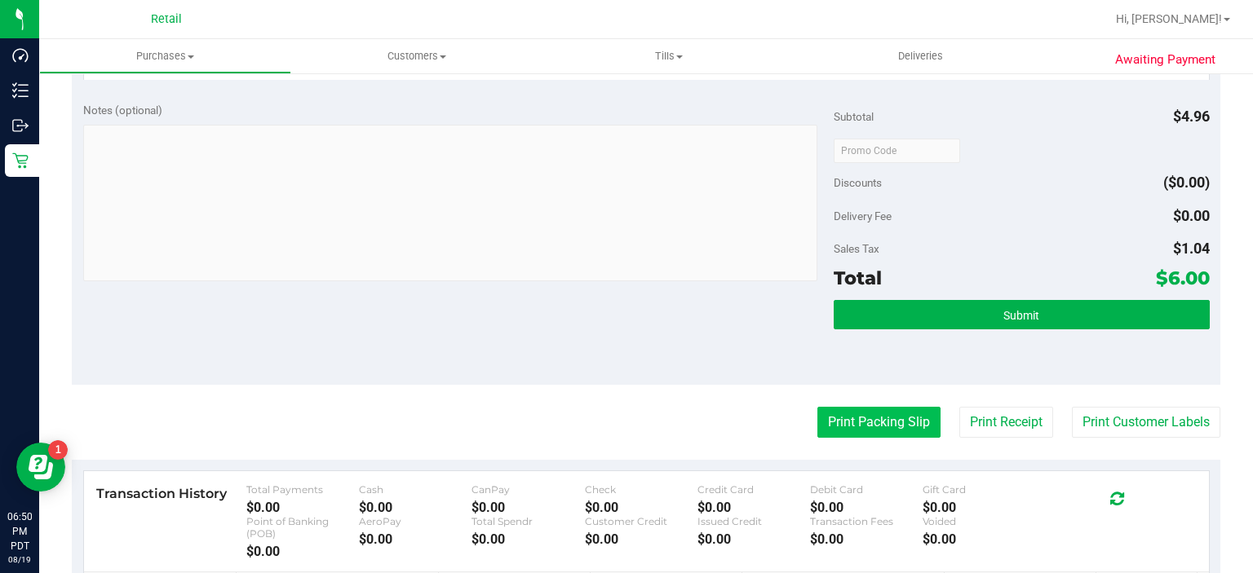
click at [854, 418] on button "Print Packing Slip" at bounding box center [878, 422] width 123 height 31
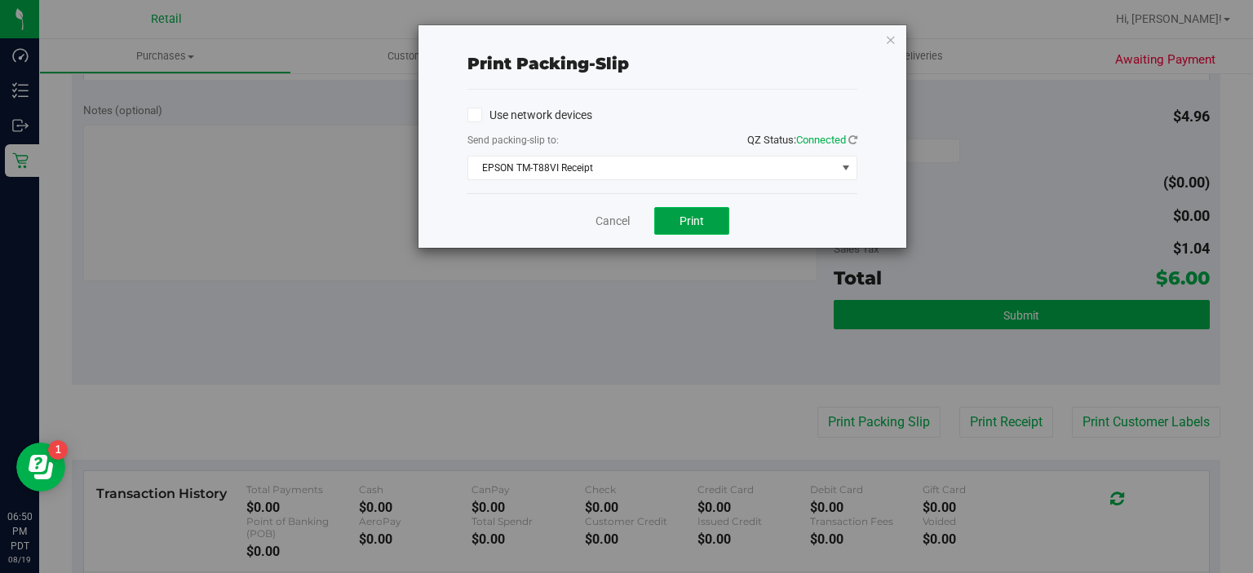
click at [679, 216] on button "Print" at bounding box center [691, 221] width 75 height 28
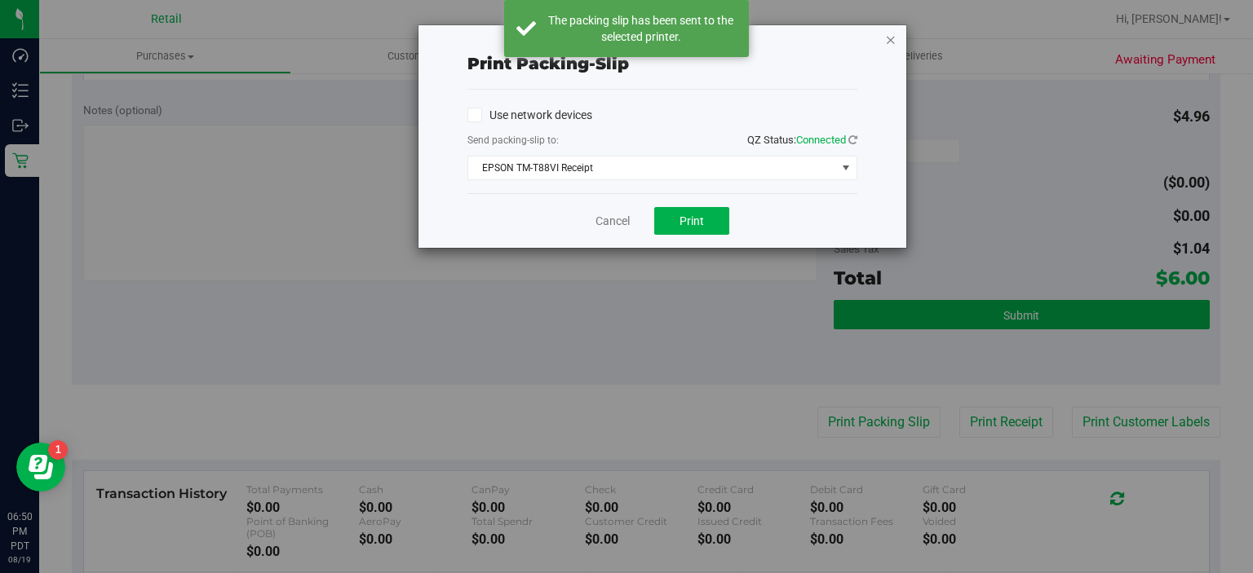
click at [886, 46] on icon "button" at bounding box center [890, 39] width 11 height 20
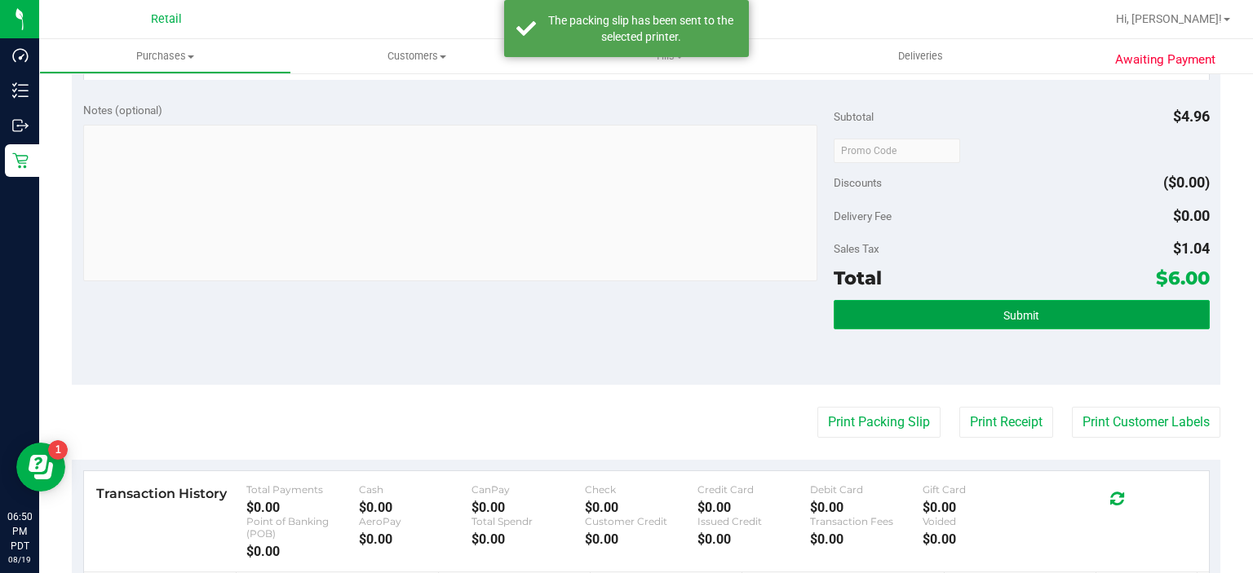
click at [948, 316] on button "Submit" at bounding box center [1020, 314] width 375 height 29
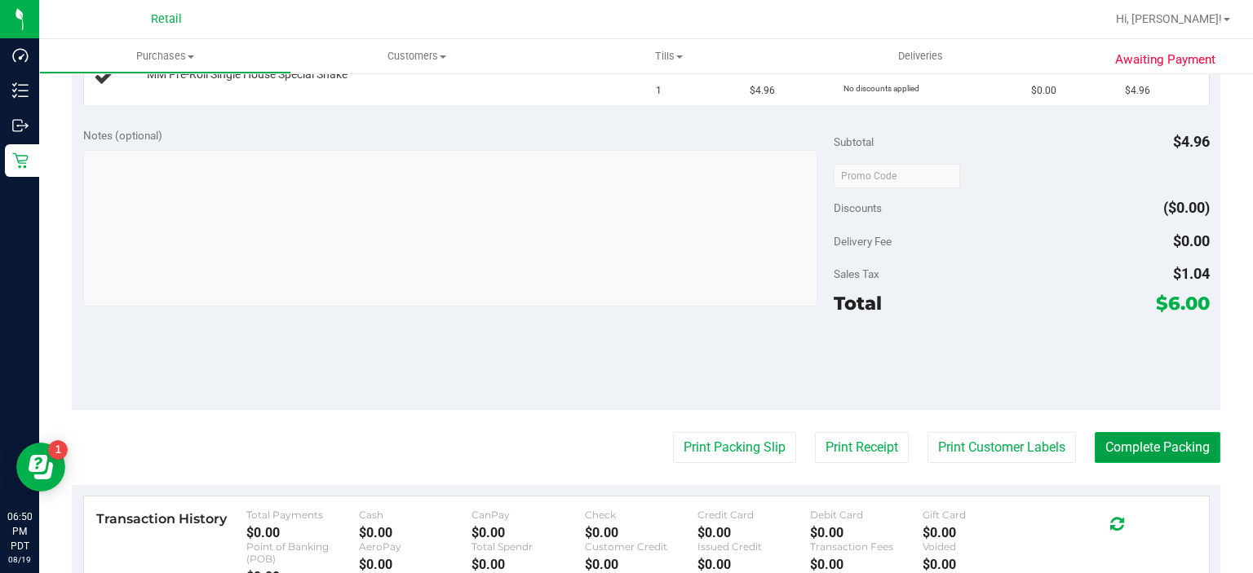
click at [1148, 434] on button "Complete Packing" at bounding box center [1157, 447] width 126 height 31
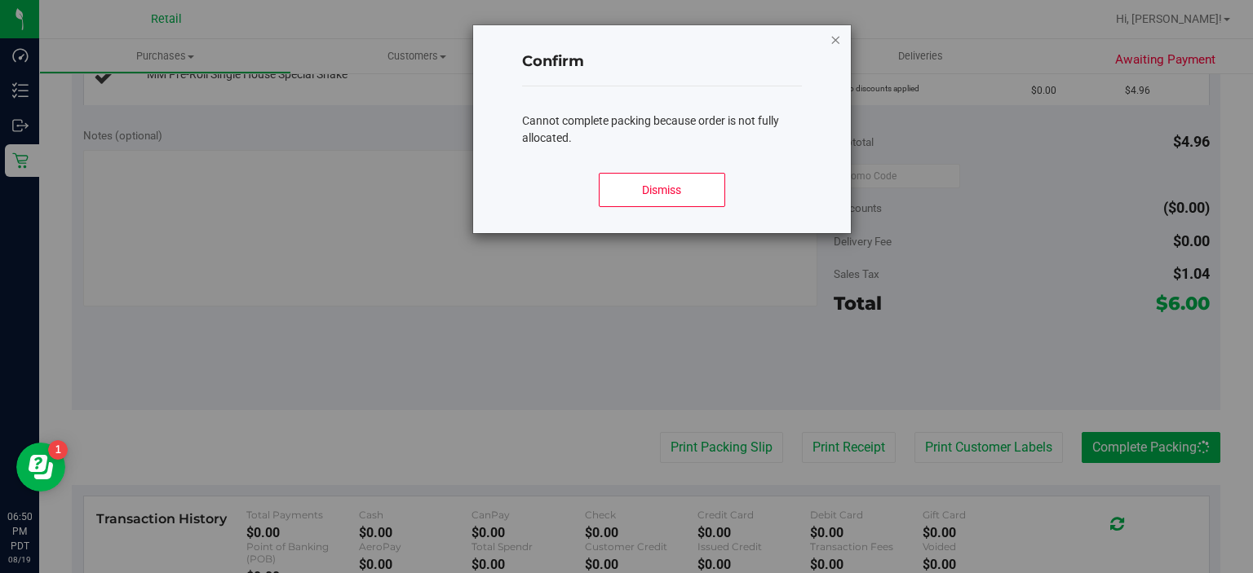
click at [836, 38] on icon "Close modal" at bounding box center [835, 39] width 11 height 20
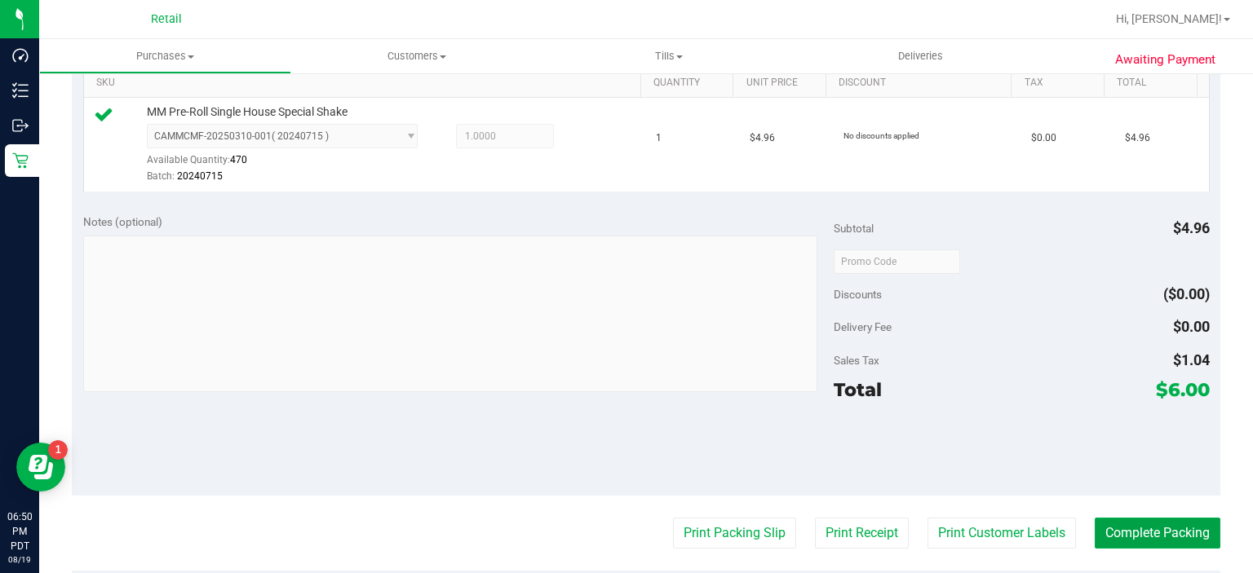
scroll to position [434, 0]
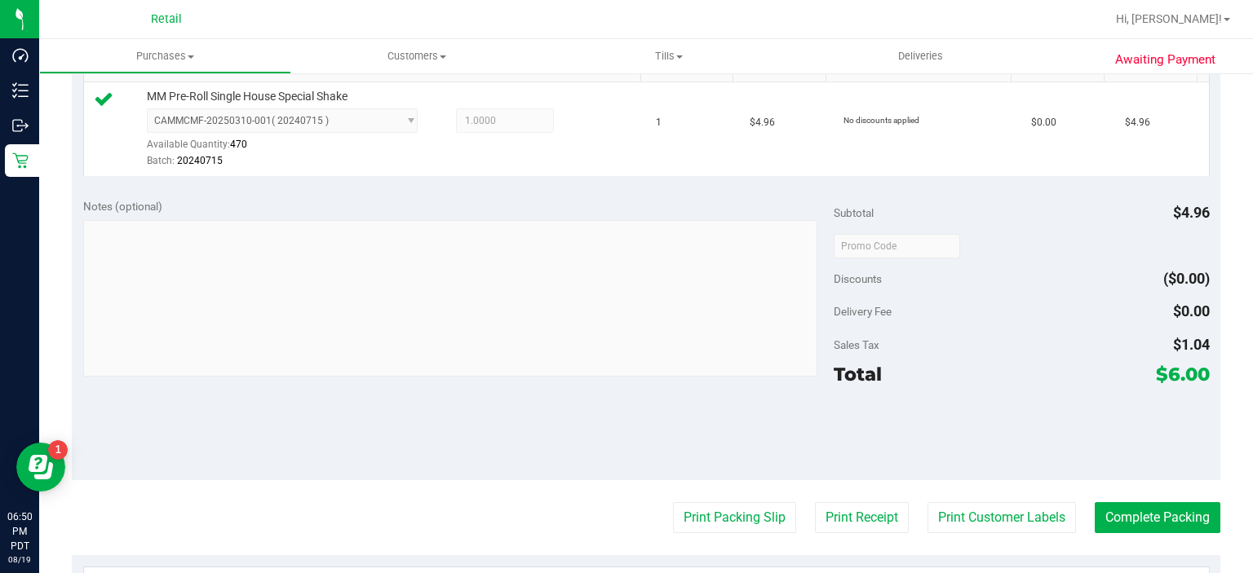
click at [1147, 463] on div at bounding box center [1020, 432] width 375 height 73
click at [1135, 512] on button "Complete Packing" at bounding box center [1157, 517] width 126 height 31
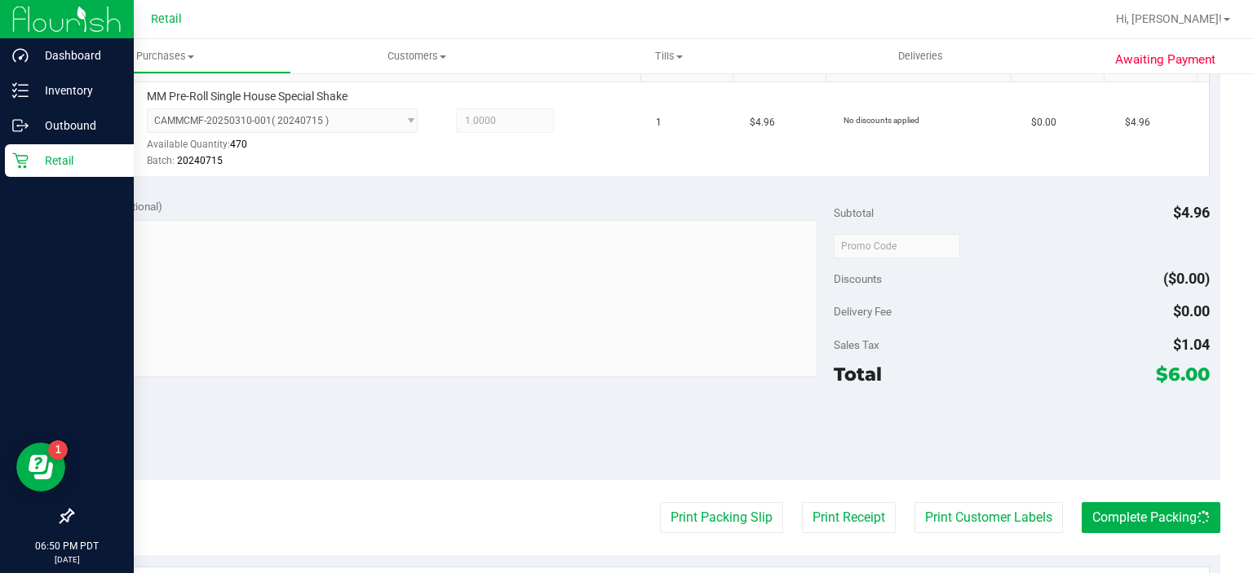
click at [29, 166] on p "Retail" at bounding box center [78, 161] width 98 height 20
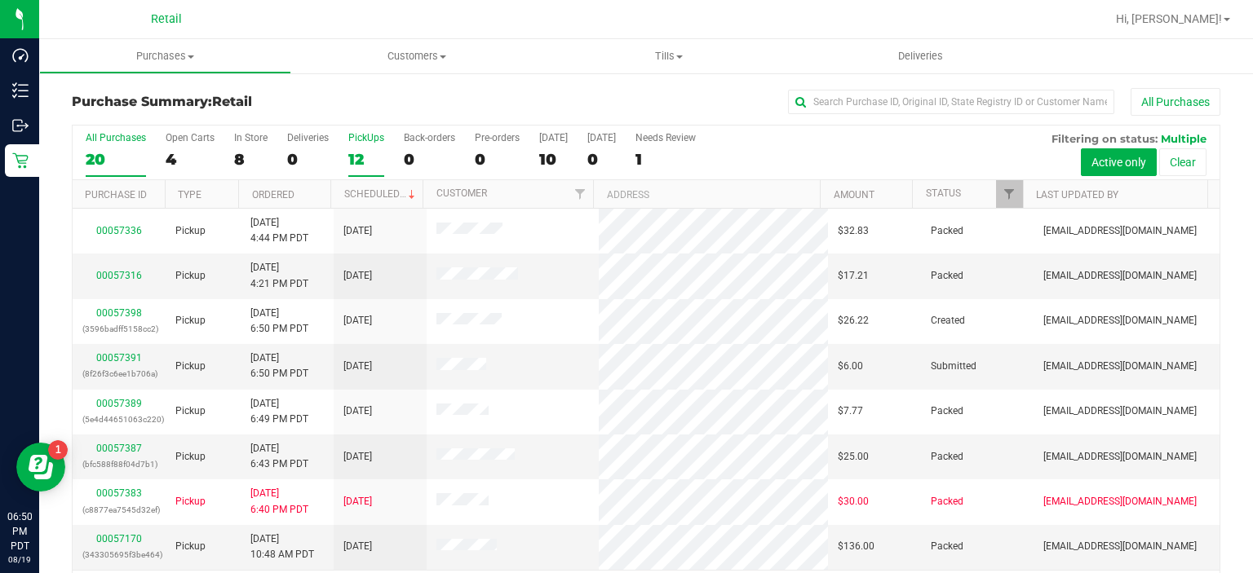
click at [354, 157] on div "12" at bounding box center [366, 159] width 36 height 19
click at [0, 0] on input "PickUps 12" at bounding box center [0, 0] width 0 height 0
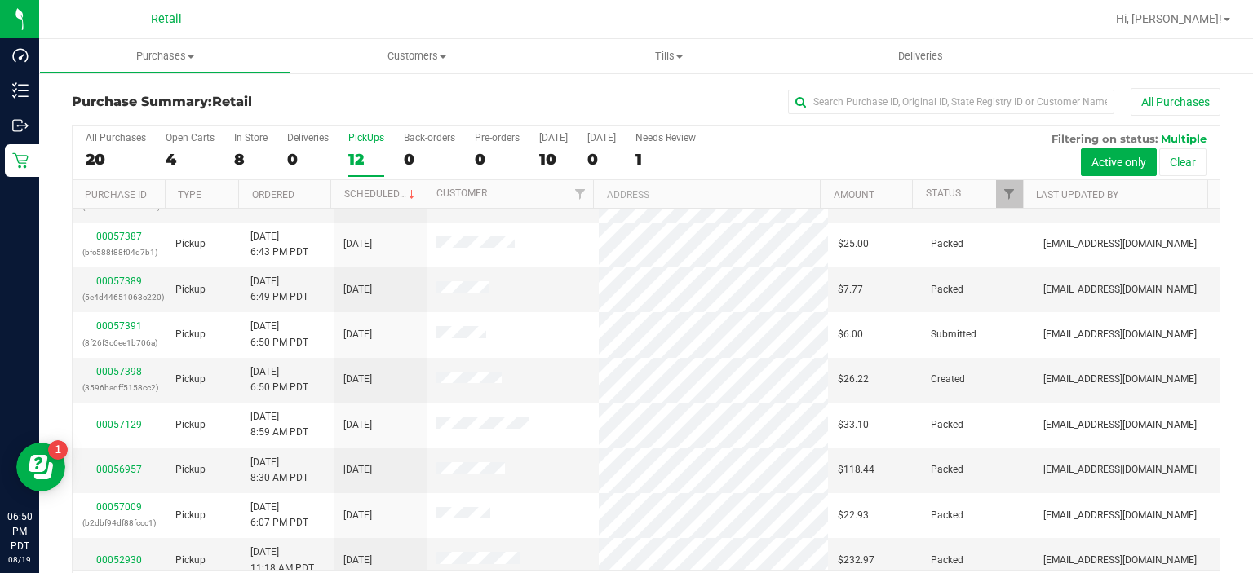
scroll to position [171, 0]
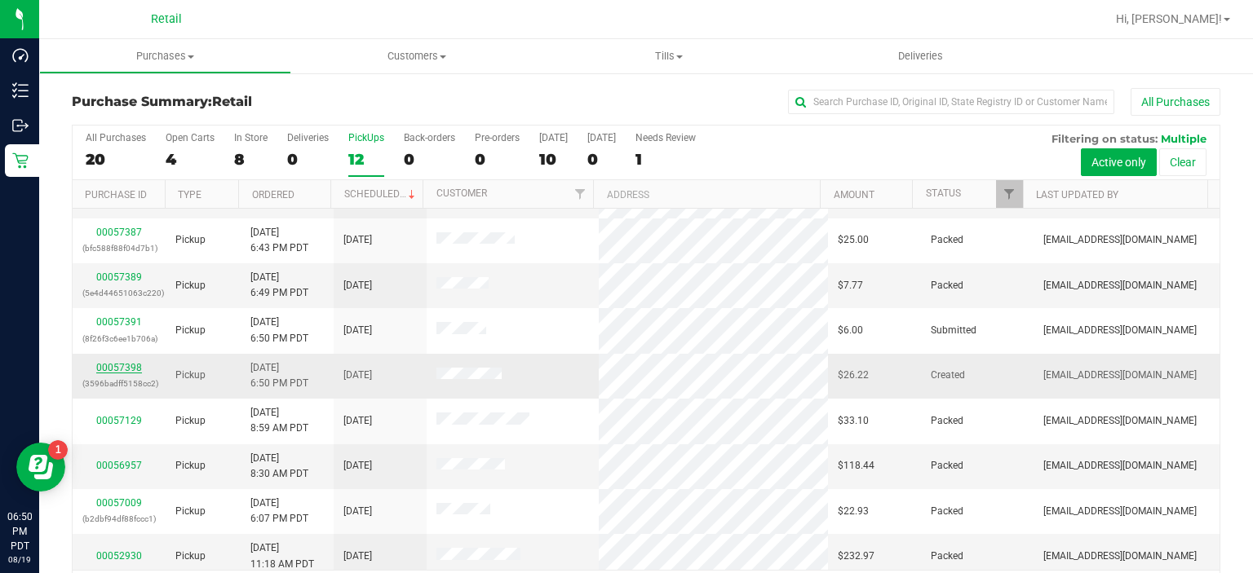
click at [119, 365] on link "00057398" at bounding box center [119, 367] width 46 height 11
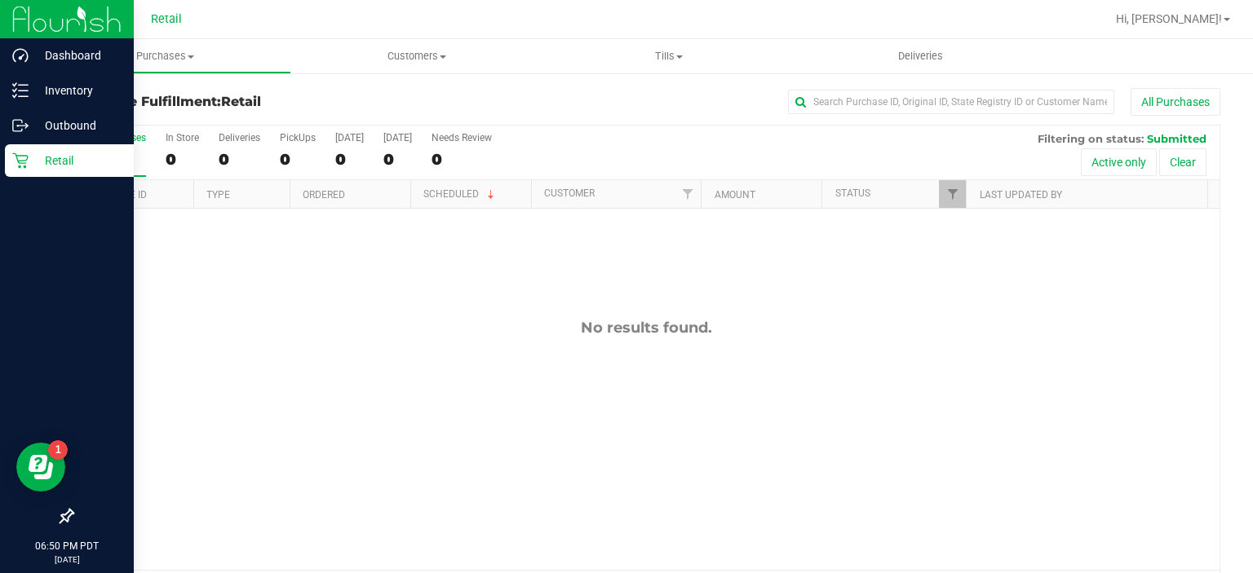
click at [23, 152] on icon at bounding box center [20, 160] width 16 height 16
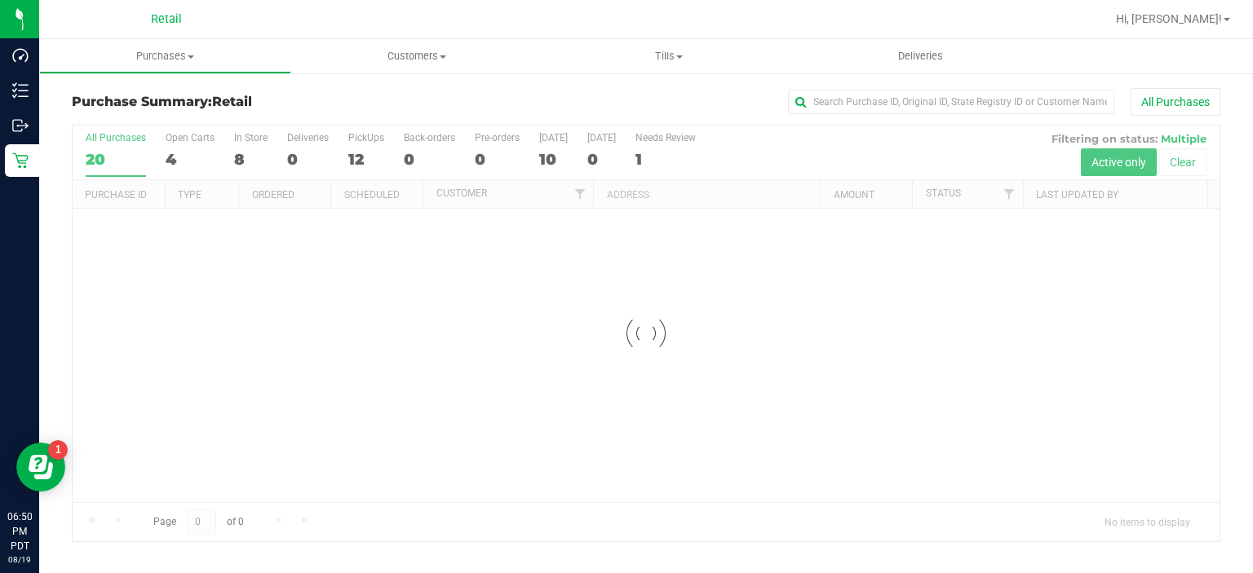
click at [370, 147] on div at bounding box center [646, 334] width 1147 height 416
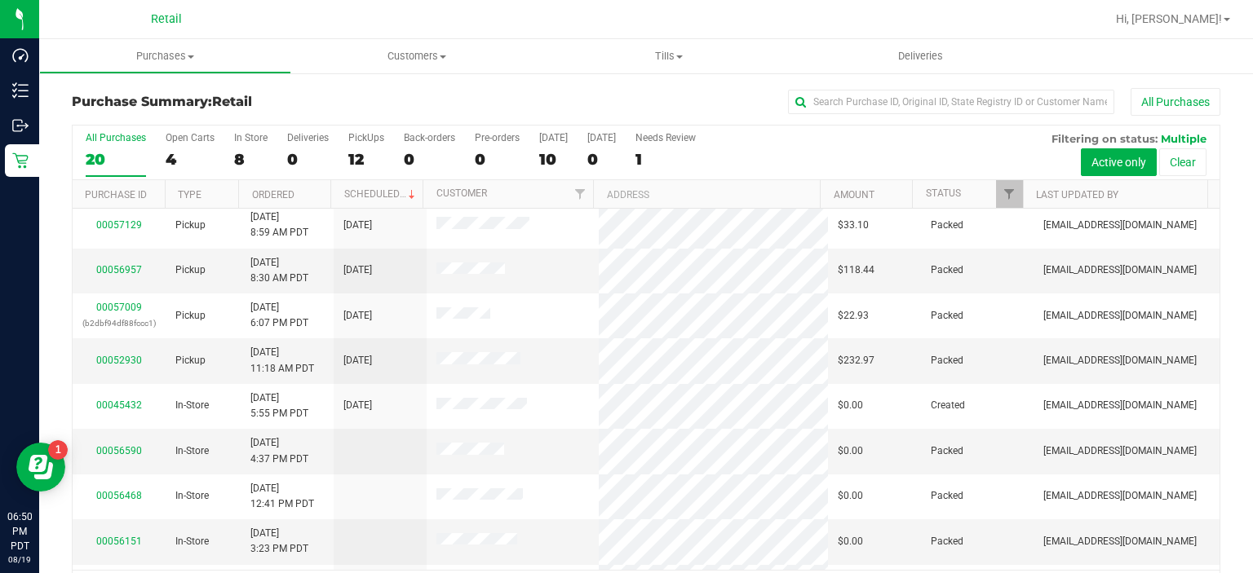
scroll to position [373, 0]
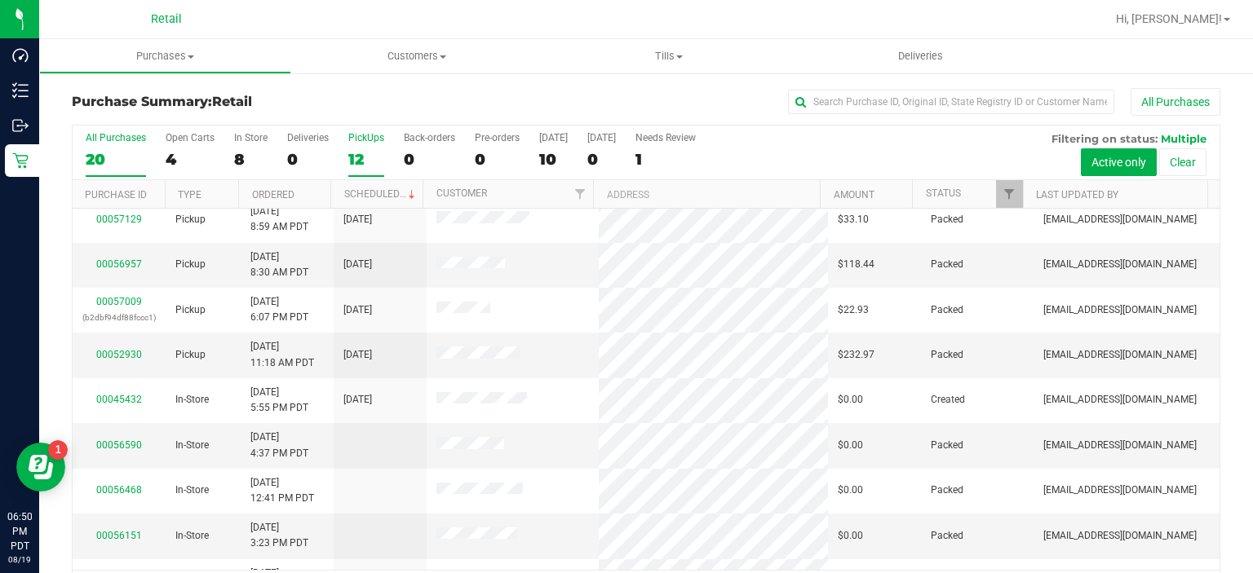
click at [349, 146] on label "PickUps 12" at bounding box center [366, 154] width 36 height 45
click at [0, 0] on input "PickUps 12" at bounding box center [0, 0] width 0 height 0
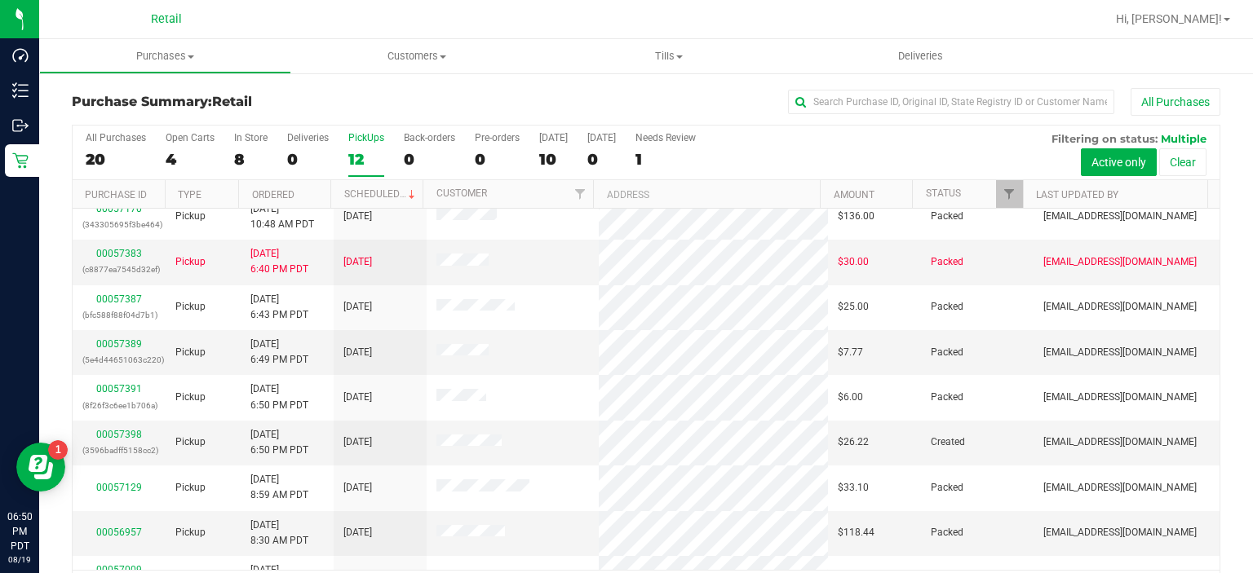
scroll to position [113, 0]
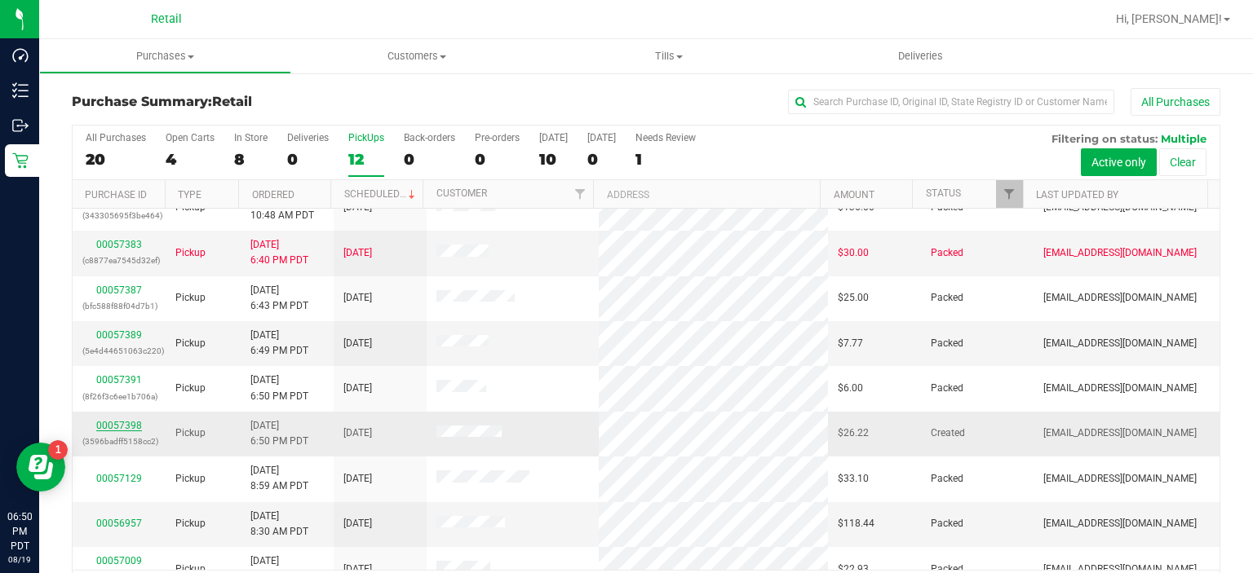
click at [123, 422] on link "00057398" at bounding box center [119, 425] width 46 height 11
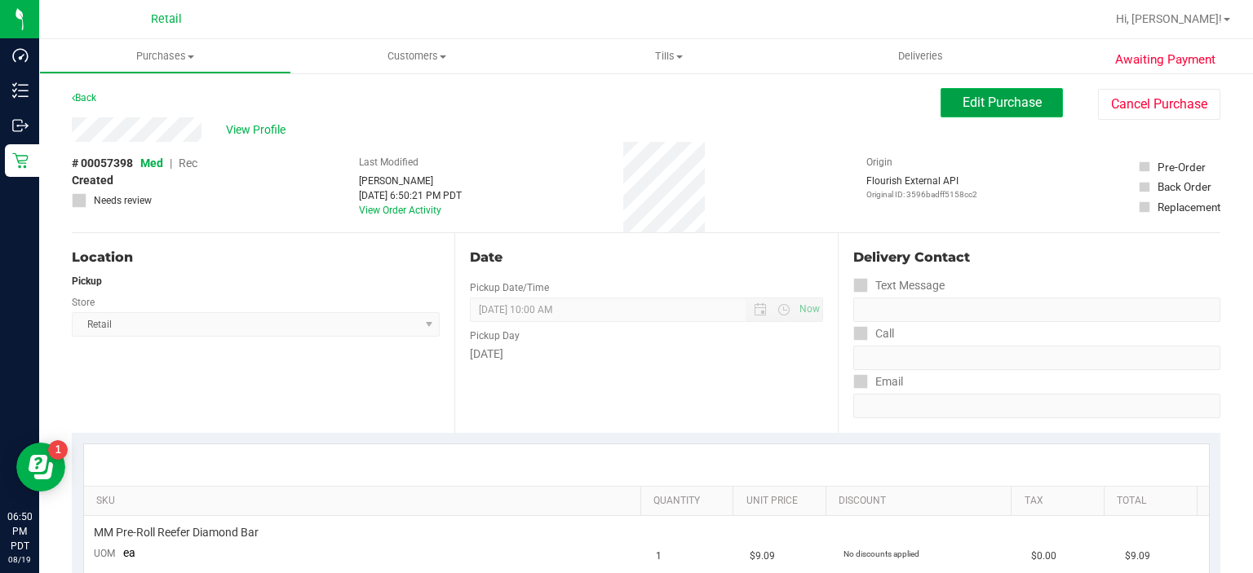
click at [1014, 100] on span "Edit Purchase" at bounding box center [1001, 102] width 79 height 15
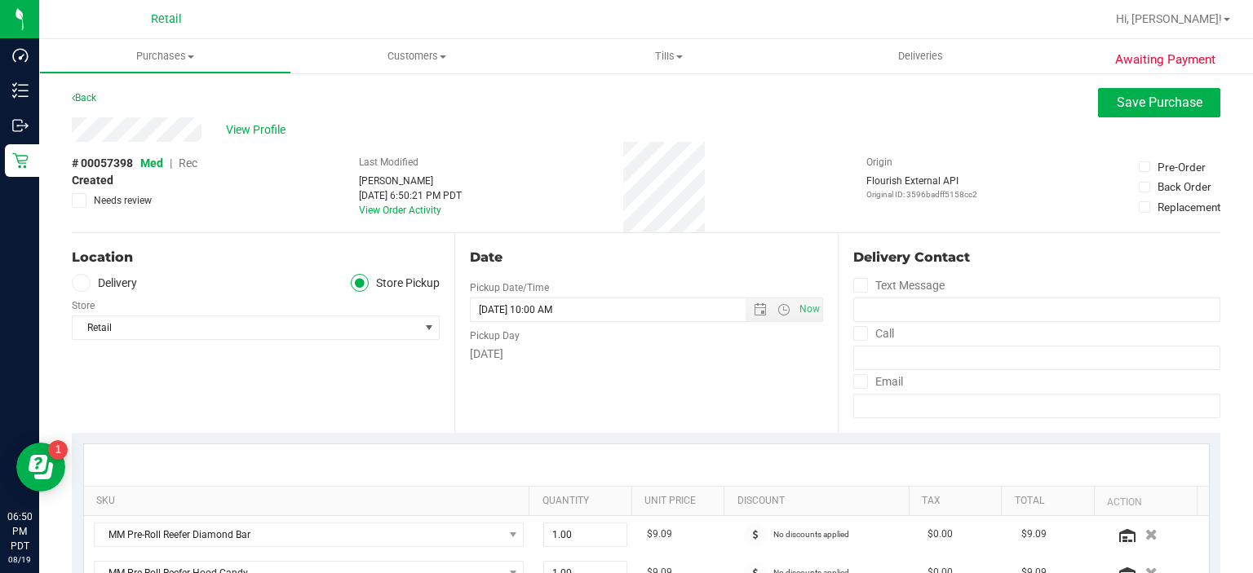
click at [192, 168] on span "Rec" at bounding box center [188, 163] width 19 height 13
click at [1128, 101] on span "Save Purchase" at bounding box center [1159, 102] width 86 height 15
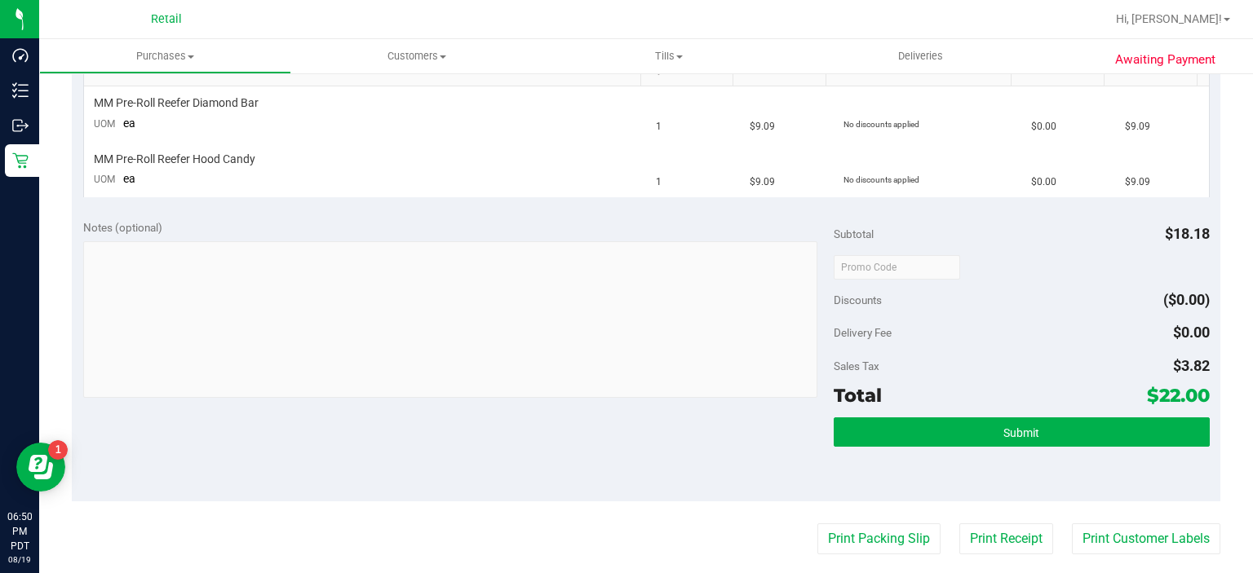
scroll to position [479, 0]
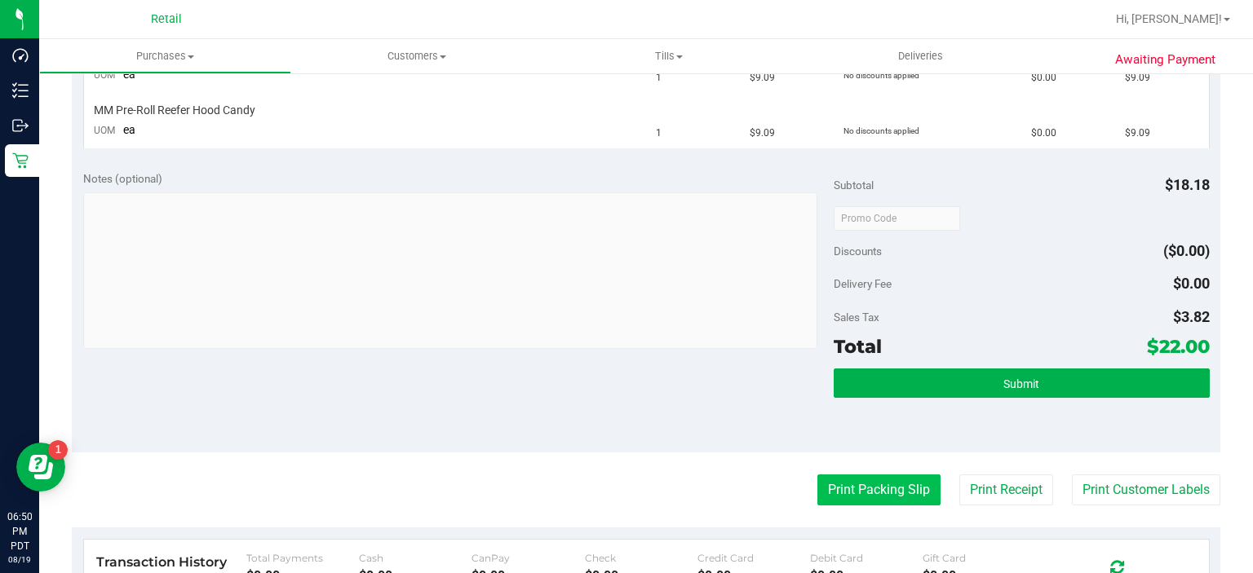
click at [855, 486] on button "Print Packing Slip" at bounding box center [878, 490] width 123 height 31
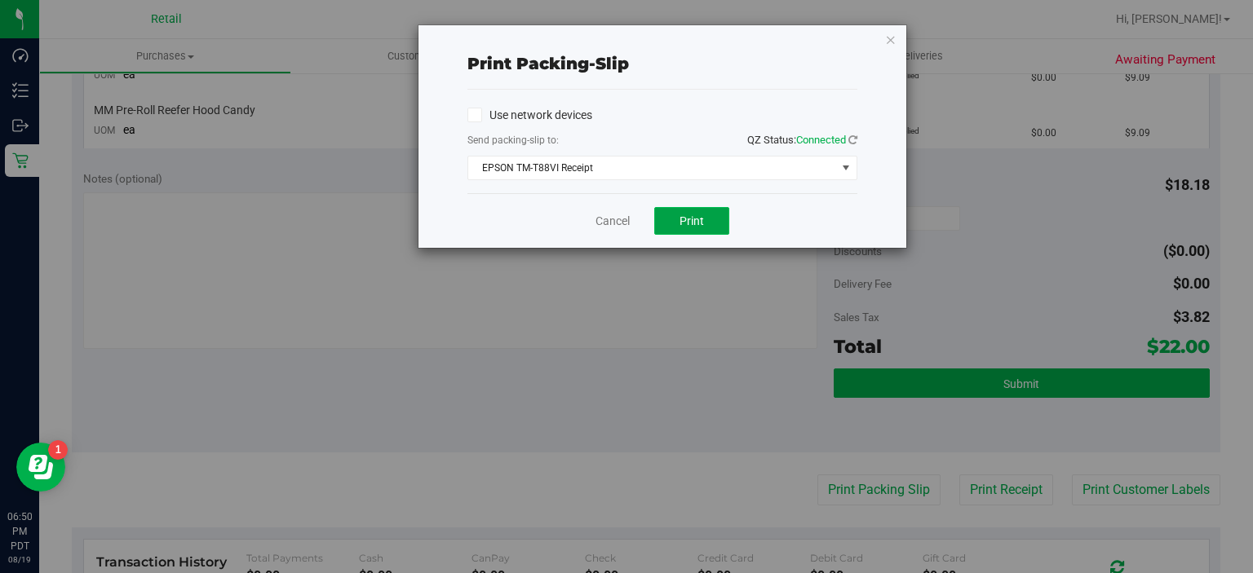
click at [705, 212] on button "Print" at bounding box center [691, 221] width 75 height 28
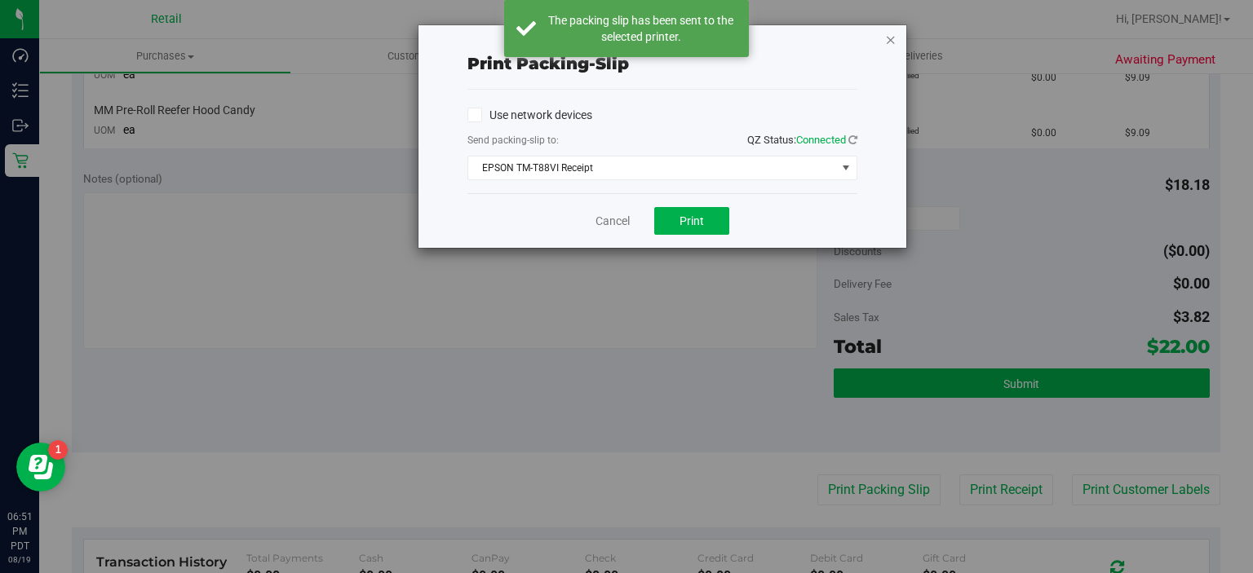
click at [891, 45] on icon "button" at bounding box center [890, 39] width 11 height 20
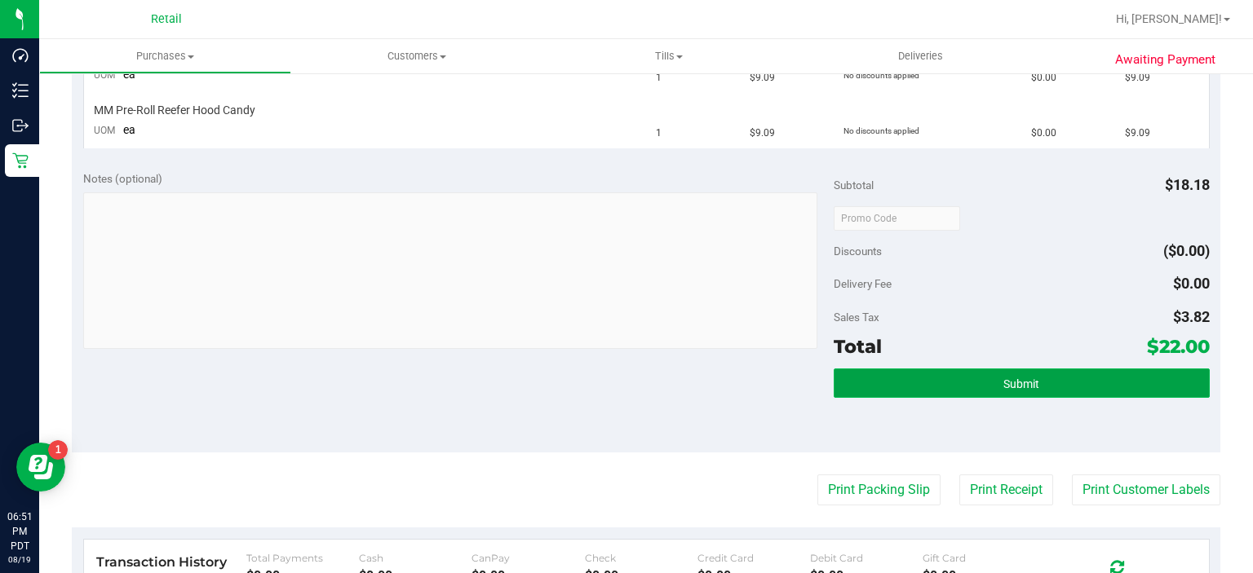
click at [1067, 372] on button "Submit" at bounding box center [1020, 383] width 375 height 29
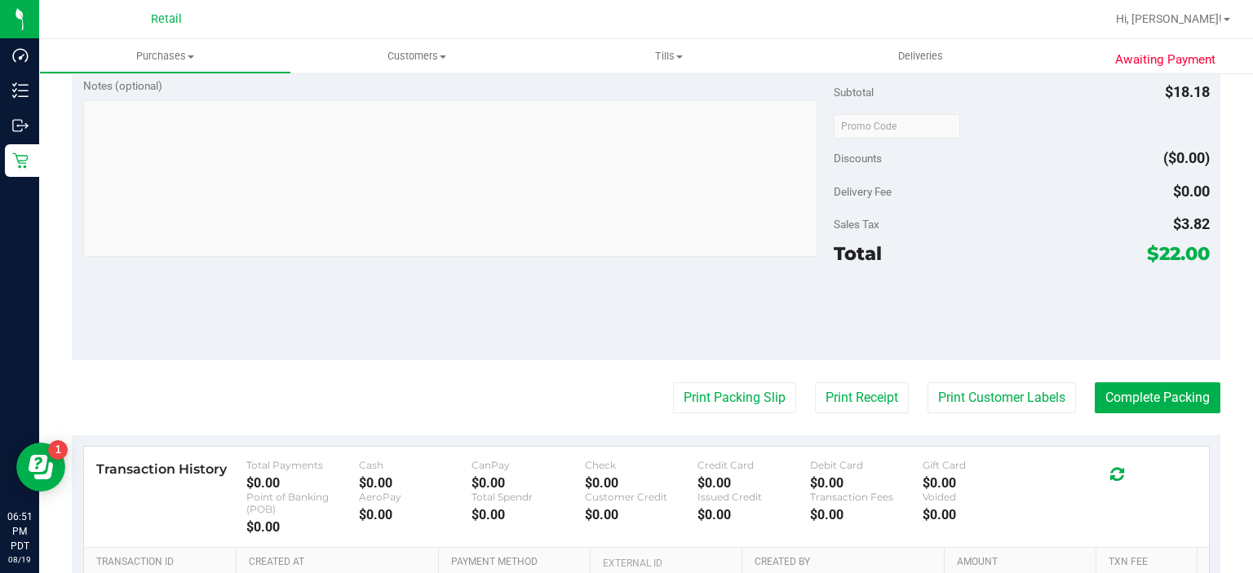
scroll to position [707, 0]
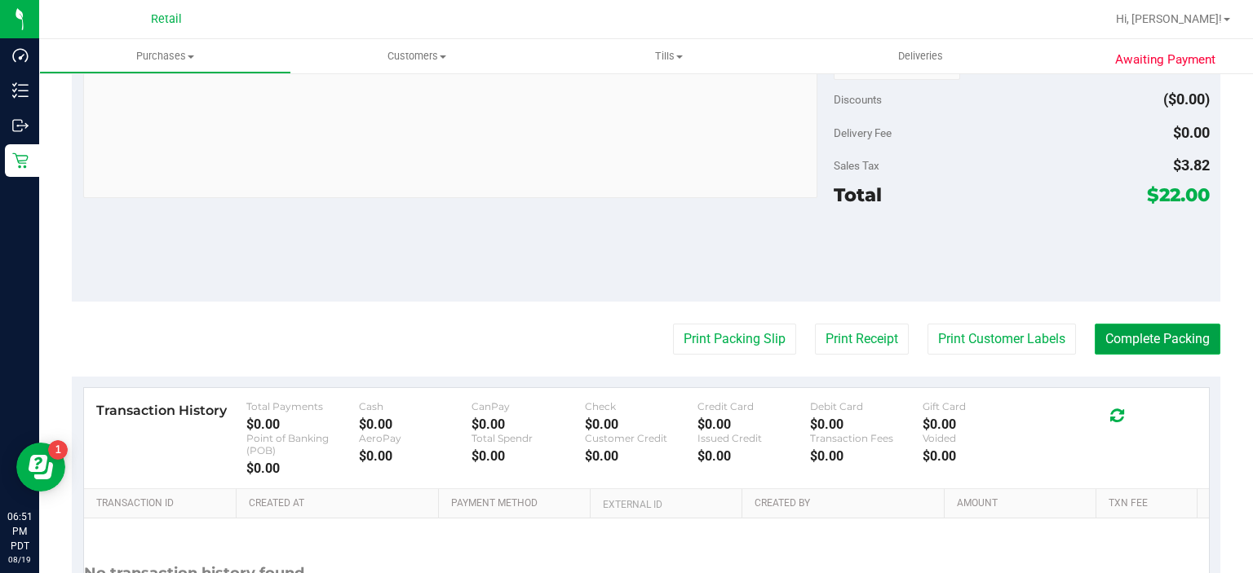
click at [1155, 338] on button "Complete Packing" at bounding box center [1157, 339] width 126 height 31
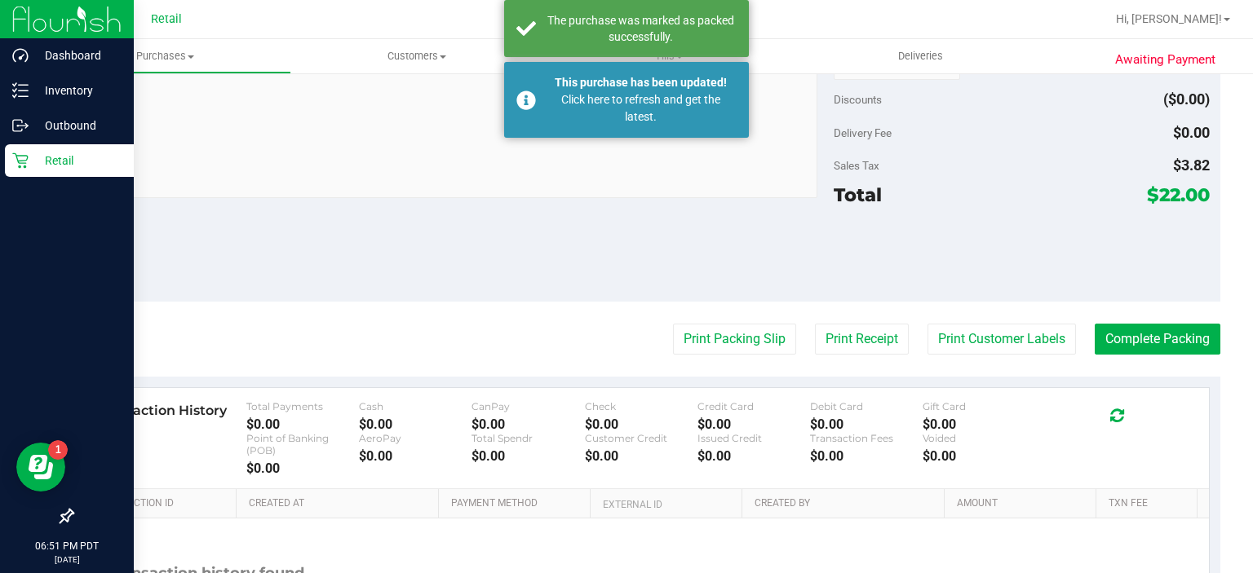
click at [13, 160] on icon at bounding box center [20, 160] width 16 height 16
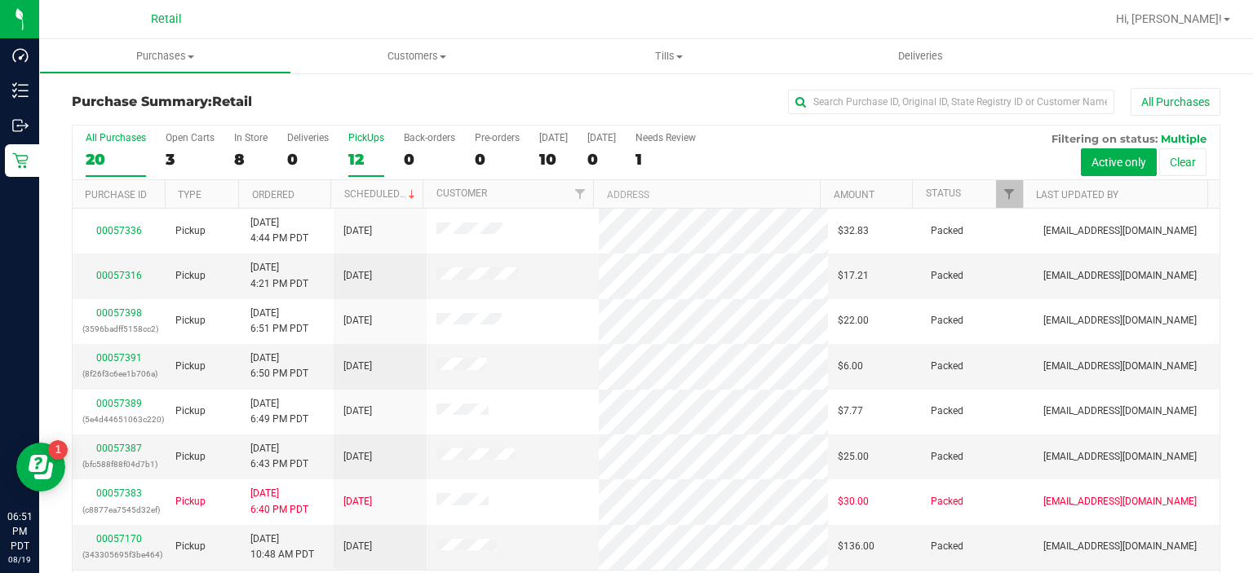
click at [353, 150] on div "12" at bounding box center [366, 159] width 36 height 19
click at [0, 0] on input "PickUps 12" at bounding box center [0, 0] width 0 height 0
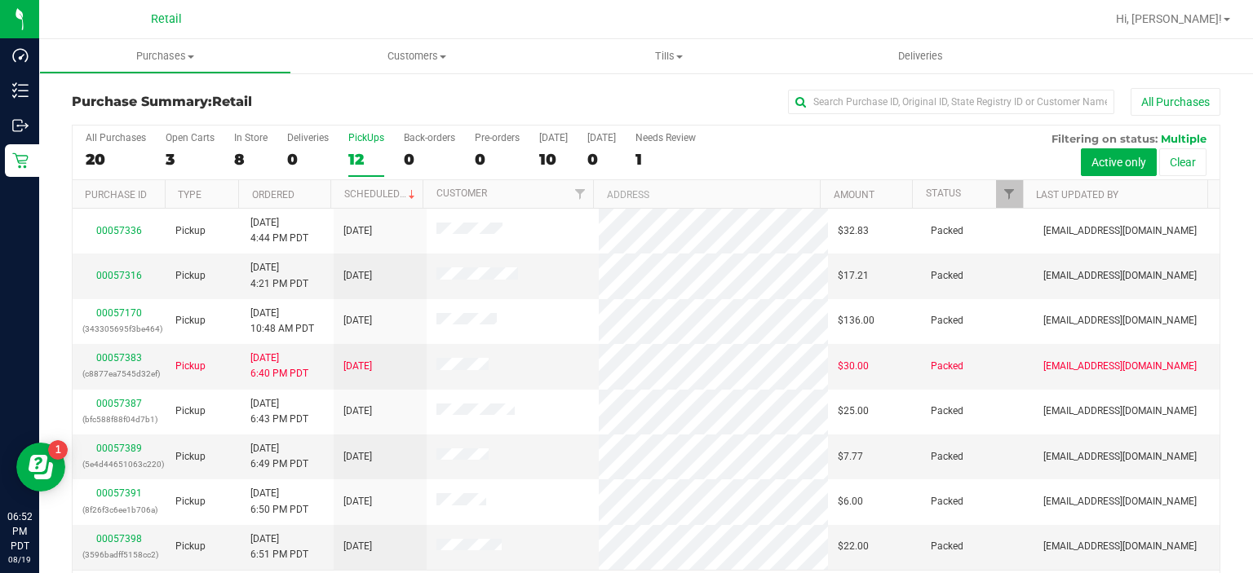
click at [356, 159] on div "12" at bounding box center [366, 159] width 36 height 19
click at [0, 0] on input "PickUps 12" at bounding box center [0, 0] width 0 height 0
click at [364, 137] on div "PickUps" at bounding box center [366, 137] width 36 height 11
click at [0, 0] on input "PickUps 12" at bounding box center [0, 0] width 0 height 0
click at [353, 156] on div "12" at bounding box center [366, 159] width 36 height 19
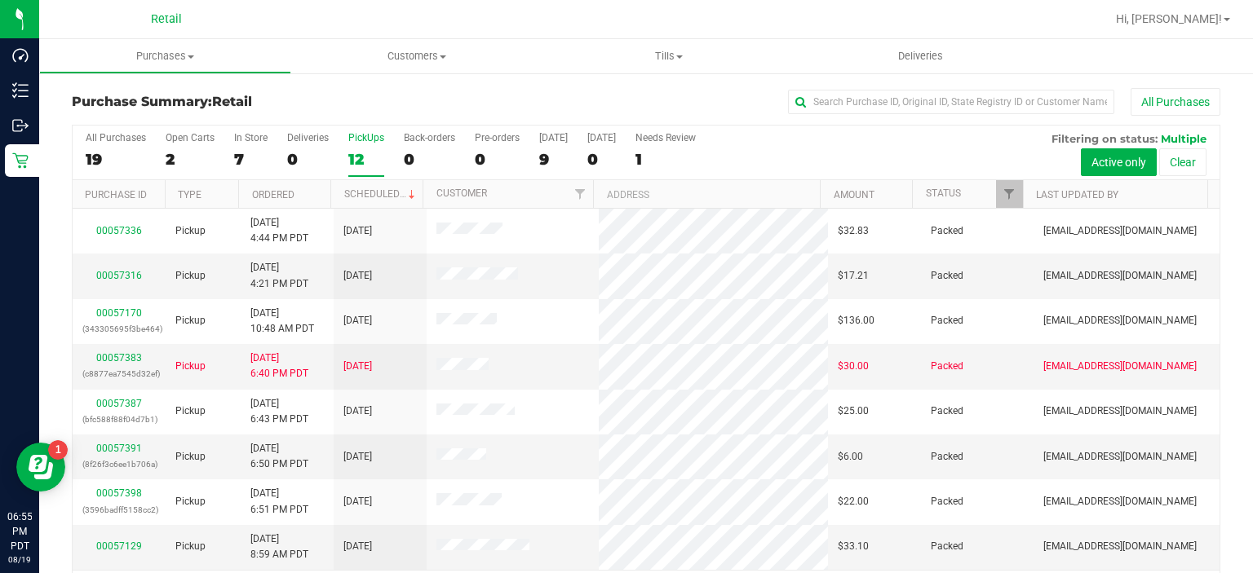
click at [0, 0] on input "PickUps 12" at bounding box center [0, 0] width 0 height 0
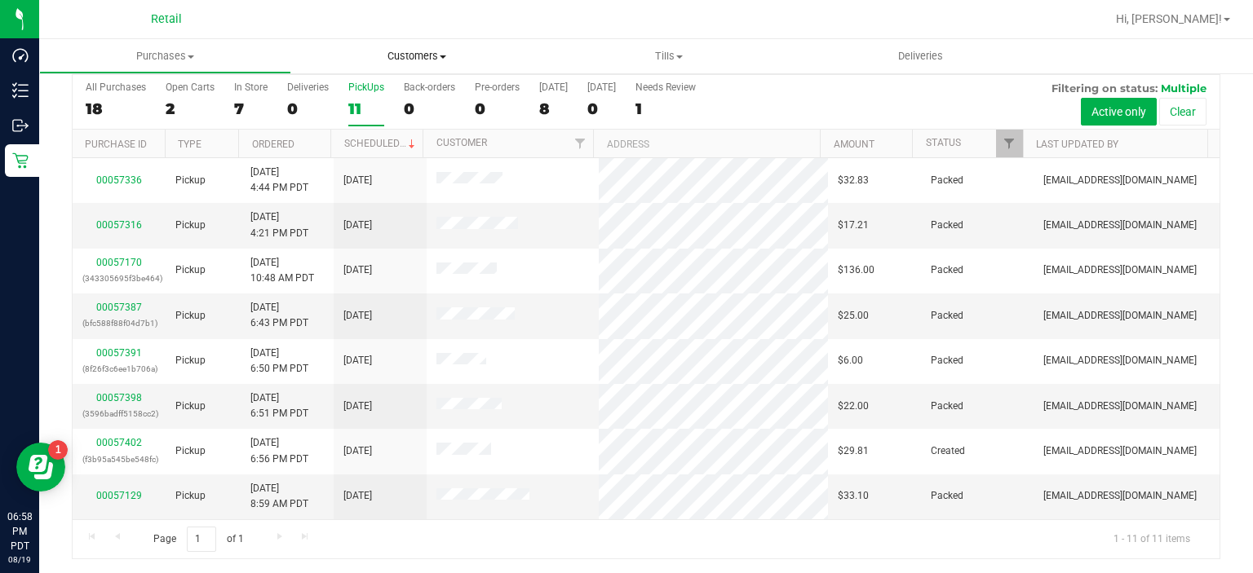
click at [348, 68] on uib-tab-heading "Customers All customers Add a new customer" at bounding box center [417, 56] width 250 height 33
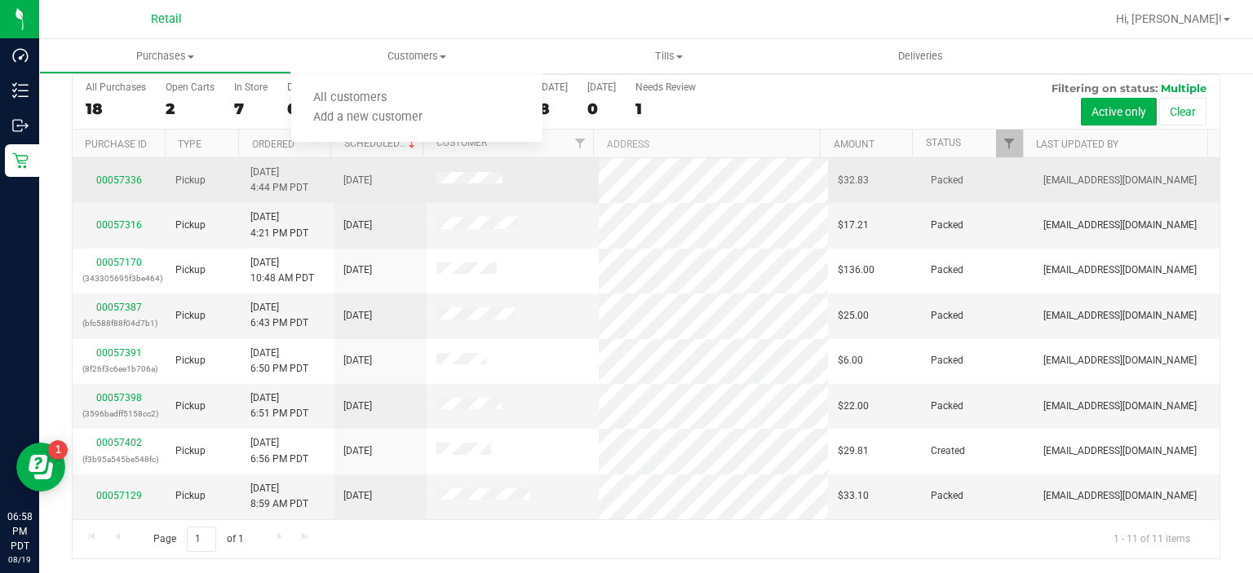
click at [353, 200] on td "[DATE]" at bounding box center [380, 180] width 93 height 45
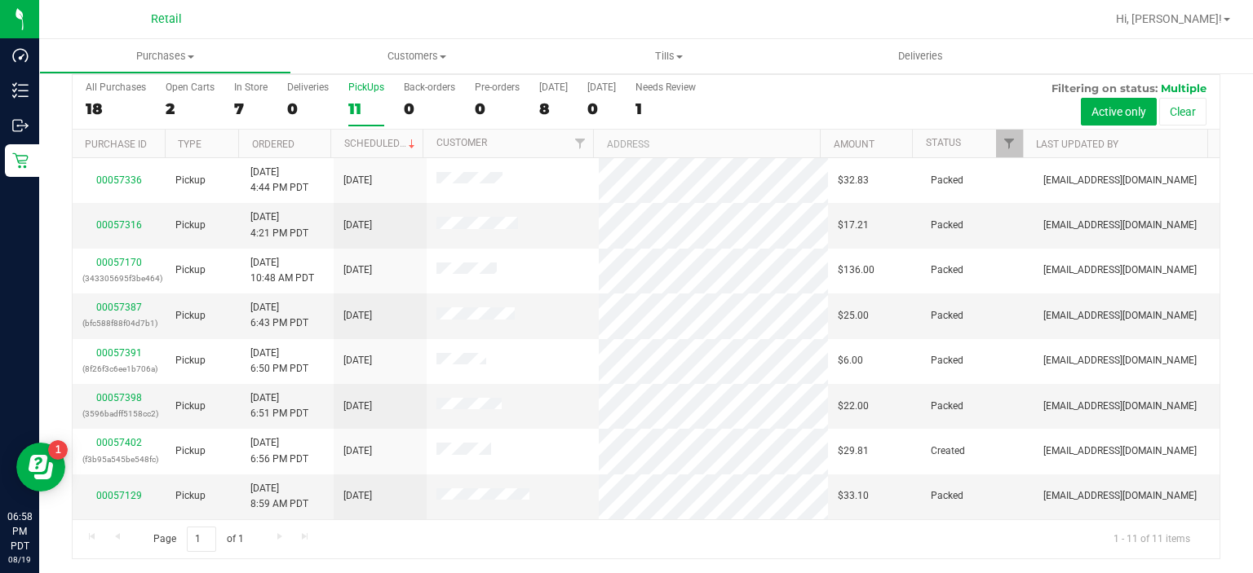
click at [368, 101] on div "11" at bounding box center [366, 108] width 36 height 19
click at [0, 0] on input "PickUps 11" at bounding box center [0, 0] width 0 height 0
click at [356, 104] on div "11" at bounding box center [366, 108] width 36 height 19
click at [0, 0] on input "PickUps 11" at bounding box center [0, 0] width 0 height 0
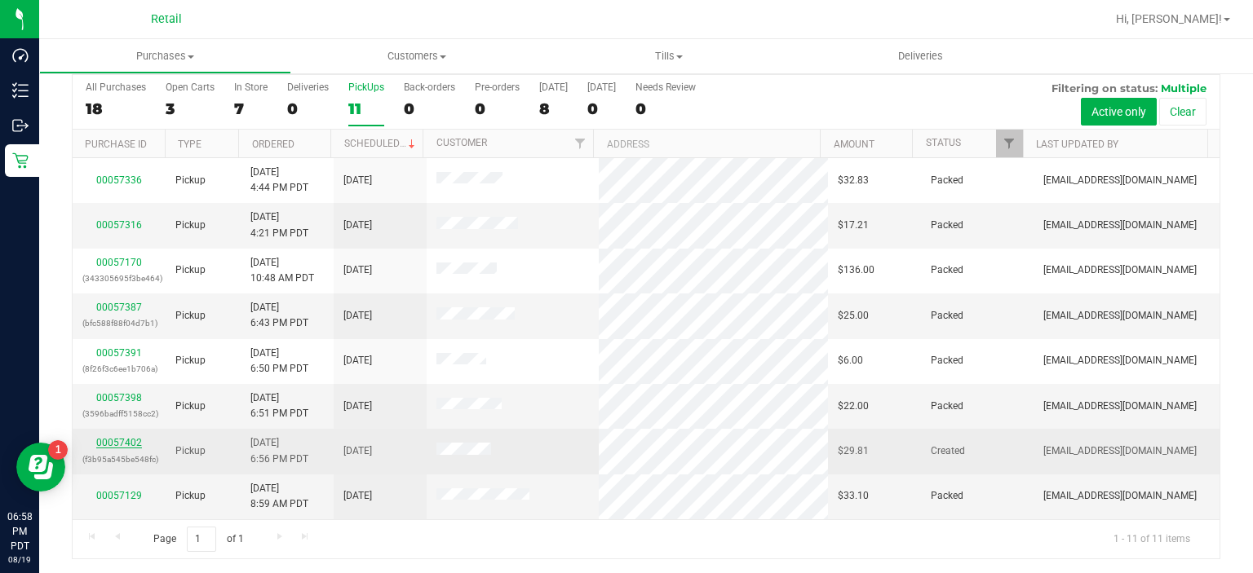
click at [122, 437] on link "00057402" at bounding box center [119, 442] width 46 height 11
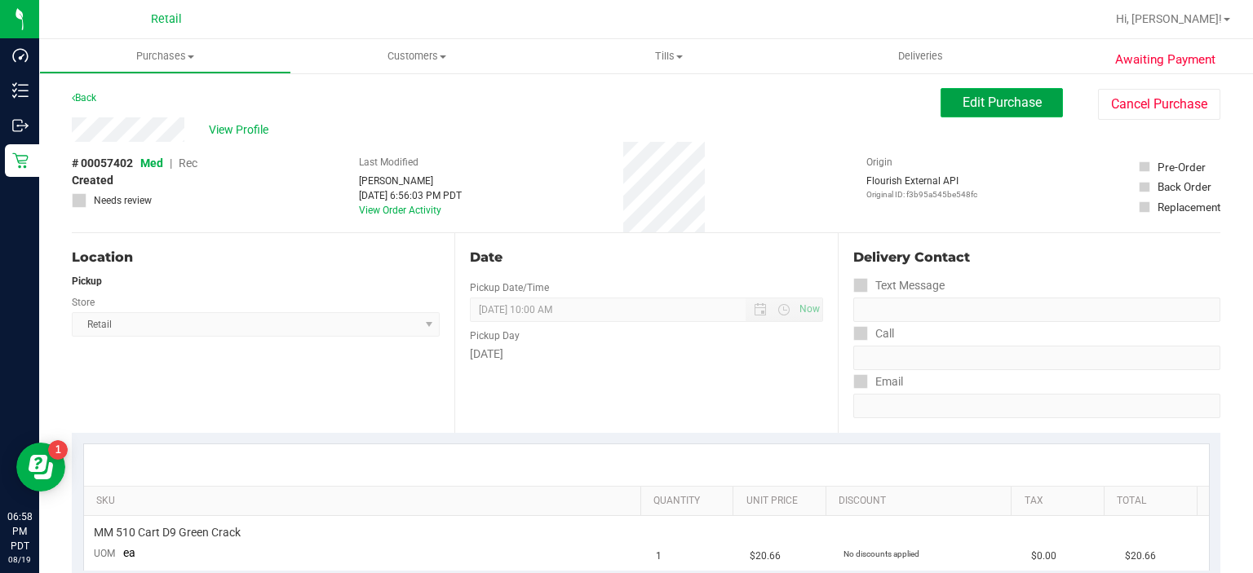
click at [963, 101] on span "Edit Purchase" at bounding box center [1001, 102] width 79 height 15
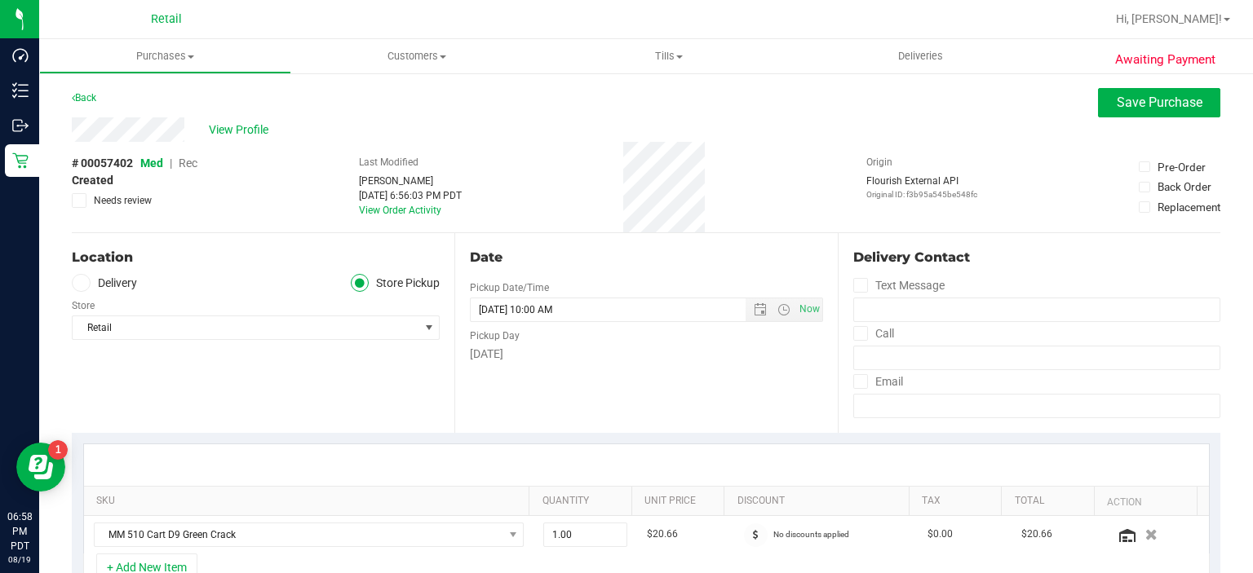
click at [194, 163] on span "Rec" at bounding box center [188, 163] width 19 height 13
click at [1107, 94] on button "Save Purchase" at bounding box center [1159, 102] width 122 height 29
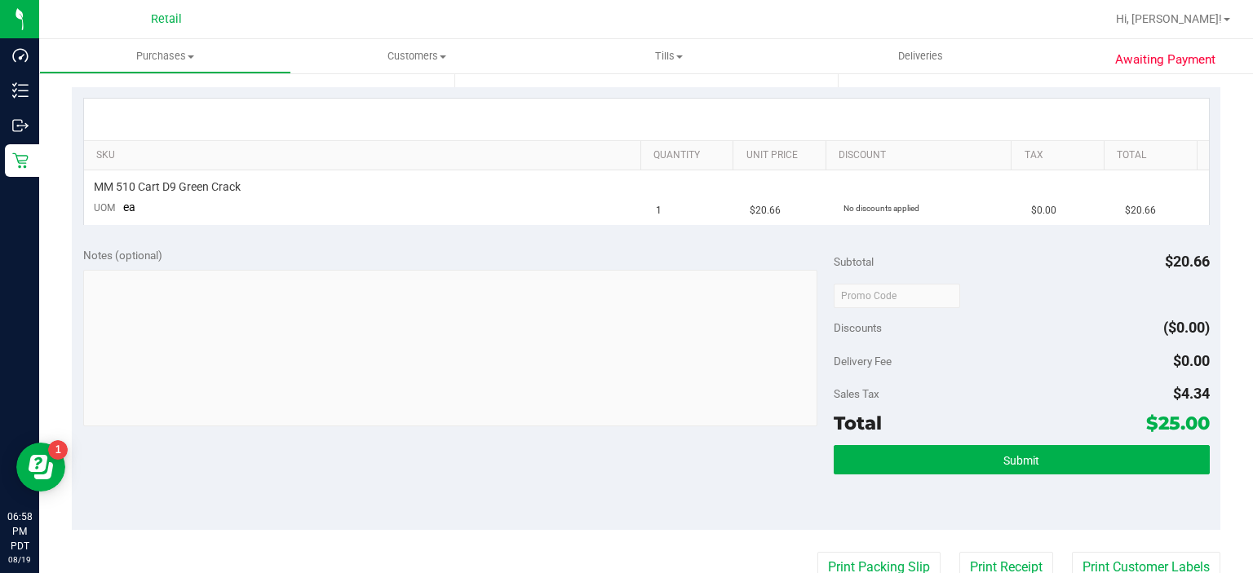
scroll to position [349, 0]
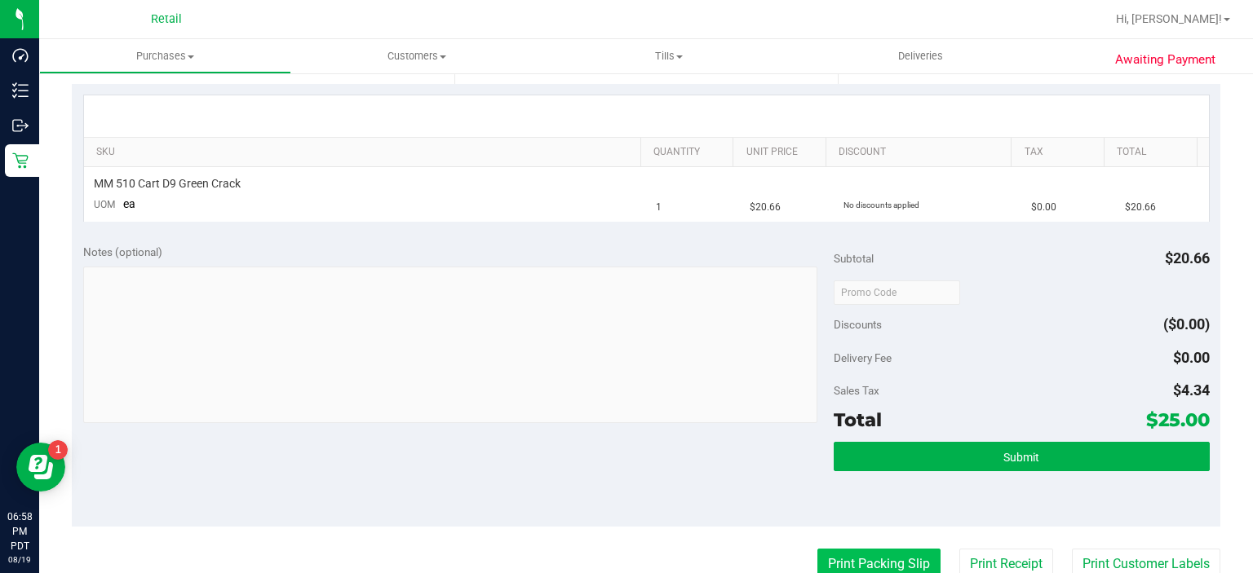
click at [854, 561] on button "Print Packing Slip" at bounding box center [878, 564] width 123 height 31
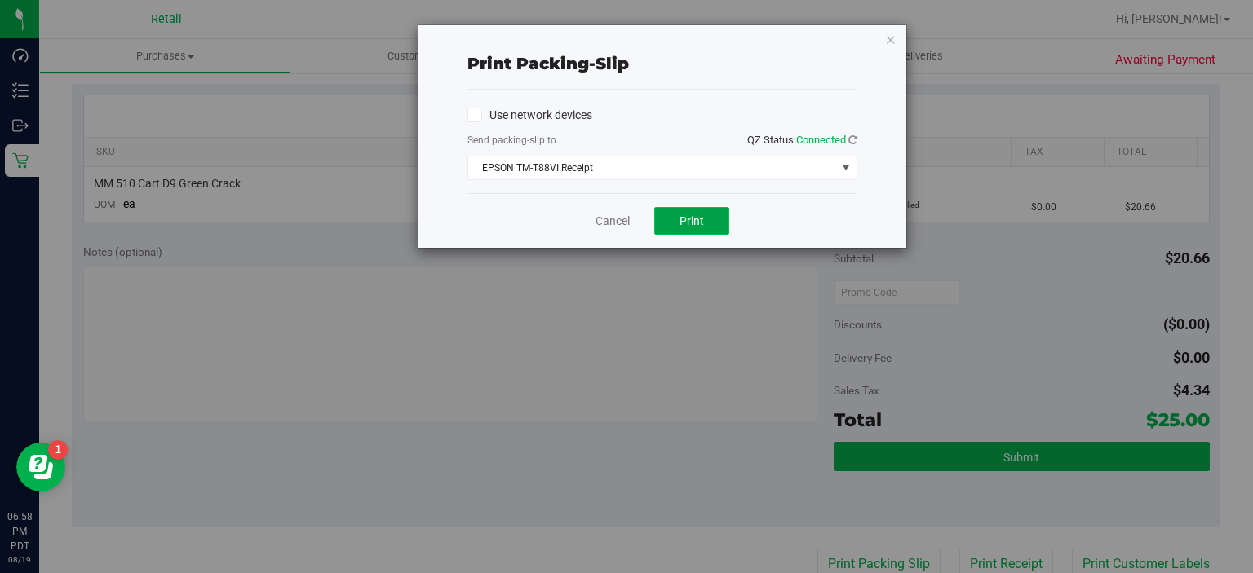
click at [695, 207] on button "Print" at bounding box center [691, 221] width 75 height 28
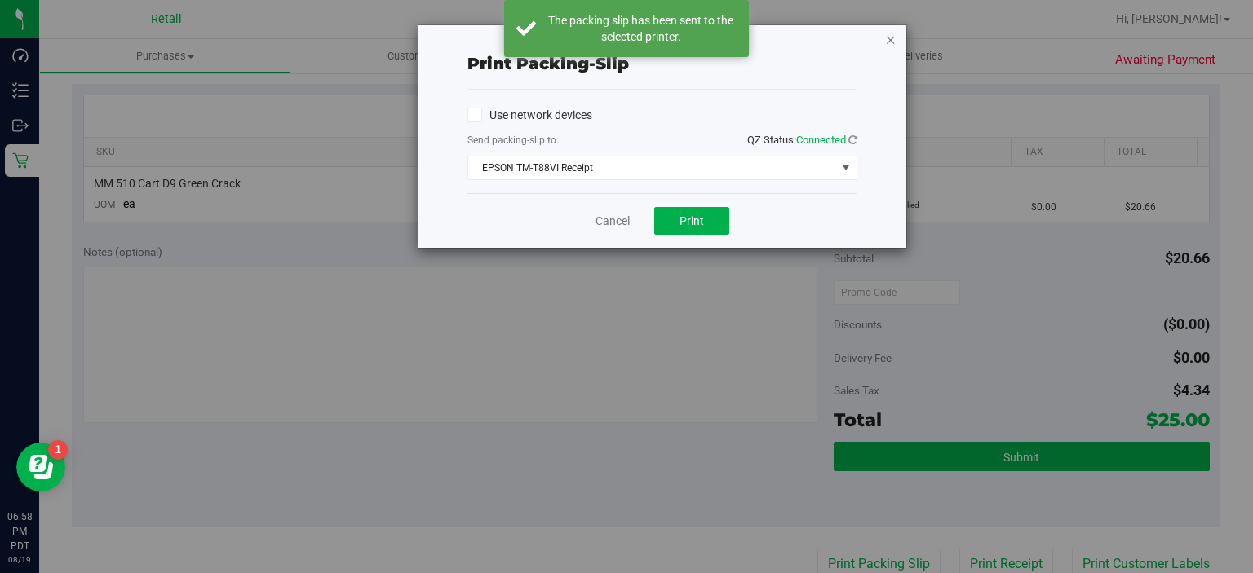
click at [886, 42] on icon "button" at bounding box center [890, 39] width 11 height 20
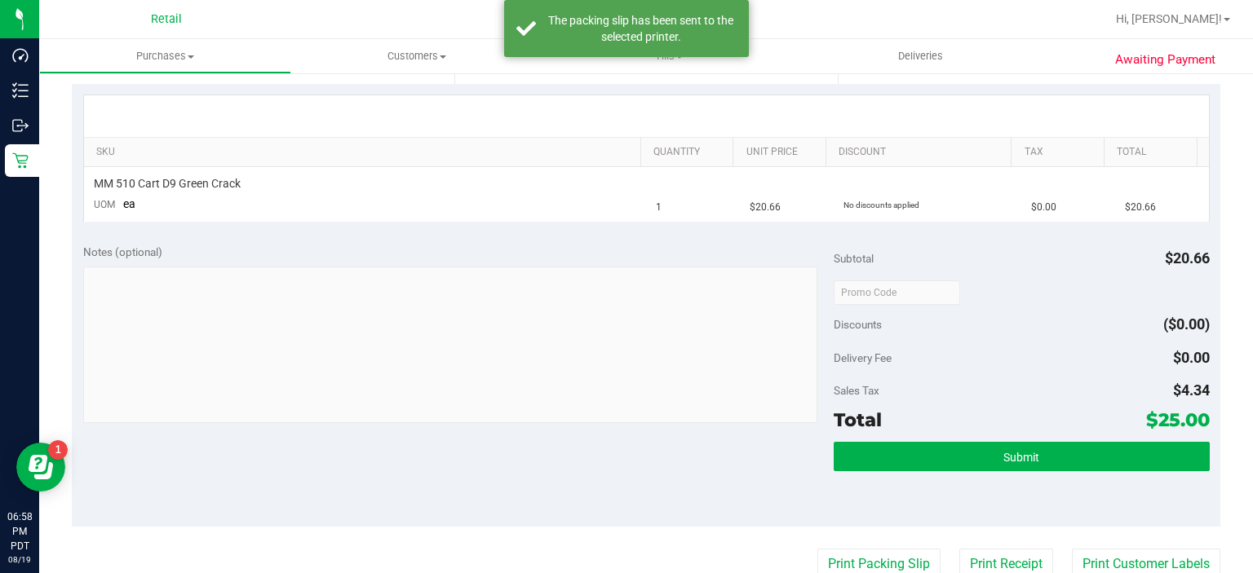
scroll to position [354, 0]
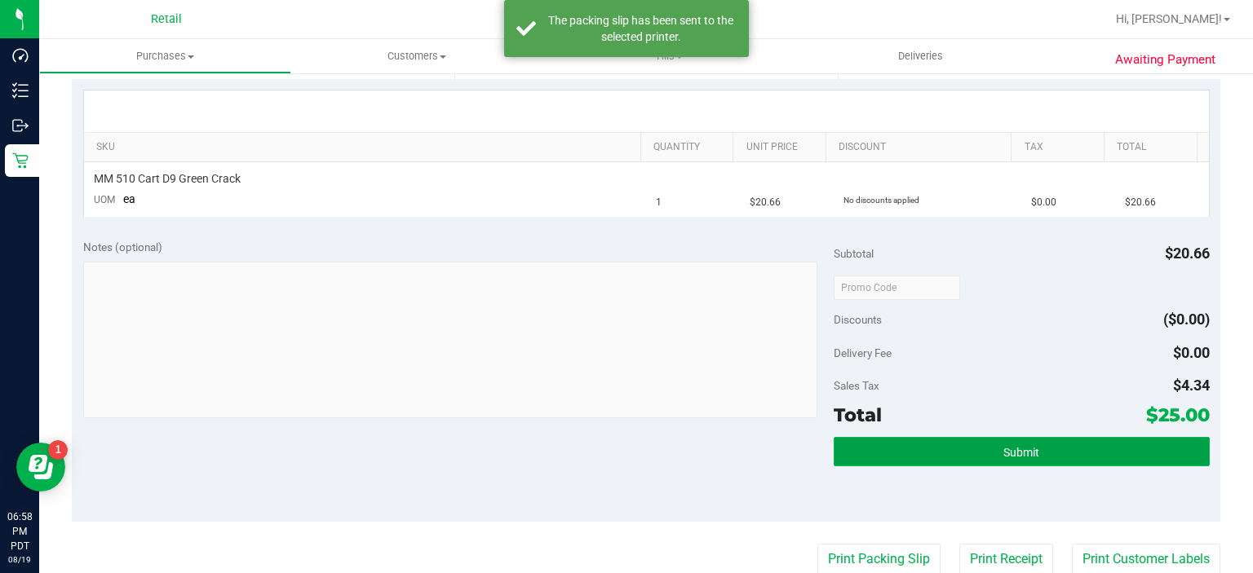
click at [1006, 437] on button "Submit" at bounding box center [1020, 451] width 375 height 29
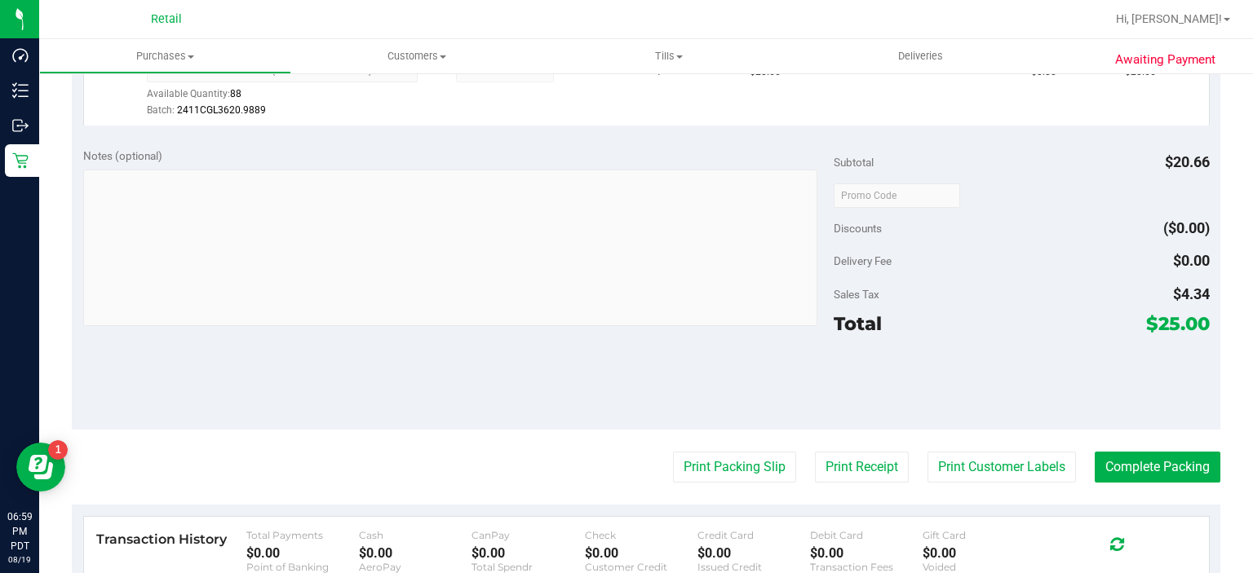
scroll to position [517, 0]
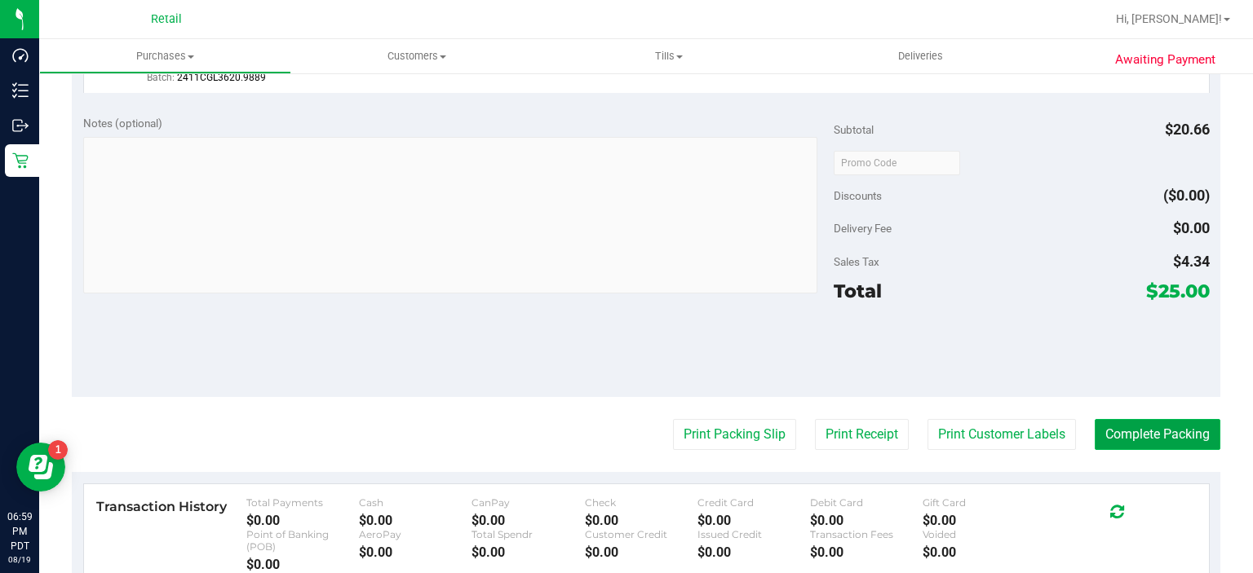
click at [1132, 433] on button "Complete Packing" at bounding box center [1157, 434] width 126 height 31
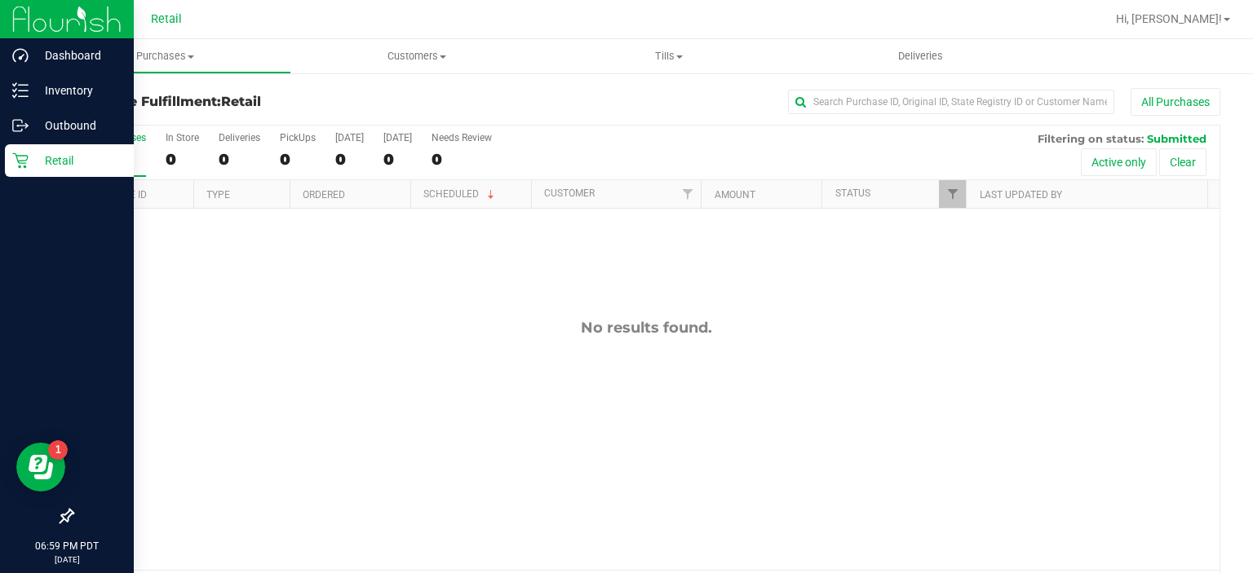
click at [27, 155] on icon at bounding box center [20, 160] width 16 height 16
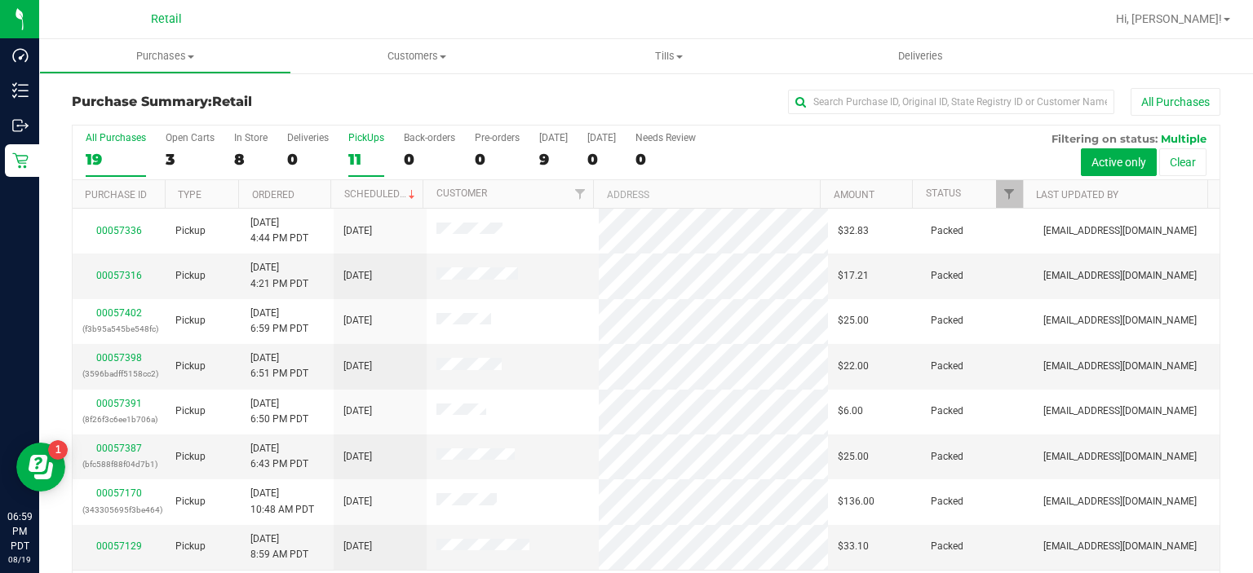
click at [356, 148] on label "PickUps 11" at bounding box center [366, 154] width 36 height 45
click at [0, 0] on input "PickUps 11" at bounding box center [0, 0] width 0 height 0
click at [356, 151] on div "11" at bounding box center [366, 159] width 36 height 19
click at [0, 0] on input "PickUps 11" at bounding box center [0, 0] width 0 height 0
click at [365, 153] on div "10" at bounding box center [366, 159] width 36 height 19
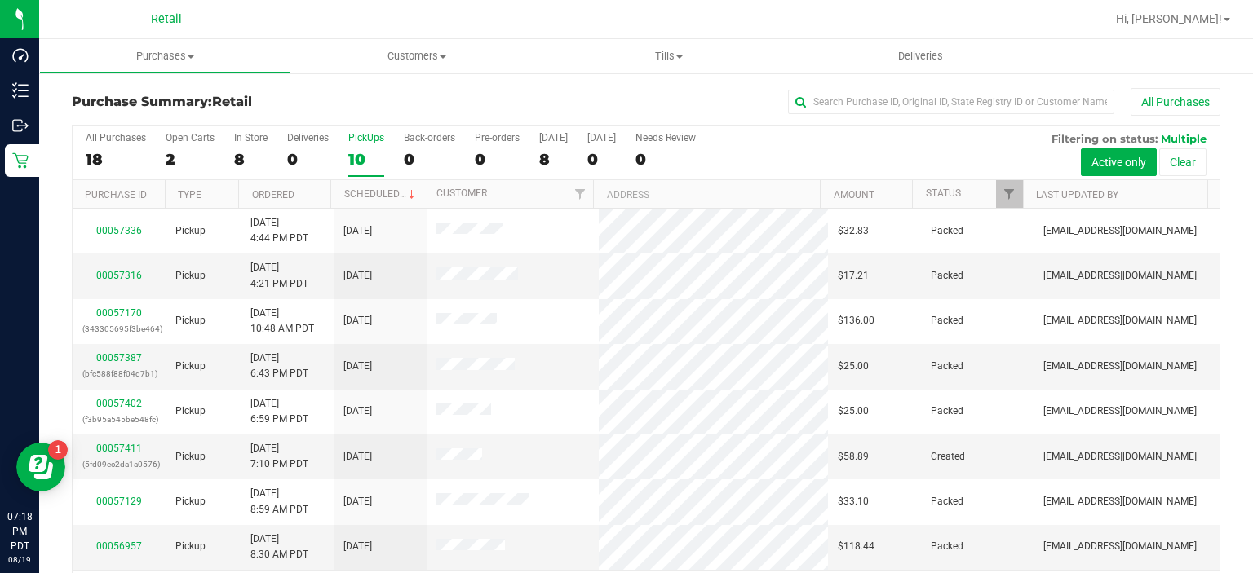
click at [0, 0] on input "PickUps 10" at bounding box center [0, 0] width 0 height 0
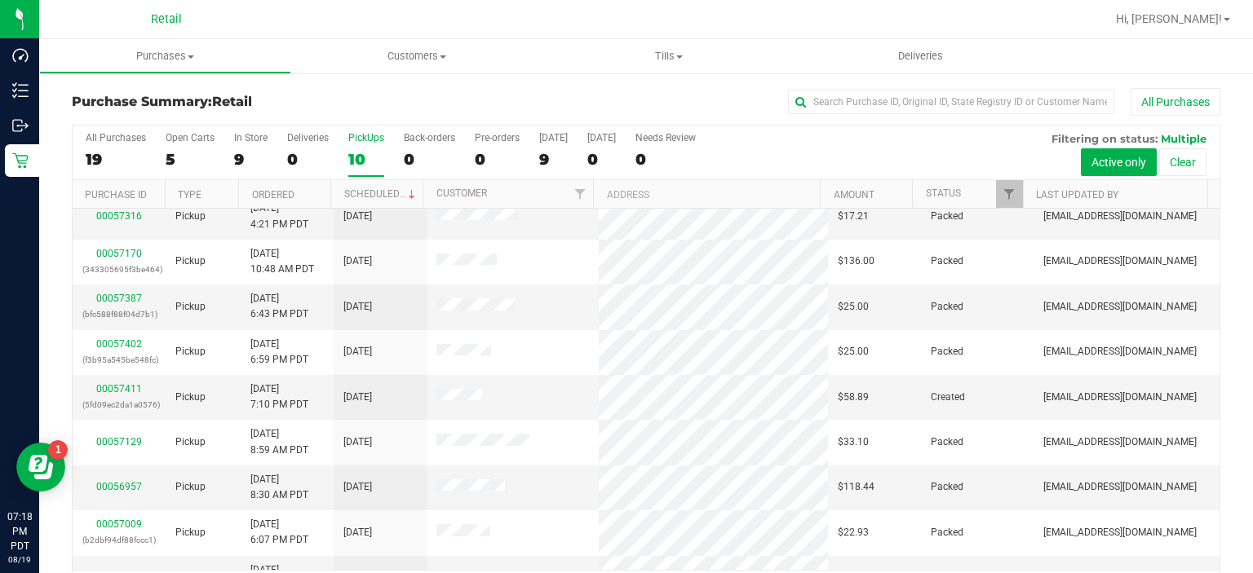
scroll to position [88, 0]
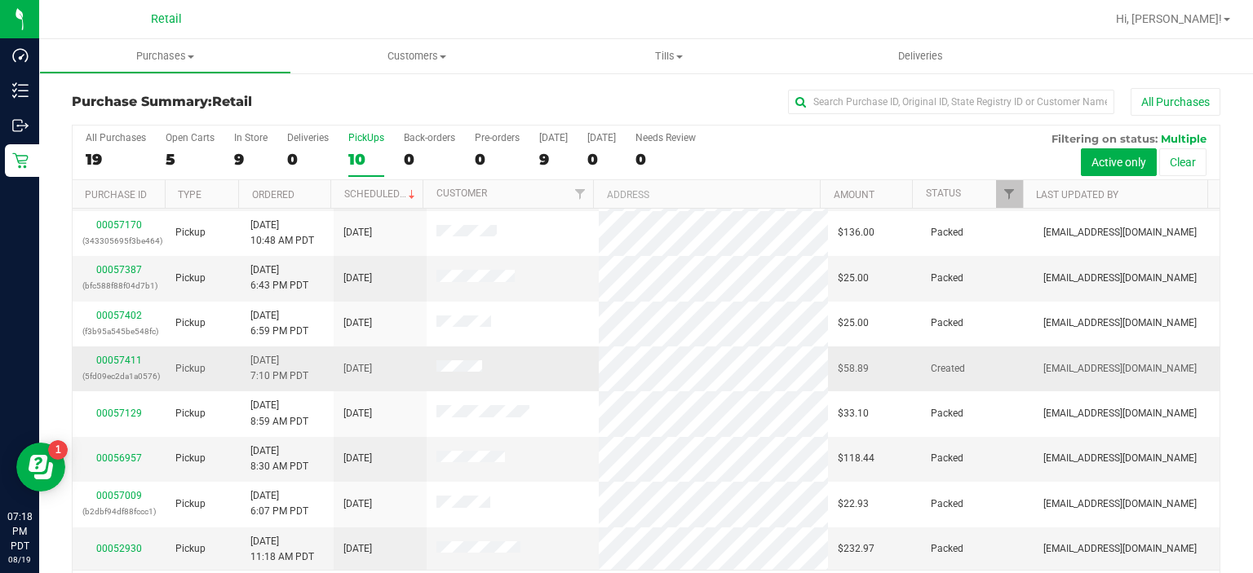
click at [108, 365] on div "00057411 (5fd09ec2da1a0576)" at bounding box center [118, 368] width 73 height 31
click at [117, 361] on link "00057411" at bounding box center [119, 360] width 46 height 11
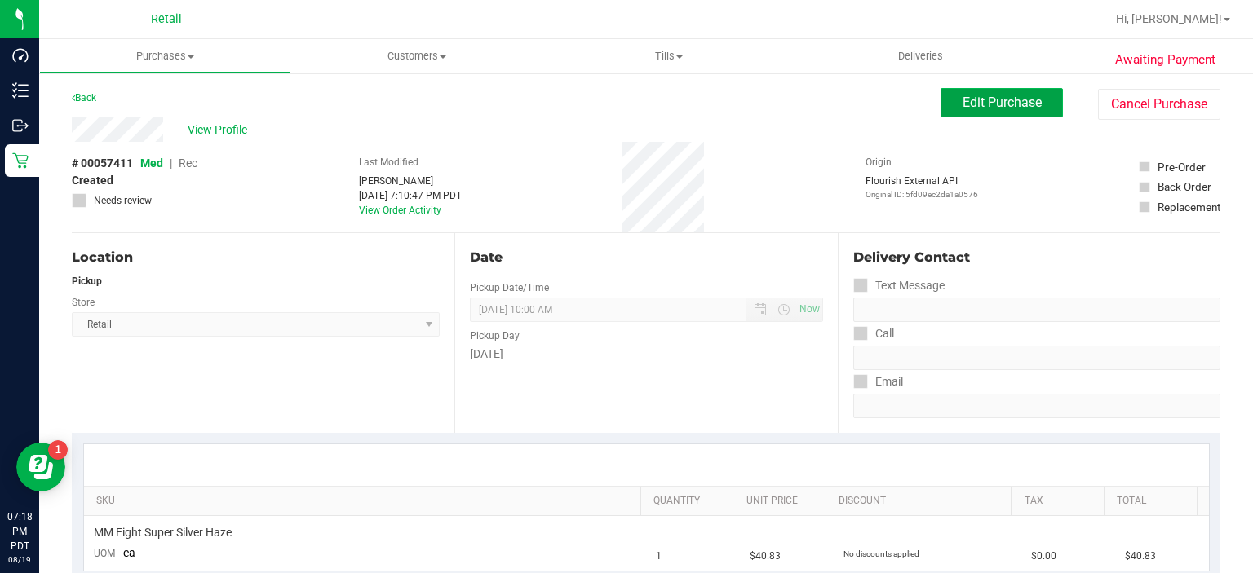
click at [975, 104] on span "Edit Purchase" at bounding box center [1001, 102] width 79 height 15
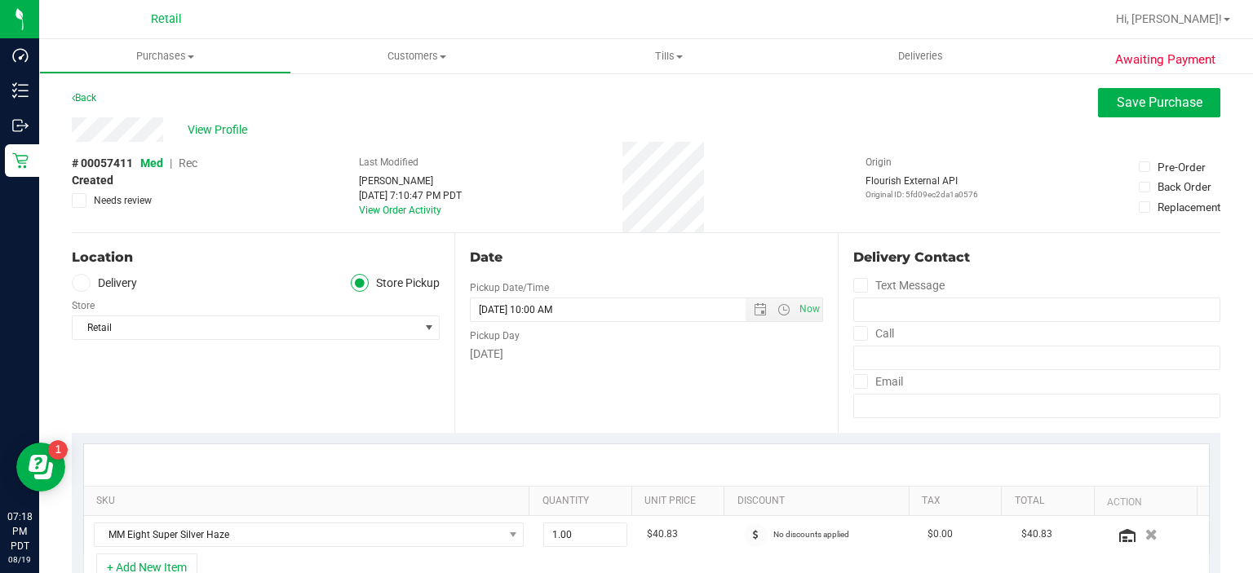
click at [183, 161] on span "Rec" at bounding box center [188, 163] width 19 height 13
click at [1132, 114] on button "Save Purchase" at bounding box center [1159, 102] width 122 height 29
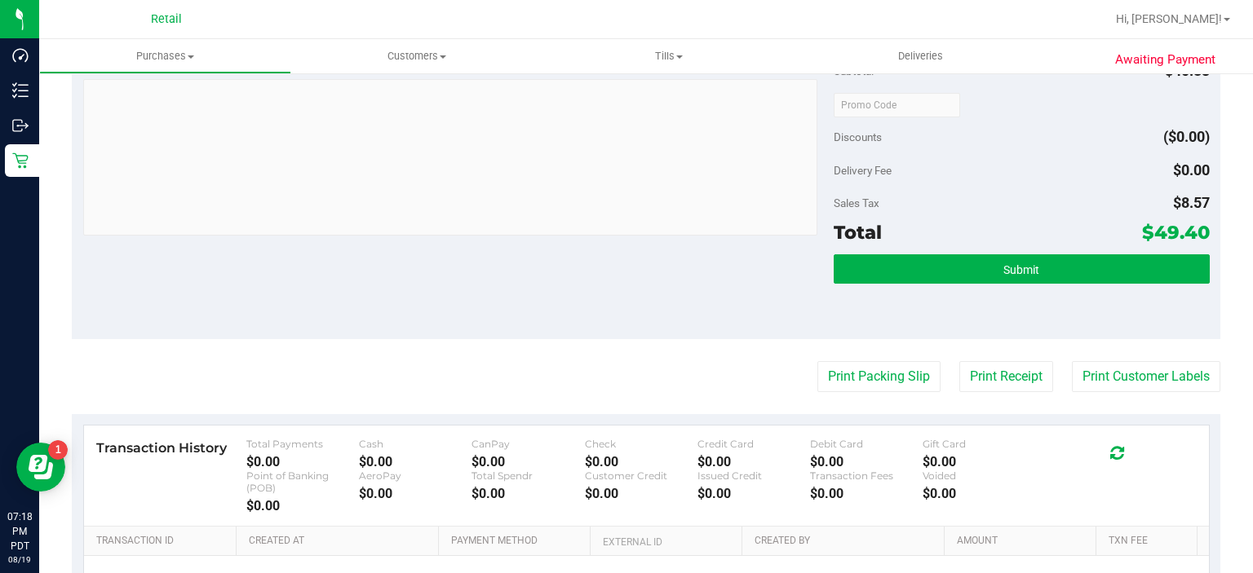
scroll to position [569, 0]
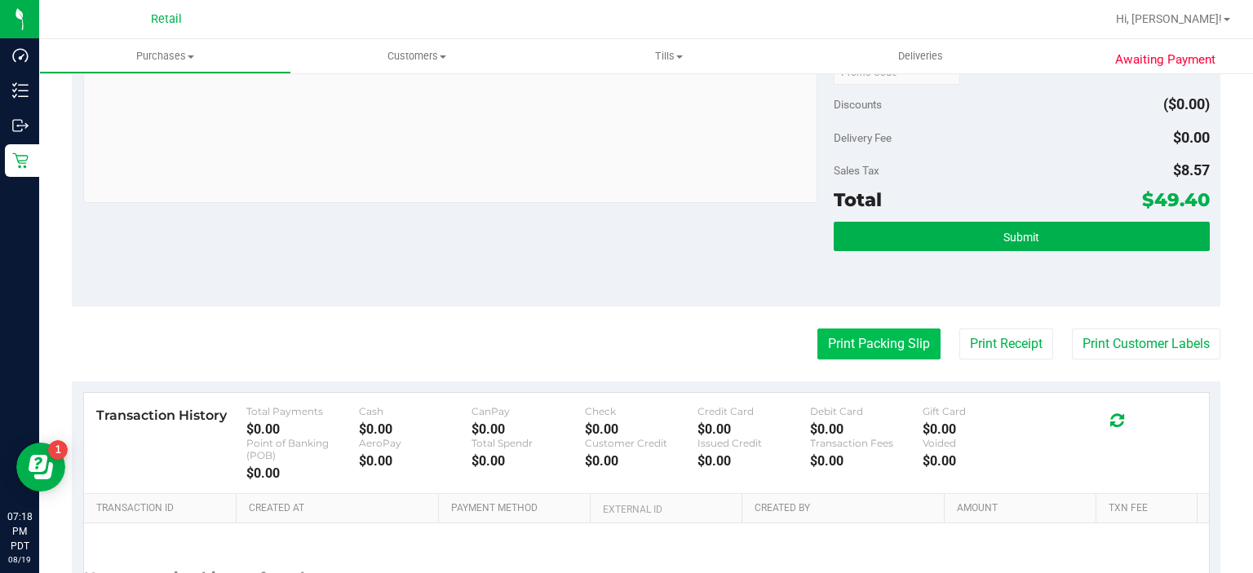
click at [865, 339] on button "Print Packing Slip" at bounding box center [878, 344] width 123 height 31
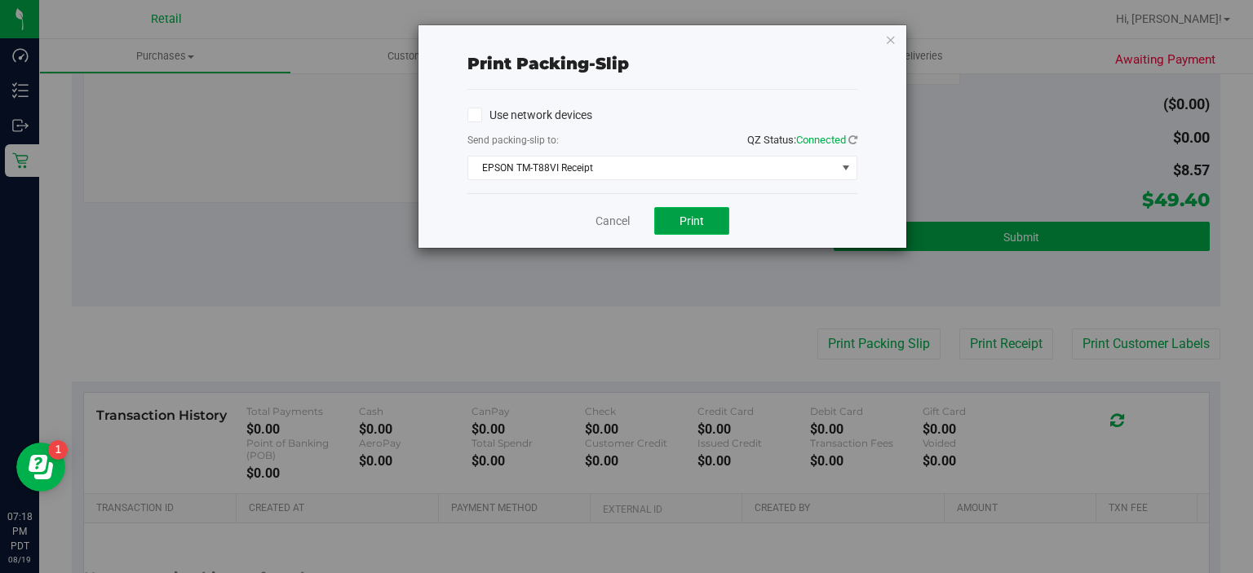
click at [697, 224] on span "Print" at bounding box center [691, 220] width 24 height 13
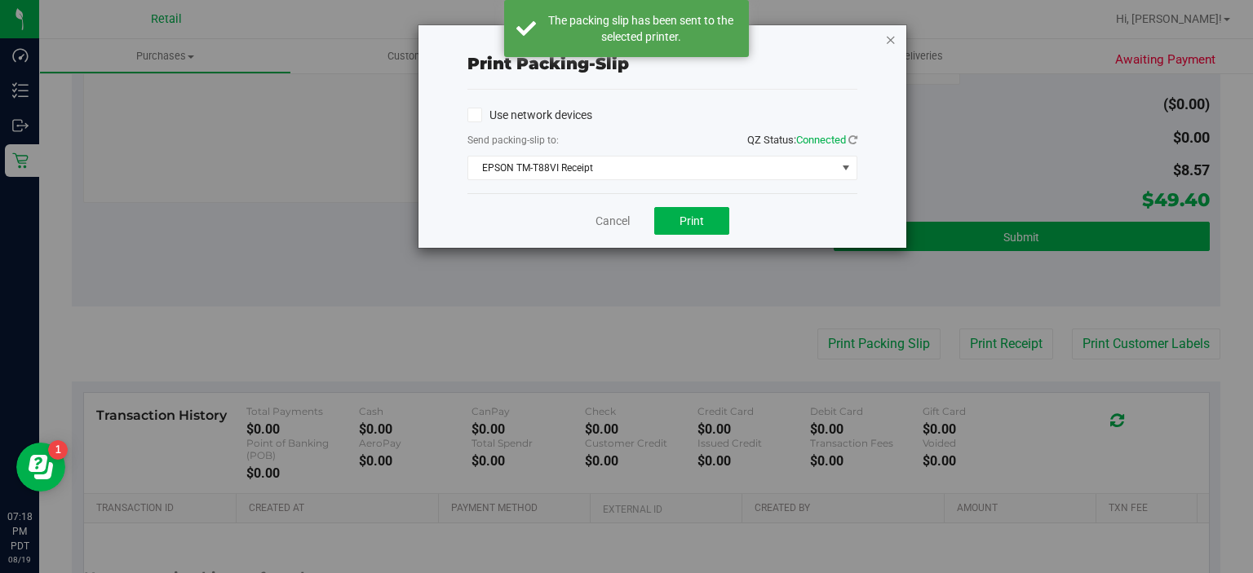
click at [891, 33] on icon "button" at bounding box center [890, 39] width 11 height 20
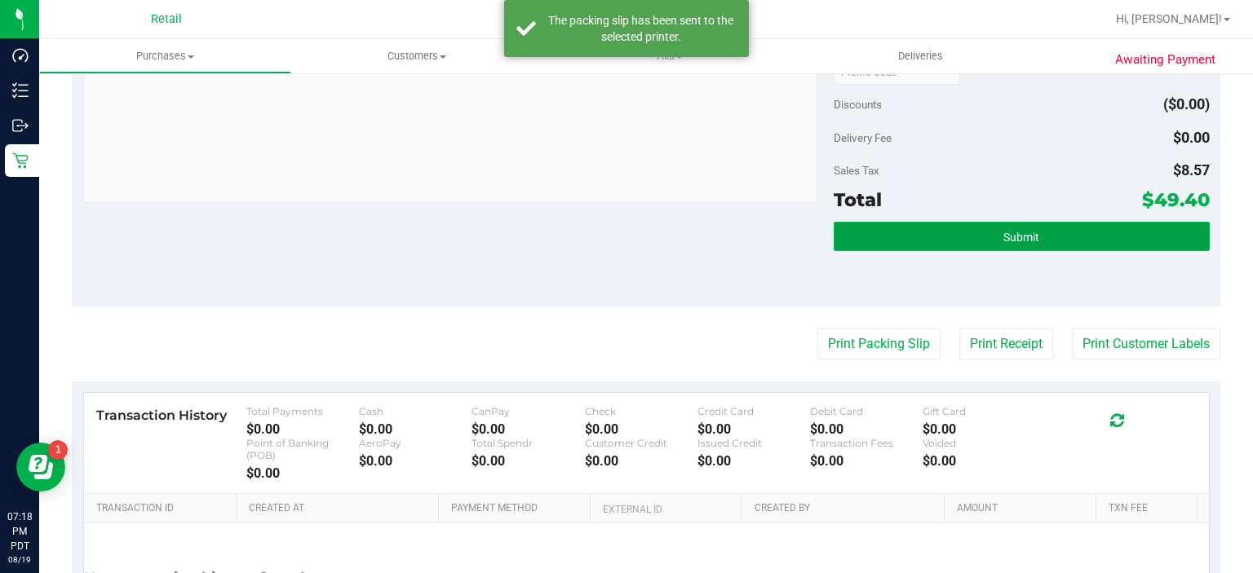
click at [978, 242] on button "Submit" at bounding box center [1020, 236] width 375 height 29
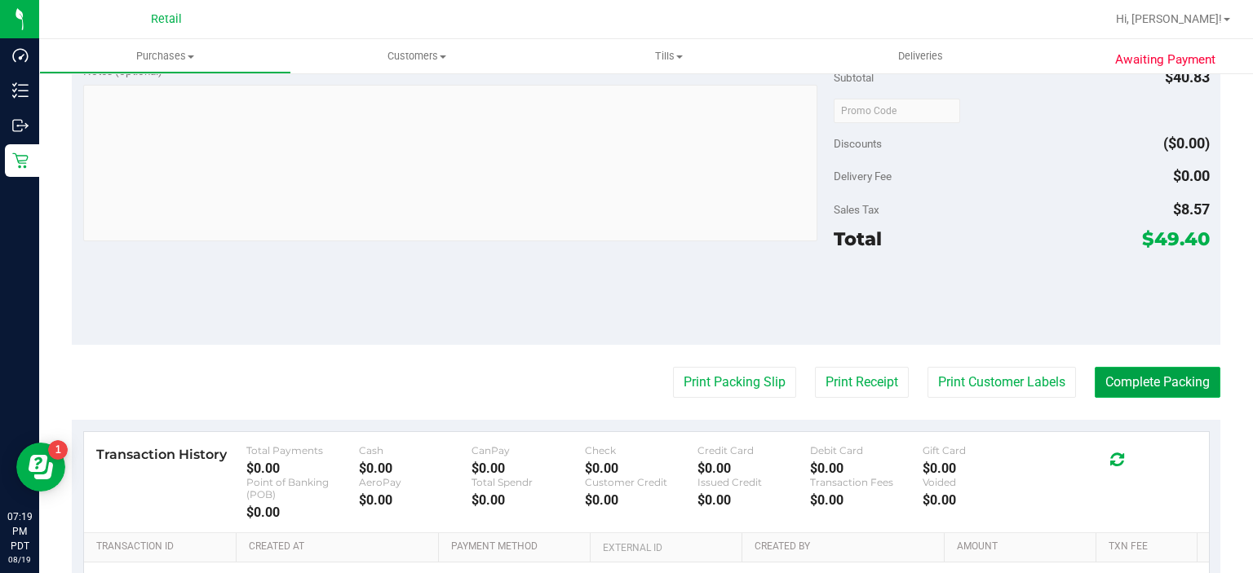
click at [1138, 380] on button "Complete Packing" at bounding box center [1157, 382] width 126 height 31
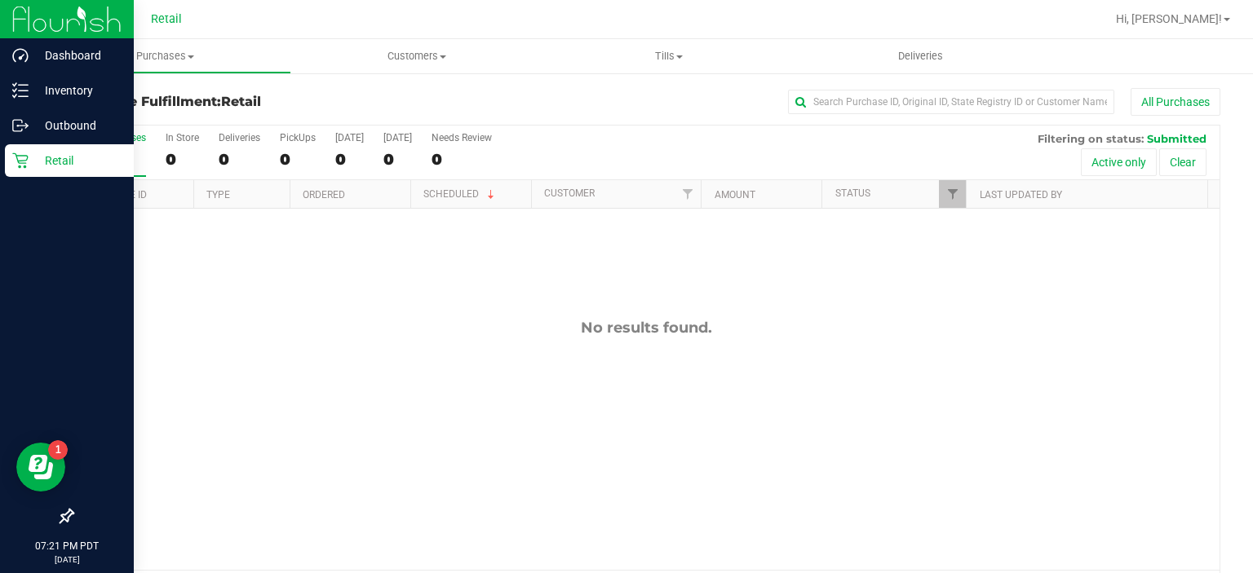
click at [10, 158] on div "Retail" at bounding box center [69, 160] width 129 height 33
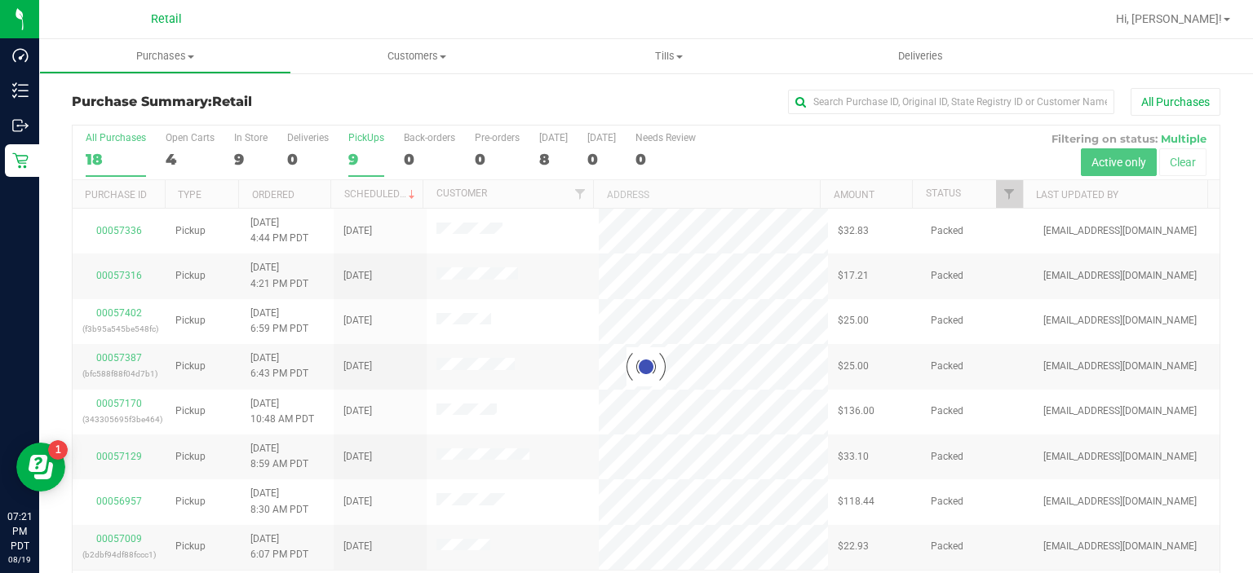
click at [362, 146] on label "PickUps 9" at bounding box center [366, 154] width 36 height 45
click at [0, 0] on input "PickUps 9" at bounding box center [0, 0] width 0 height 0
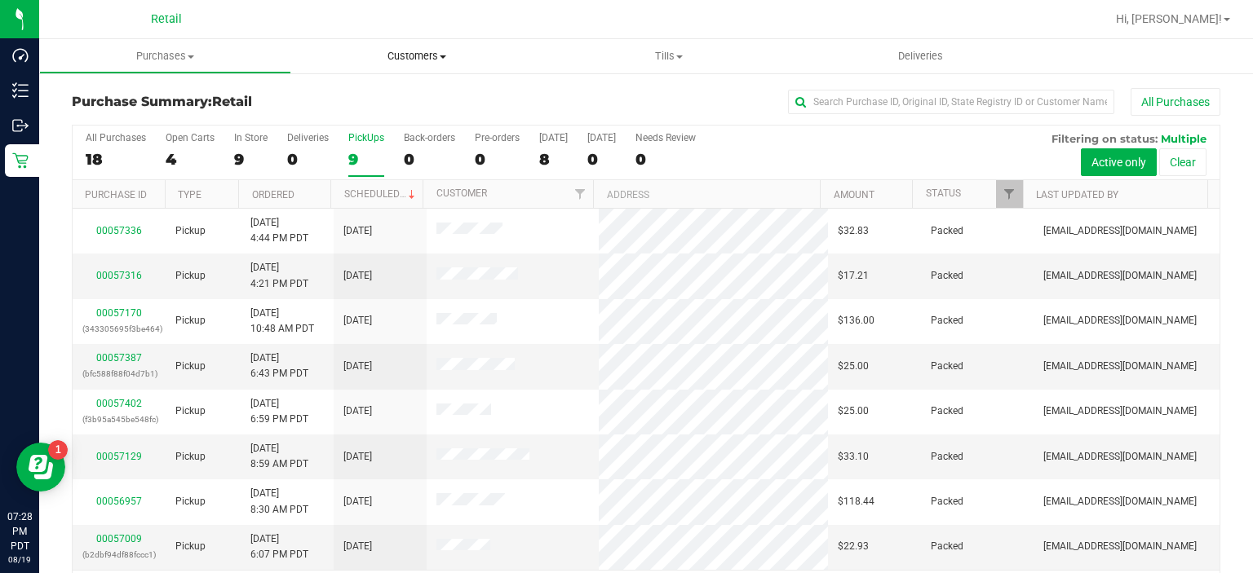
click at [434, 46] on uib-tab-heading "Customers All customers Add a new customer" at bounding box center [417, 56] width 252 height 34
click at [356, 96] on span "All customers" at bounding box center [349, 98] width 117 height 14
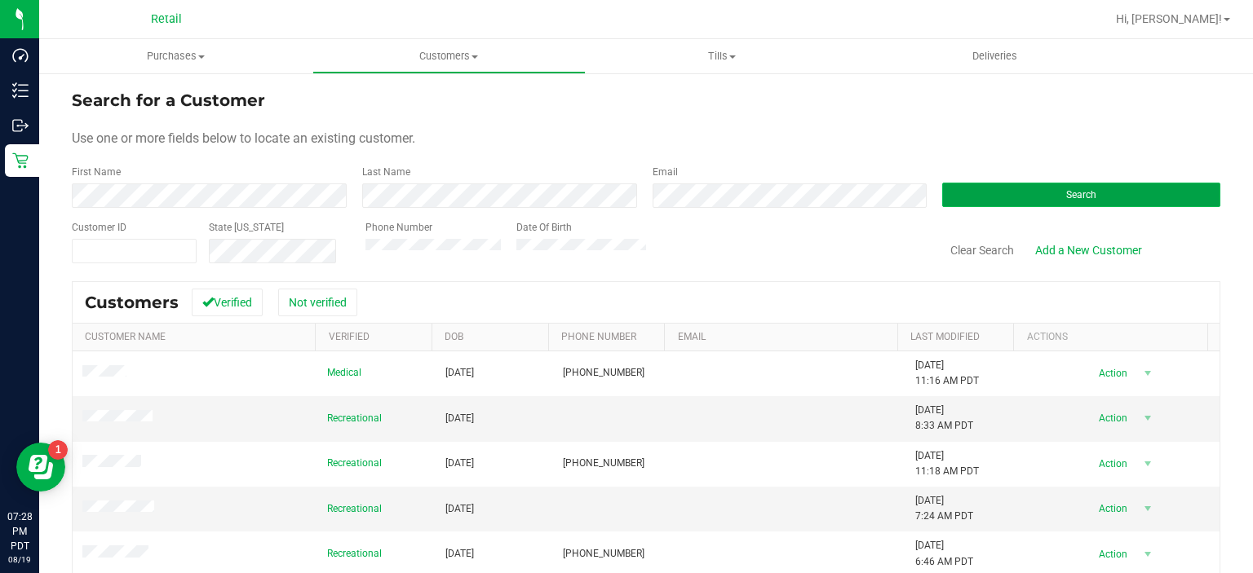
click at [1036, 197] on button "Search" at bounding box center [1081, 195] width 278 height 24
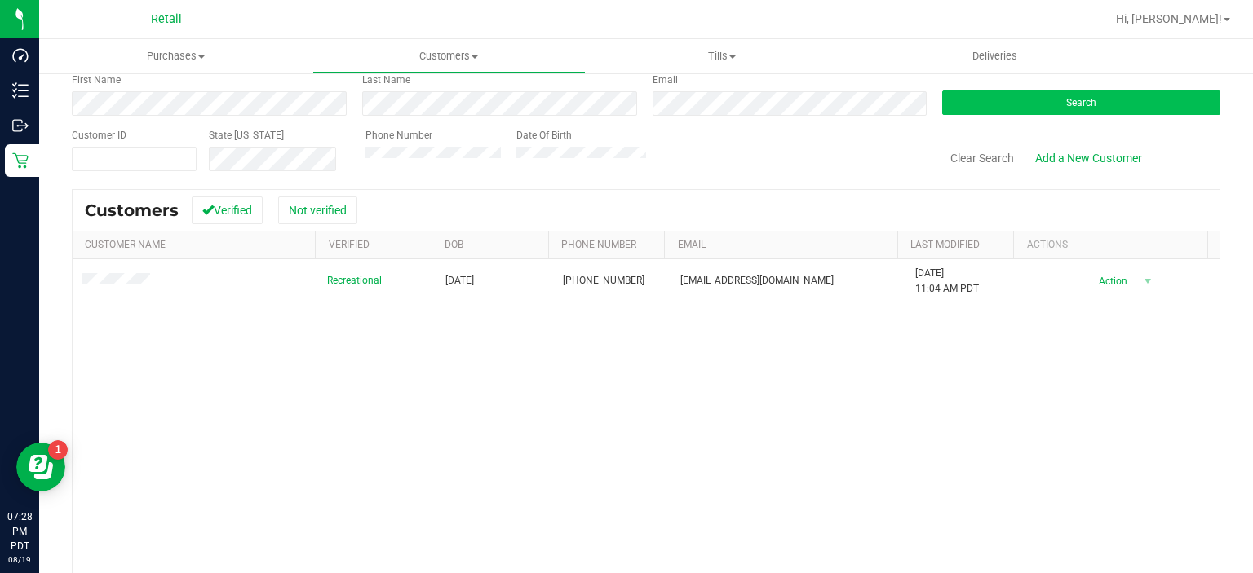
scroll to position [91, 0]
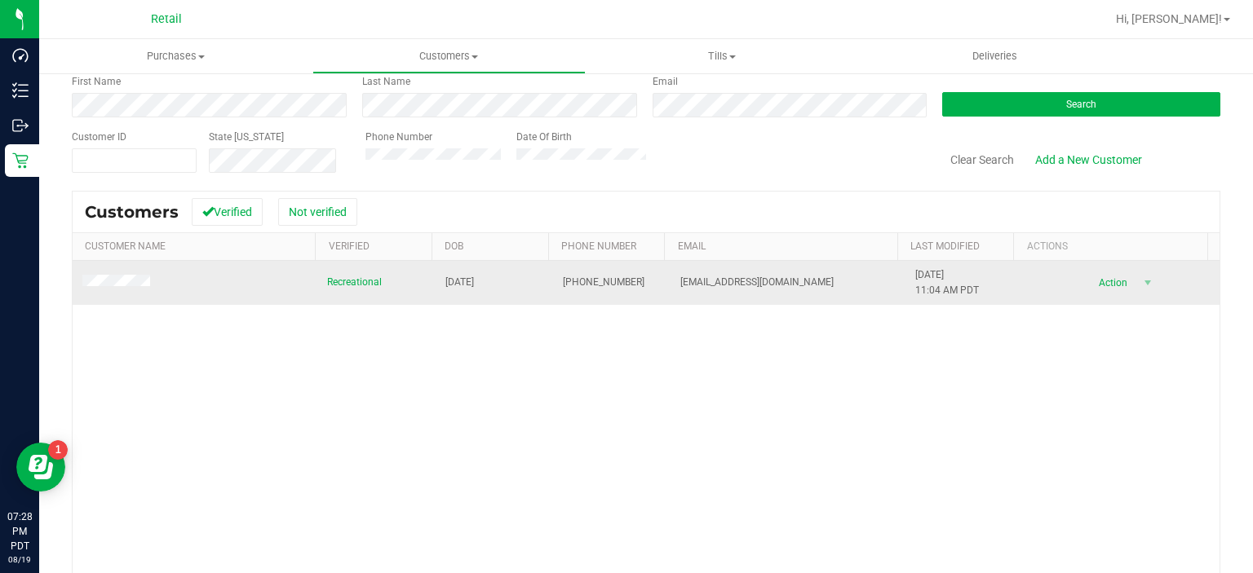
click at [1085, 282] on span "Action" at bounding box center [1111, 283] width 53 height 23
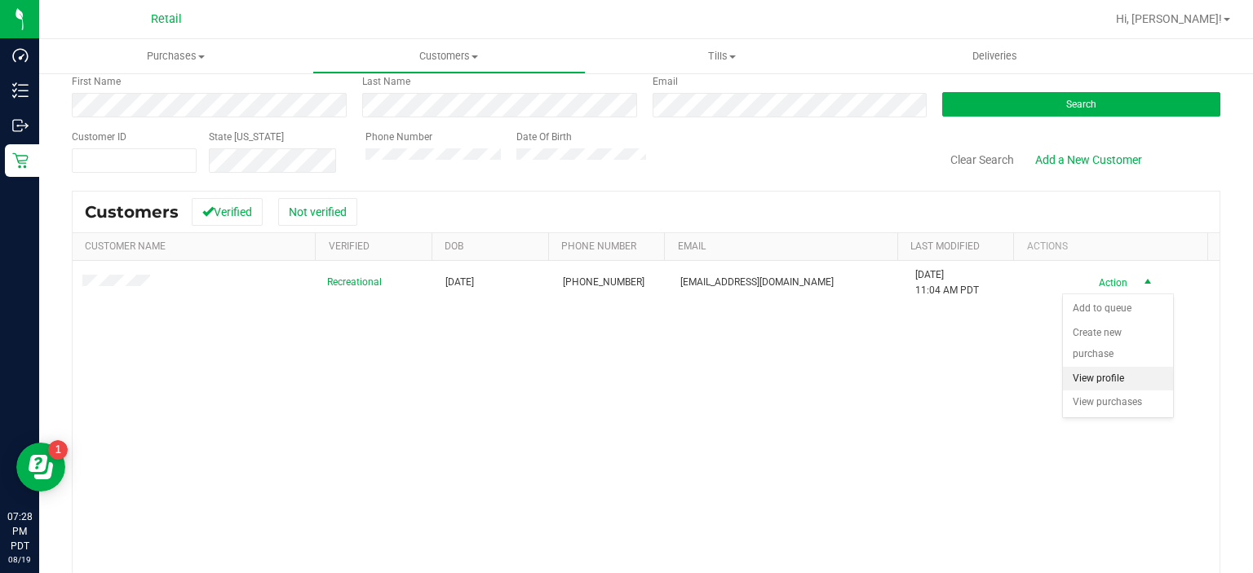
click at [1110, 367] on li "View profile" at bounding box center [1118, 379] width 110 height 24
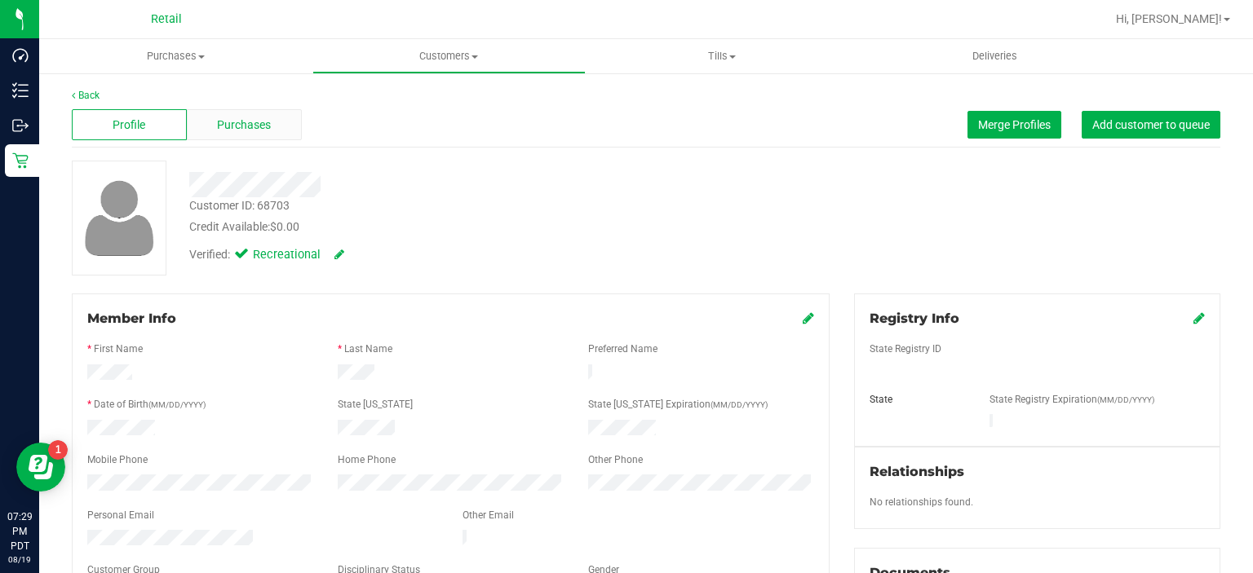
click at [242, 128] on span "Purchases" at bounding box center [244, 125] width 54 height 17
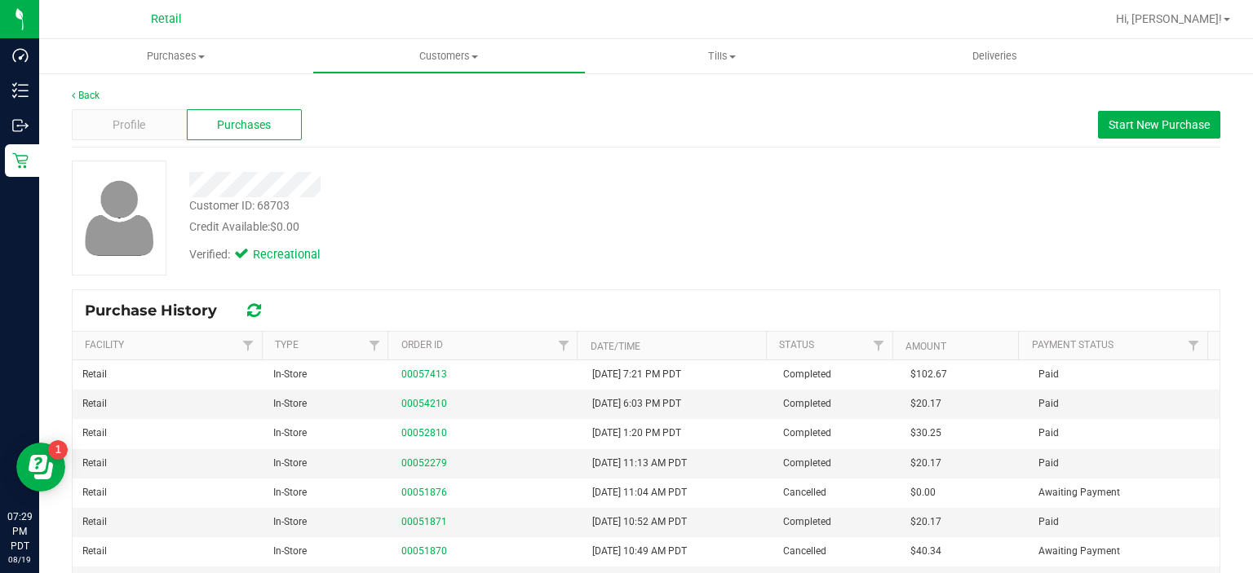
click at [277, 248] on span "Recreational" at bounding box center [285, 255] width 65 height 18
click at [122, 126] on span "Profile" at bounding box center [129, 125] width 33 height 17
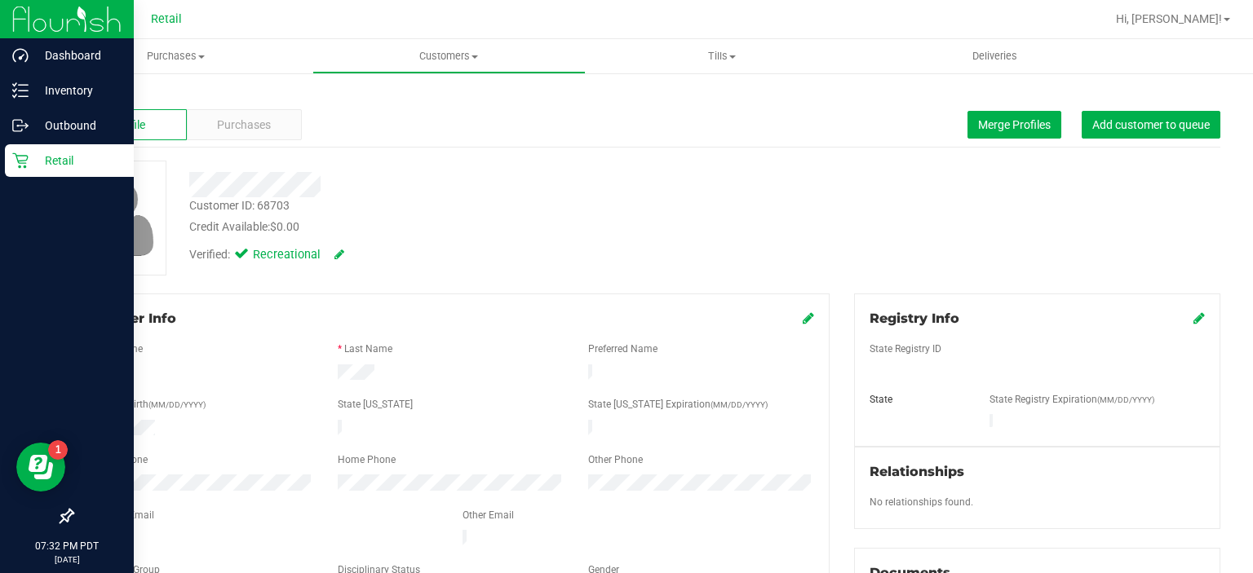
click at [27, 161] on icon at bounding box center [20, 160] width 16 height 16
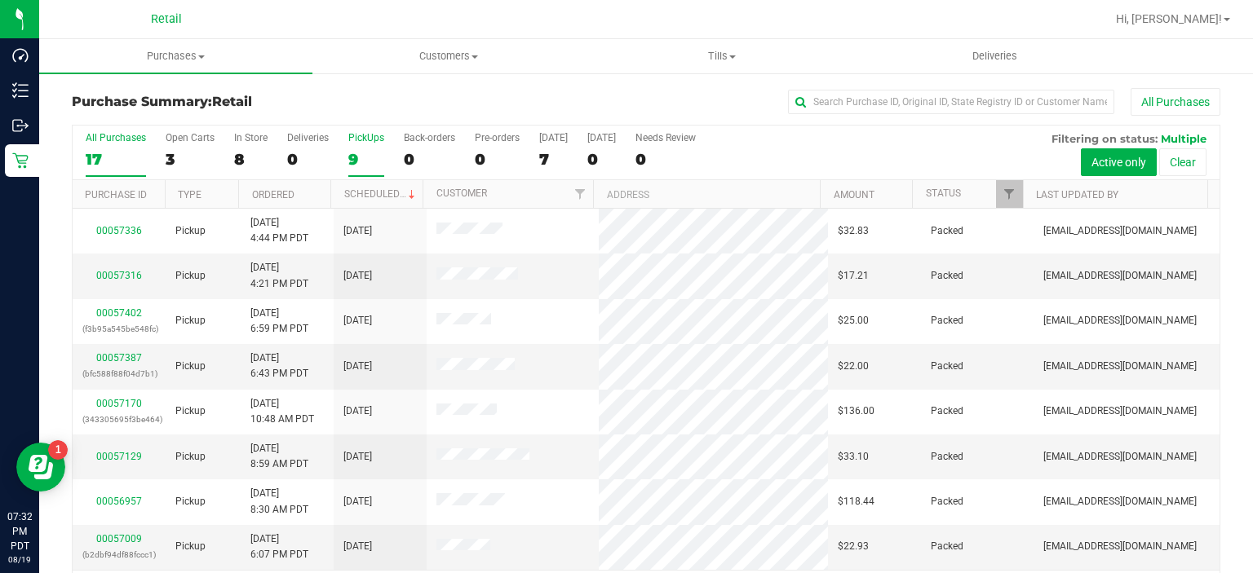
click at [351, 156] on div "9" at bounding box center [366, 159] width 36 height 19
click at [0, 0] on input "PickUps 9" at bounding box center [0, 0] width 0 height 0
click at [365, 159] on div "9" at bounding box center [366, 159] width 36 height 19
click at [0, 0] on input "PickUps 9" at bounding box center [0, 0] width 0 height 0
click at [362, 136] on div "PickUps" at bounding box center [366, 137] width 36 height 11
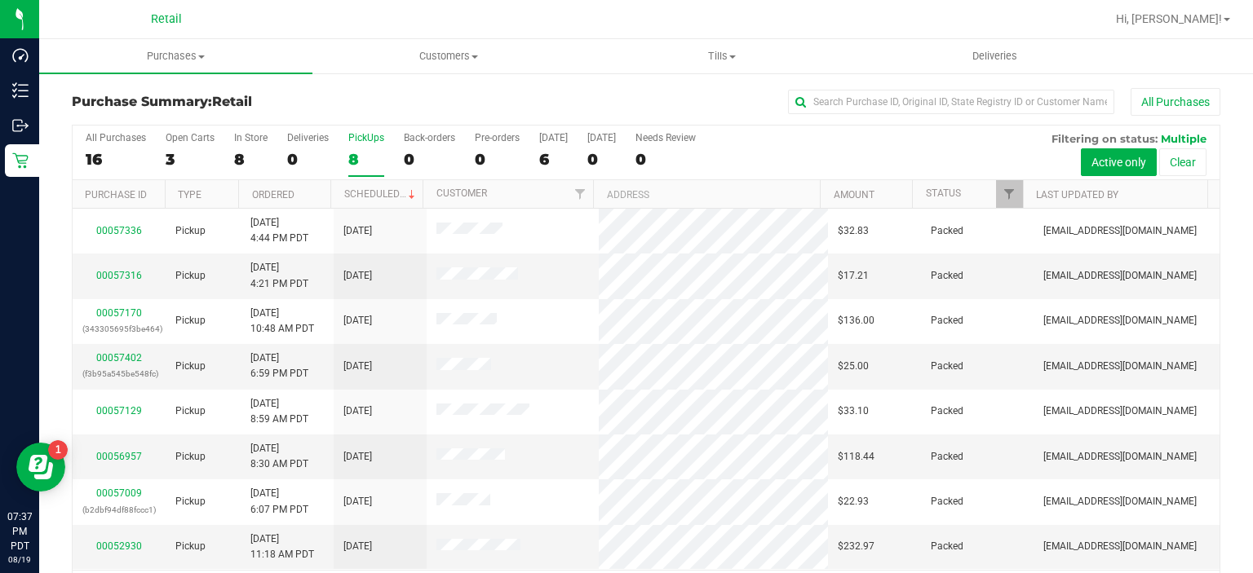
click at [0, 0] on input "PickUps 8" at bounding box center [0, 0] width 0 height 0
